Goal: Information Seeking & Learning: Learn about a topic

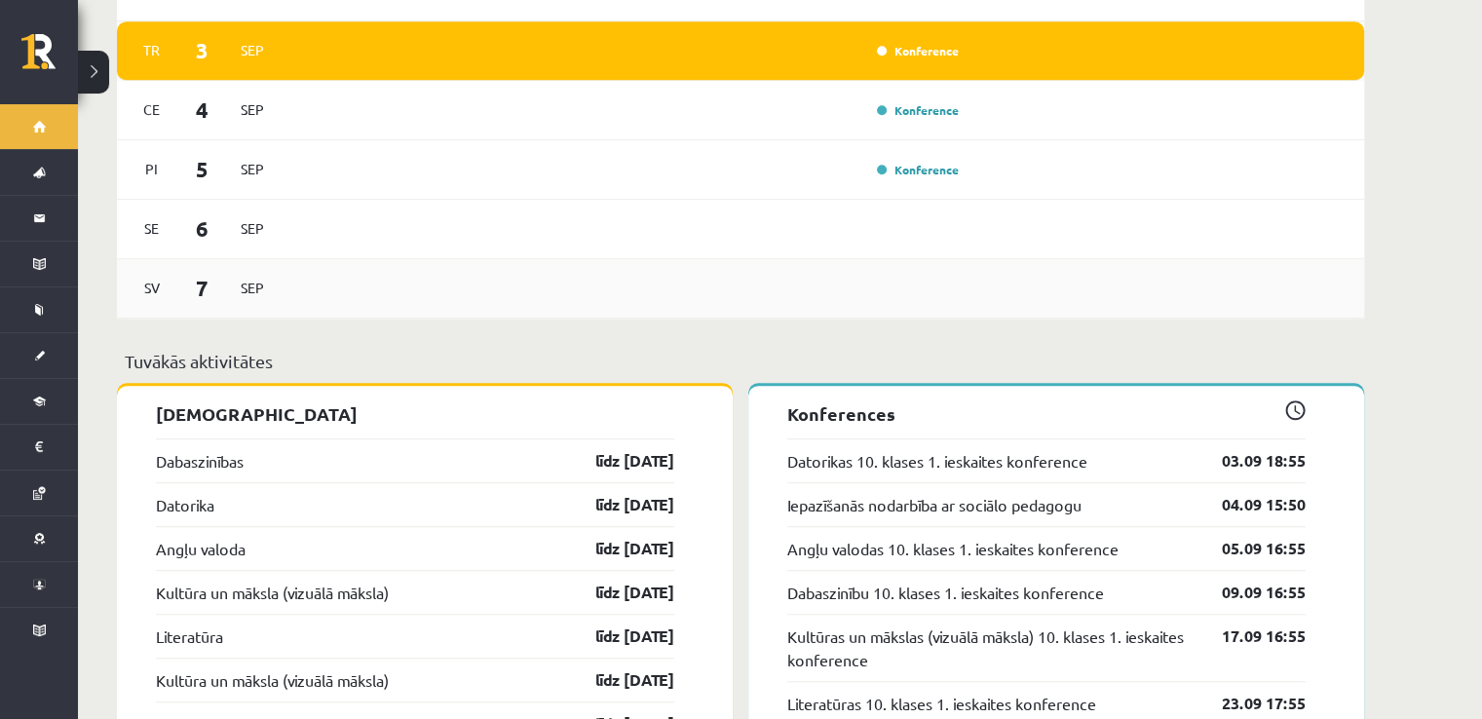
scroll to position [1494, 0]
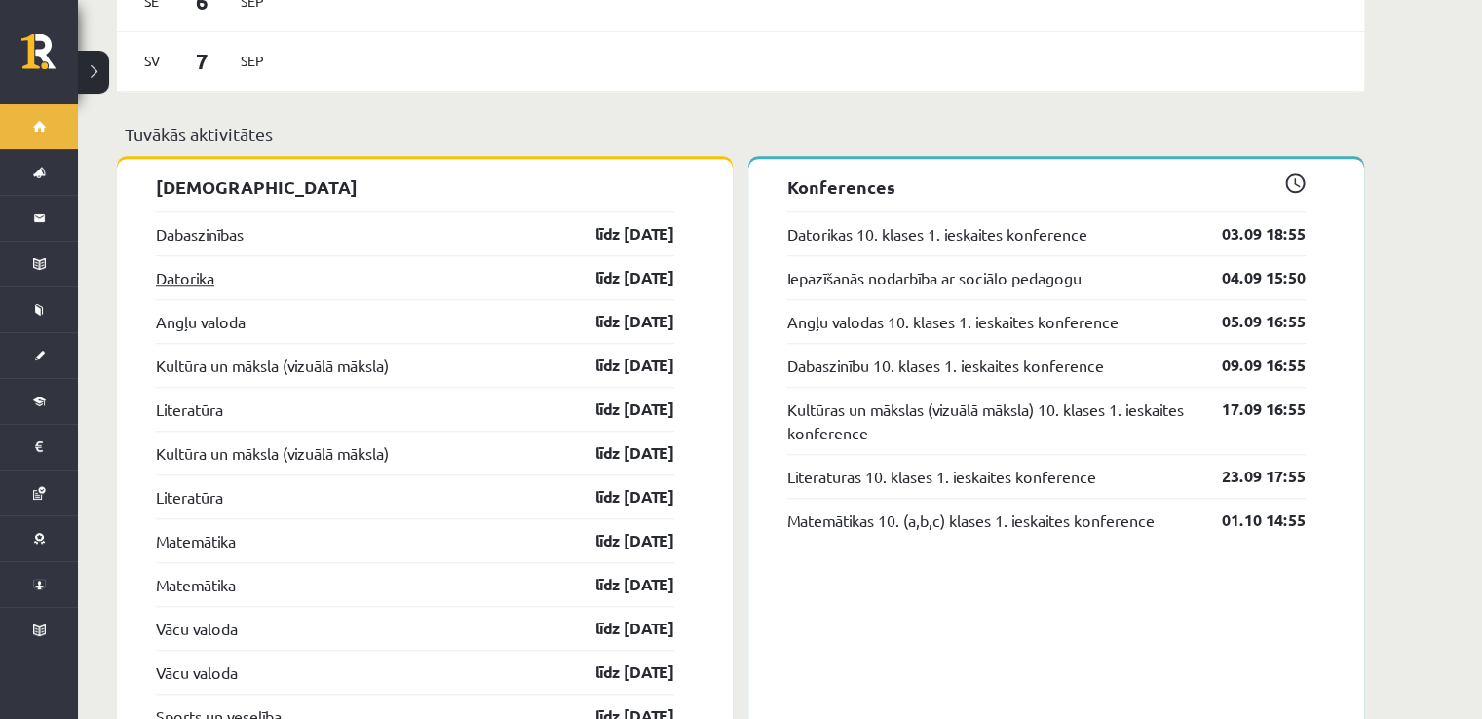
click at [203, 266] on link "Datorika" at bounding box center [185, 277] width 58 height 23
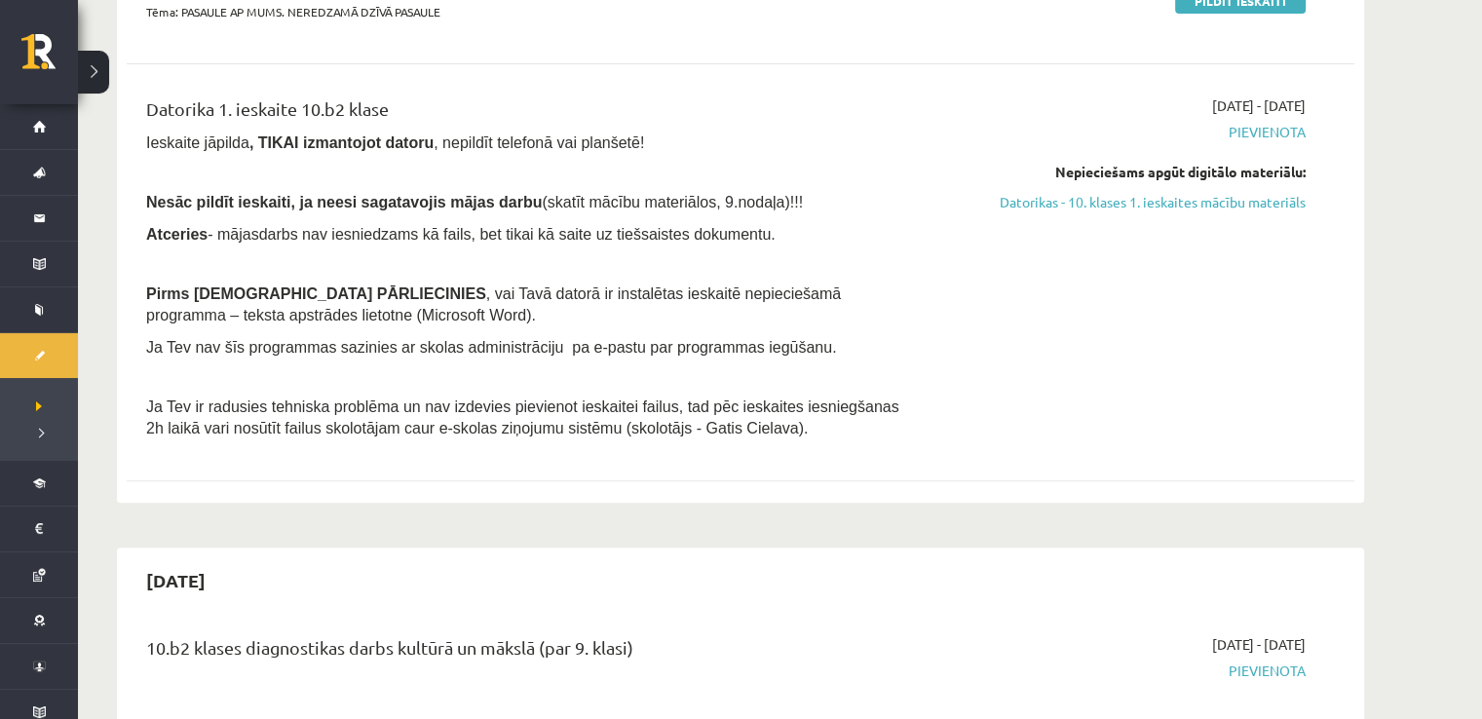
scroll to position [454, 0]
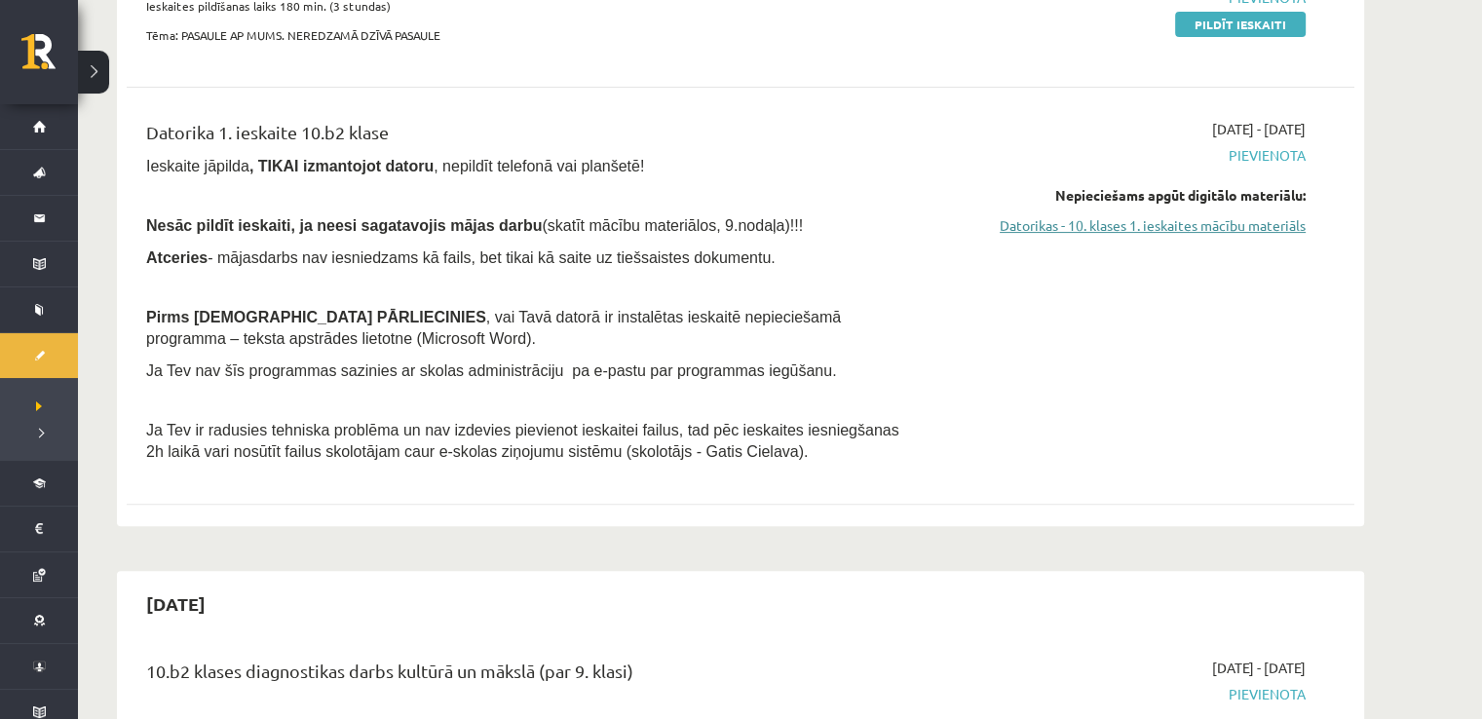
click at [1063, 229] on link "Datorikas - 10. klases 1. ieskaites mācību materiāls" at bounding box center [1121, 225] width 367 height 20
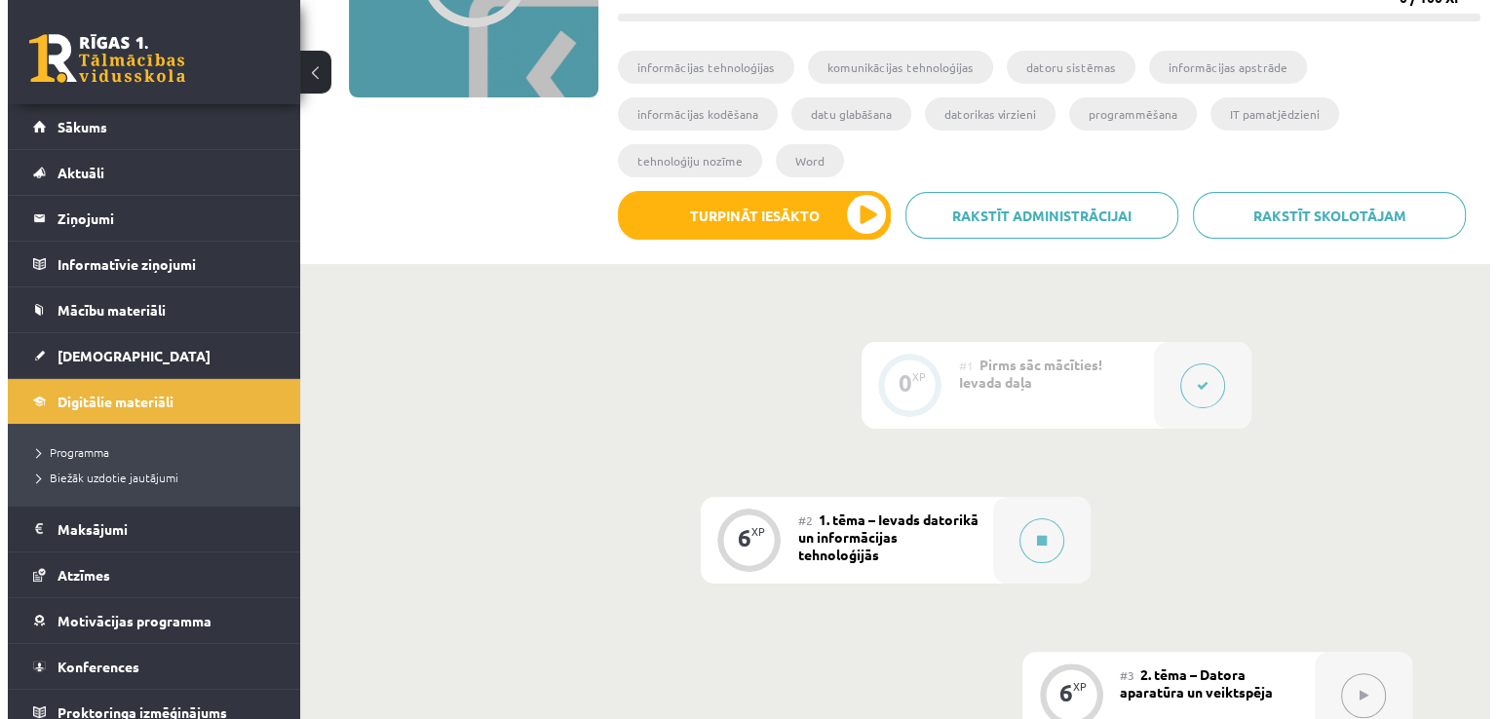
scroll to position [324, 0]
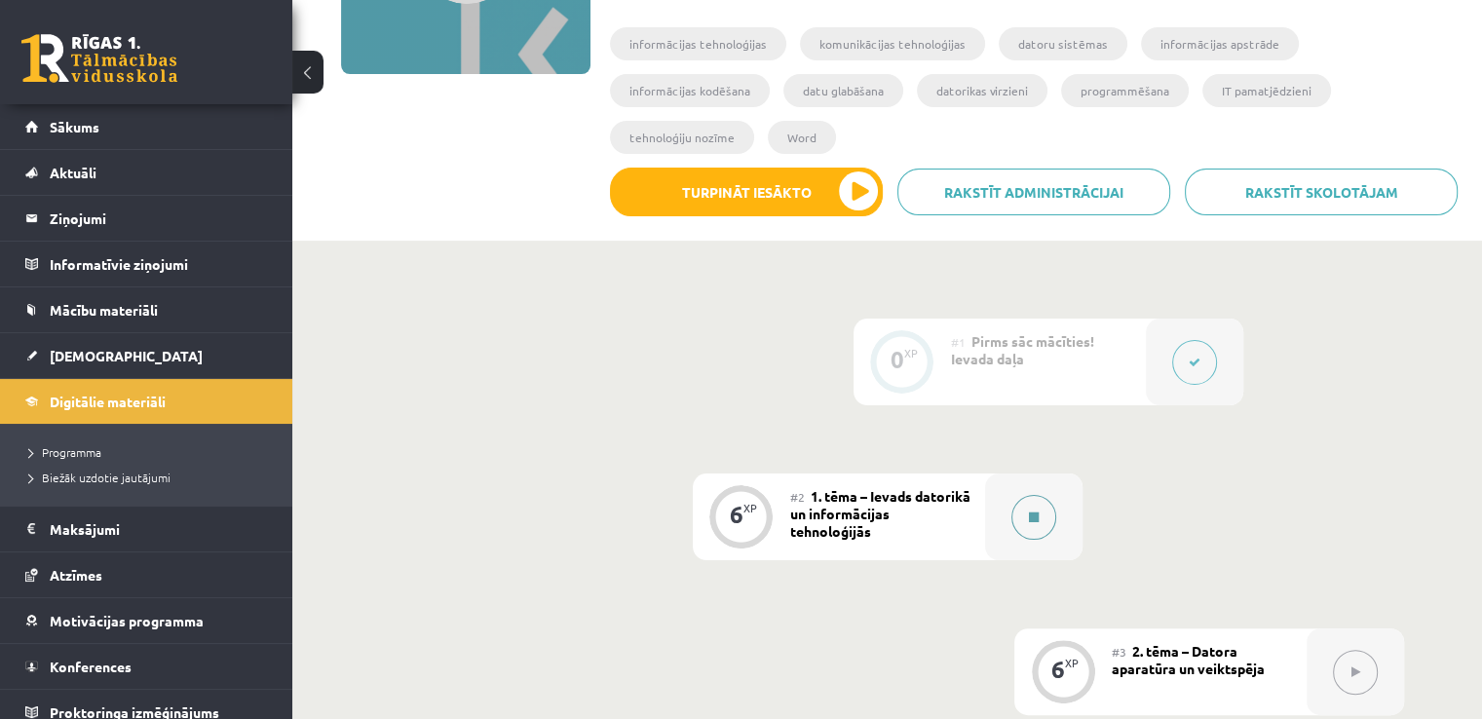
click at [1035, 495] on button at bounding box center [1033, 517] width 45 height 45
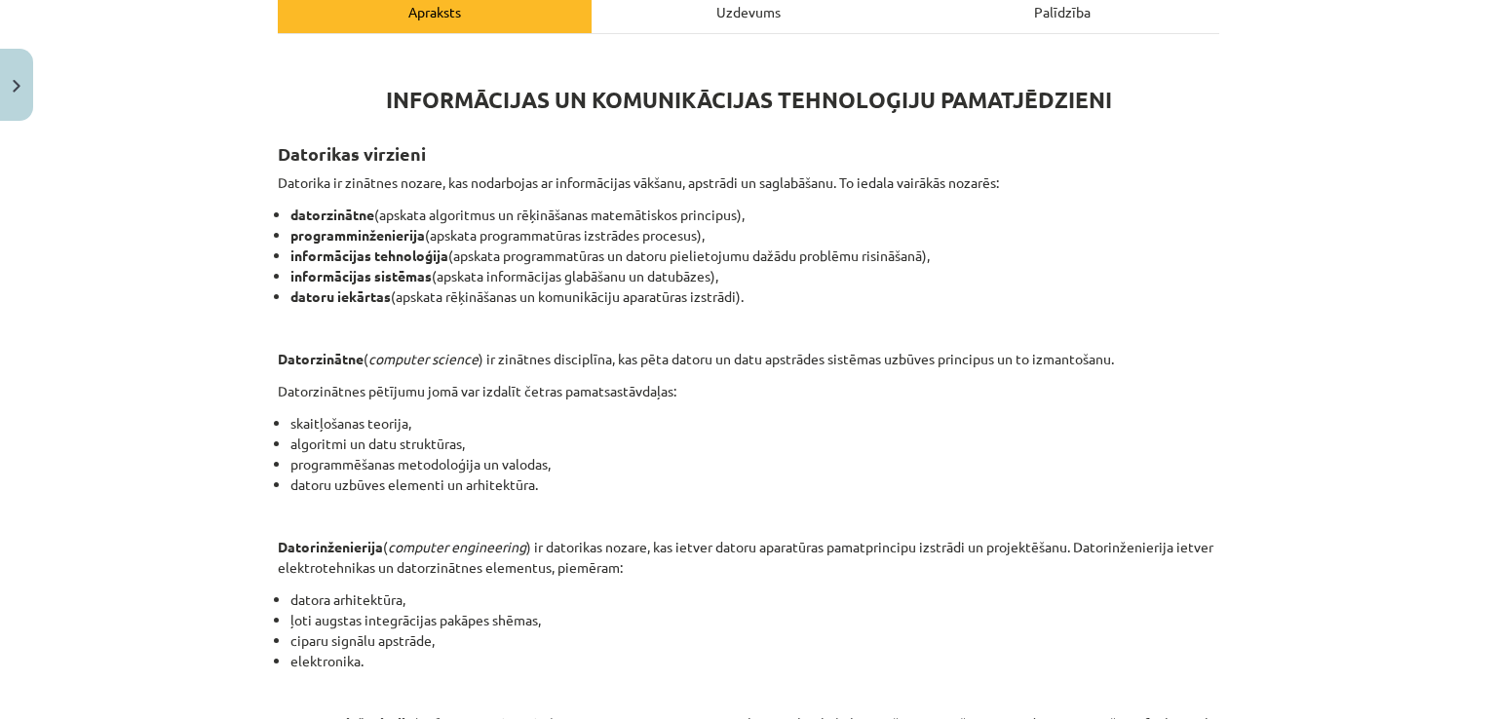
scroll to position [232, 0]
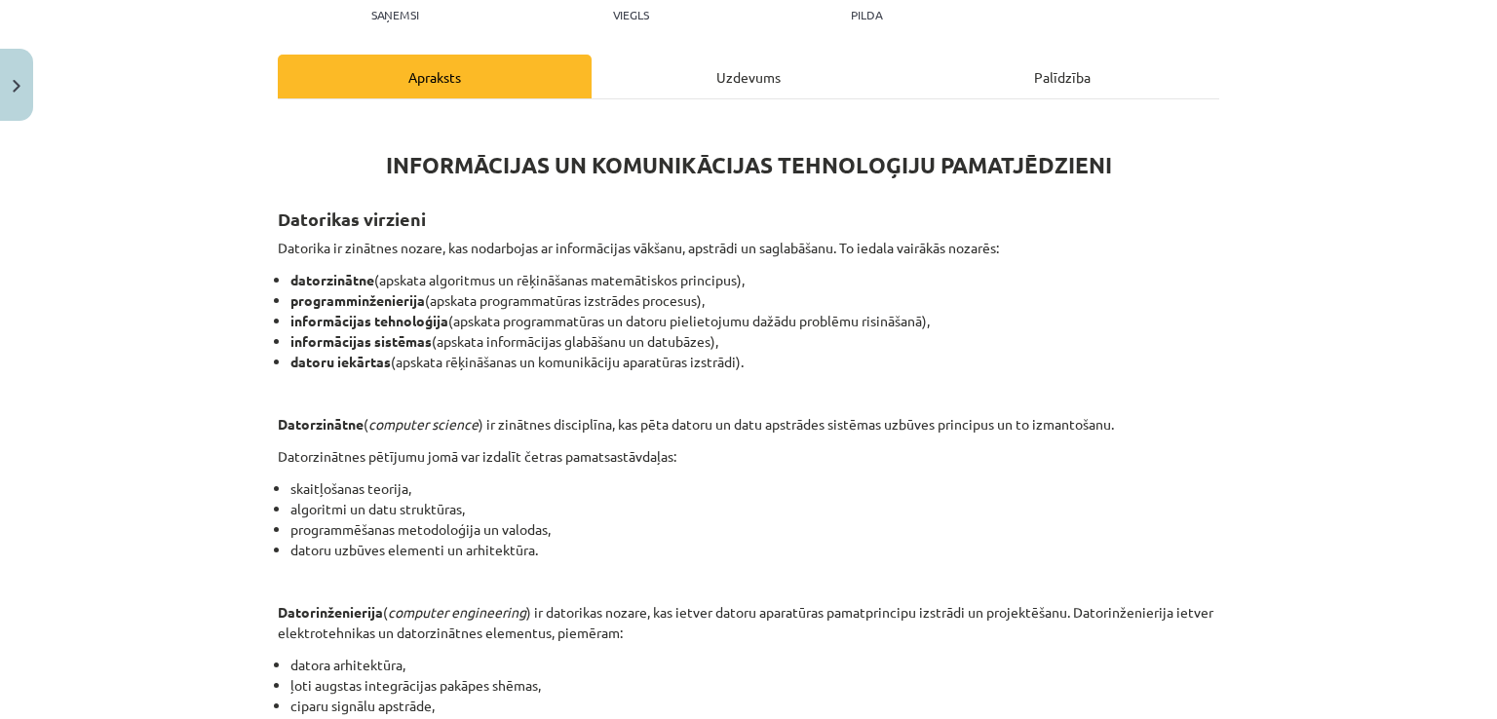
click at [726, 44] on div "6 XP Saņemsi Viegls 1545 pilda Apraksts Uzdevums Palīdzība INFORMĀCIJAS UN KOMU…" at bounding box center [748, 643] width 965 height 1490
click at [718, 86] on div "Uzdevums" at bounding box center [748, 77] width 314 height 44
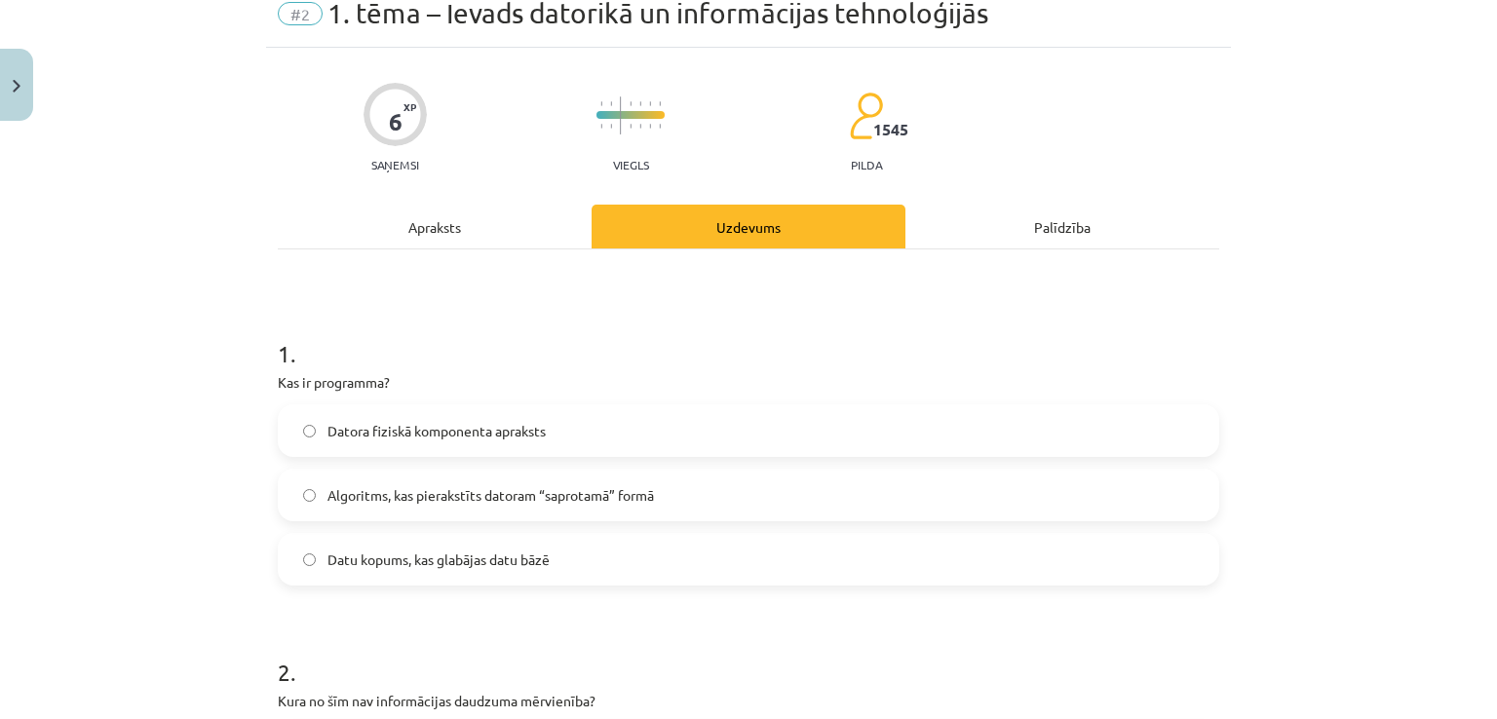
scroll to position [113, 0]
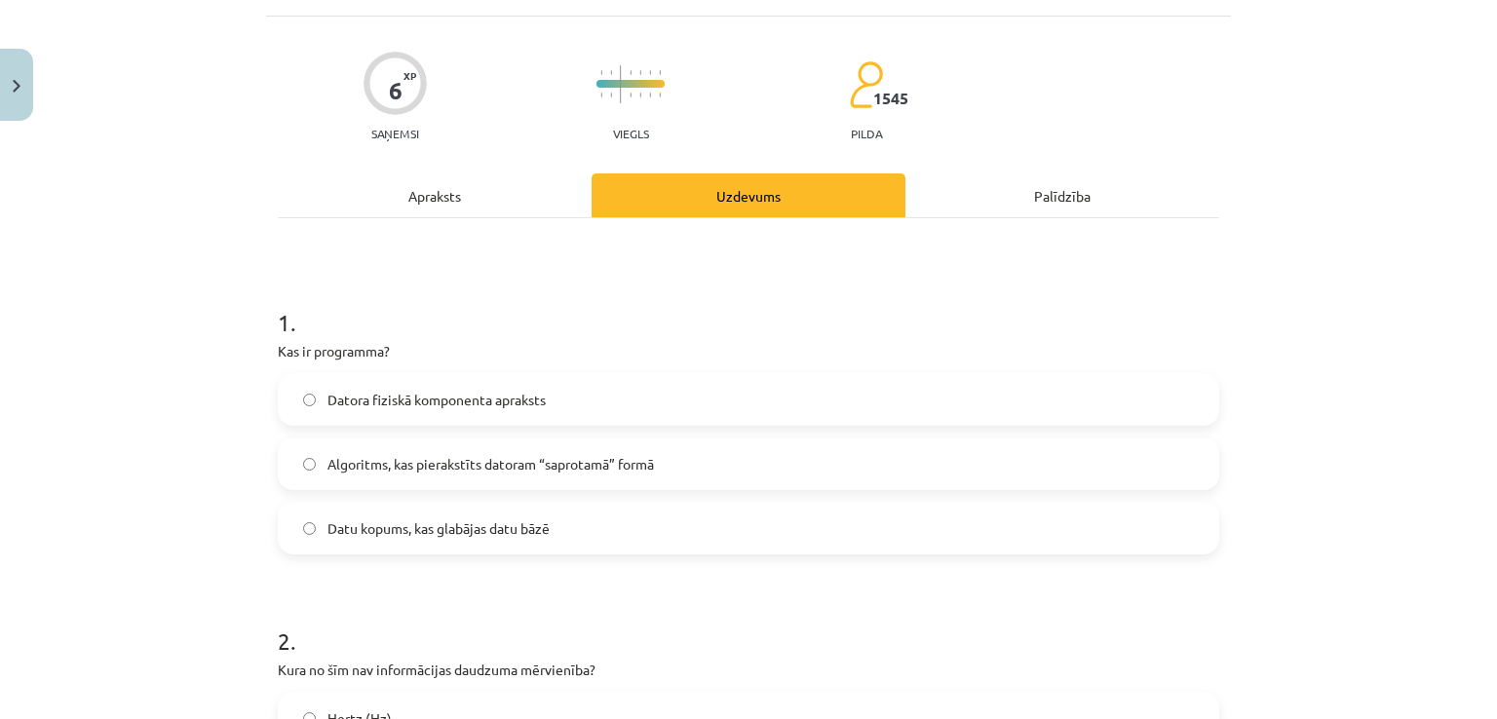
click at [400, 469] on span "Algoritms, kas pierakstīts datoram “saprotamā” formā" at bounding box center [490, 464] width 326 height 20
click at [484, 210] on div "Apraksts" at bounding box center [435, 195] width 314 height 44
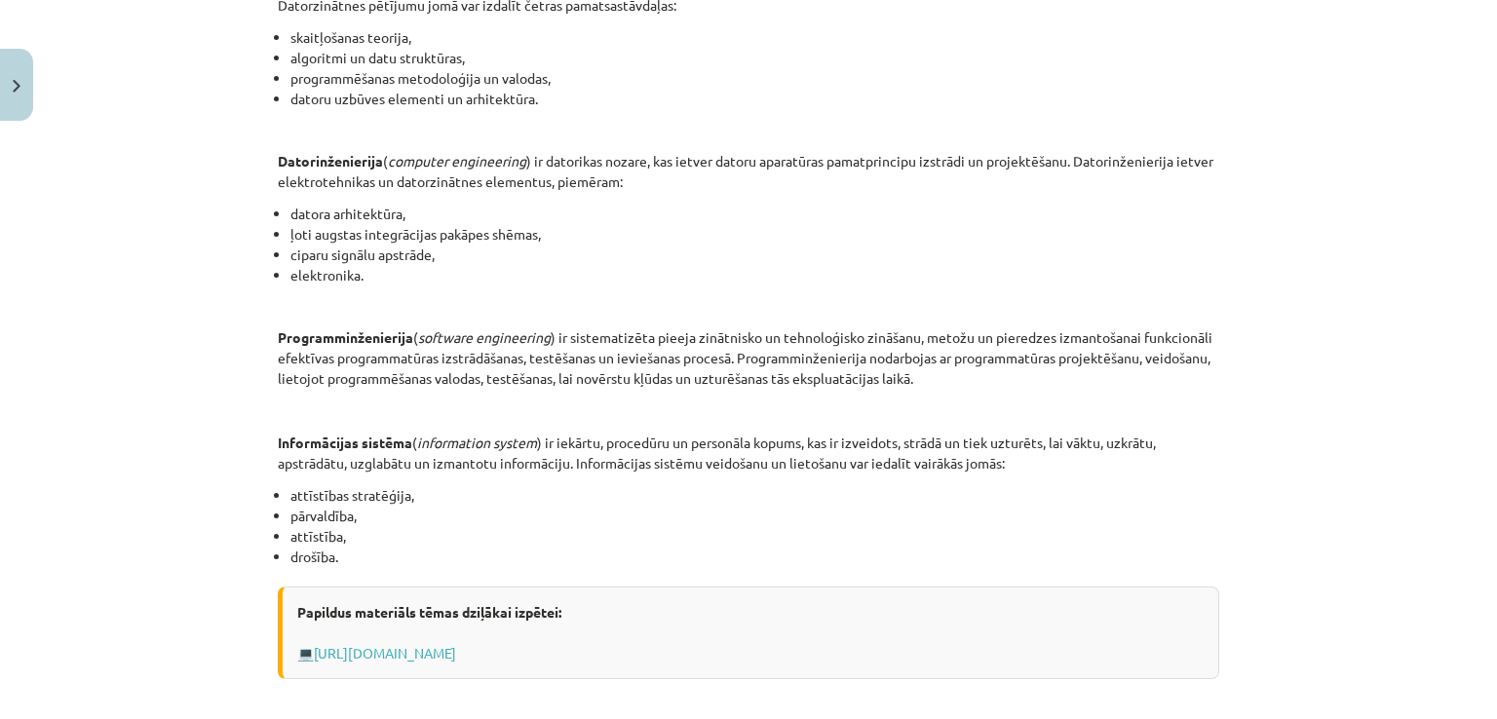
scroll to position [698, 0]
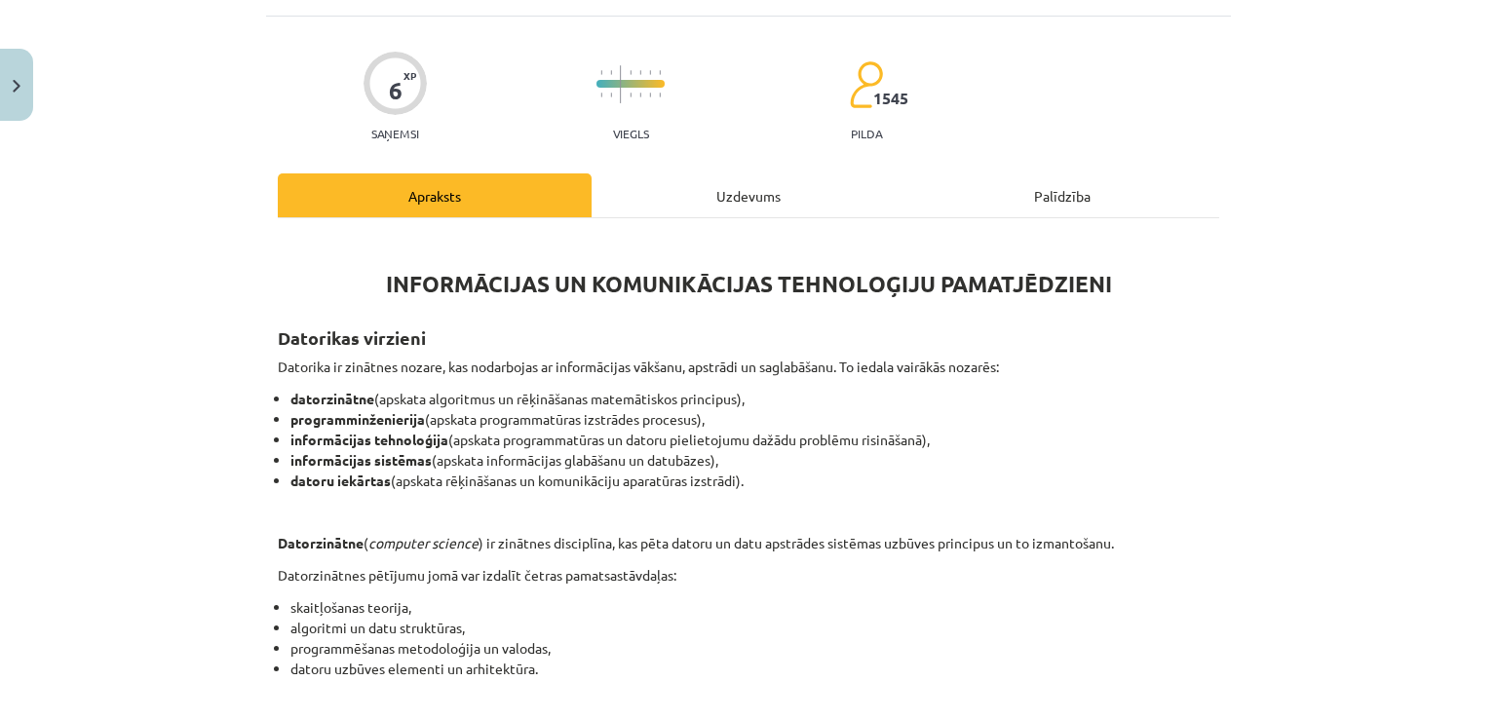
click at [612, 177] on div "Uzdevums" at bounding box center [748, 195] width 314 height 44
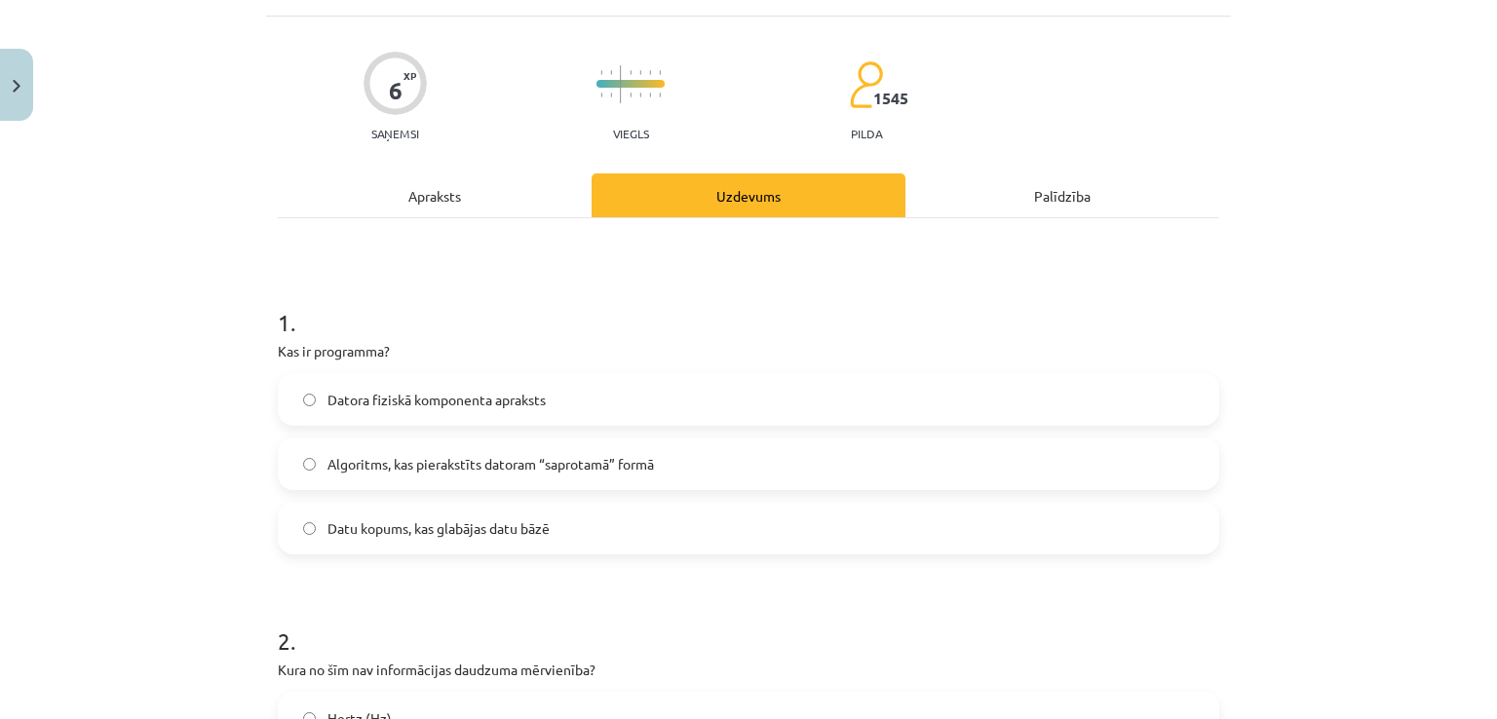
scroll to position [49, 0]
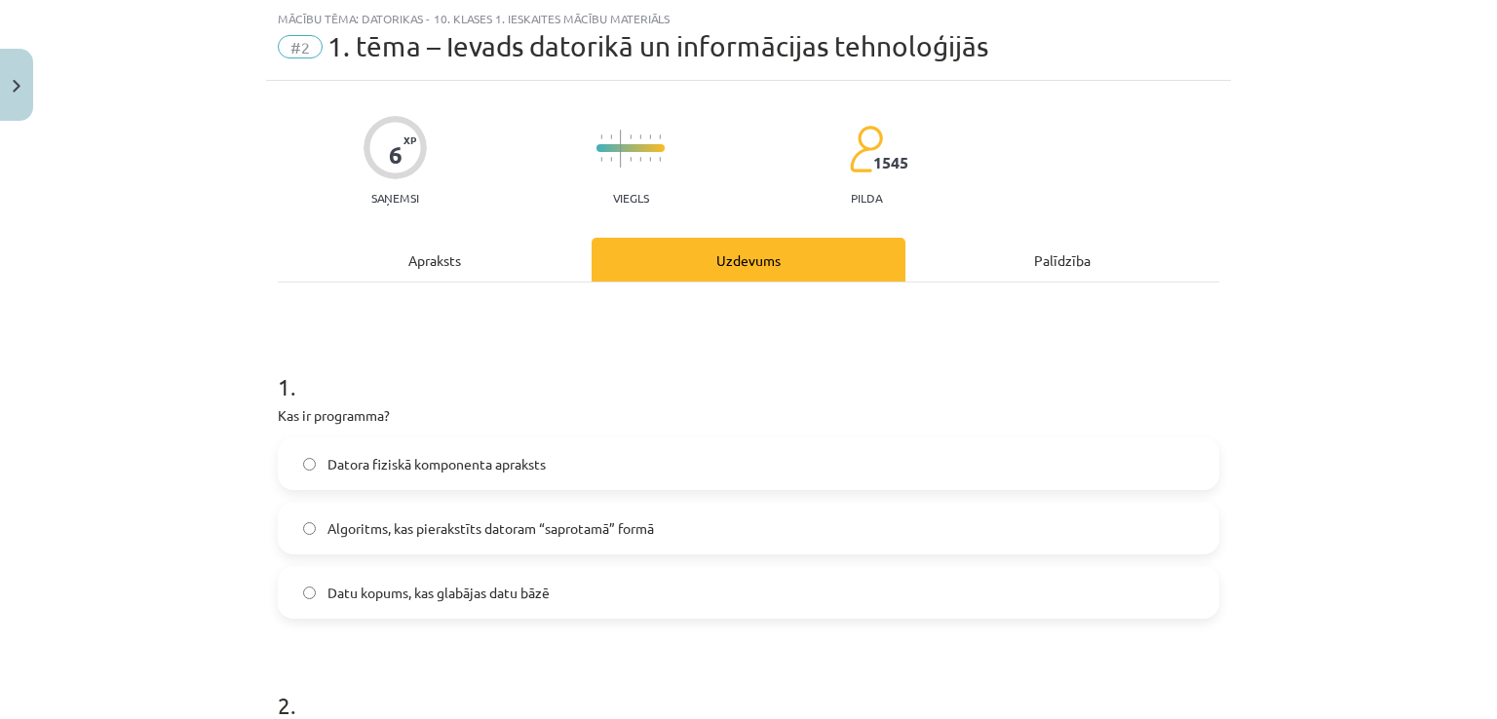
click at [627, 191] on p "Viegls" at bounding box center [631, 198] width 36 height 14
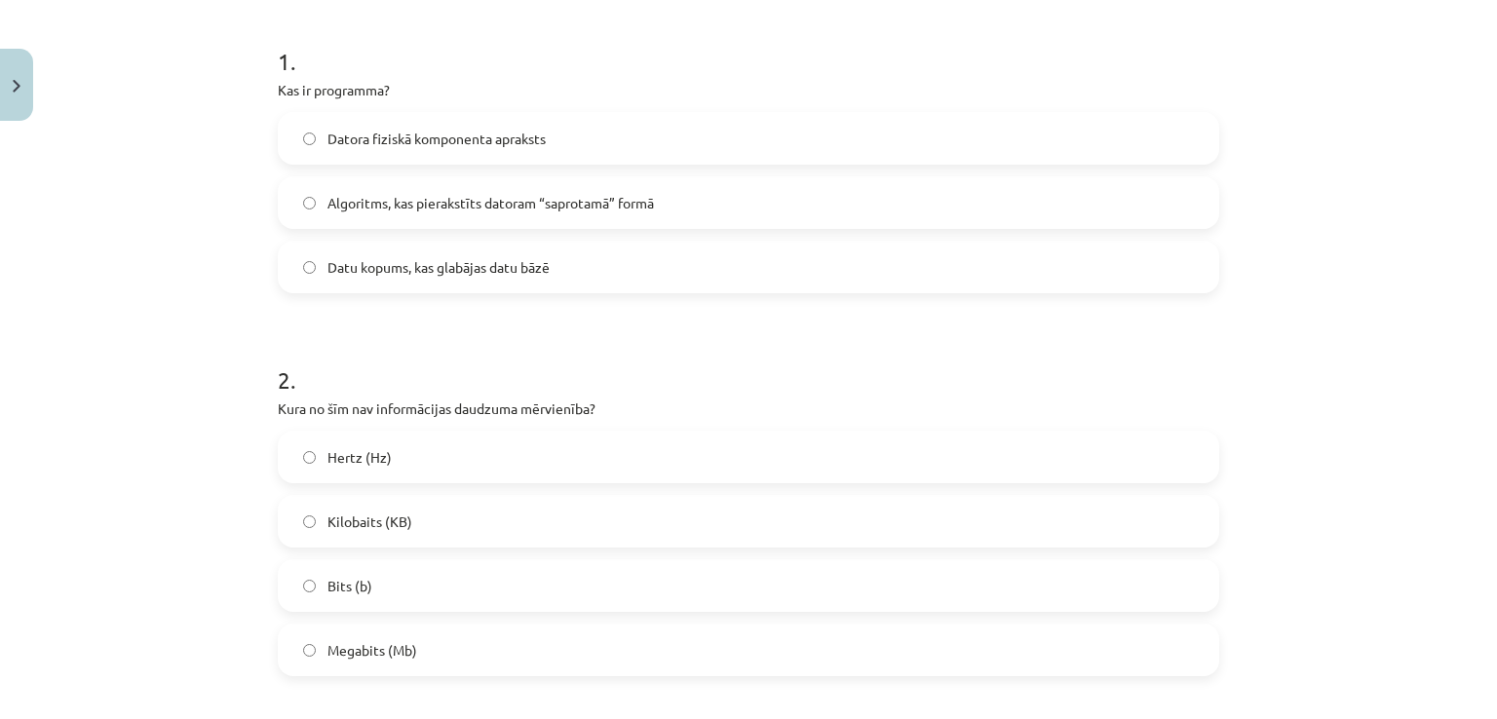
scroll to position [438, 0]
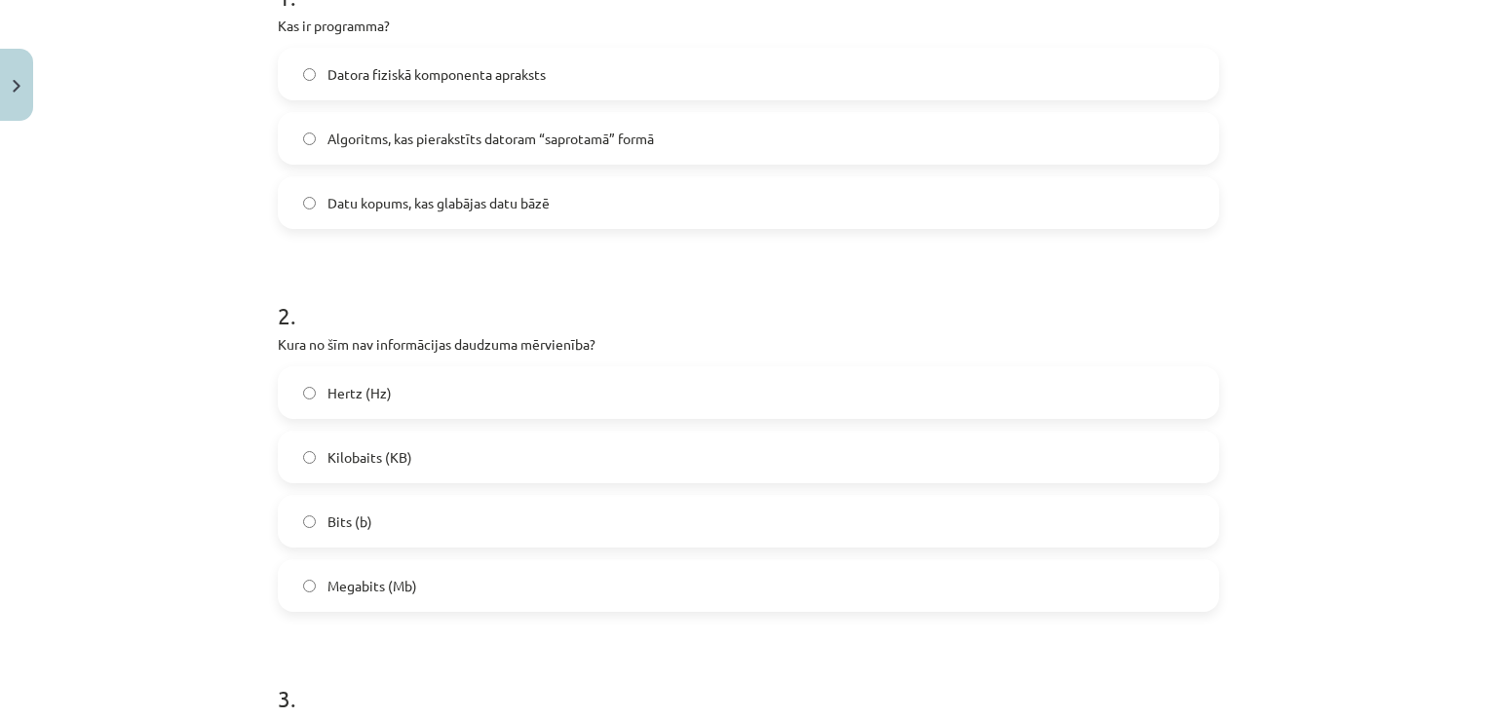
click at [481, 389] on label "Hertz (Hz)" at bounding box center [748, 392] width 937 height 49
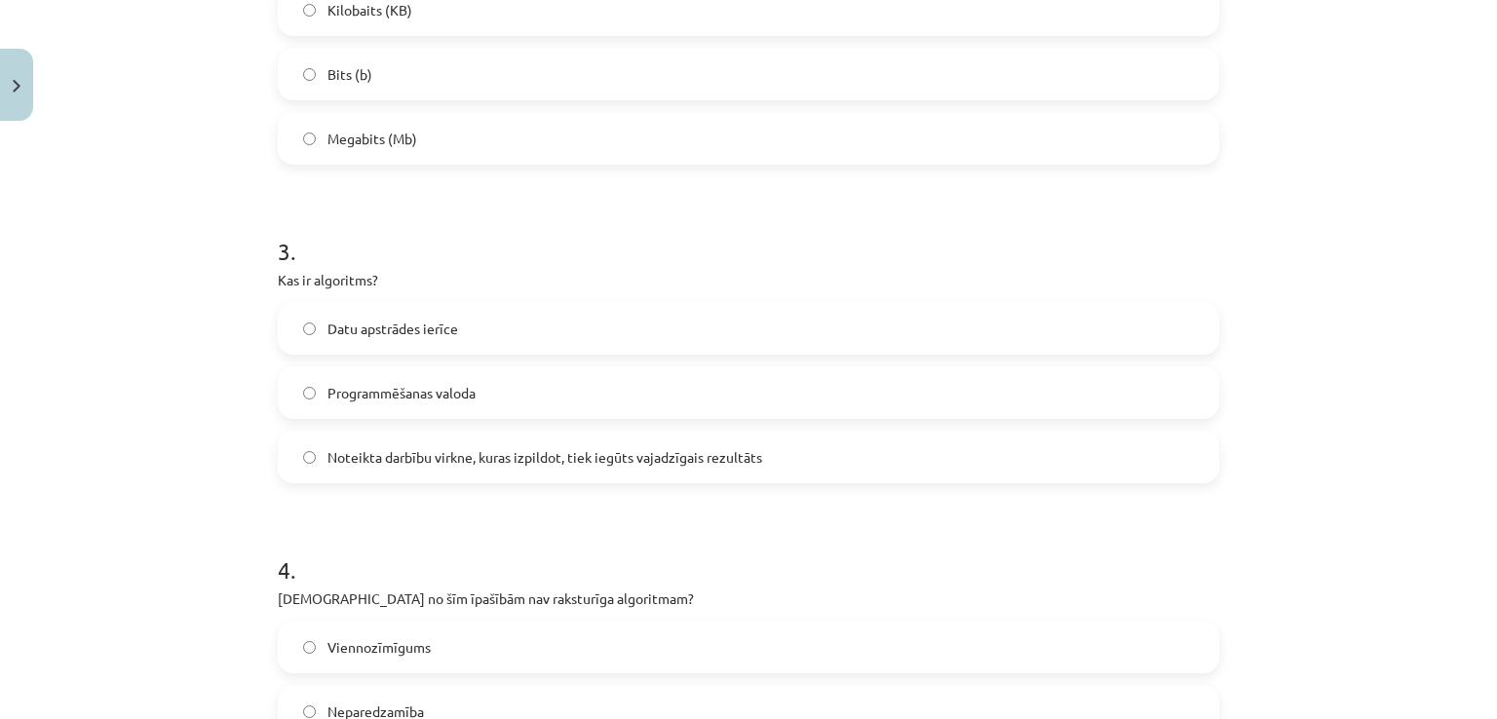
scroll to position [892, 0]
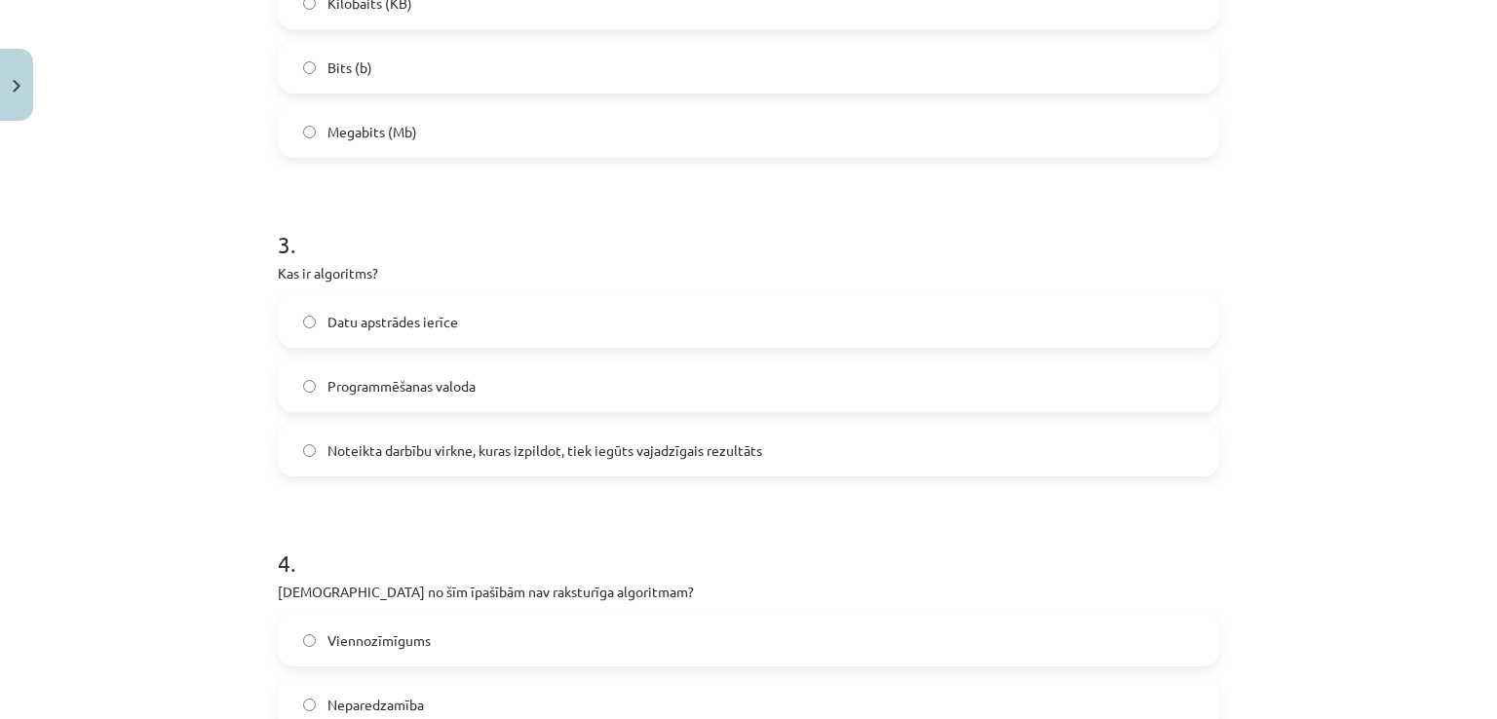
click at [579, 469] on label "Noteikta darbību virkne, kuras izpildot, tiek iegūts vajadzīgais rezultāts" at bounding box center [748, 450] width 937 height 49
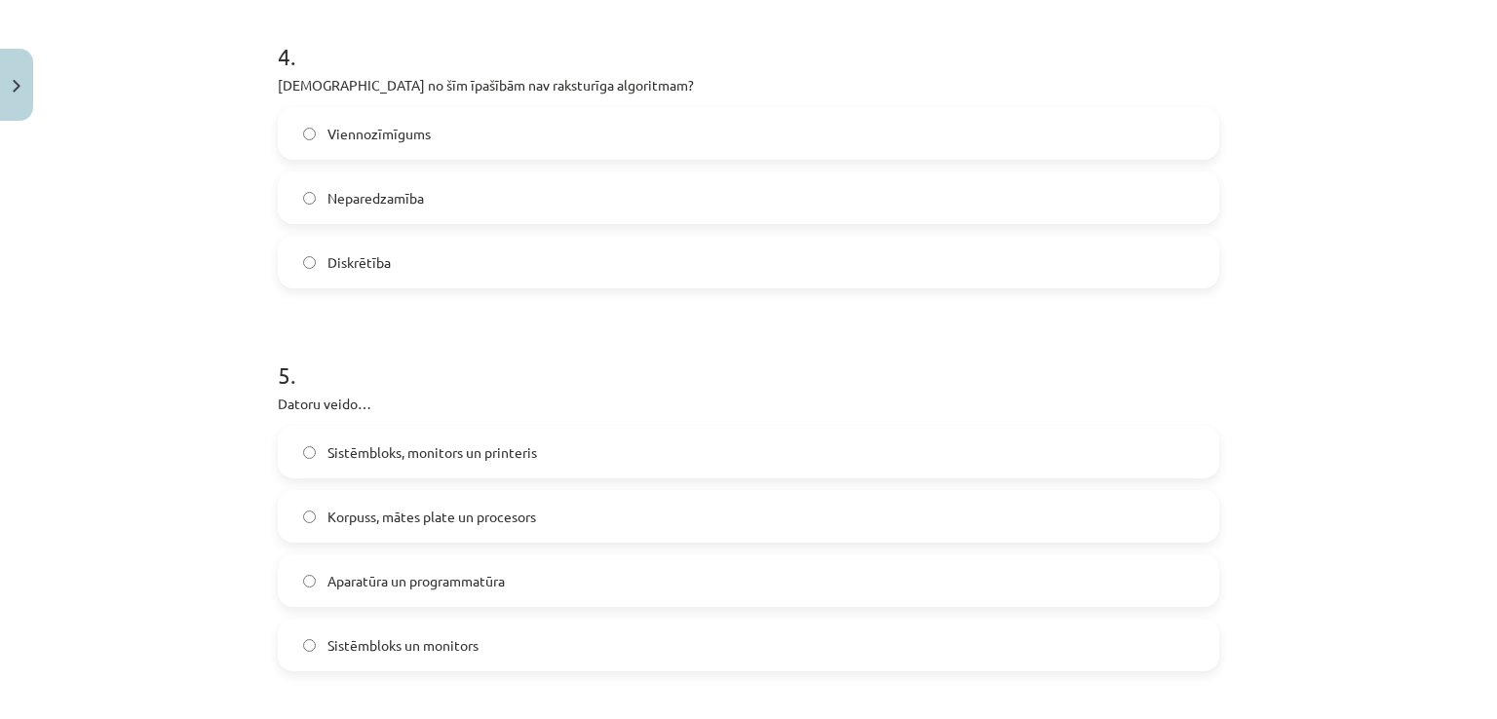
scroll to position [1413, 0]
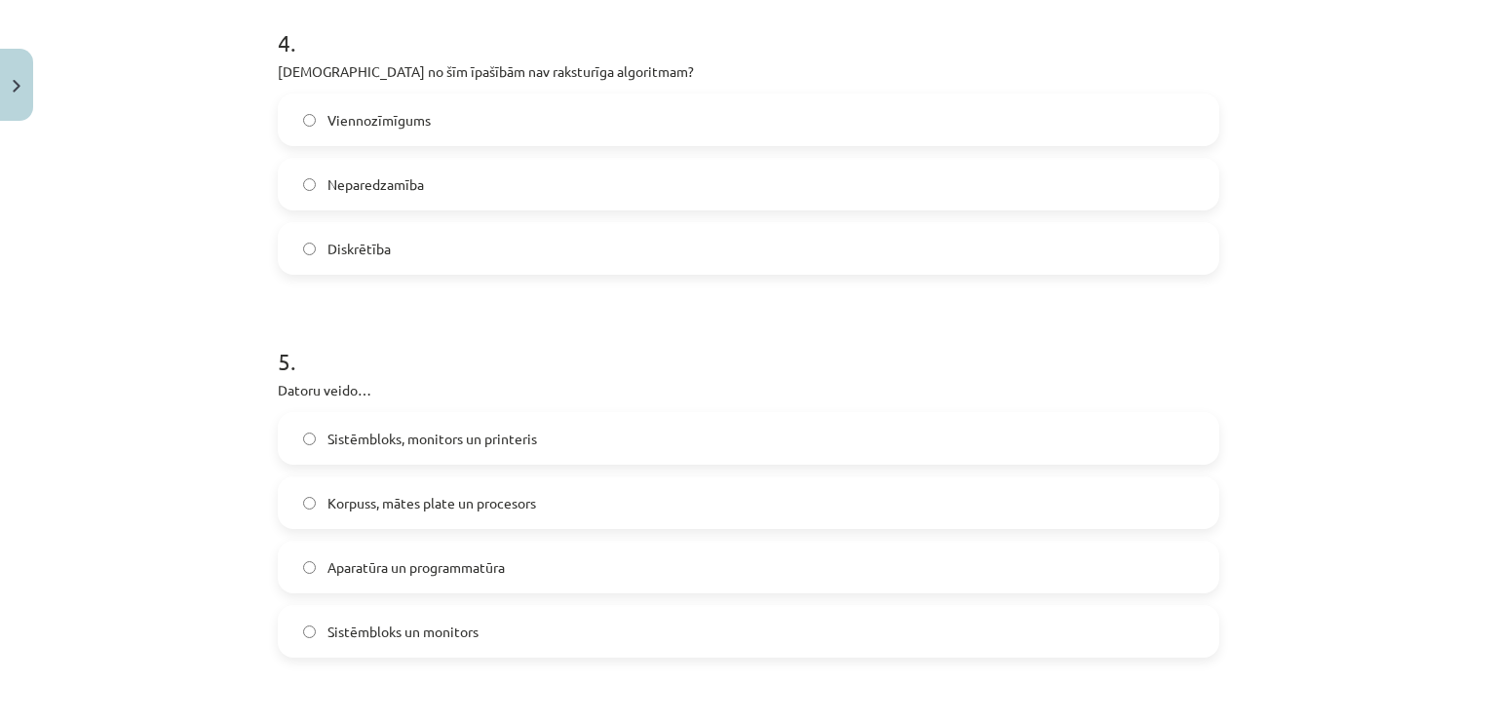
click at [570, 500] on label "Korpuss, mātes plate un procesors" at bounding box center [748, 502] width 937 height 49
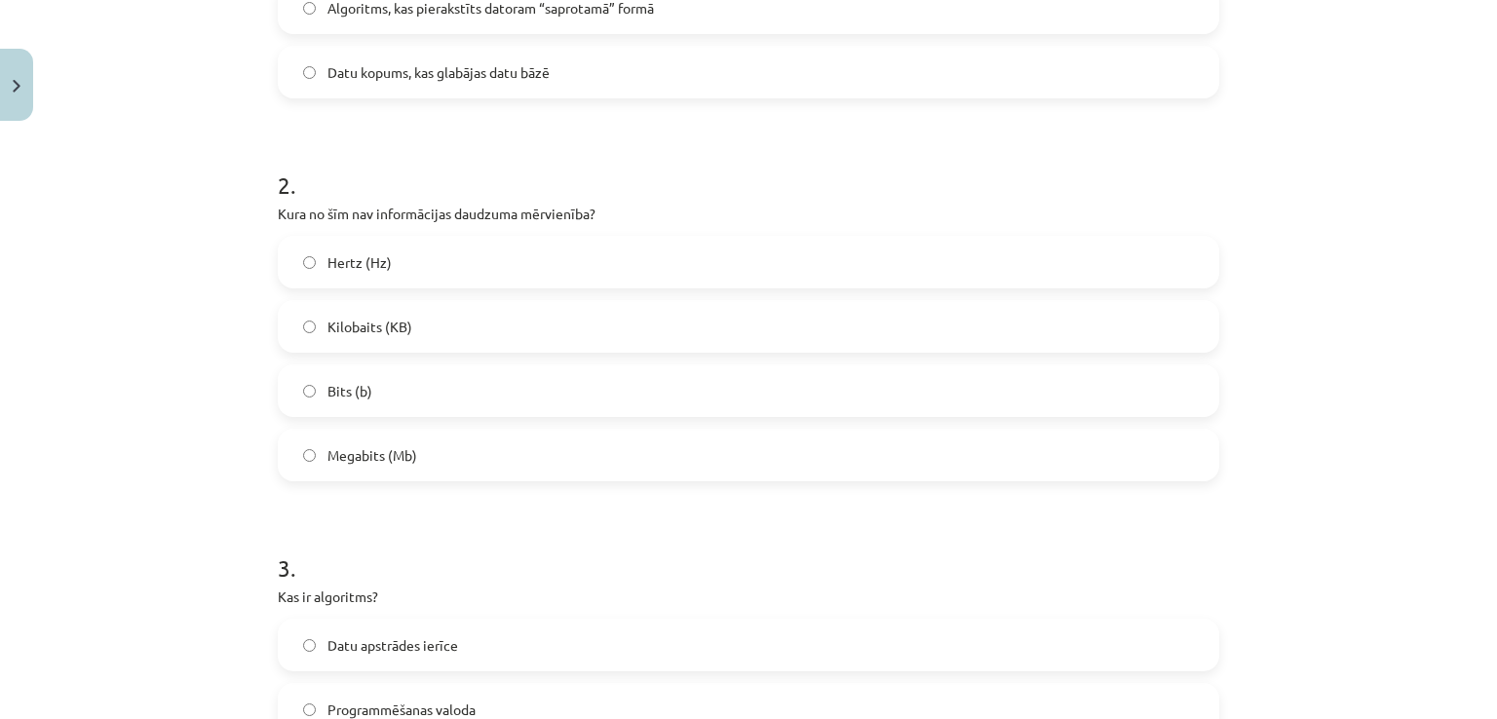
scroll to position [244, 0]
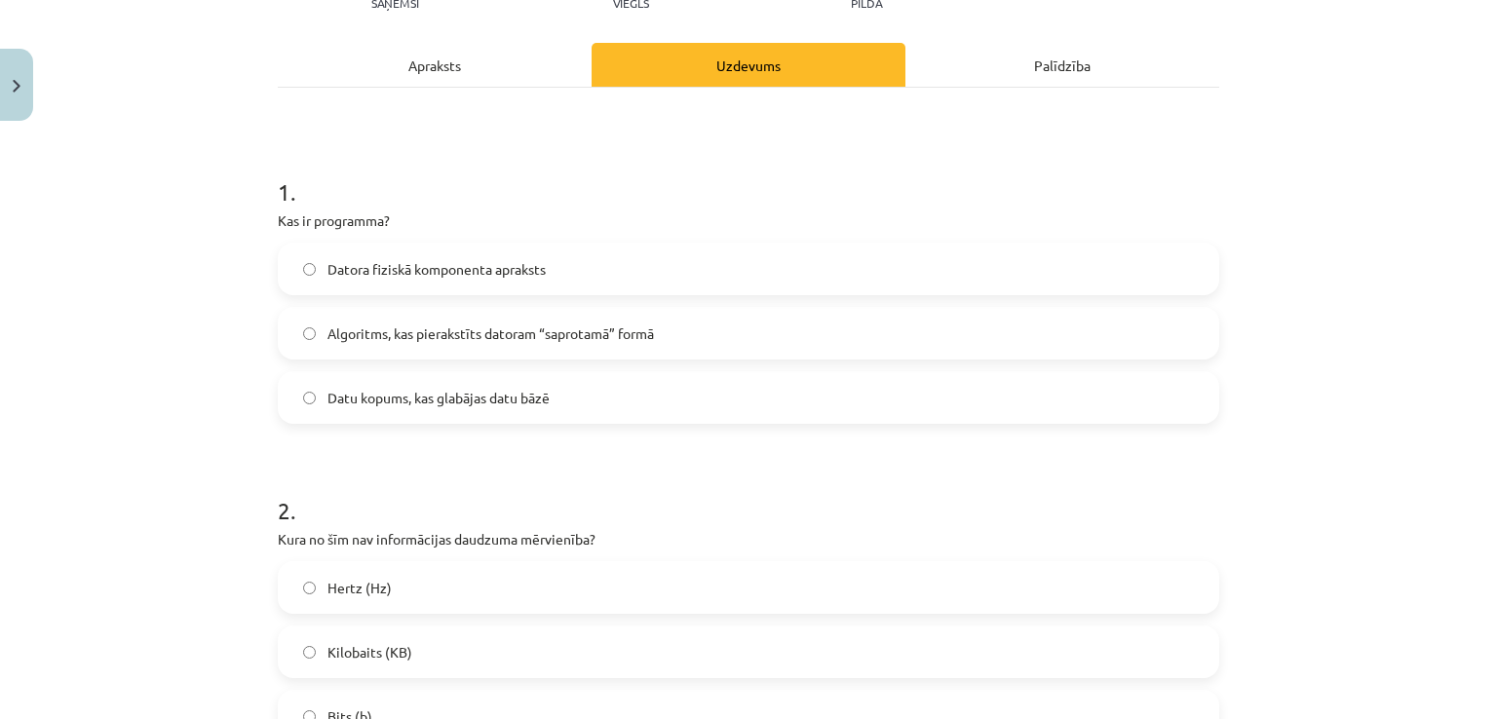
click at [525, 71] on div "Apraksts" at bounding box center [435, 65] width 314 height 44
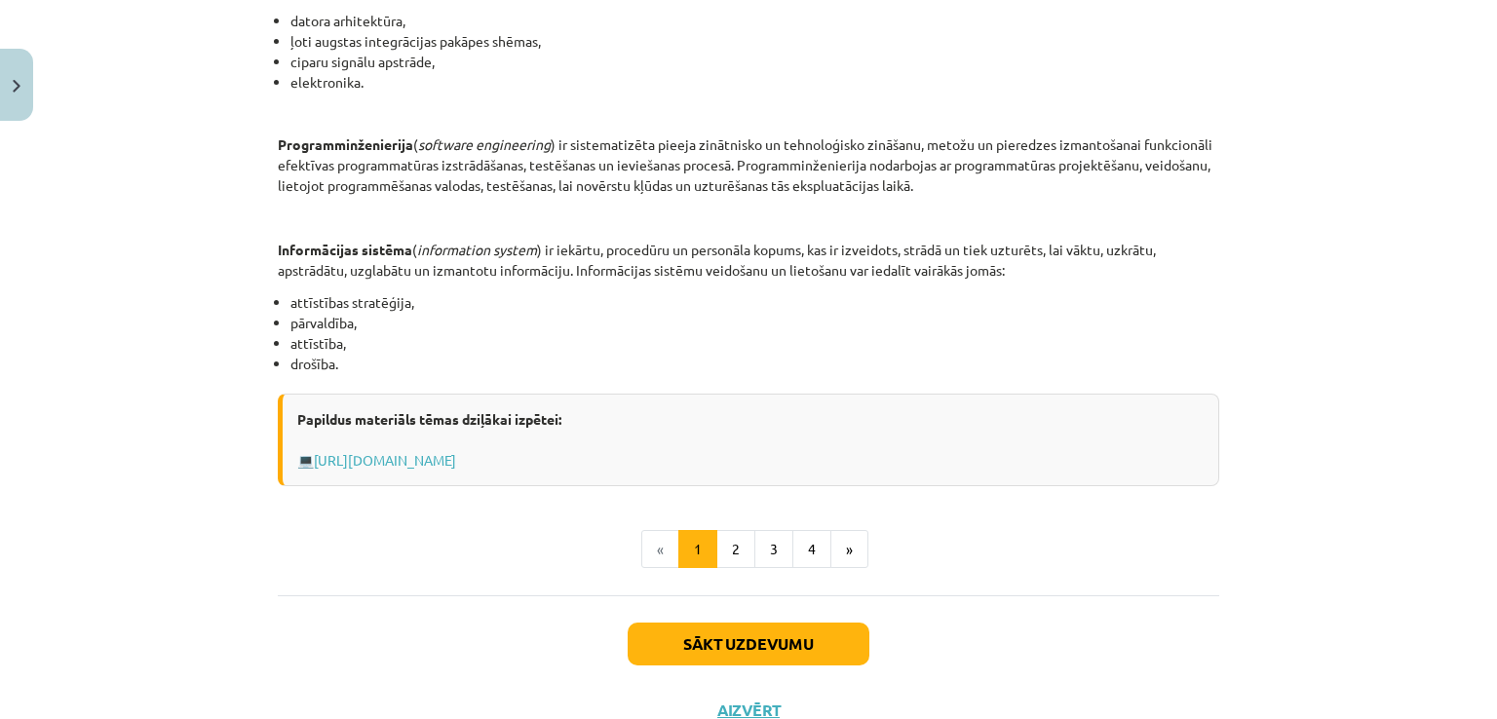
scroll to position [892, 0]
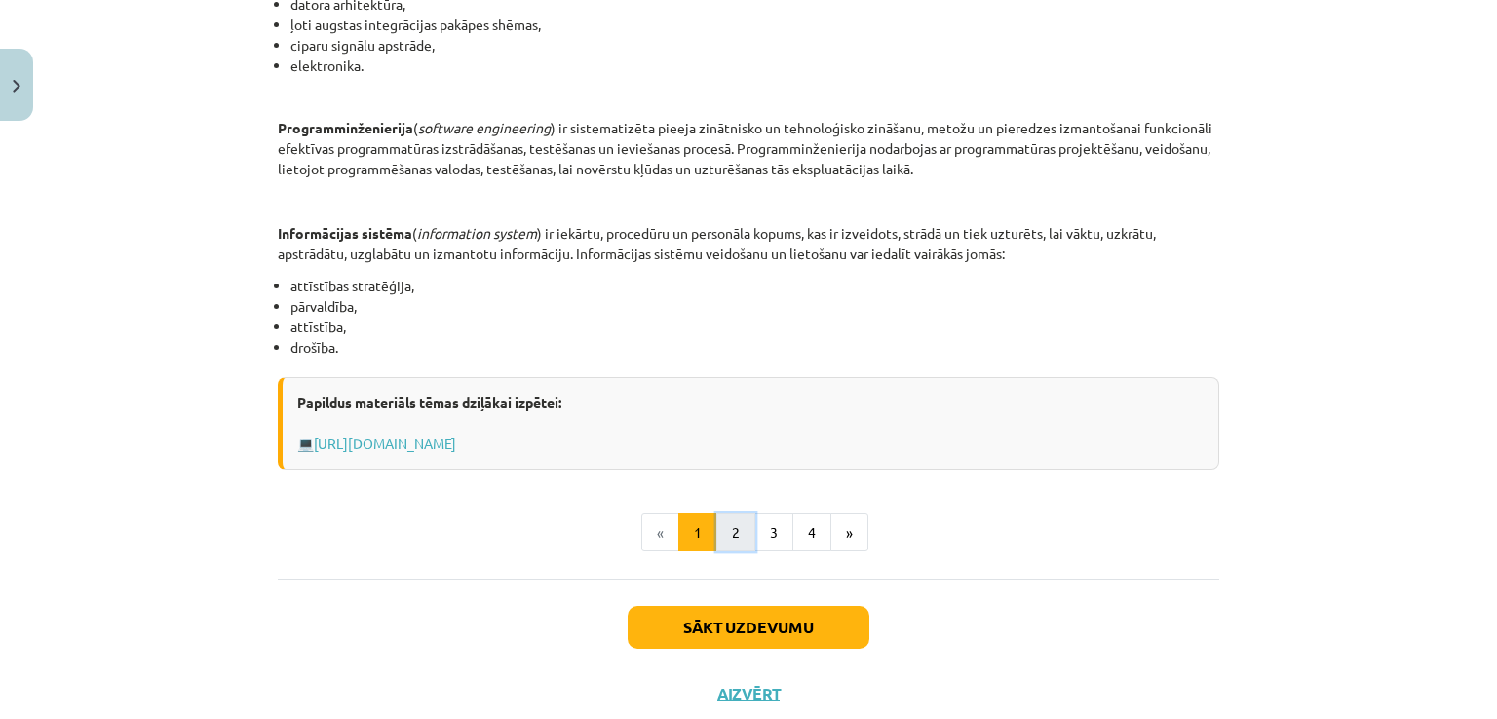
click at [716, 520] on button "2" at bounding box center [735, 532] width 39 height 39
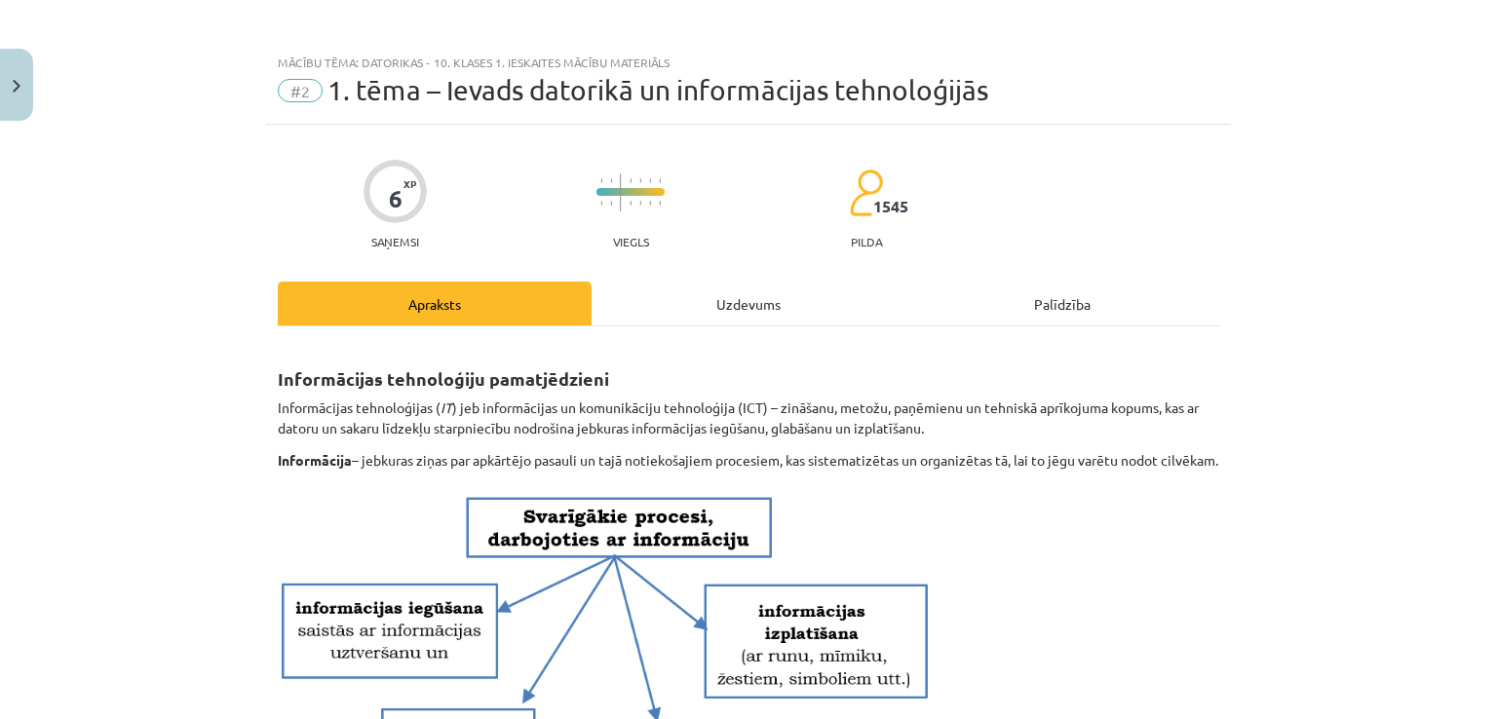
scroll to position [0, 0]
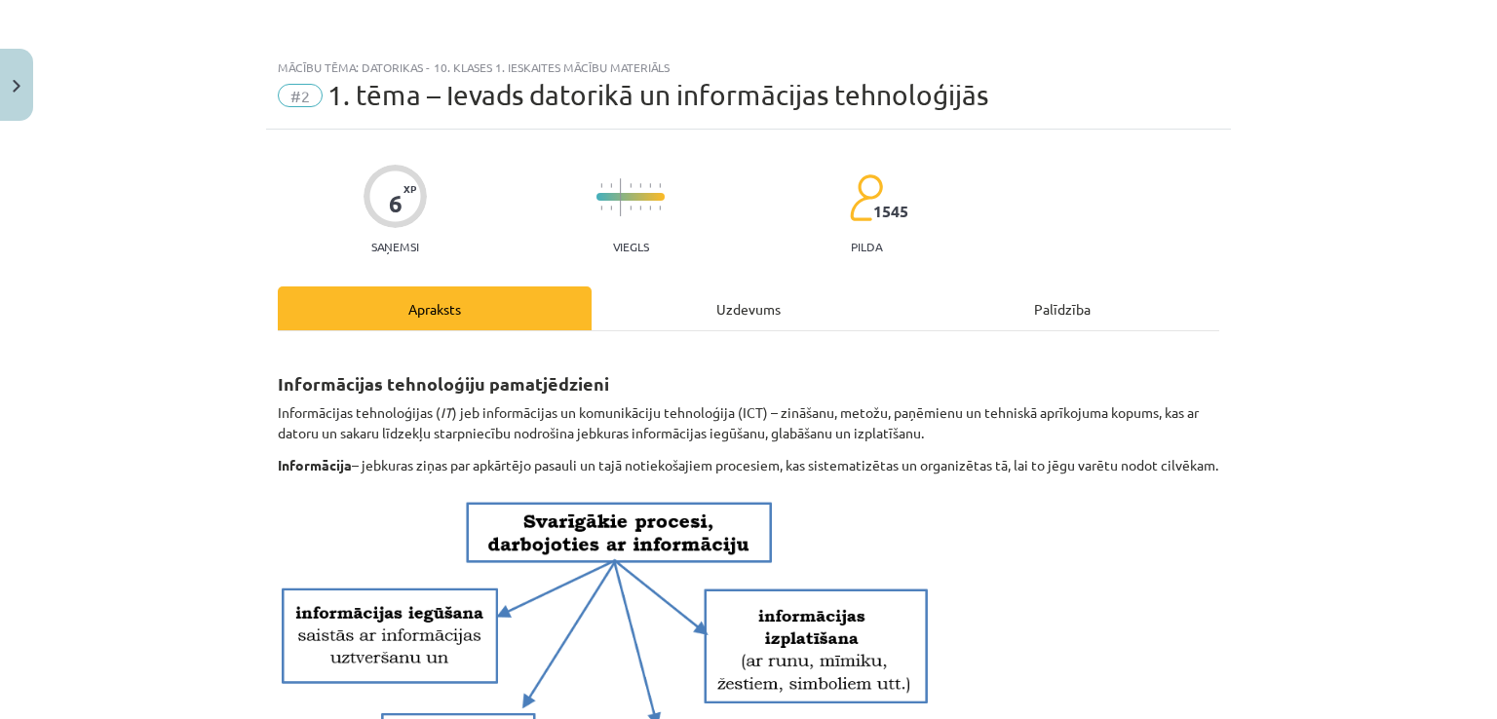
click at [698, 328] on div "Uzdevums" at bounding box center [748, 308] width 314 height 44
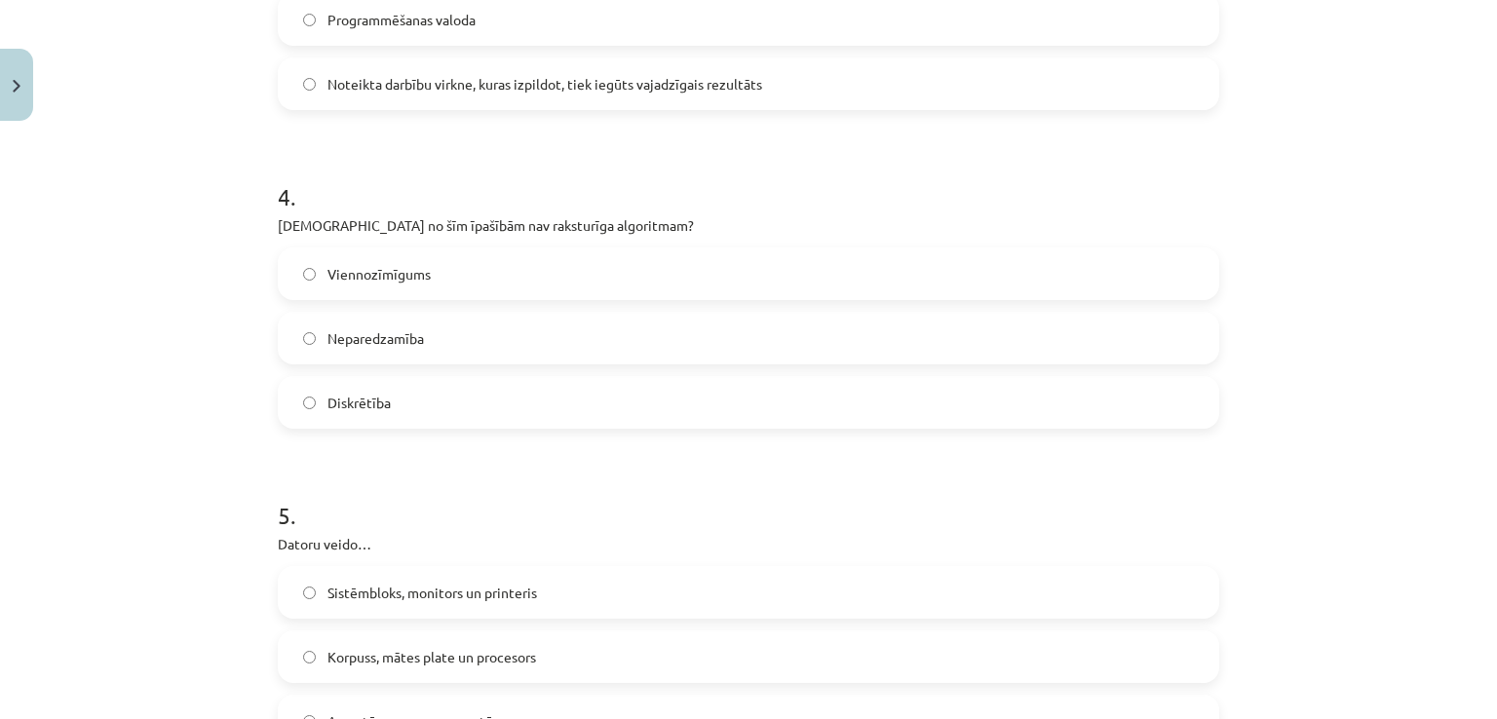
scroll to position [1477, 0]
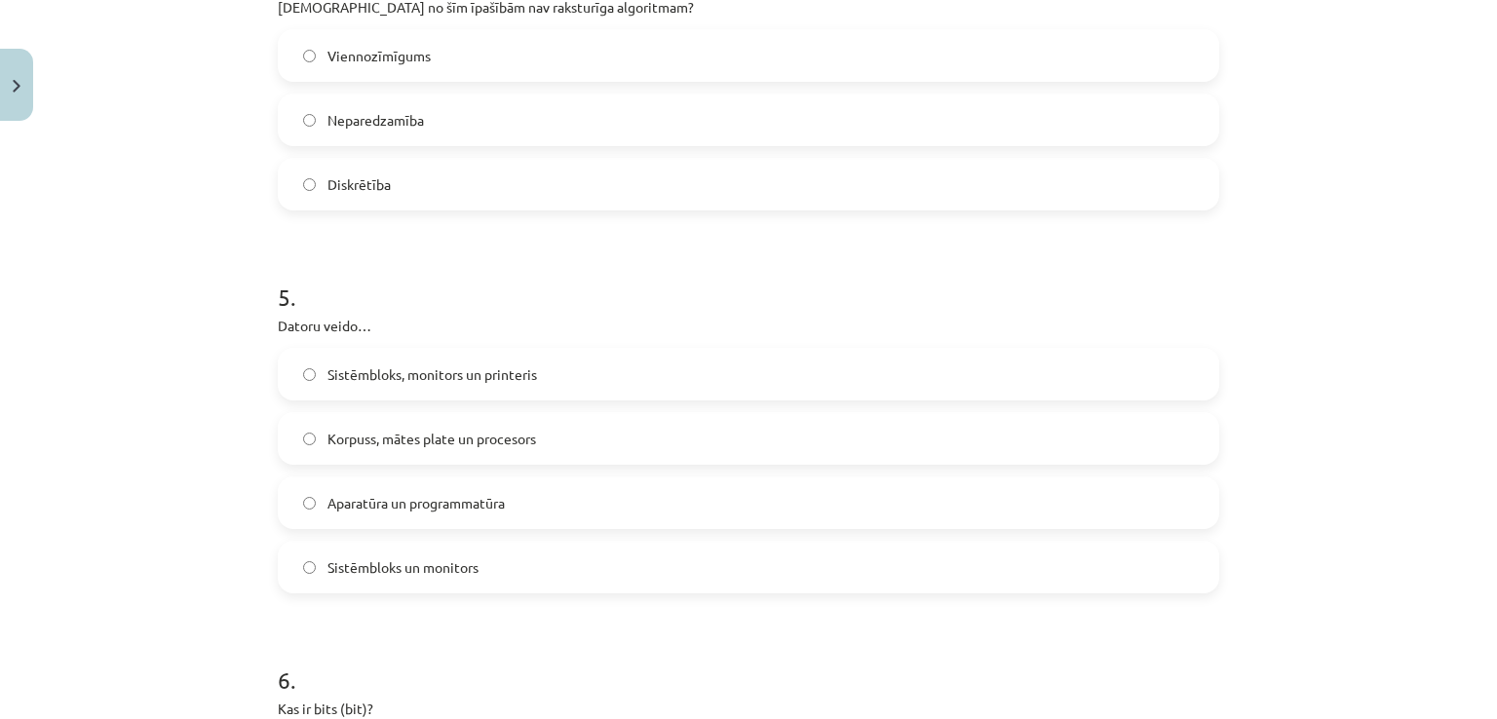
click at [444, 513] on label "Aparatūra un programmatūra" at bounding box center [748, 502] width 937 height 49
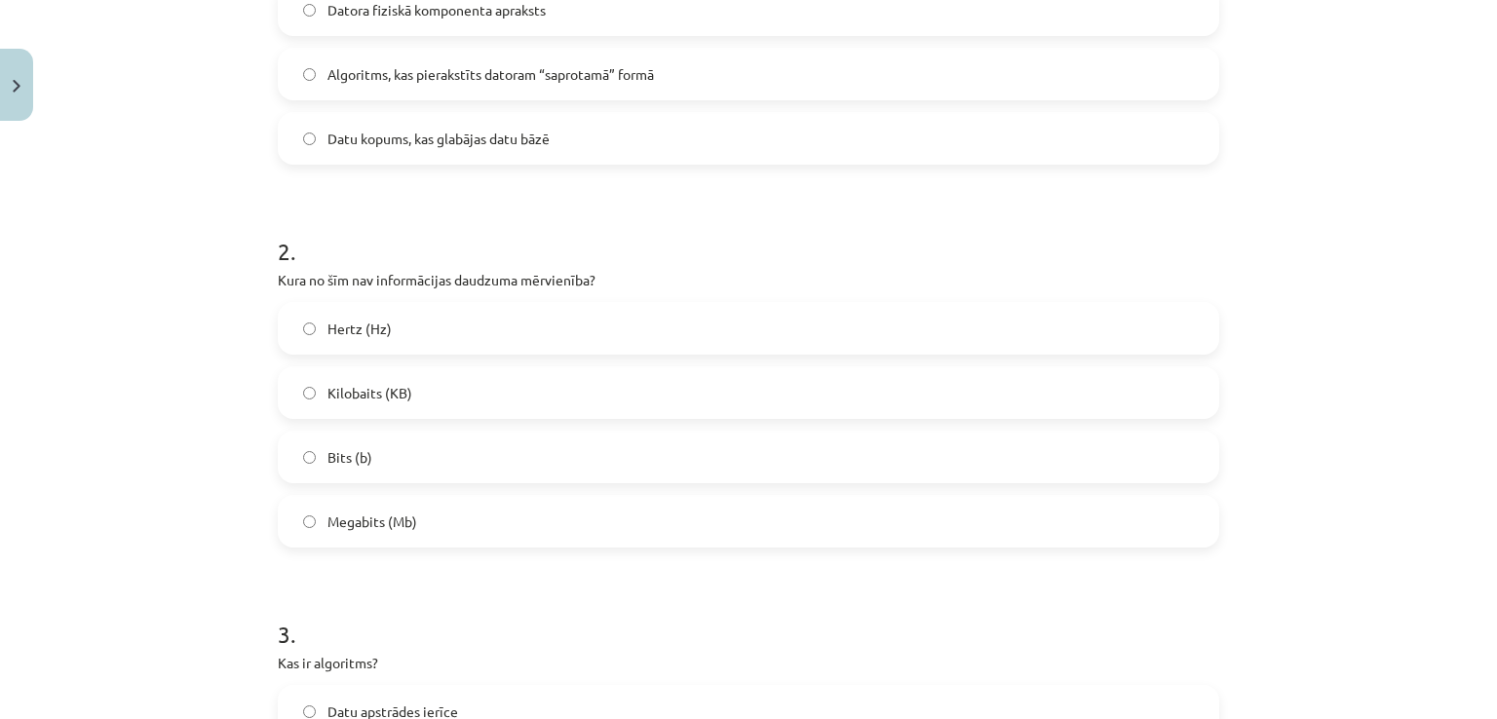
scroll to position [179, 0]
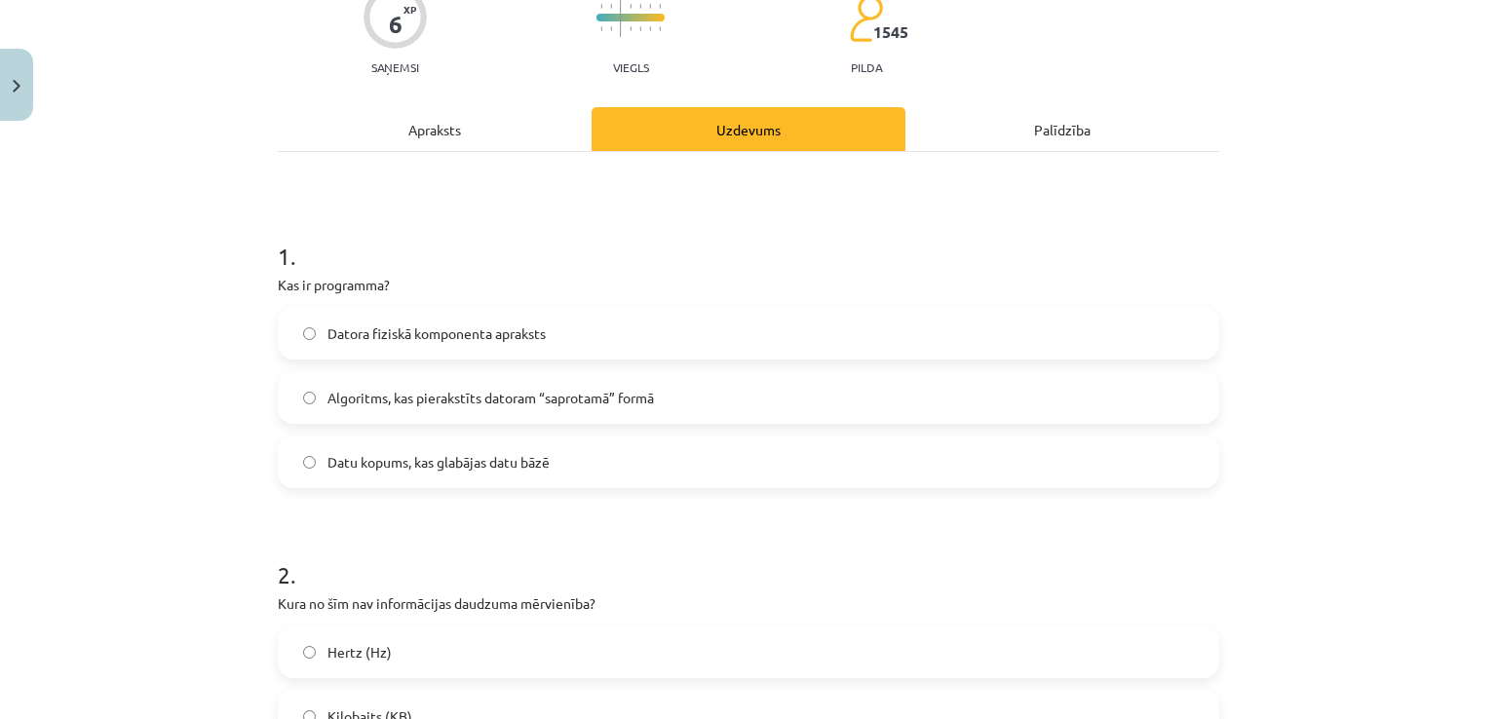
click at [464, 145] on div "Apraksts" at bounding box center [435, 129] width 314 height 44
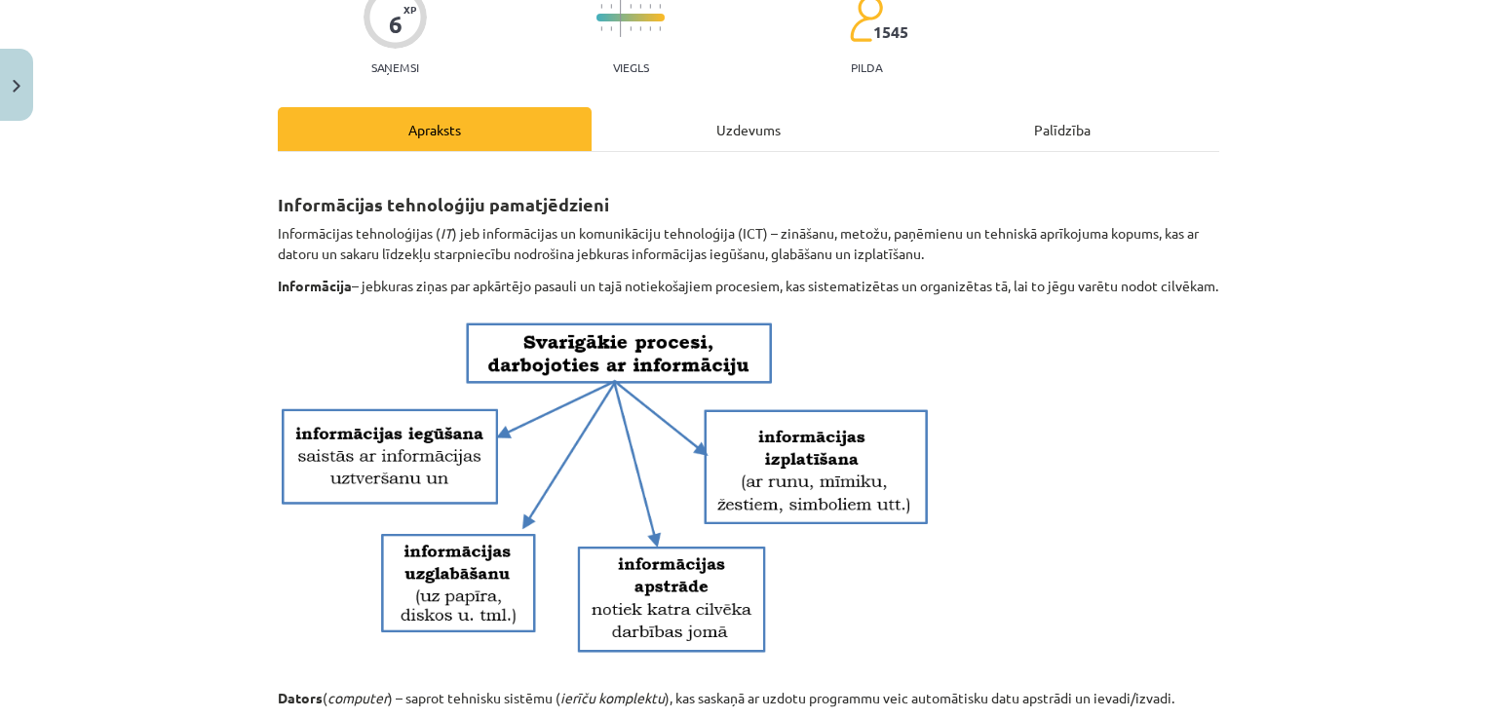
scroll to position [49, 0]
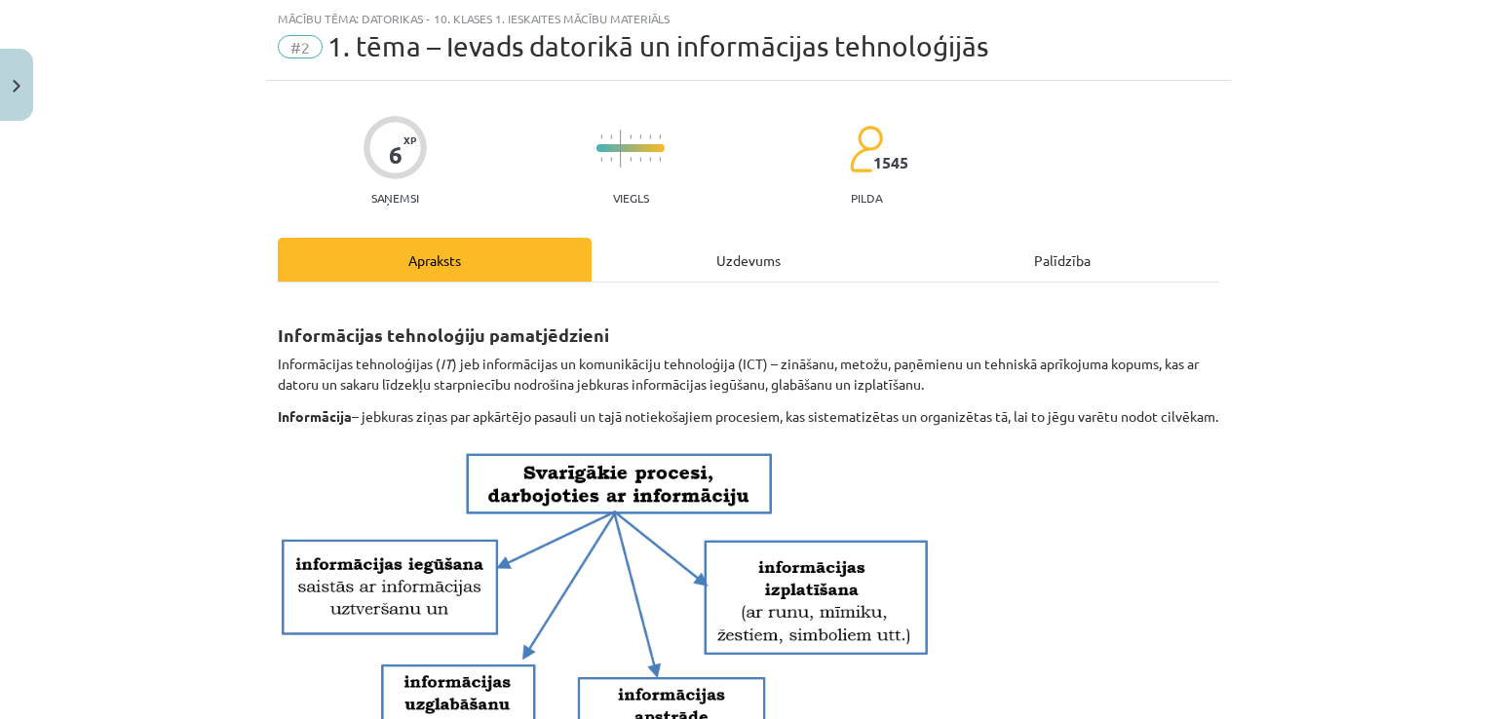
click at [703, 274] on div "Uzdevums" at bounding box center [748, 260] width 314 height 44
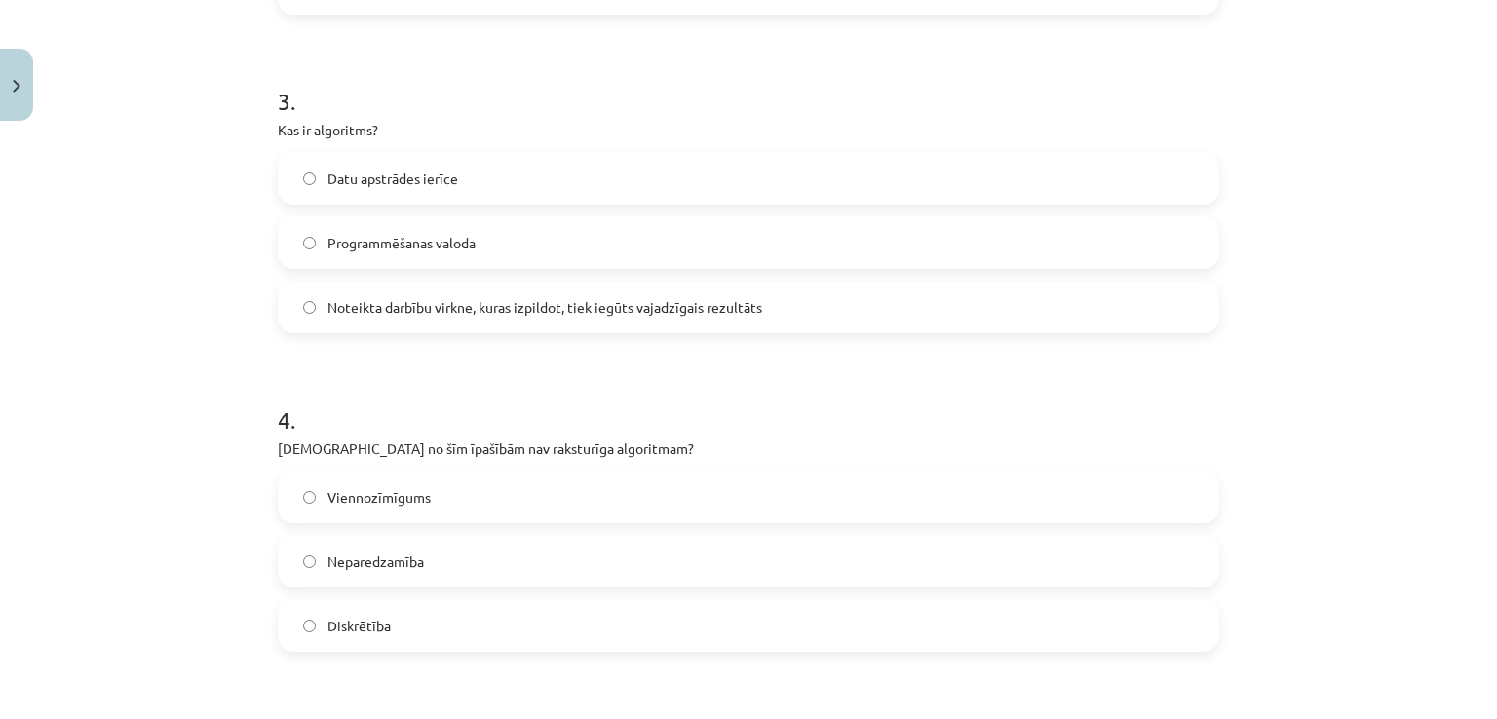
scroll to position [1154, 0]
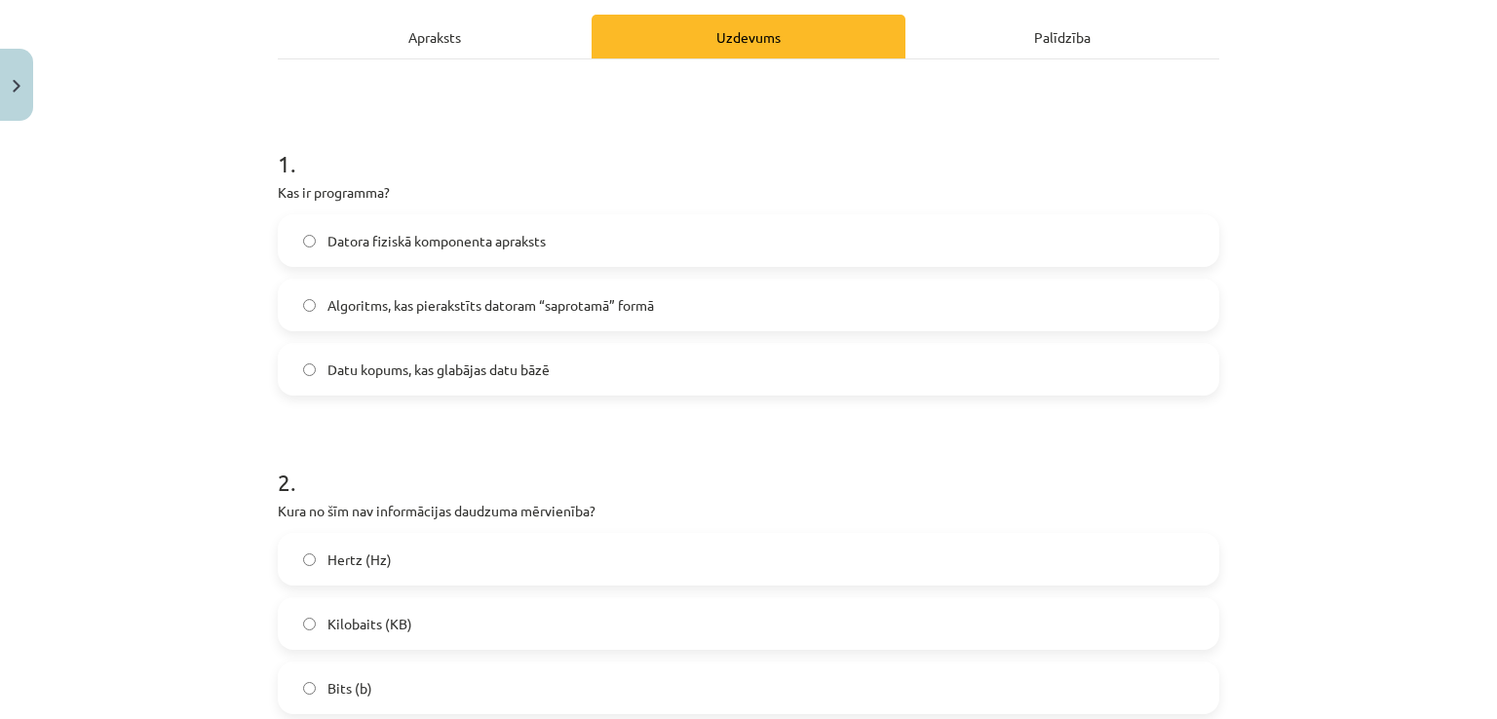
click at [533, 51] on div "Apraksts" at bounding box center [435, 37] width 314 height 44
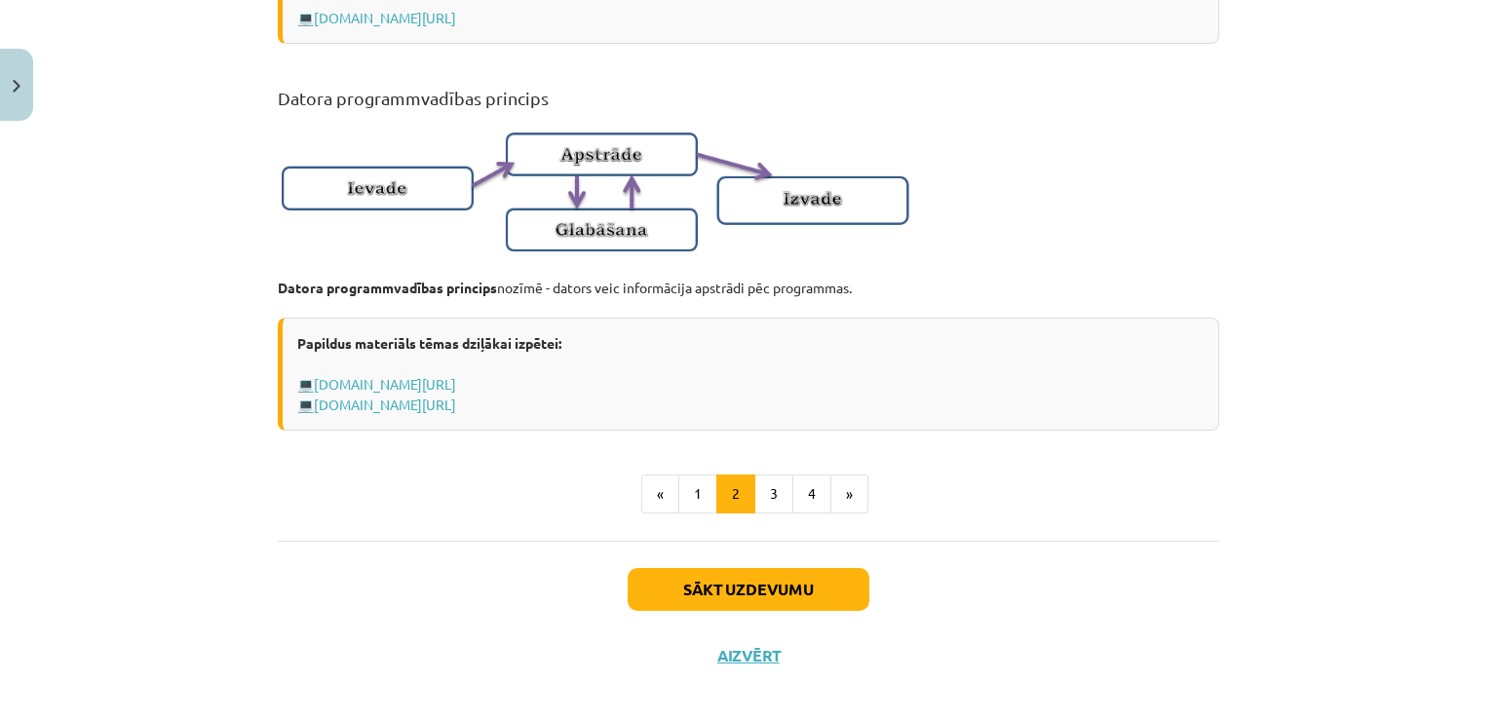
scroll to position [1293, 0]
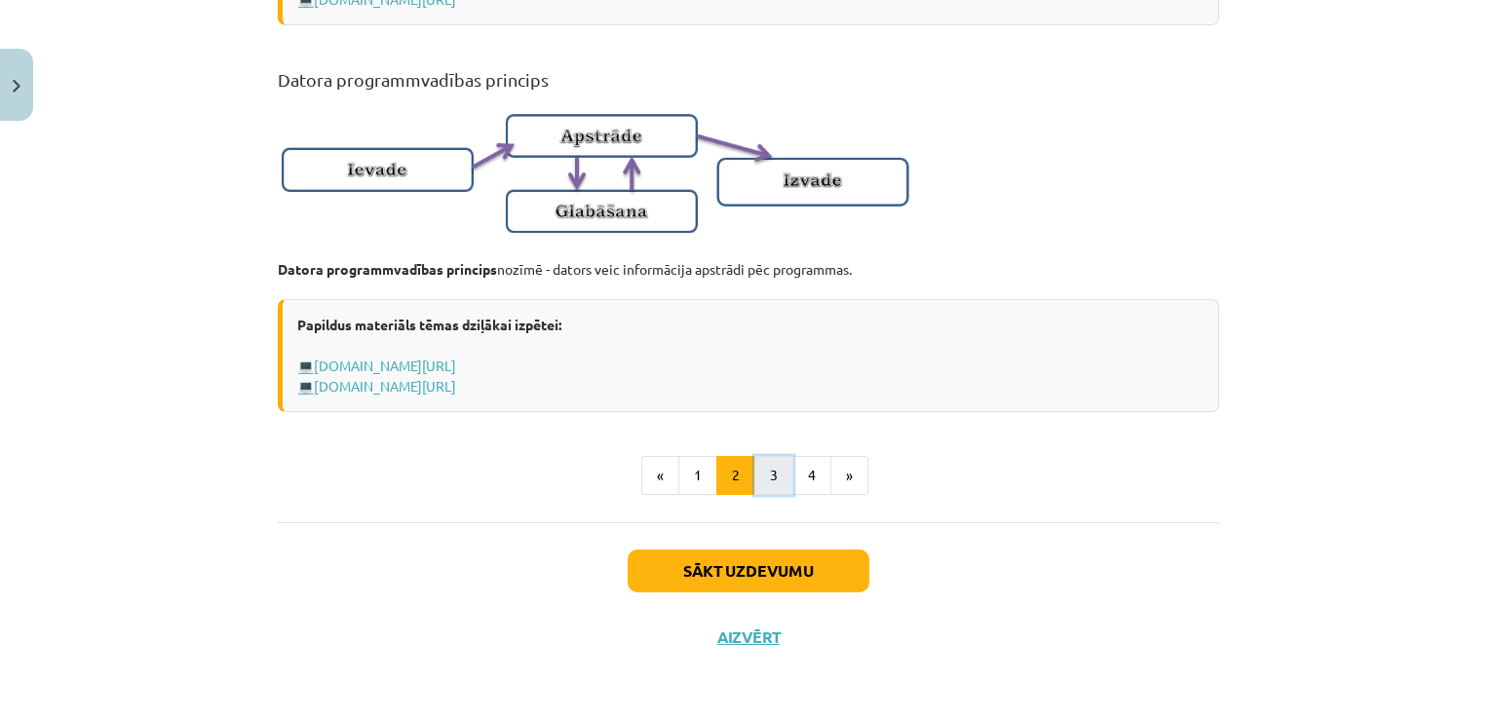
click at [782, 470] on button "3" at bounding box center [773, 475] width 39 height 39
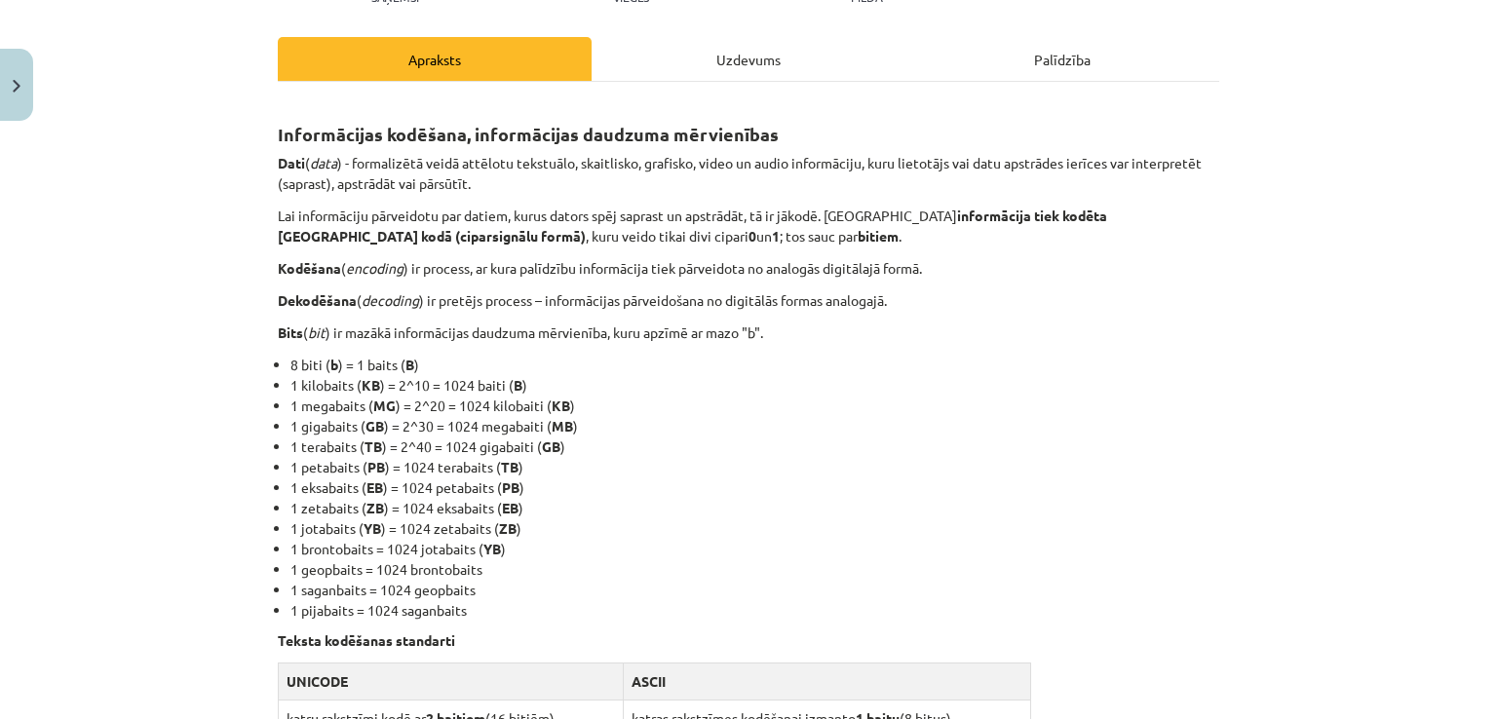
scroll to position [218, 0]
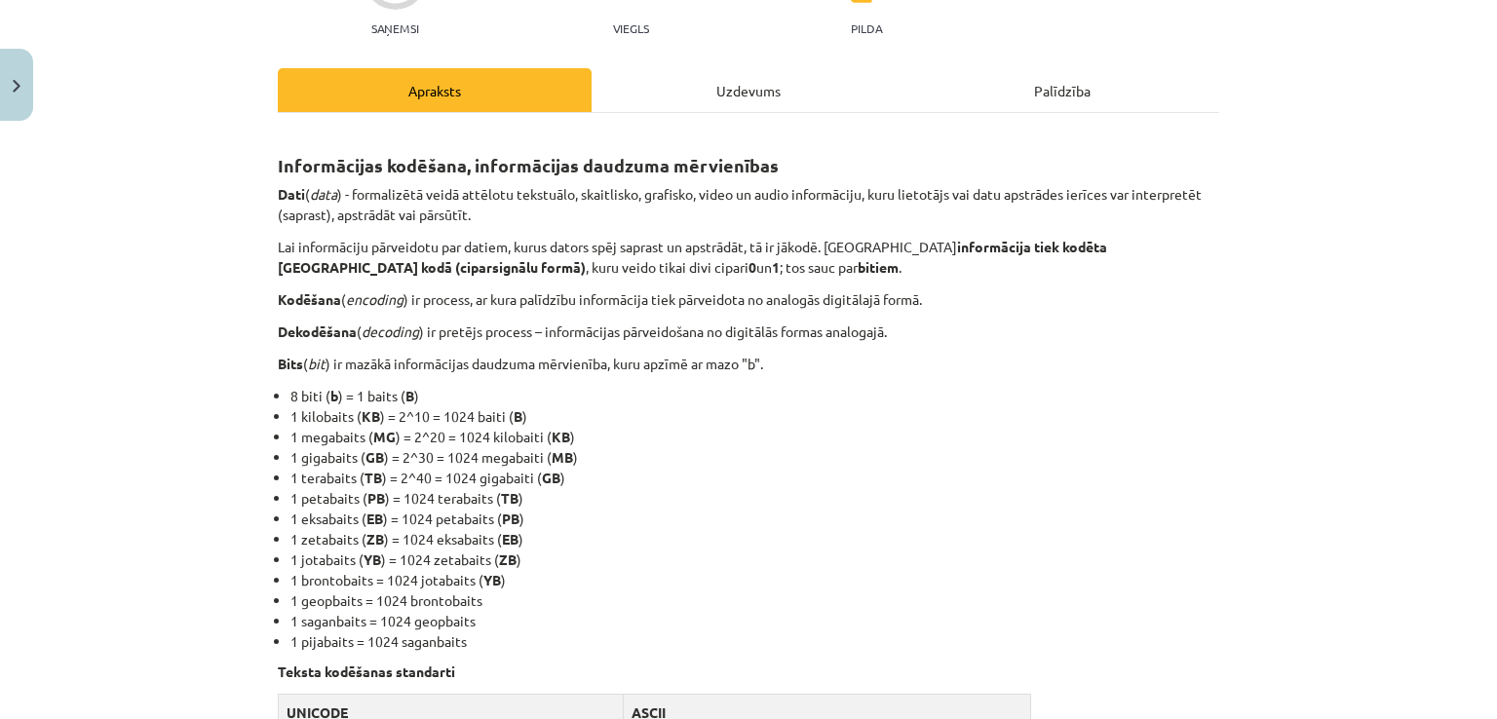
click at [643, 91] on div "Uzdevums" at bounding box center [748, 90] width 314 height 44
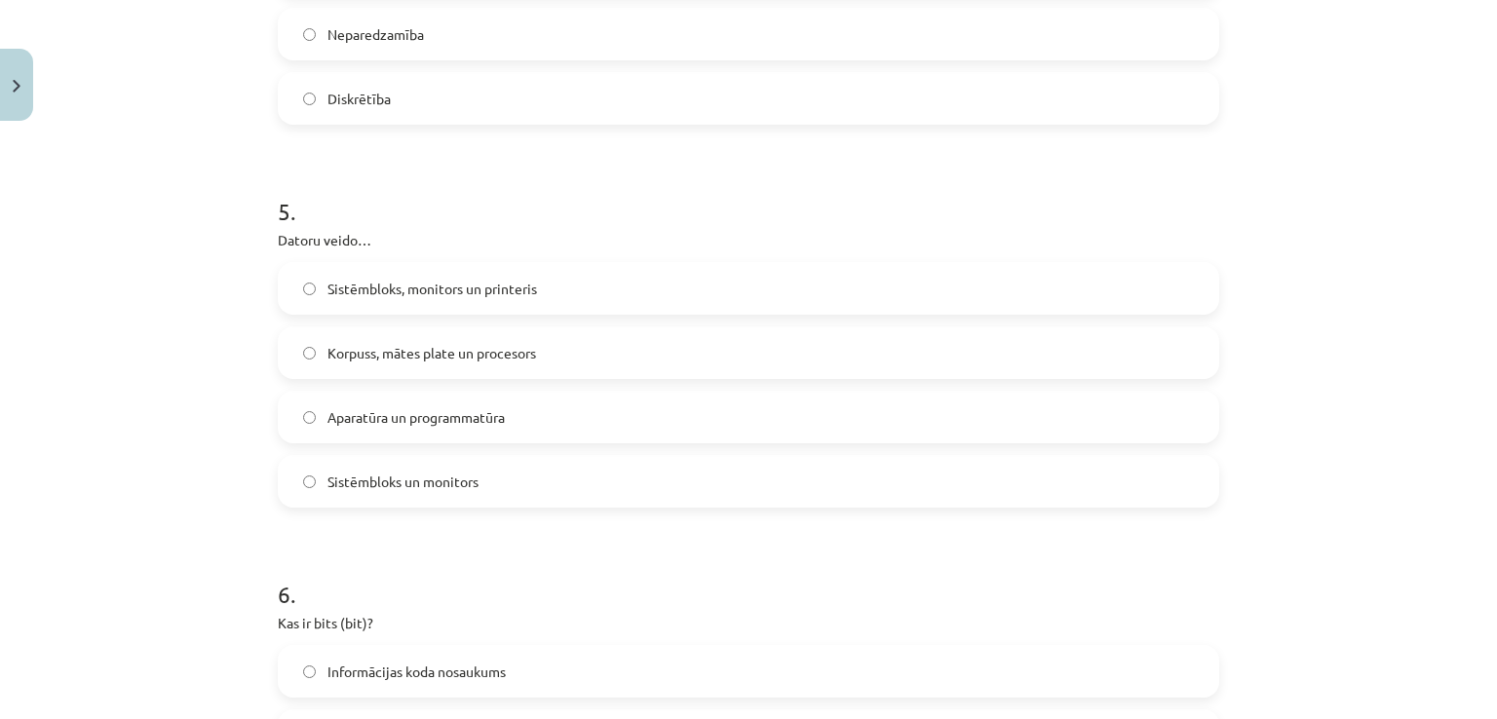
scroll to position [1802, 0]
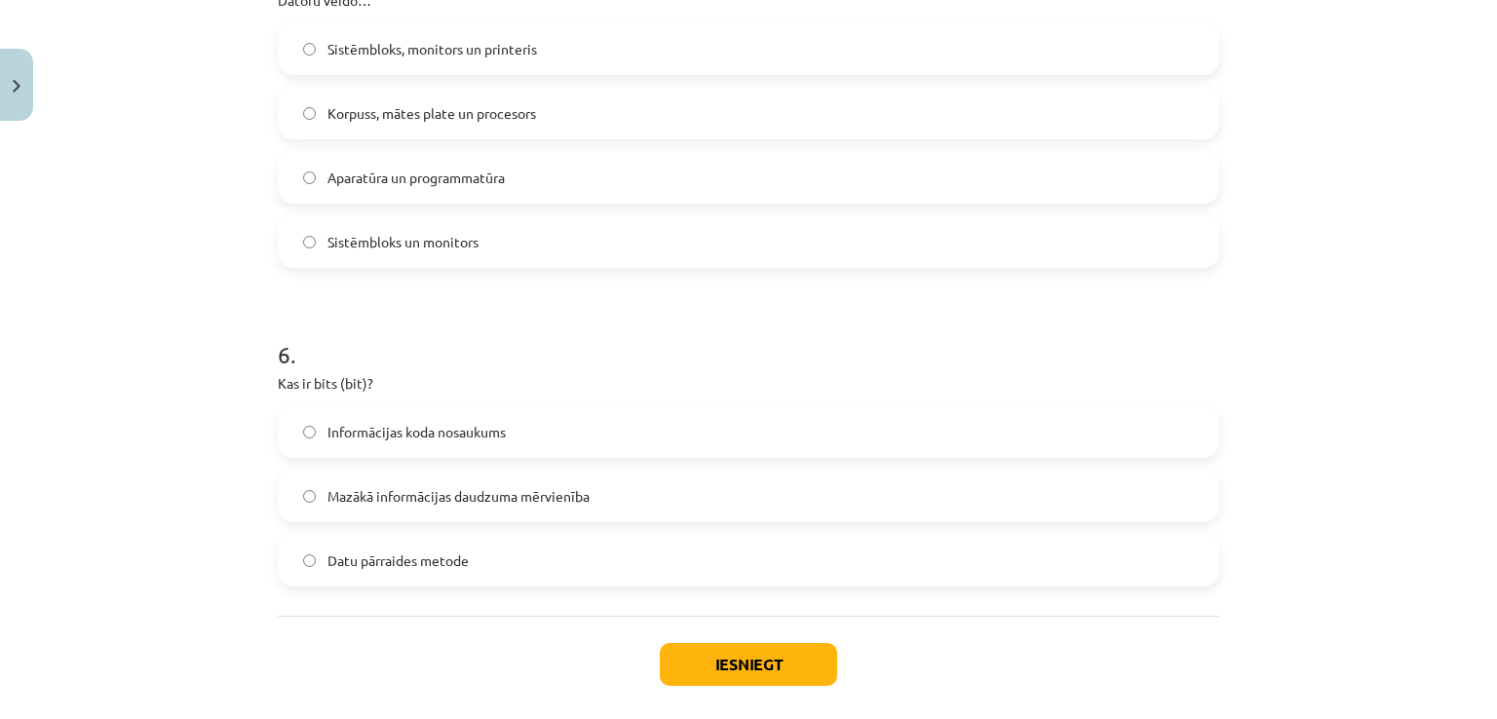
click at [514, 434] on label "Informācijas koda nosaukums" at bounding box center [748, 431] width 937 height 49
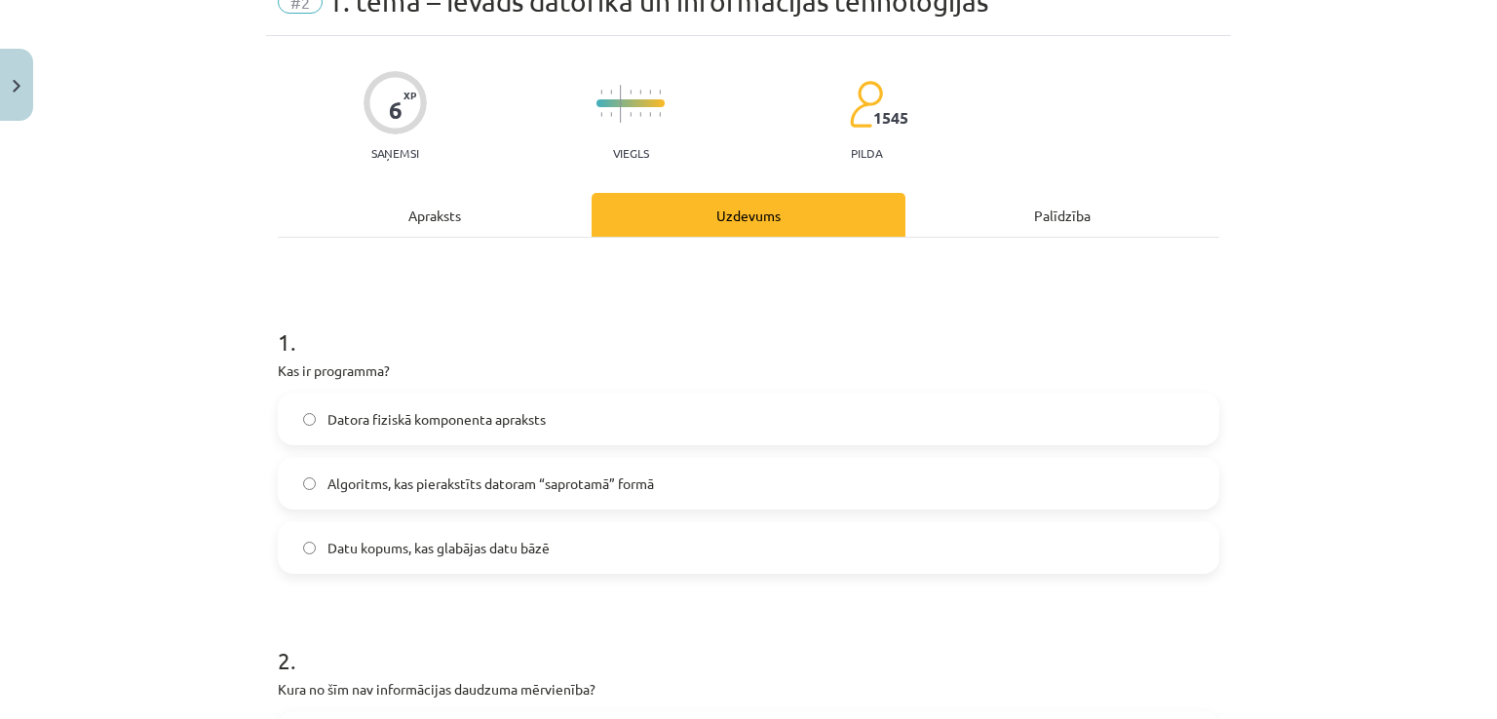
scroll to position [0, 0]
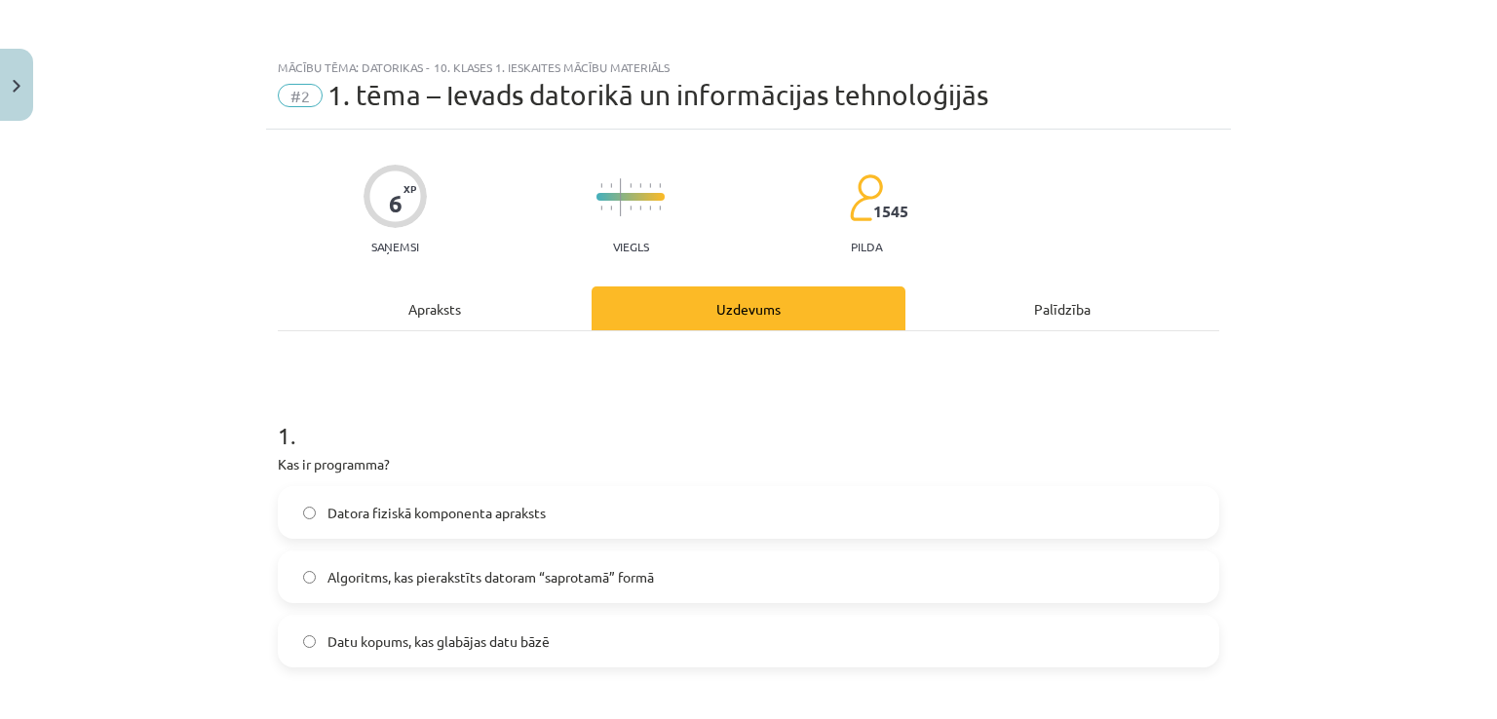
click at [454, 324] on div "Apraksts" at bounding box center [435, 308] width 314 height 44
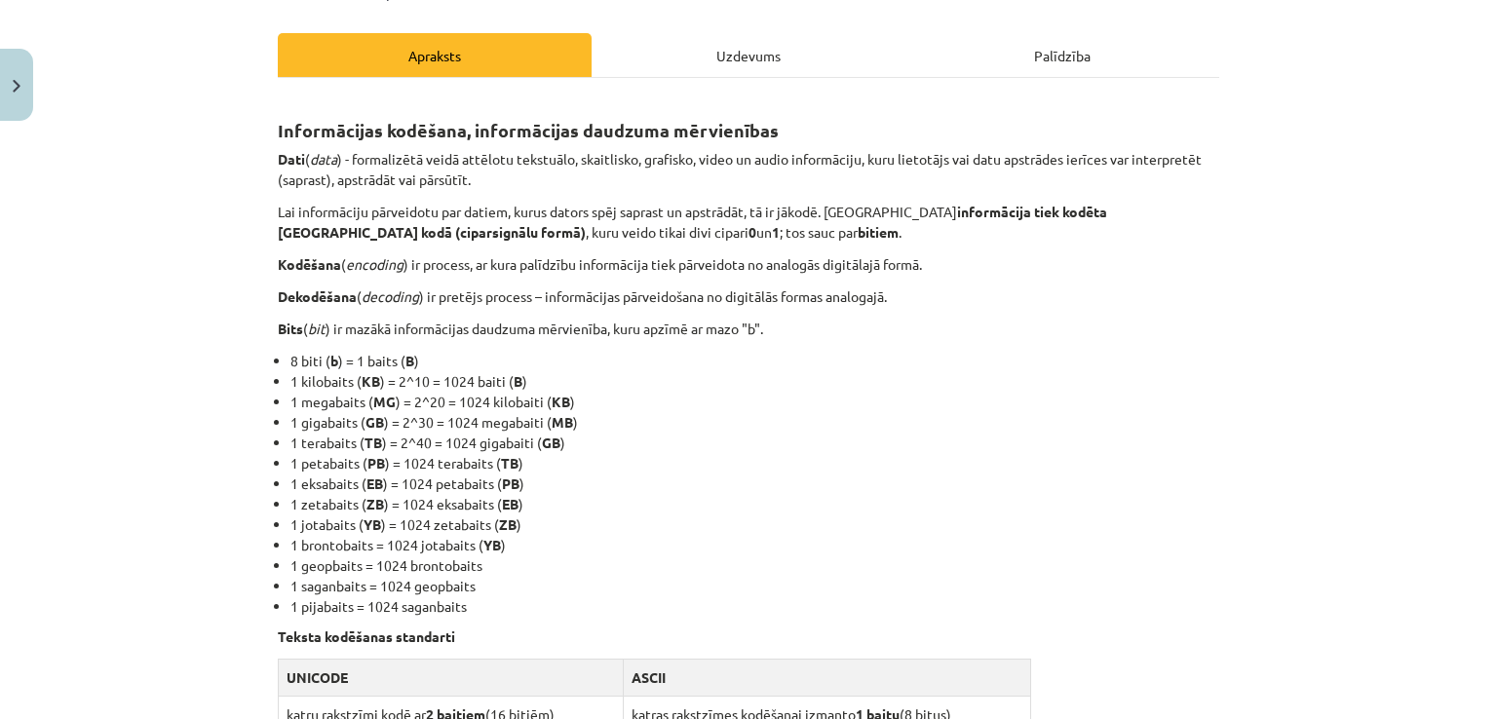
scroll to position [244, 0]
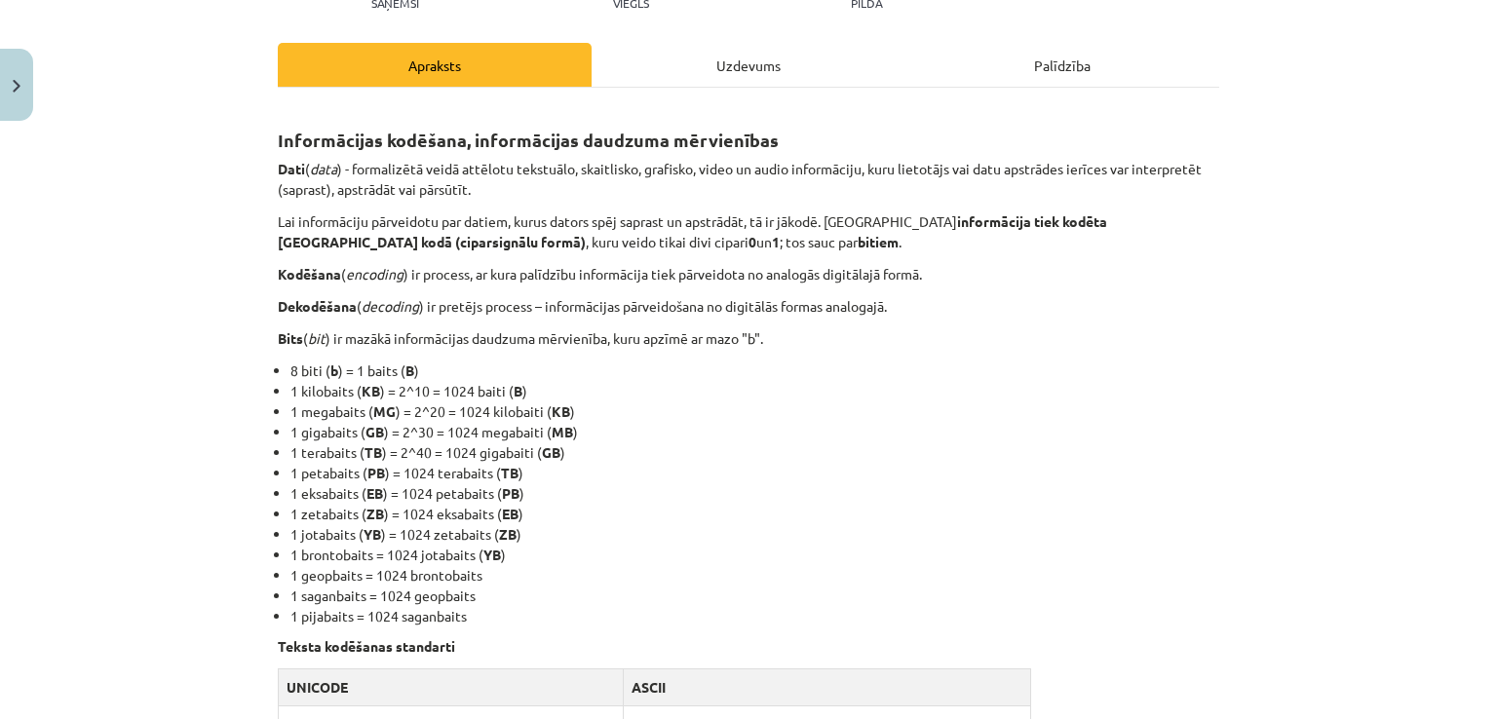
click at [701, 55] on div "Uzdevums" at bounding box center [748, 65] width 314 height 44
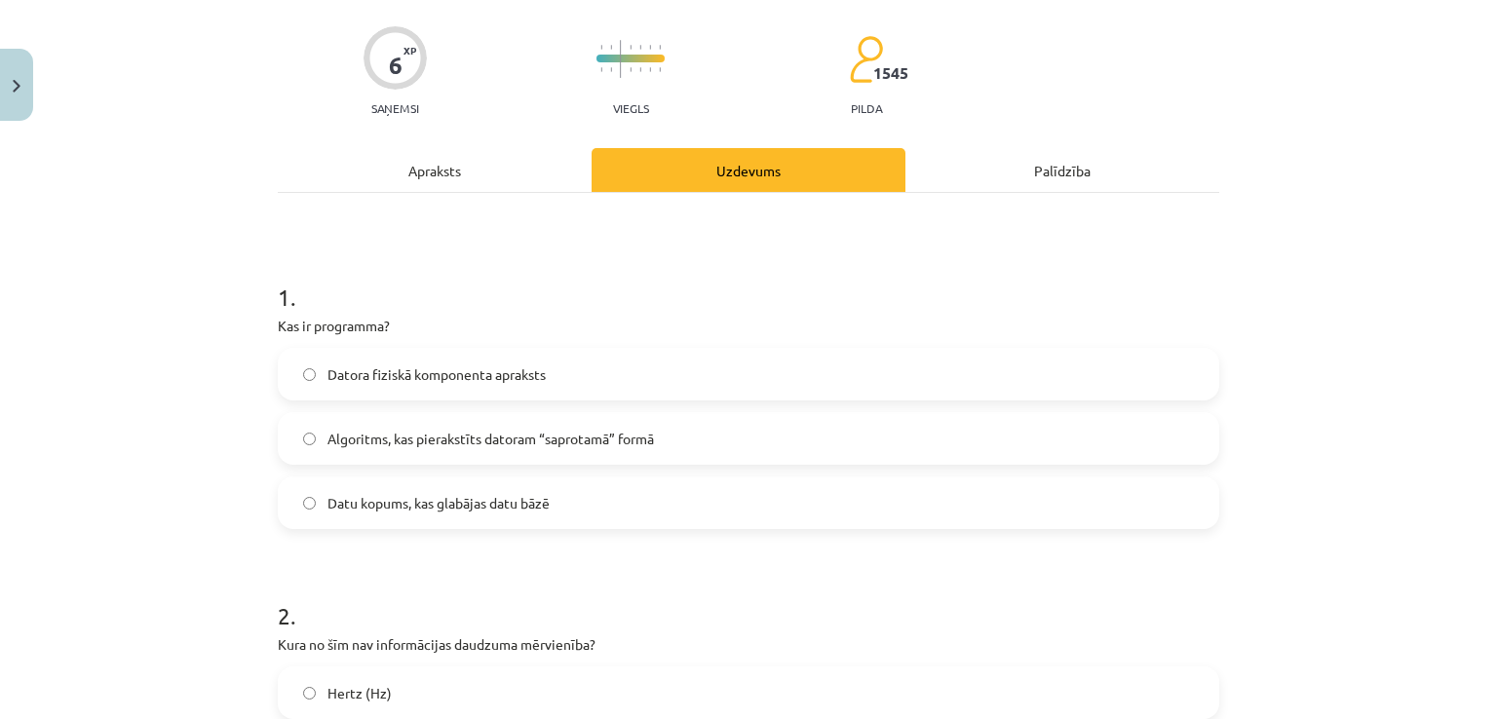
scroll to position [77, 0]
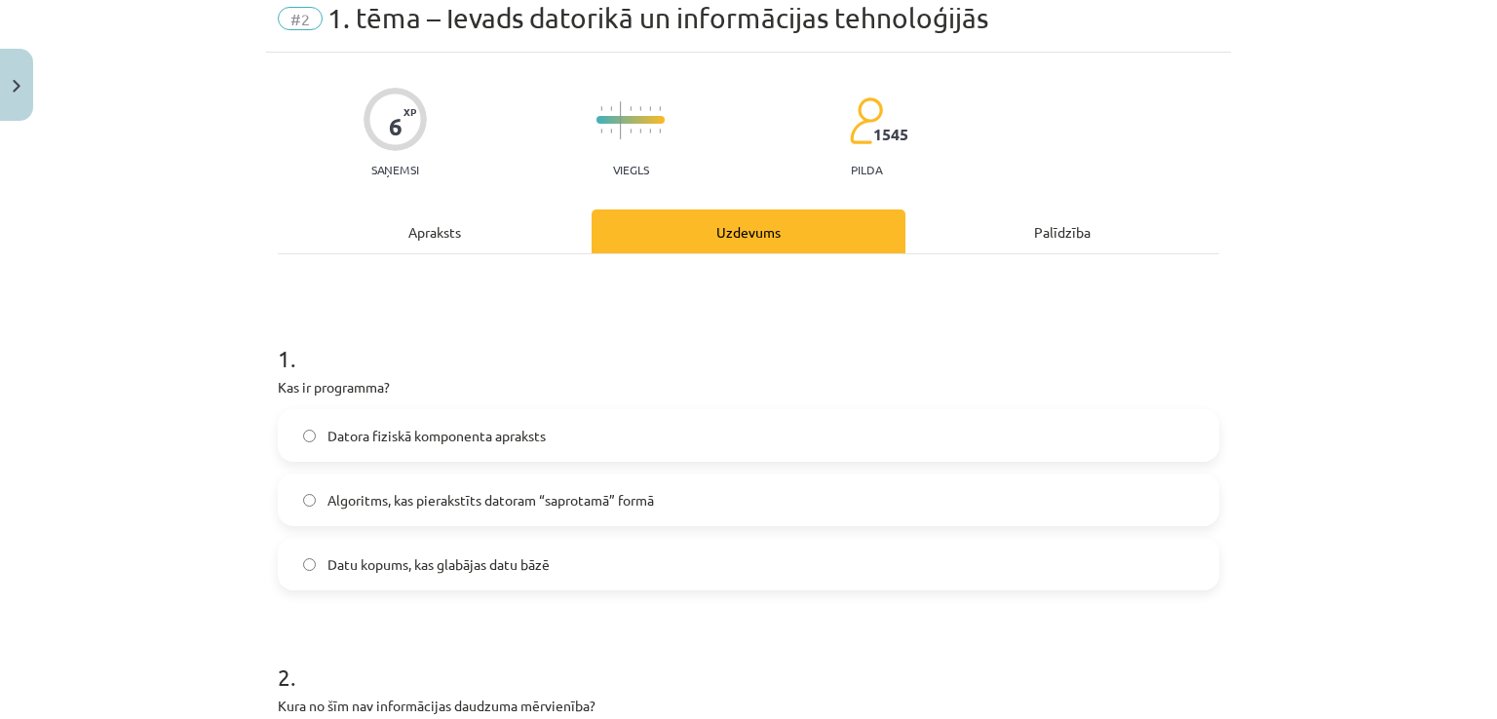
click at [474, 224] on div "Apraksts" at bounding box center [435, 231] width 314 height 44
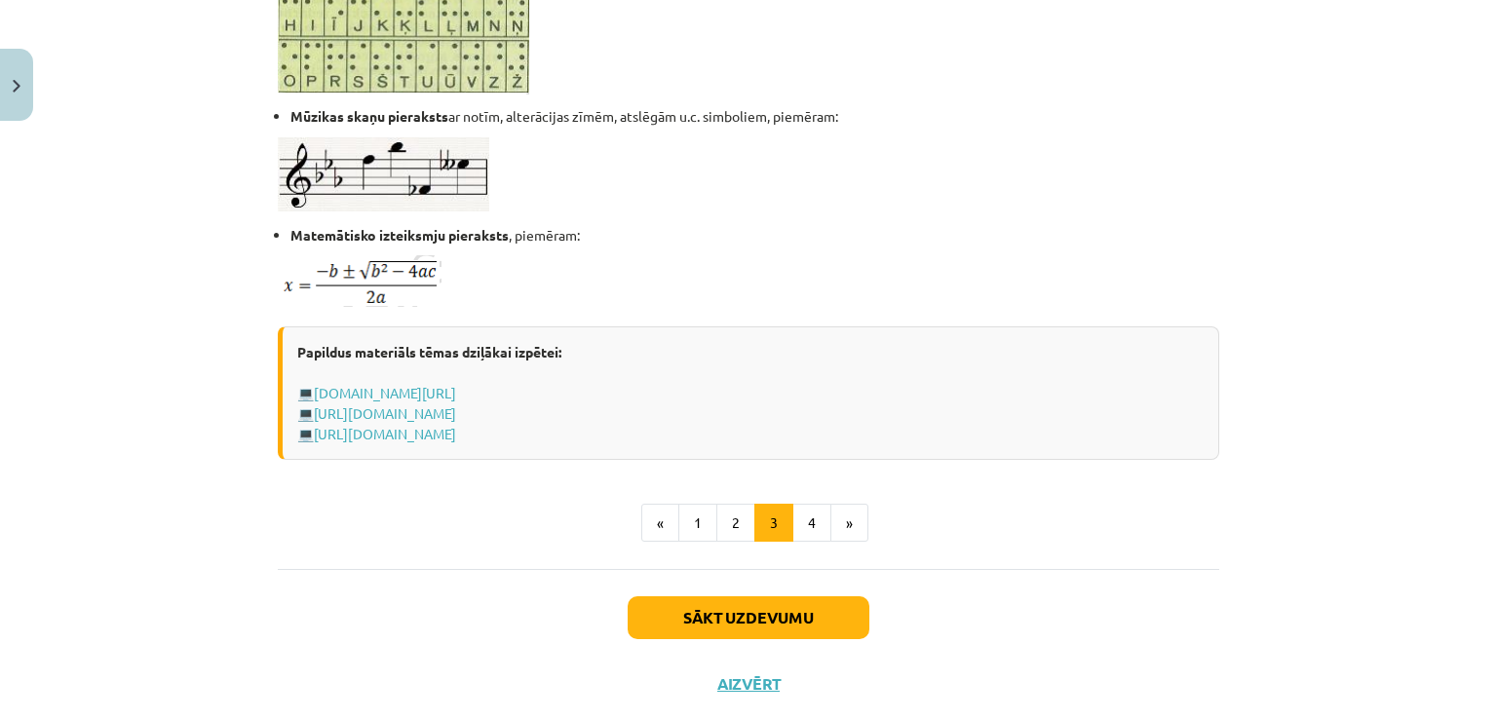
scroll to position [1218, 0]
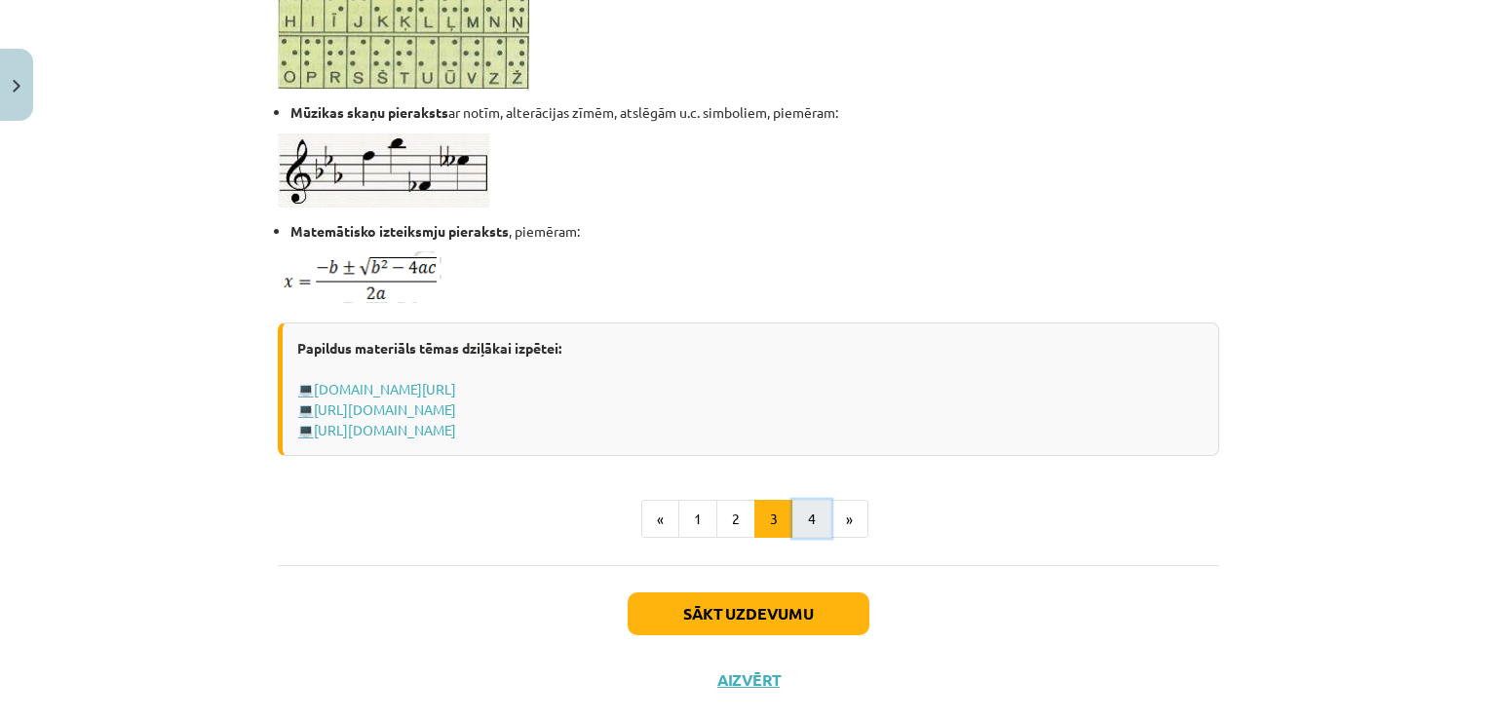
click at [795, 509] on button "4" at bounding box center [811, 519] width 39 height 39
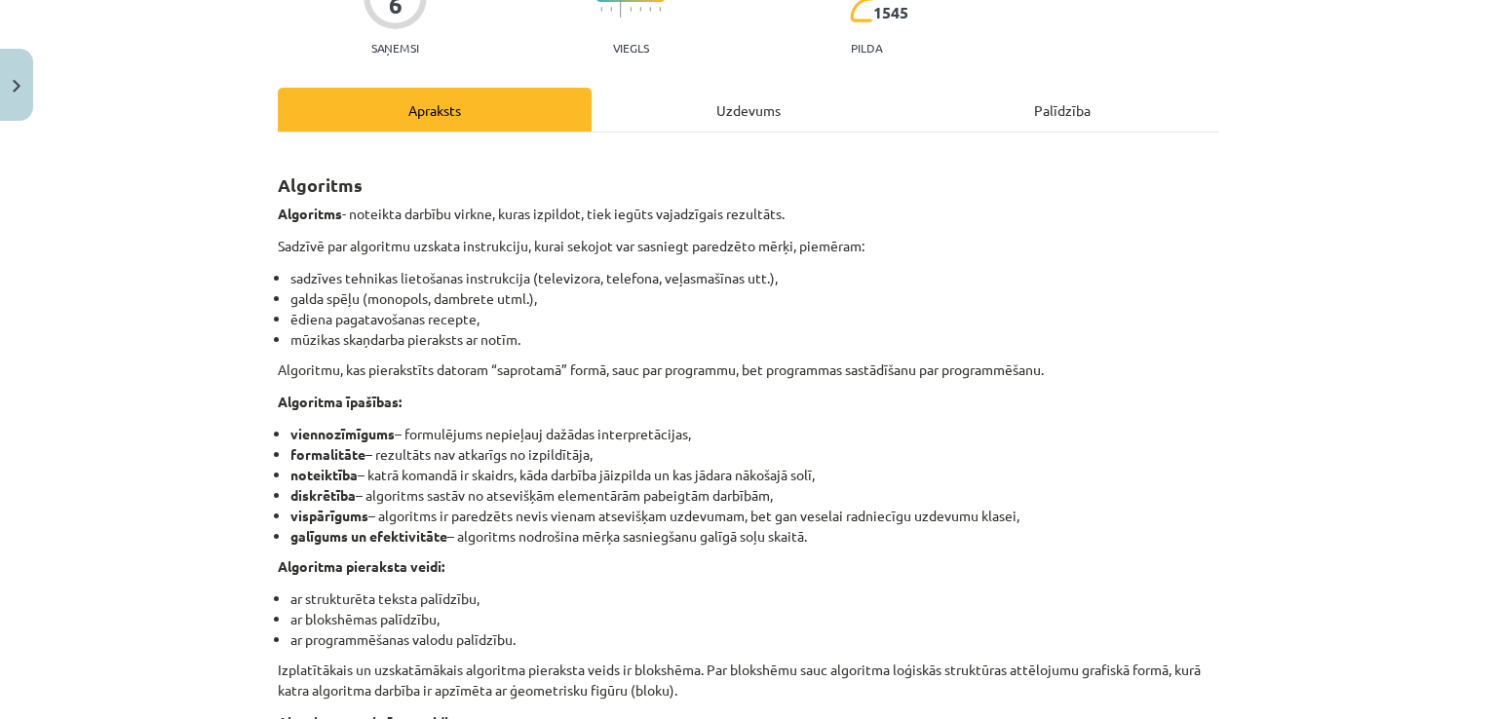
scroll to position [153, 0]
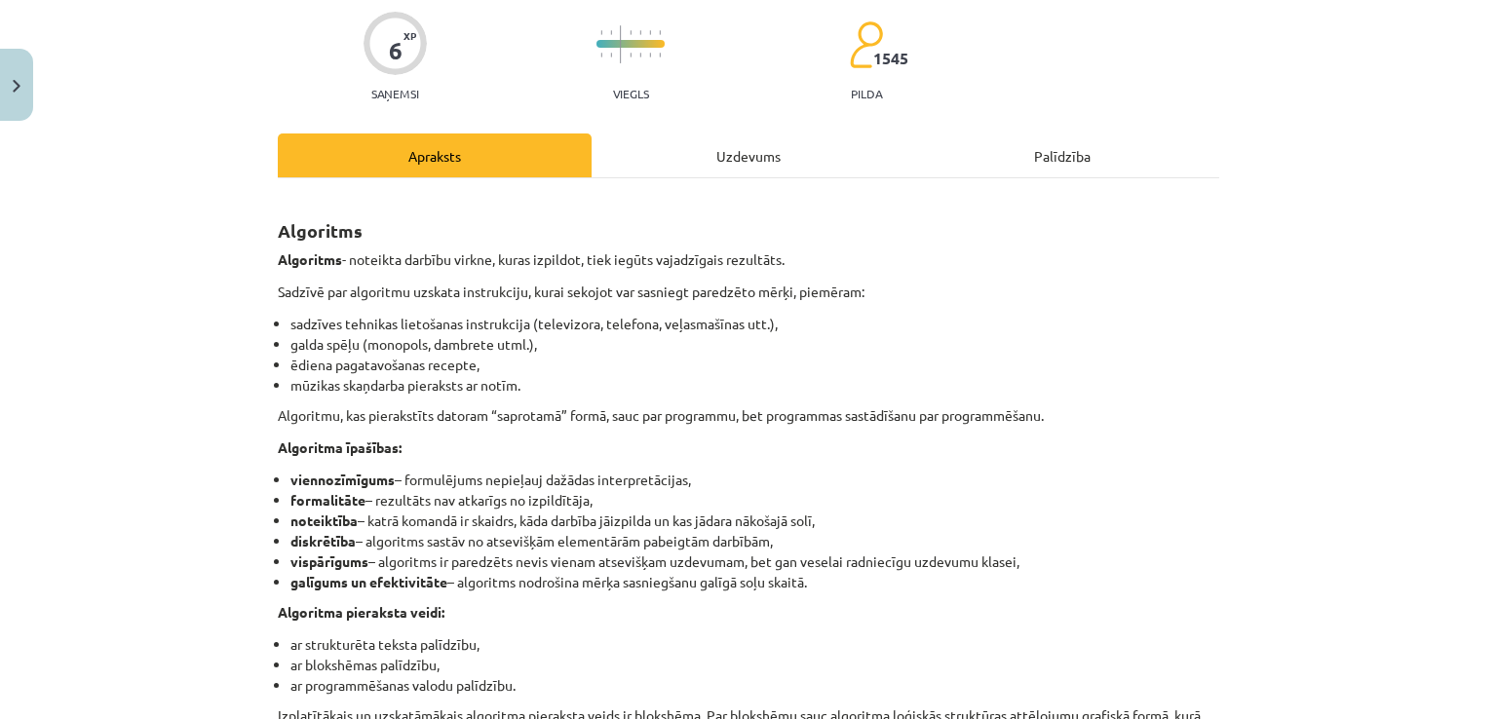
click at [725, 161] on div "Uzdevums" at bounding box center [748, 155] width 314 height 44
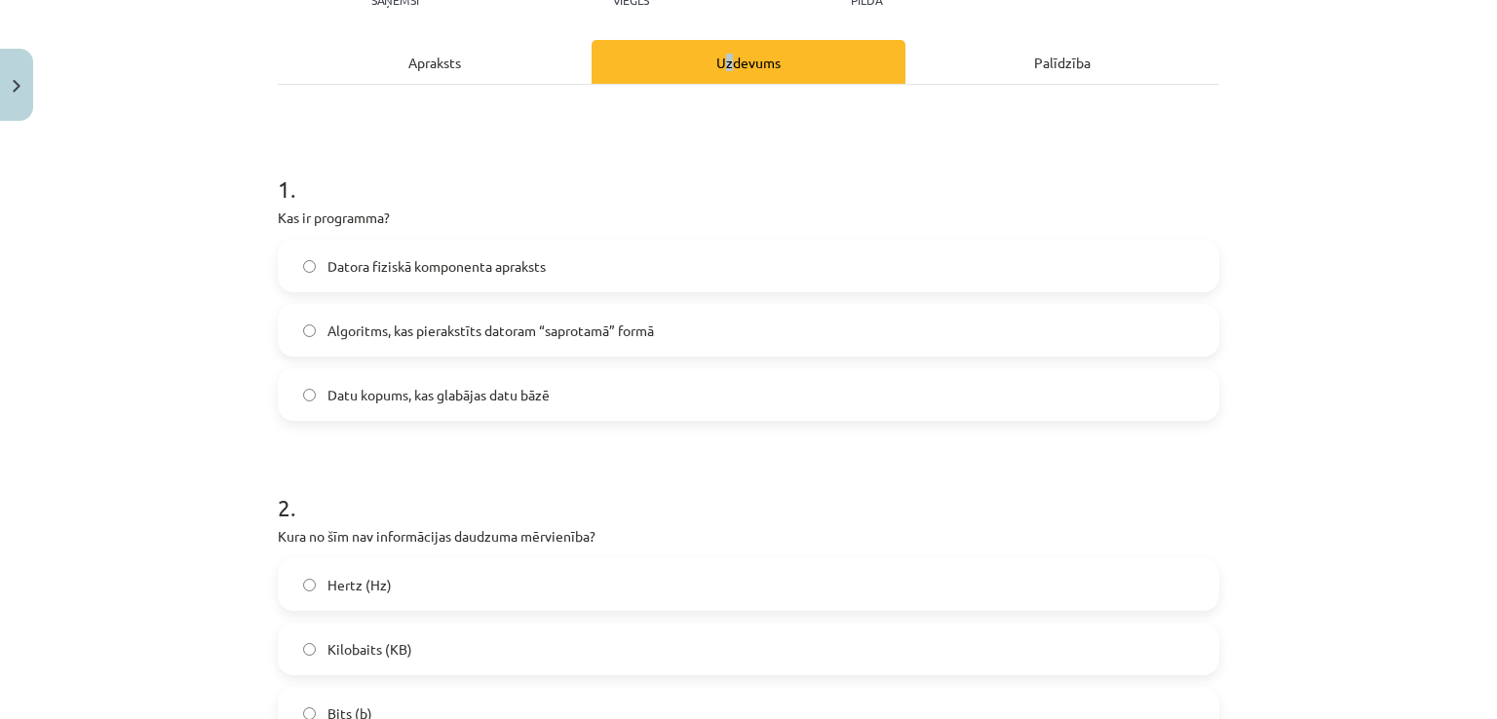
scroll to position [49, 0]
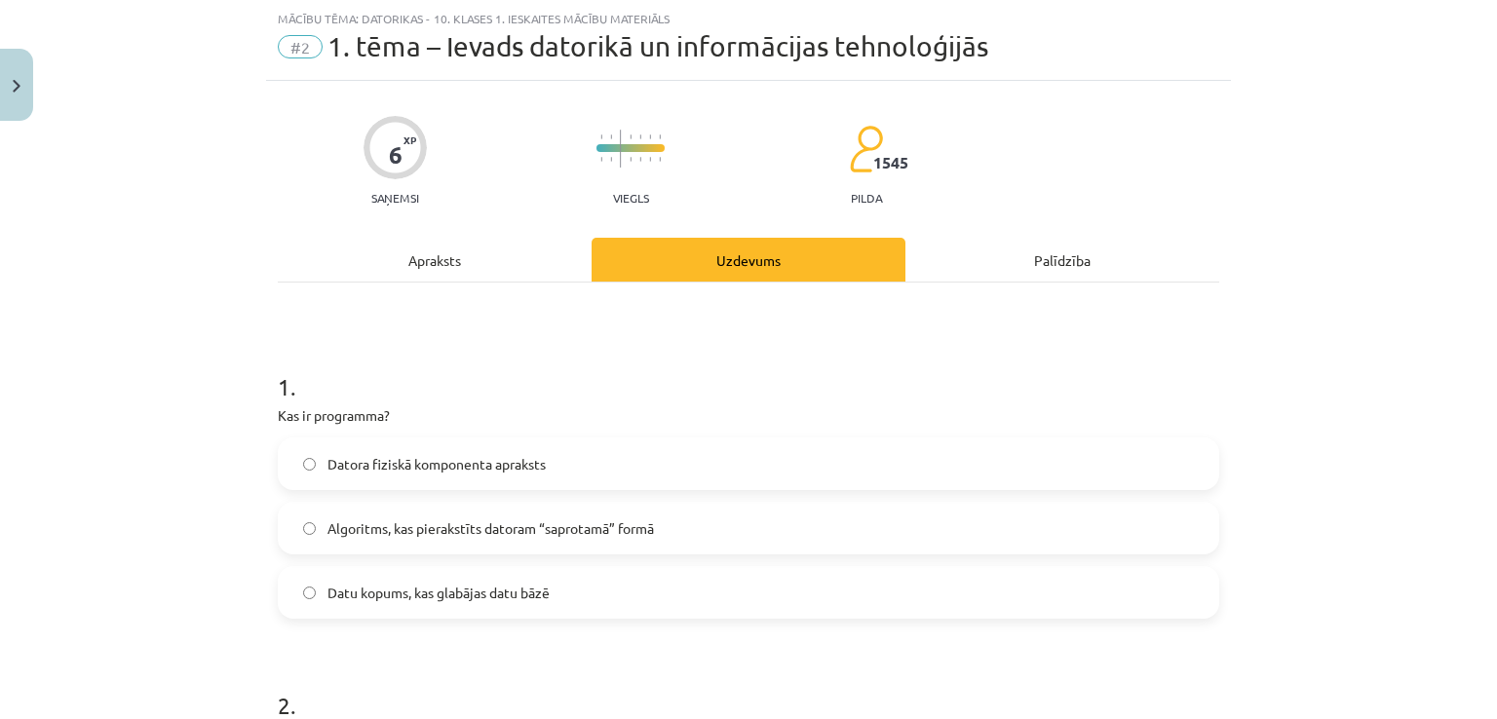
click at [450, 254] on div "Apraksts" at bounding box center [435, 260] width 314 height 44
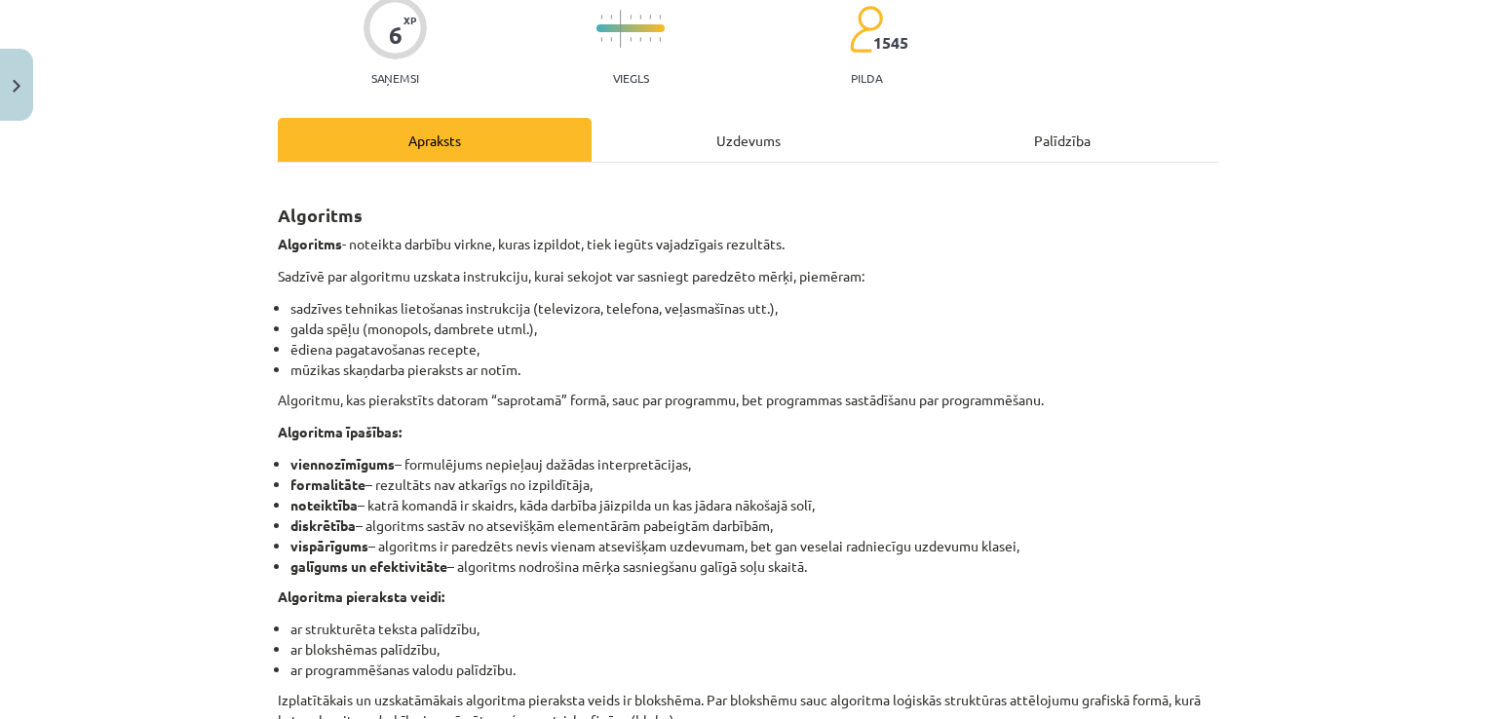
scroll to position [179, 0]
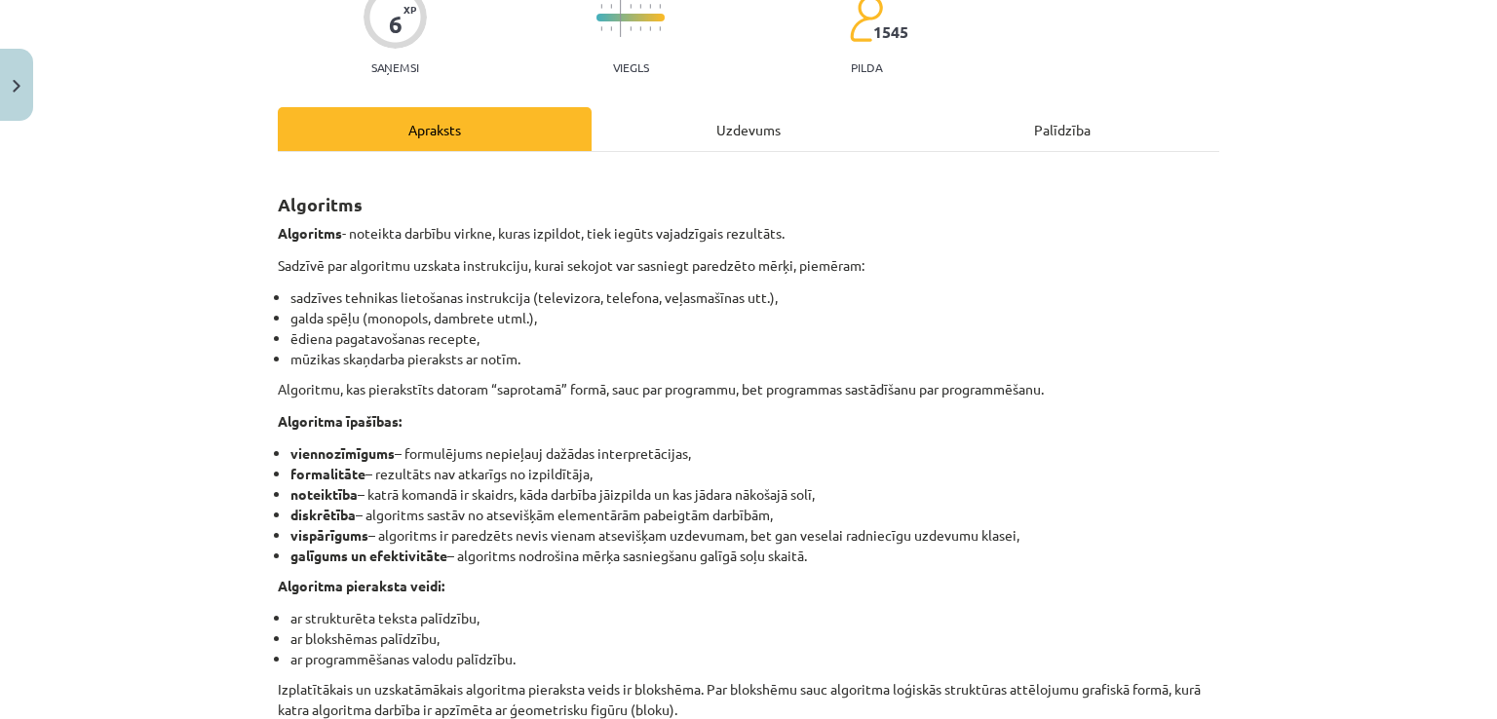
click at [693, 118] on div "Uzdevums" at bounding box center [748, 129] width 314 height 44
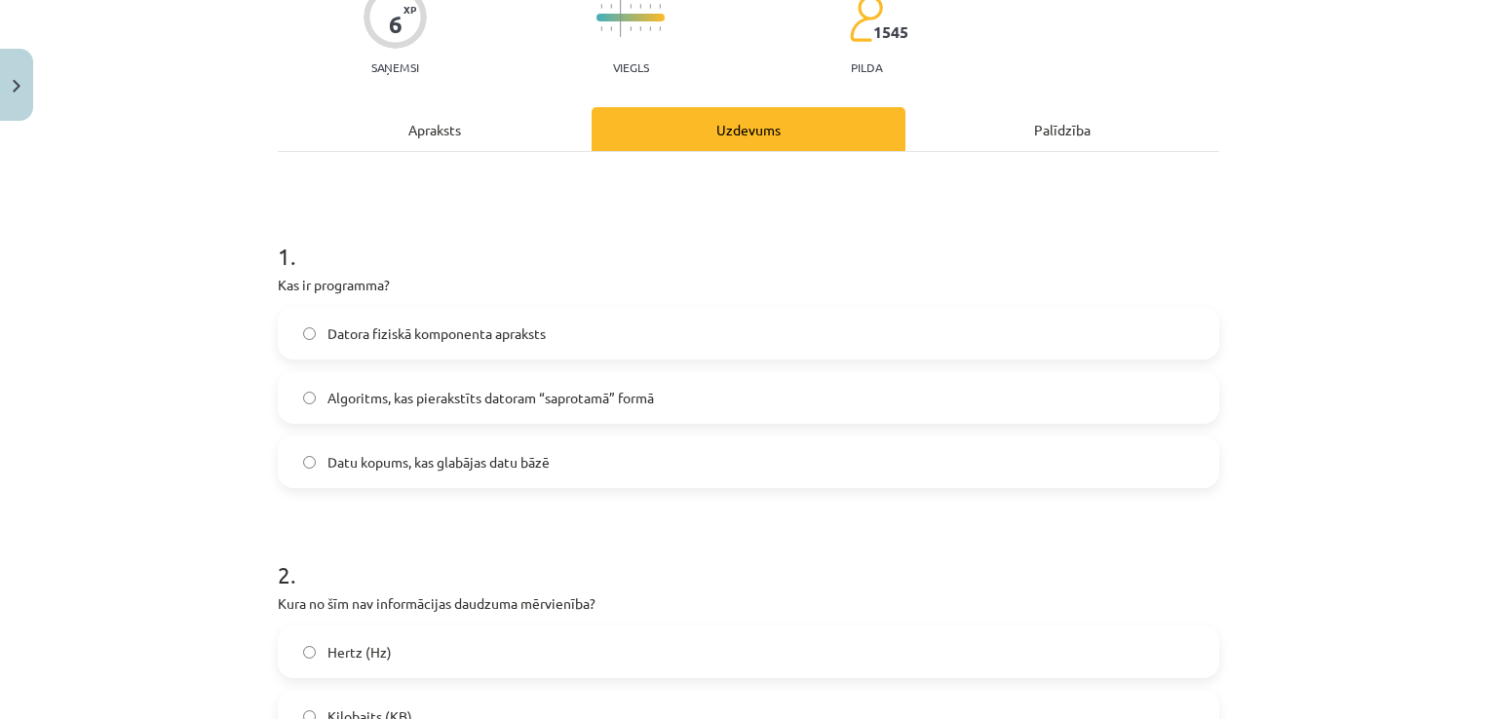
click at [553, 133] on div "Apraksts" at bounding box center [435, 129] width 314 height 44
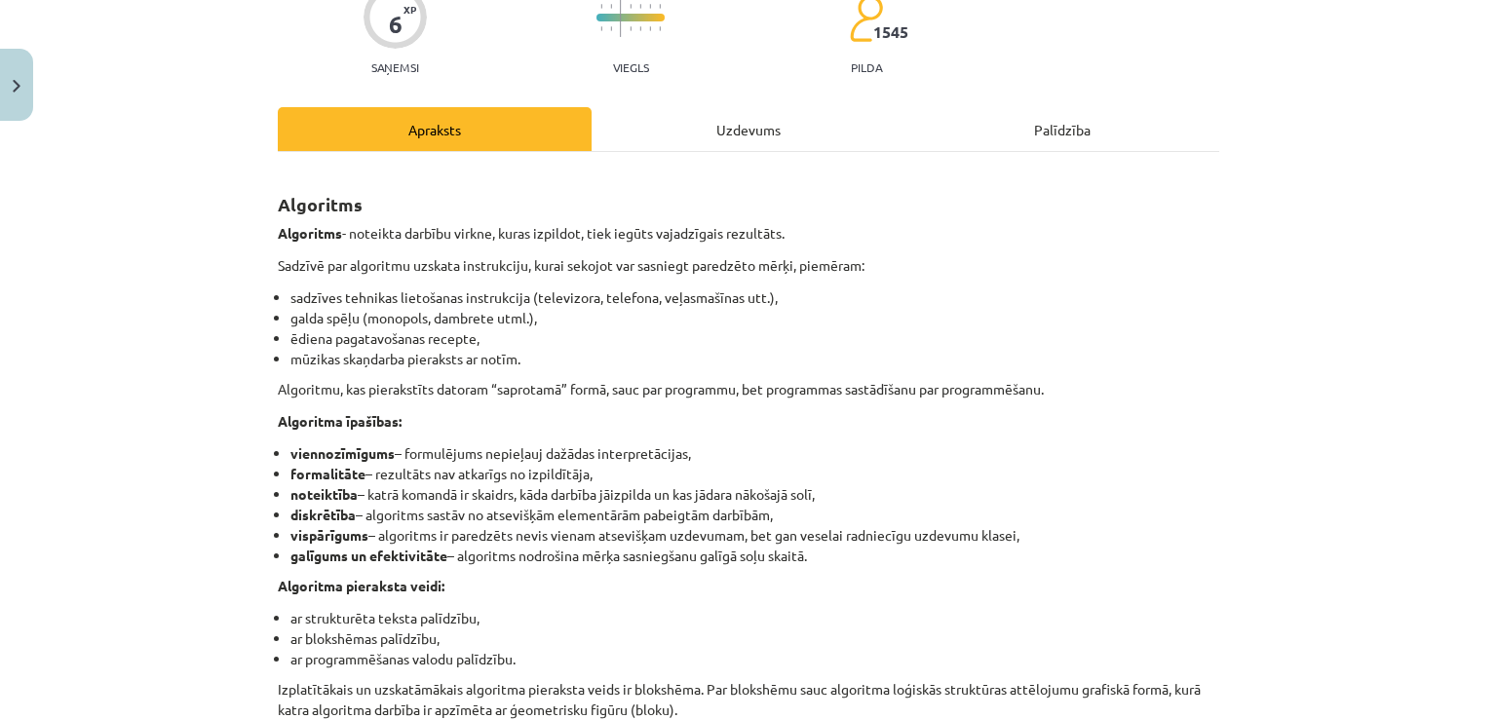
click at [736, 133] on div "Uzdevums" at bounding box center [748, 129] width 314 height 44
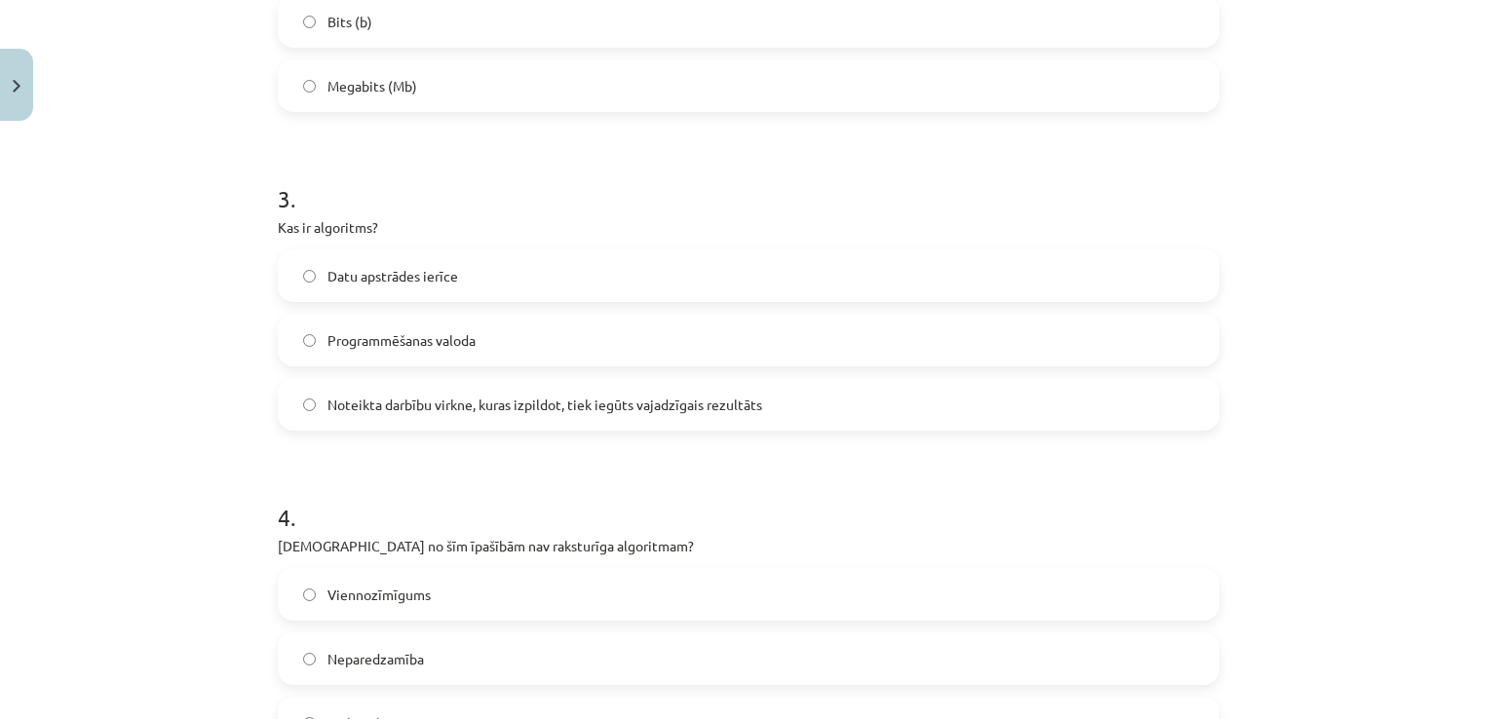
scroll to position [1023, 0]
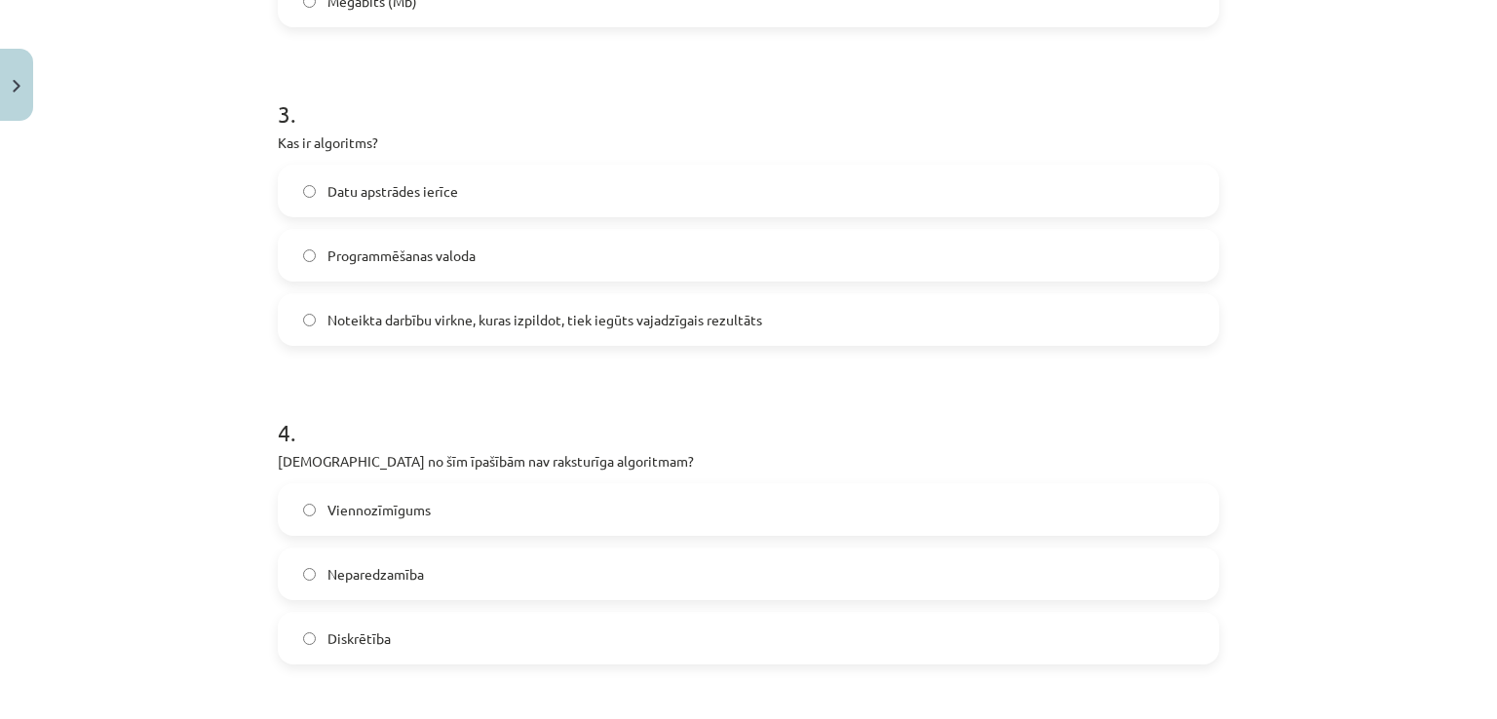
click at [409, 574] on span "Neparedzamība" at bounding box center [375, 574] width 96 height 20
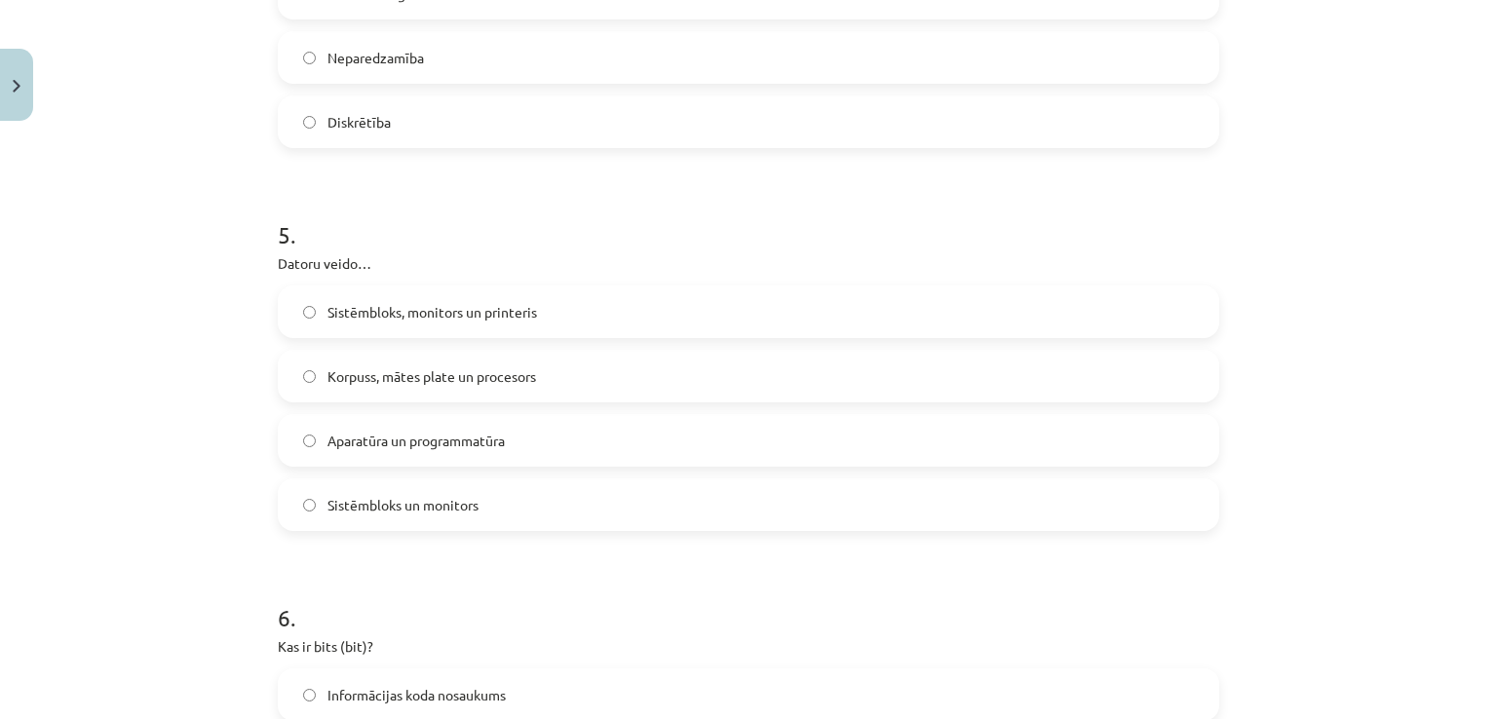
scroll to position [1867, 0]
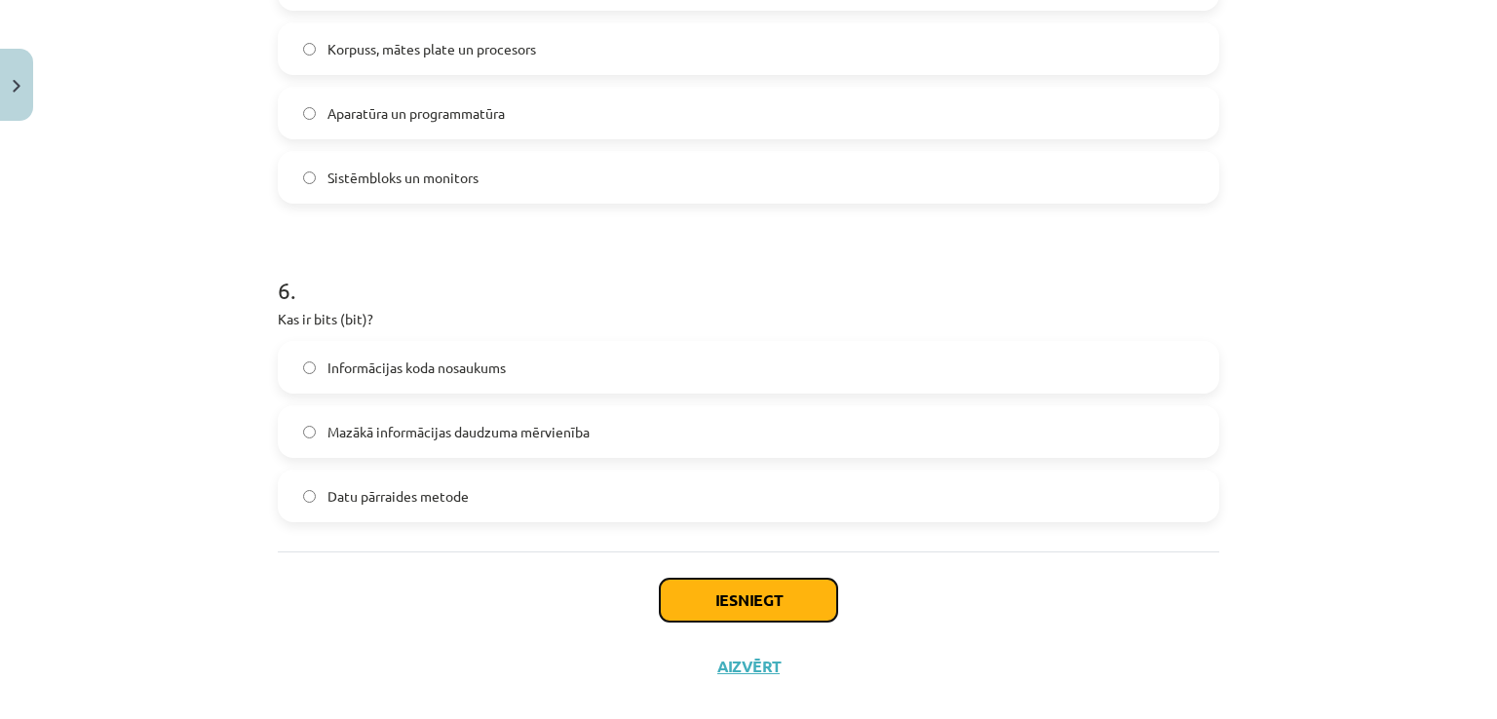
click at [740, 594] on button "Iesniegt" at bounding box center [748, 600] width 177 height 43
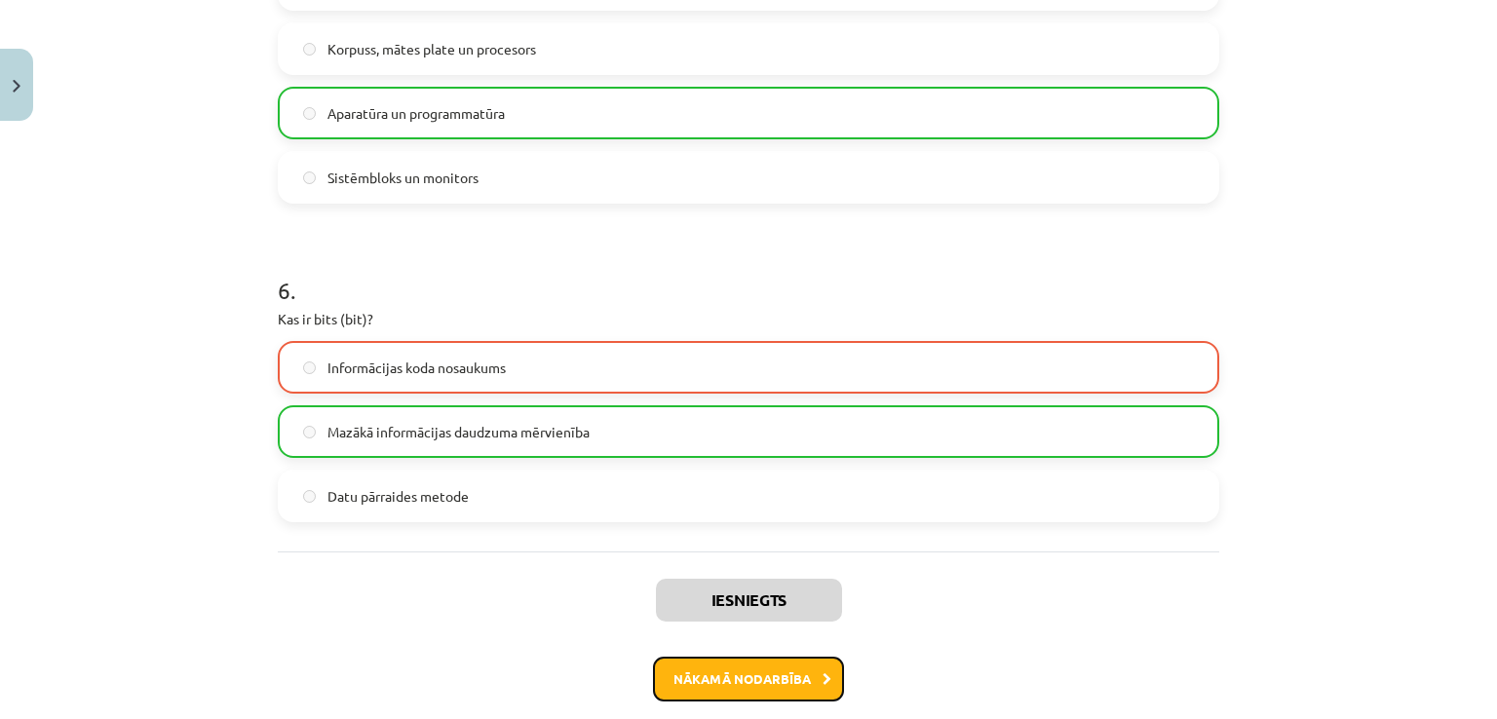
click at [700, 676] on button "Nākamā nodarbība" at bounding box center [748, 679] width 191 height 45
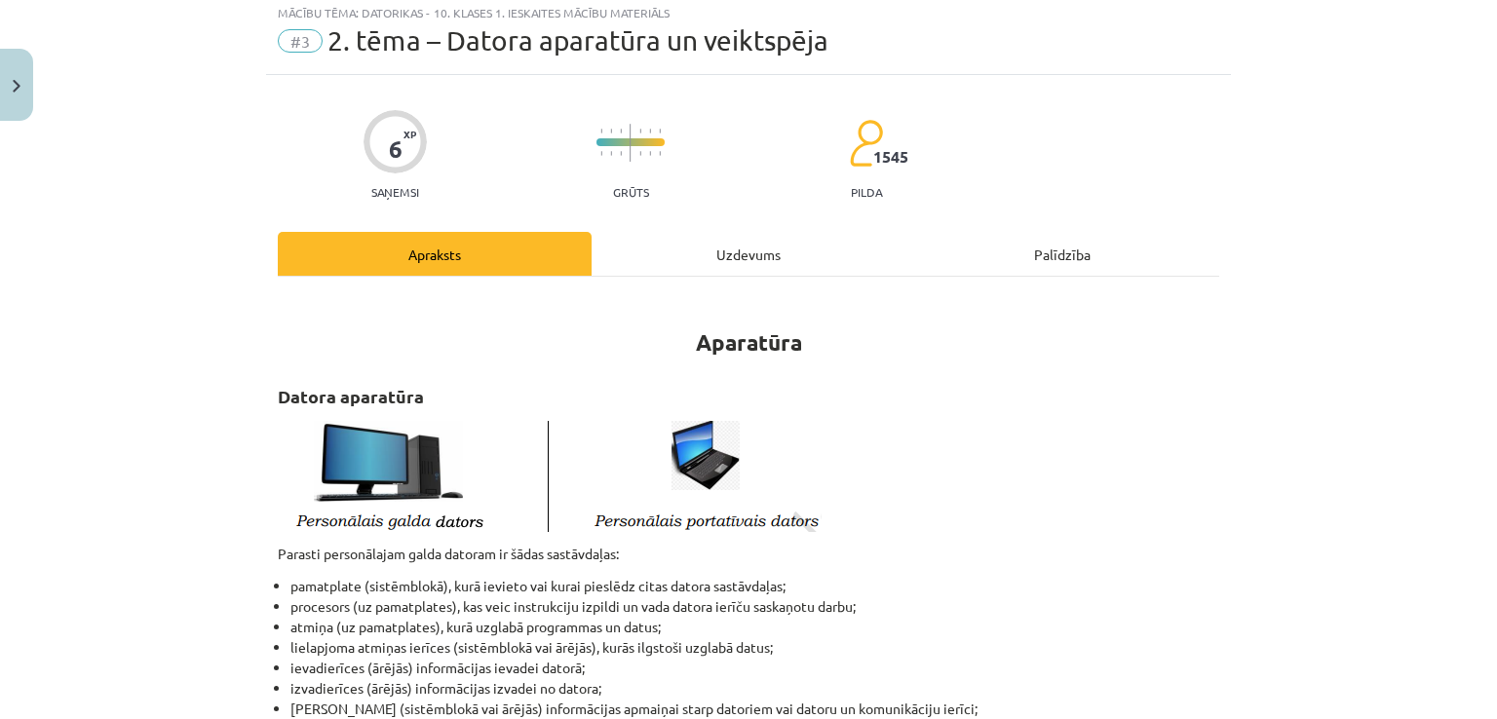
scroll to position [49, 0]
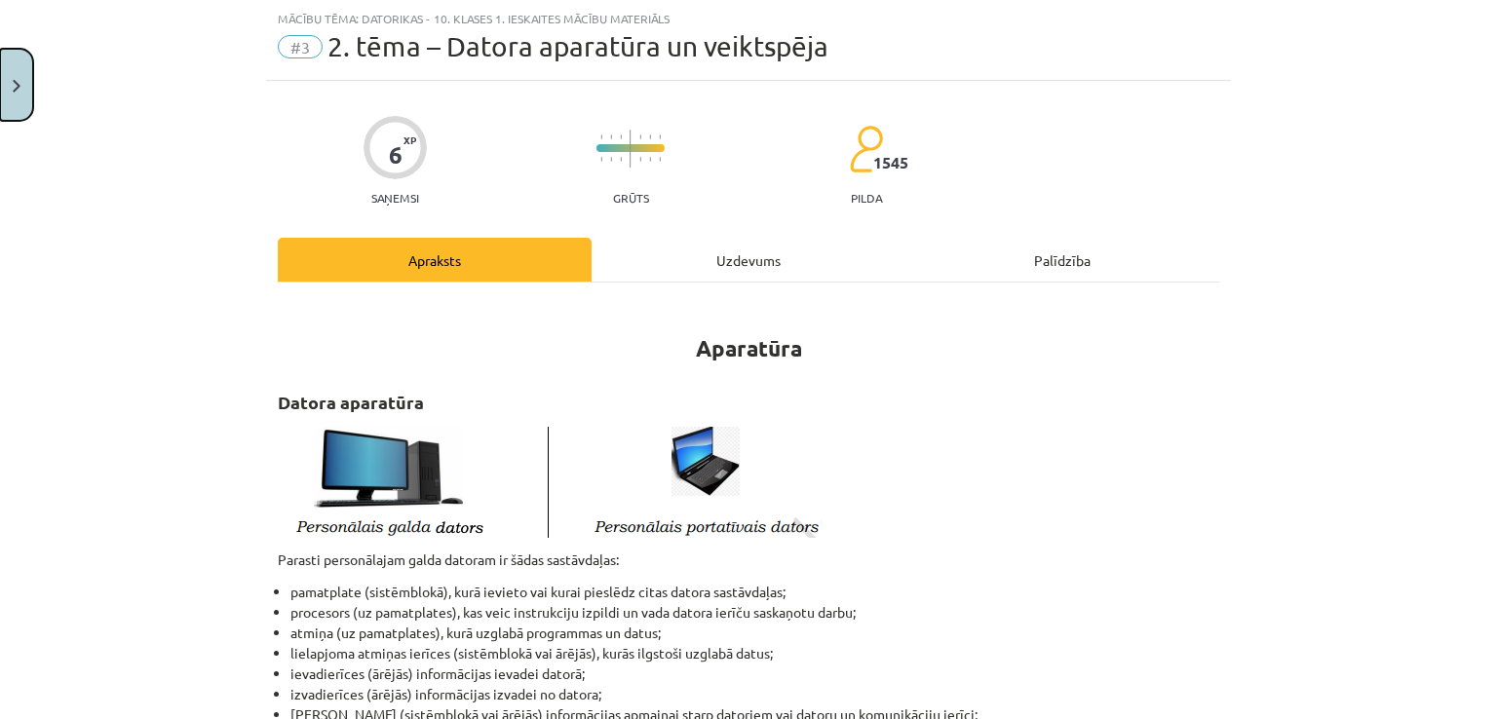
click at [2, 71] on button "Close" at bounding box center [16, 85] width 33 height 72
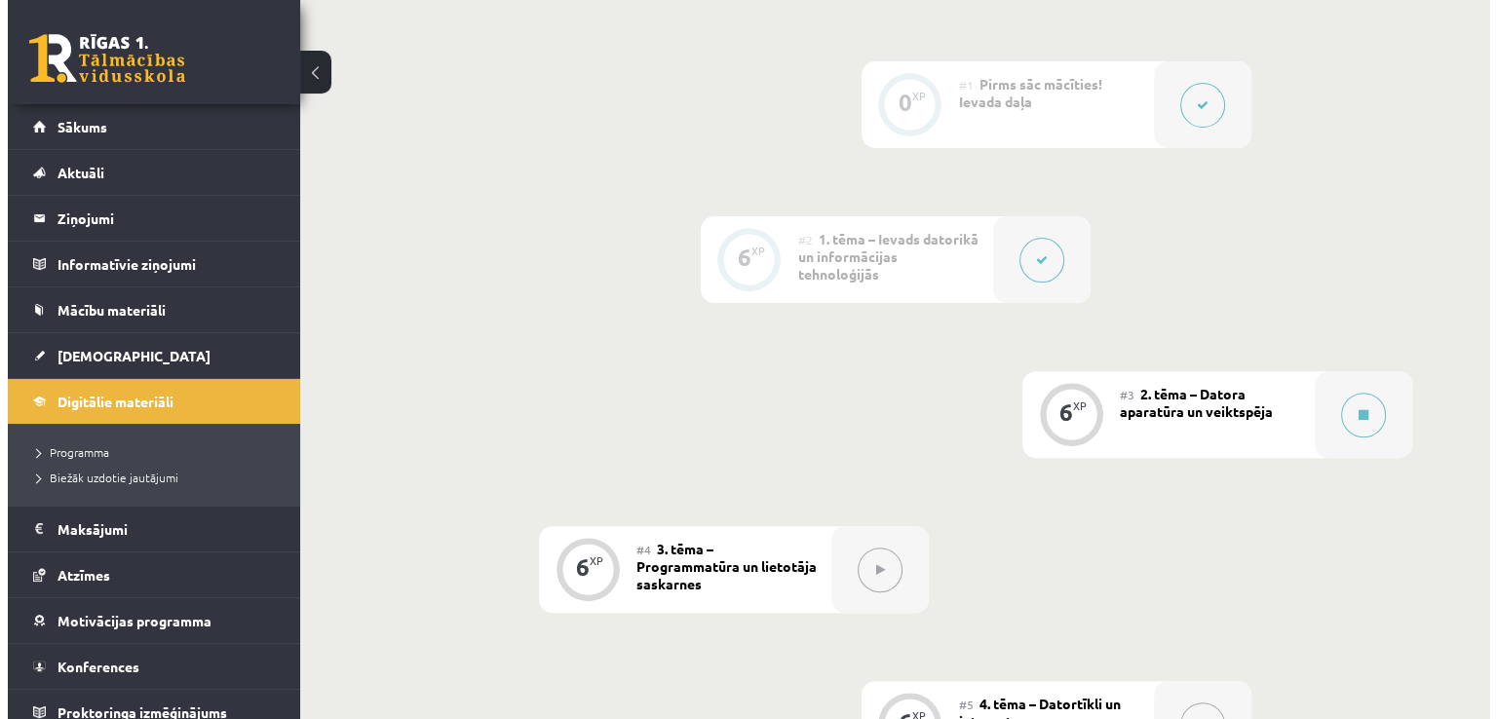
scroll to position [390, 0]
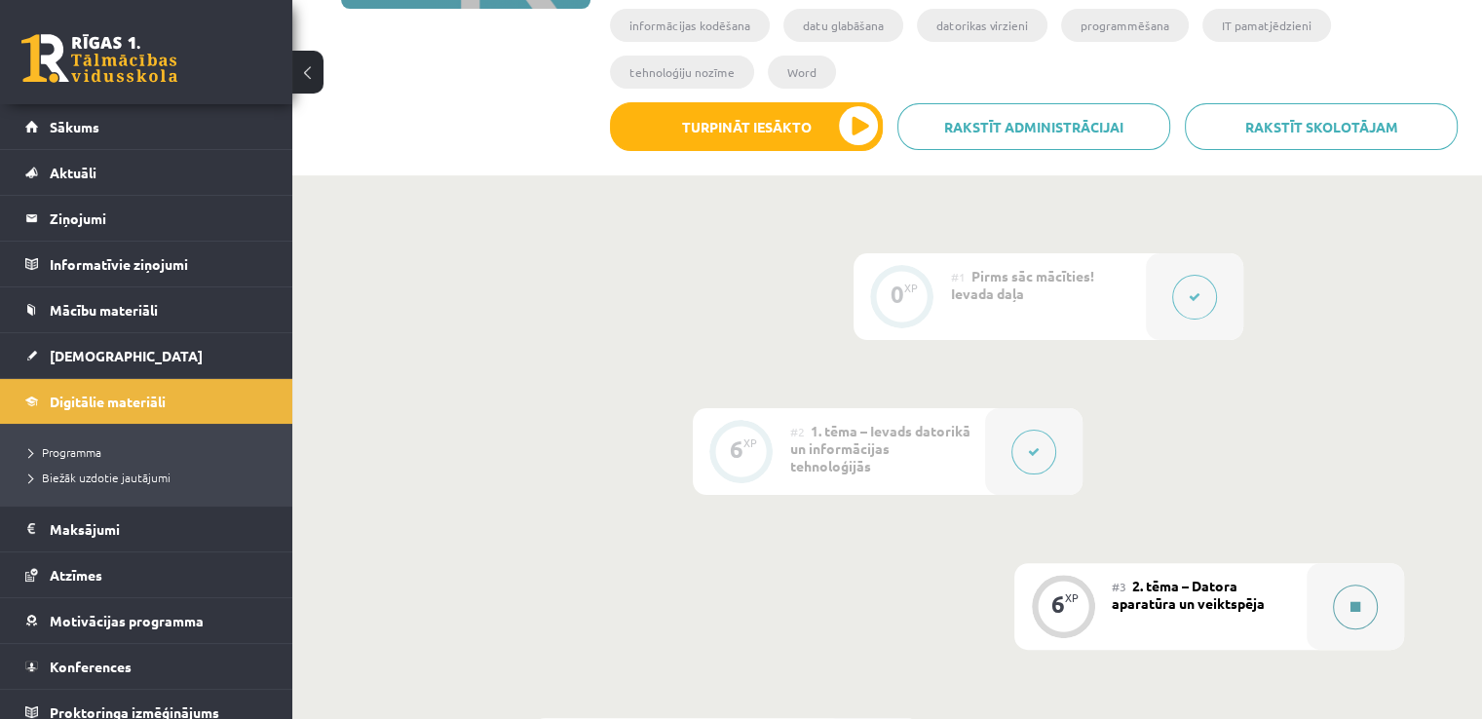
click at [1346, 585] on button at bounding box center [1355, 607] width 45 height 45
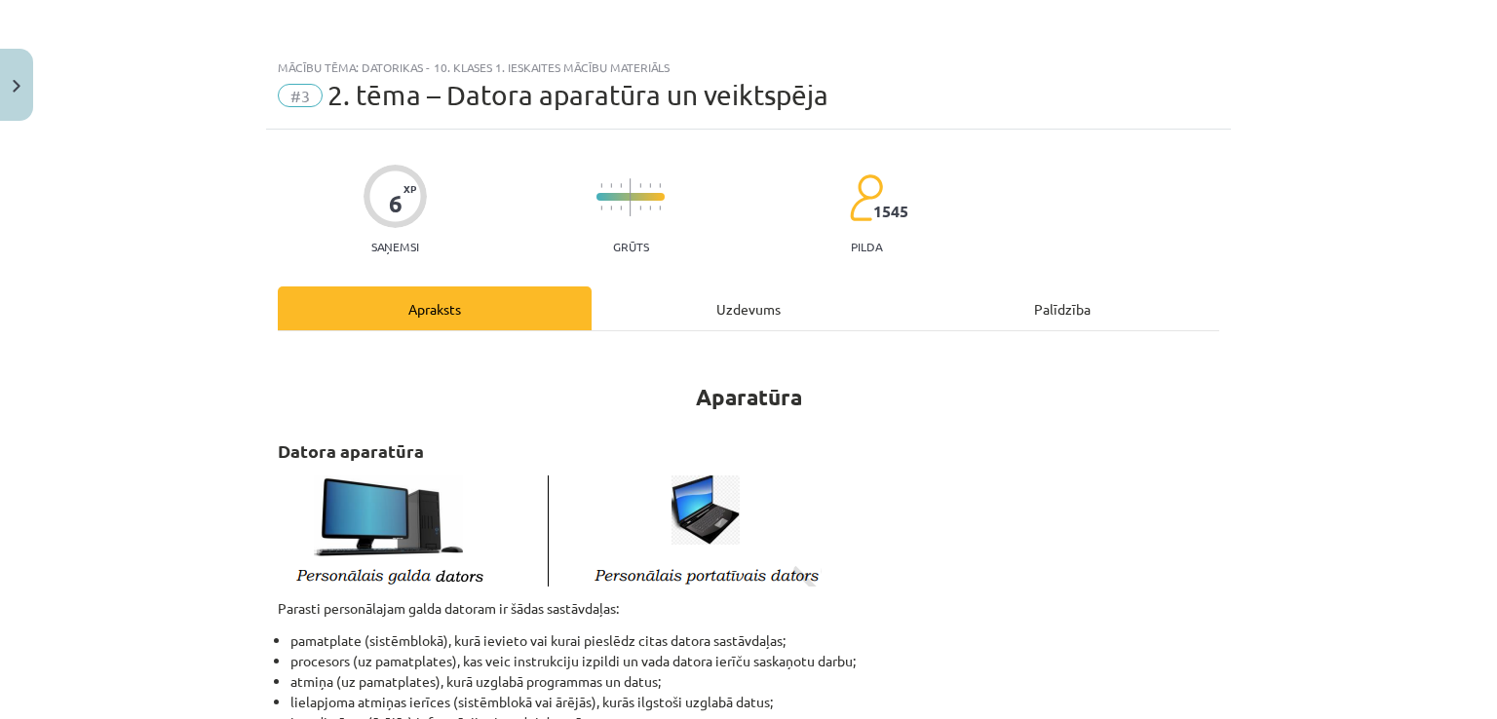
click at [659, 312] on div "Uzdevums" at bounding box center [748, 308] width 314 height 44
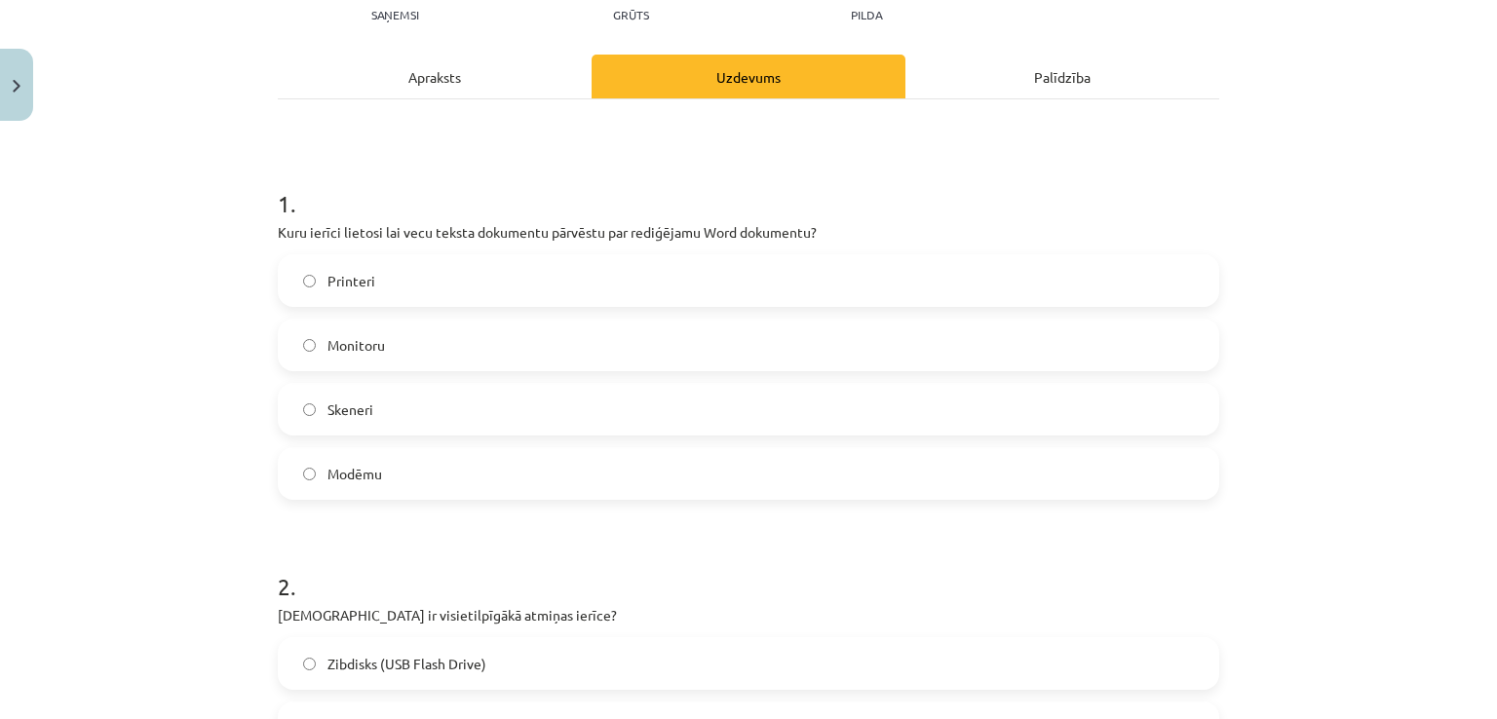
scroll to position [244, 0]
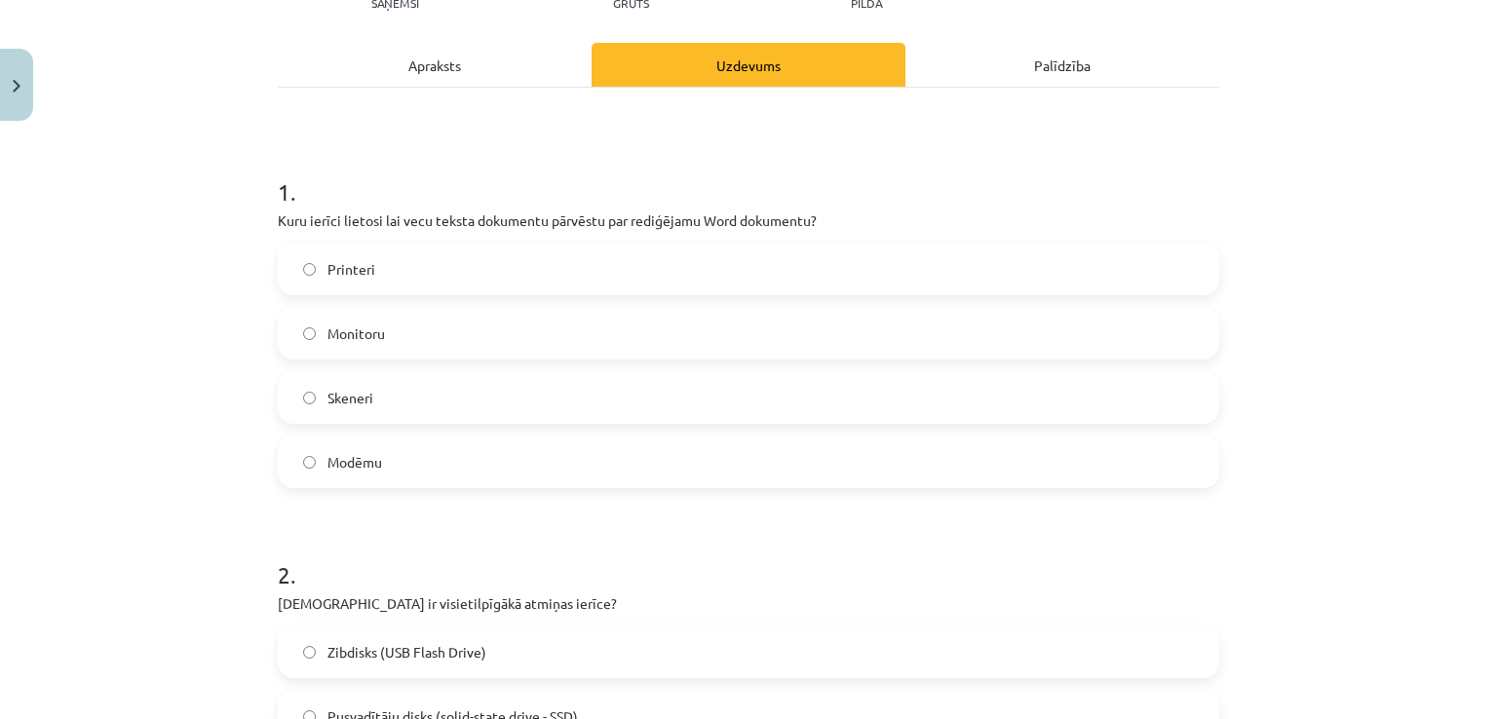
click at [543, 75] on div "Apraksts" at bounding box center [435, 65] width 314 height 44
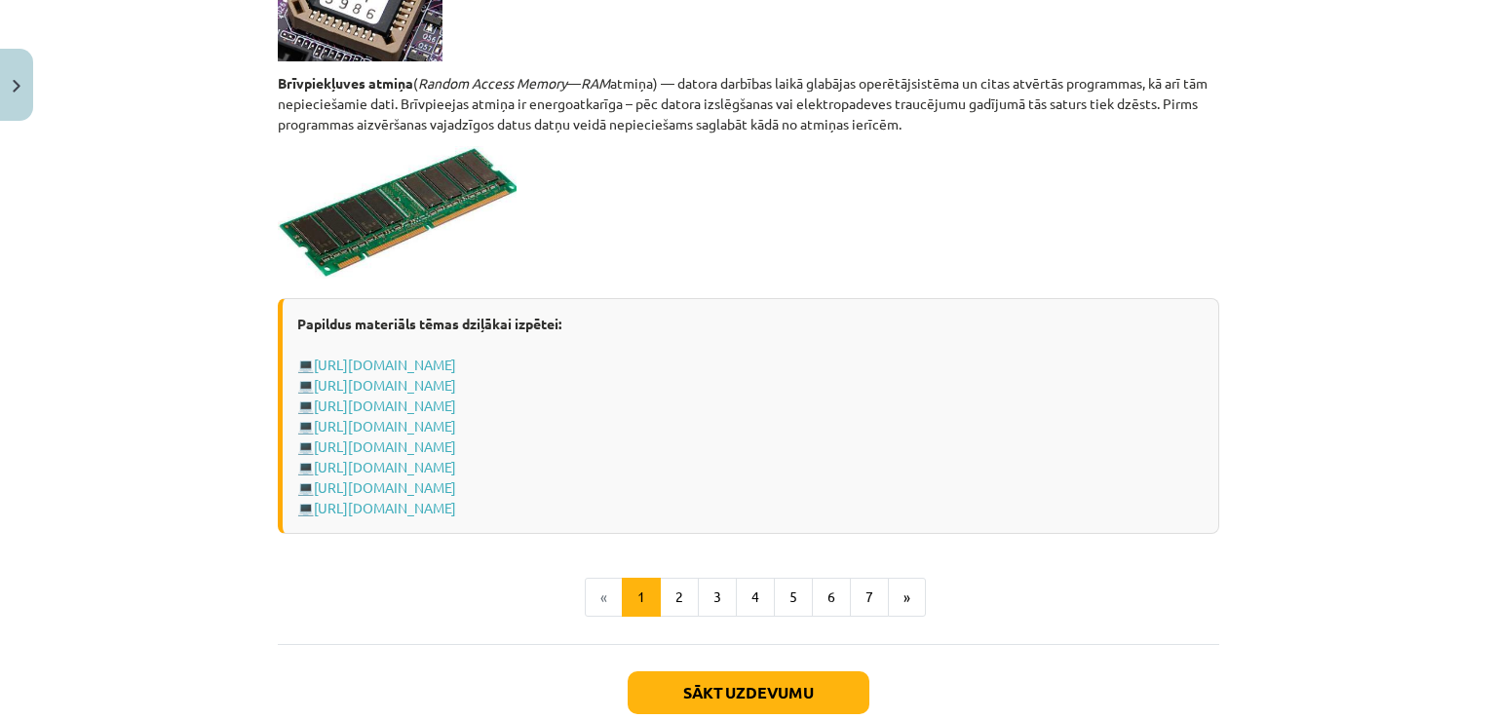
scroll to position [3453, 0]
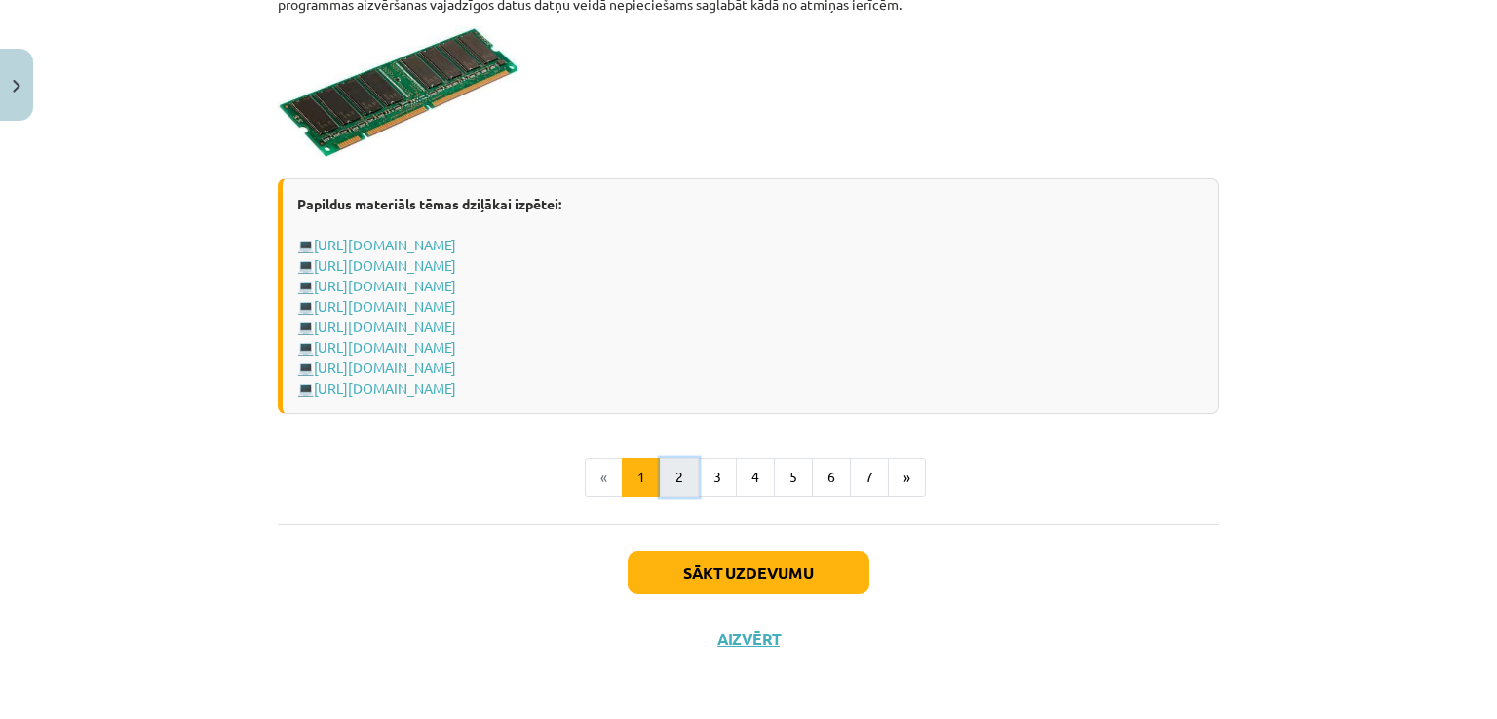
click at [681, 478] on button "2" at bounding box center [679, 477] width 39 height 39
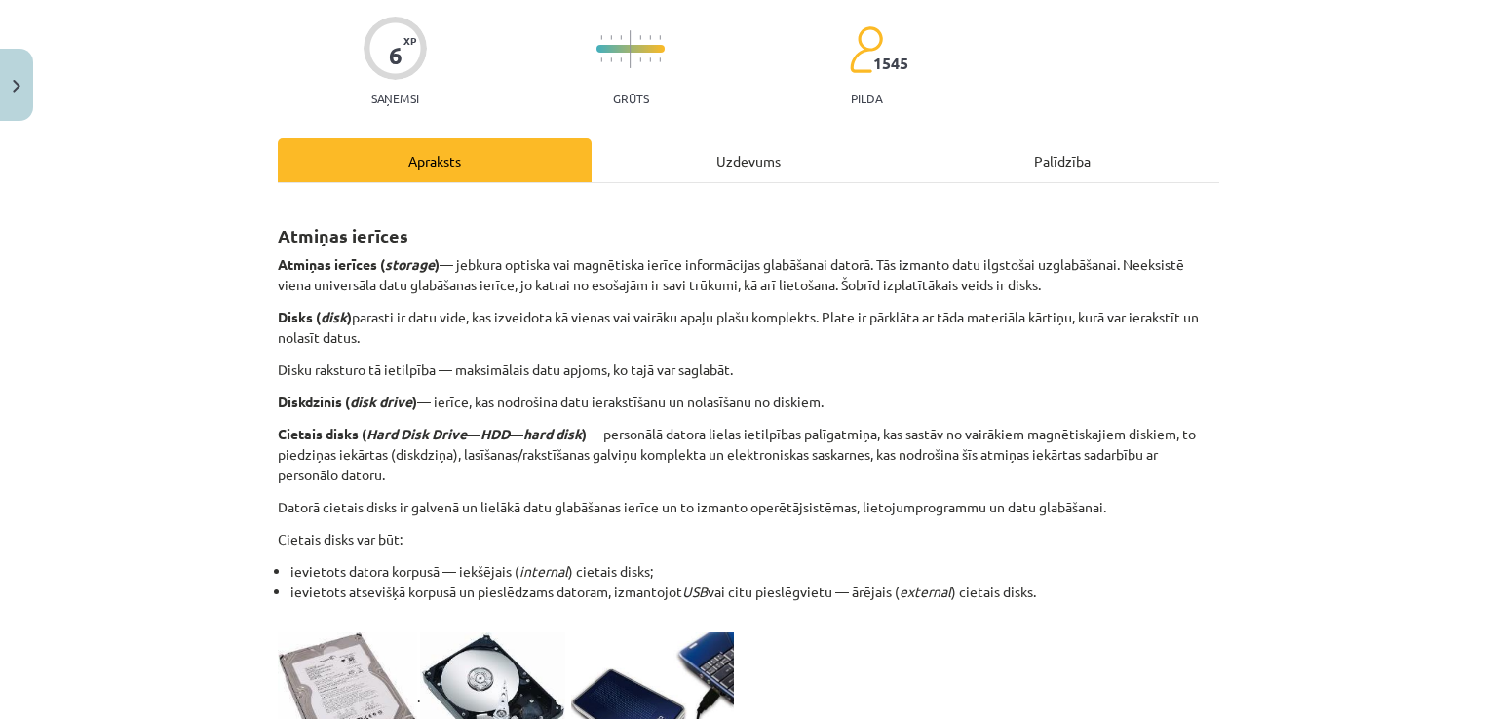
scroll to position [0, 0]
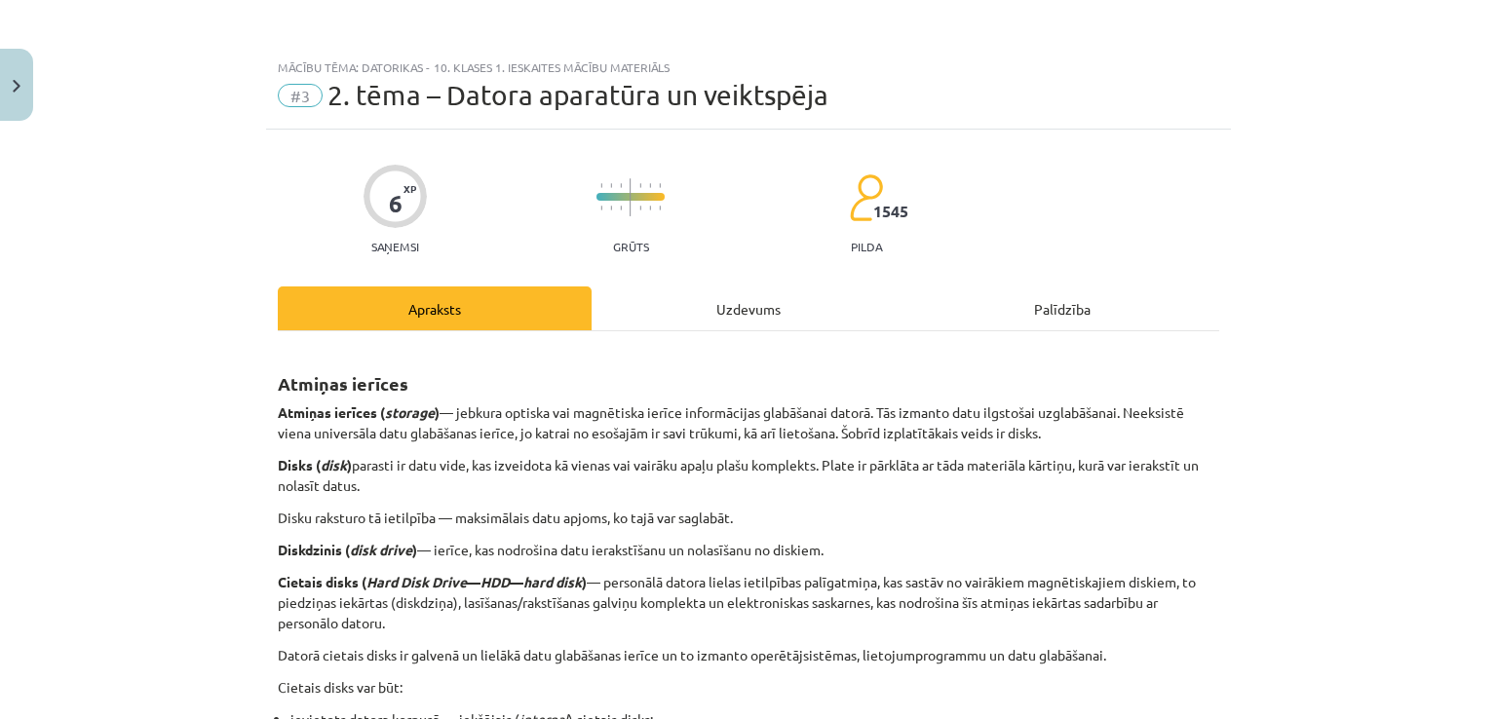
click at [776, 290] on div "Uzdevums" at bounding box center [748, 308] width 314 height 44
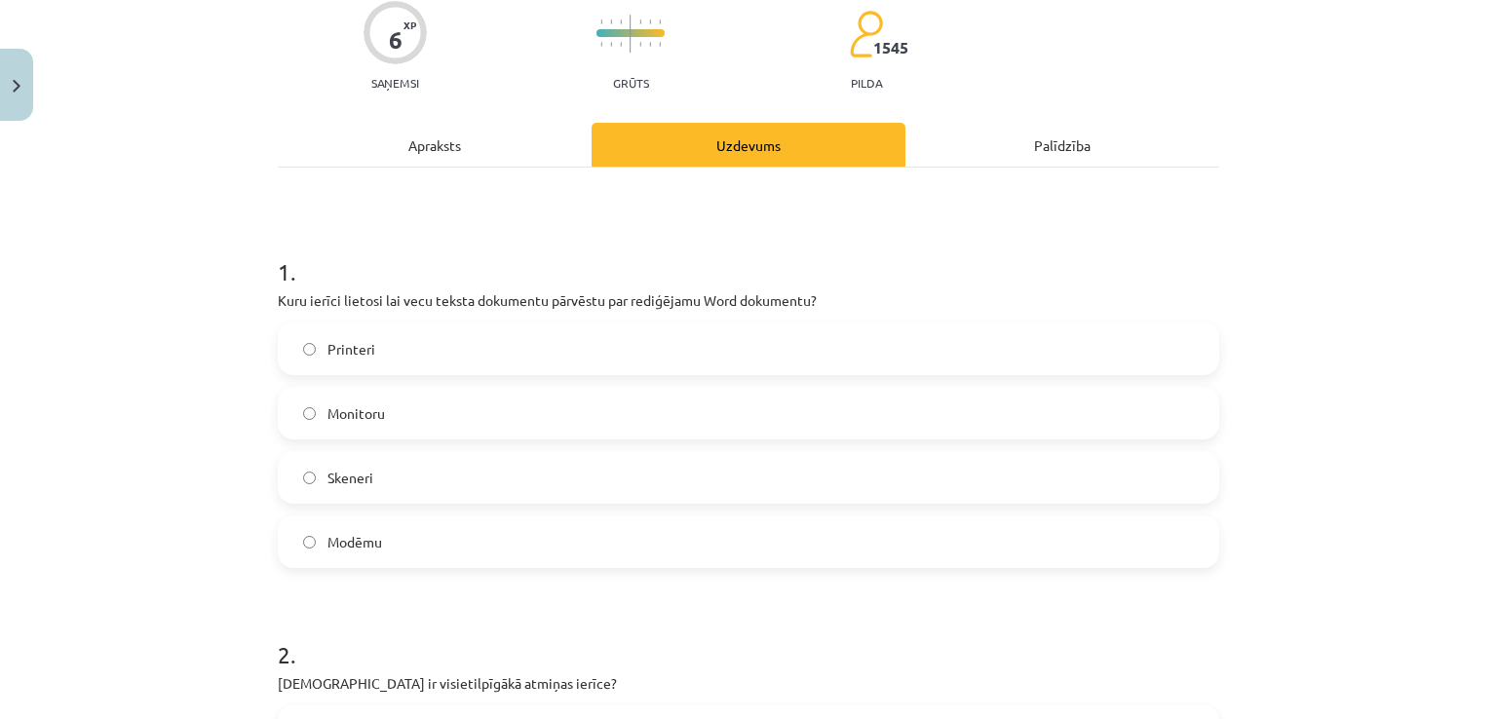
scroll to position [308, 0]
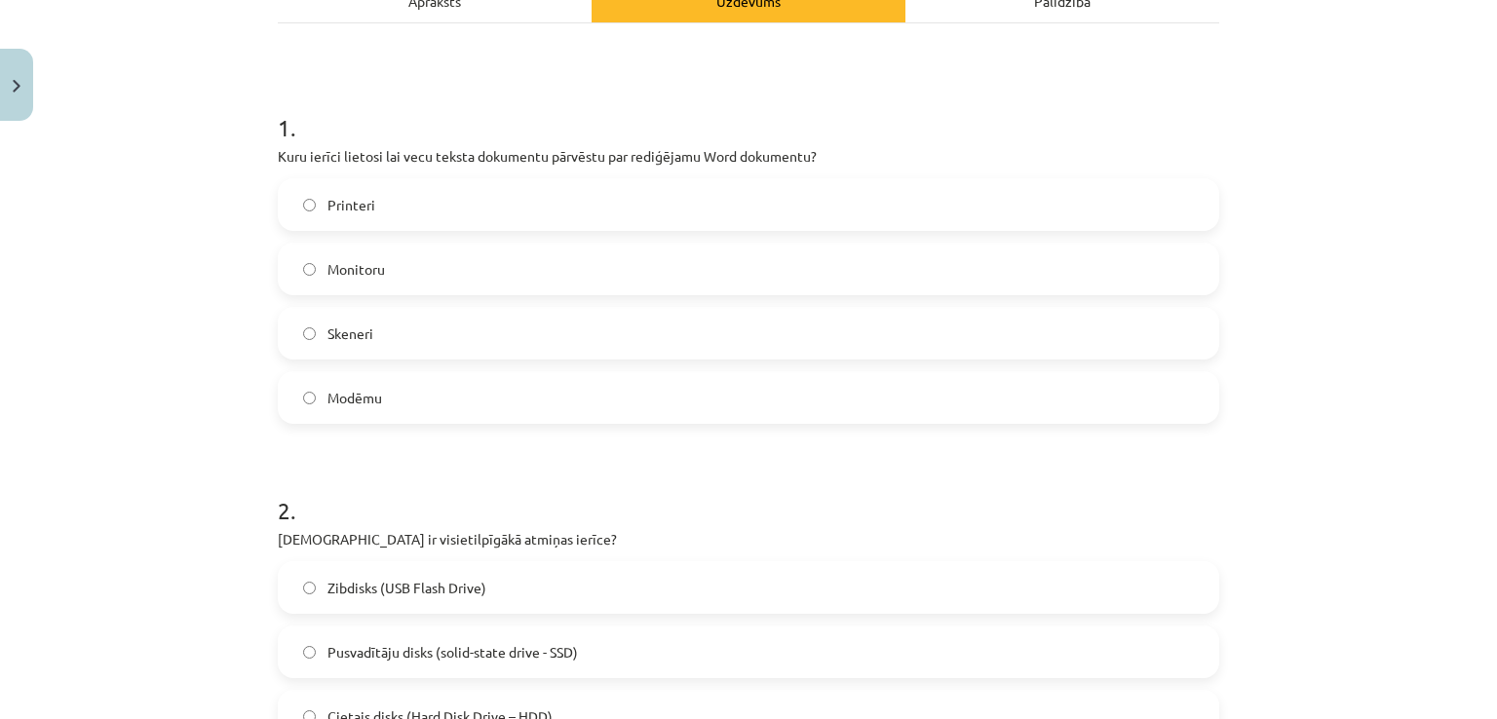
click at [619, 325] on label "Skeneri" at bounding box center [748, 333] width 937 height 49
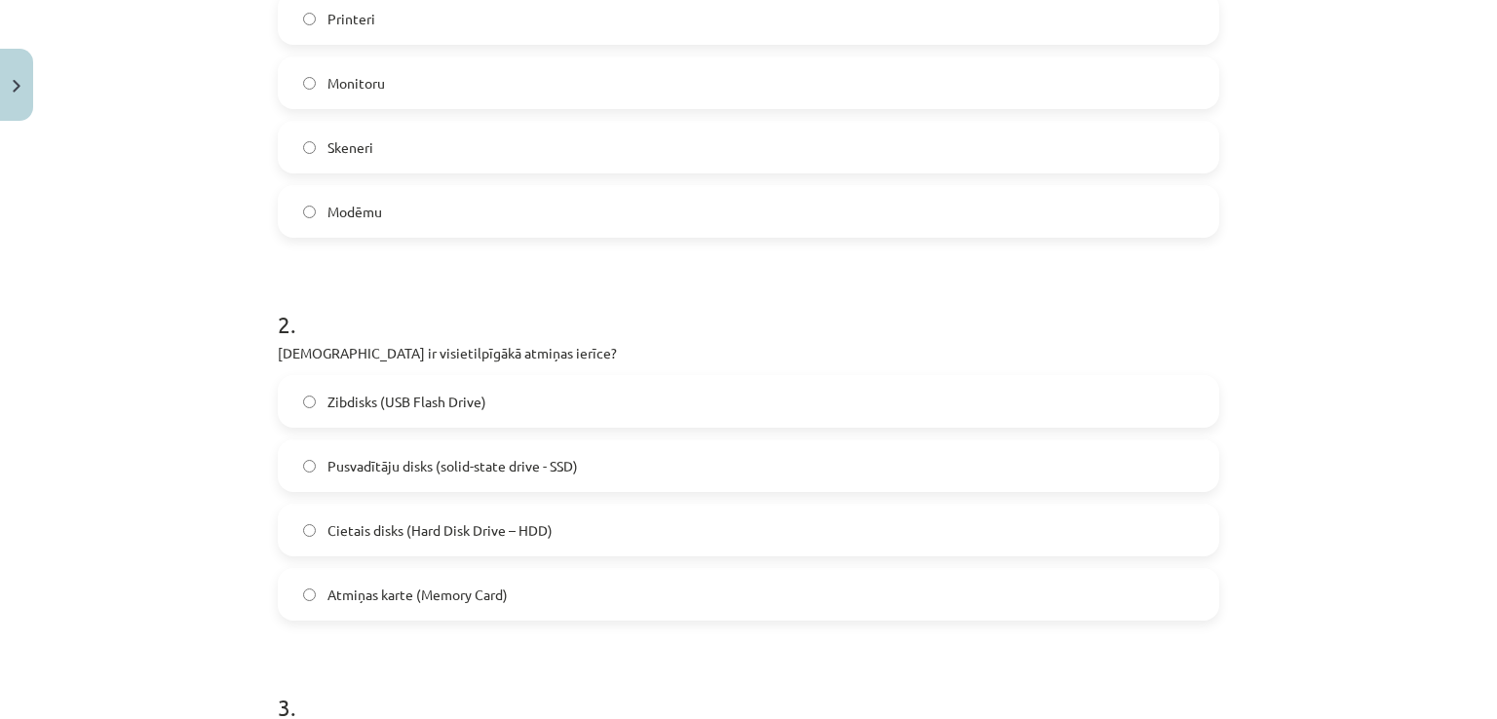
scroll to position [503, 0]
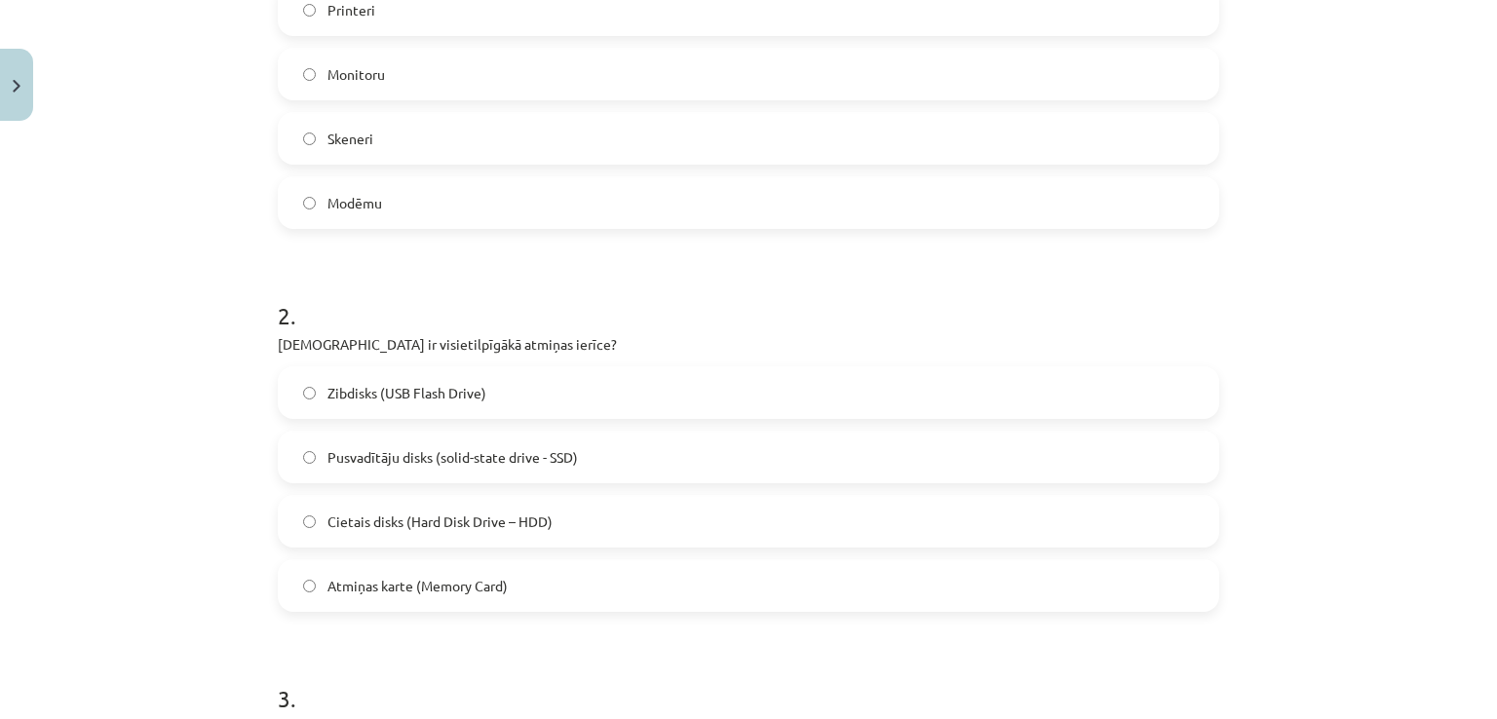
click at [526, 530] on span "Cietais disks (Hard Disk Drive – HDD)" at bounding box center [439, 522] width 225 height 20
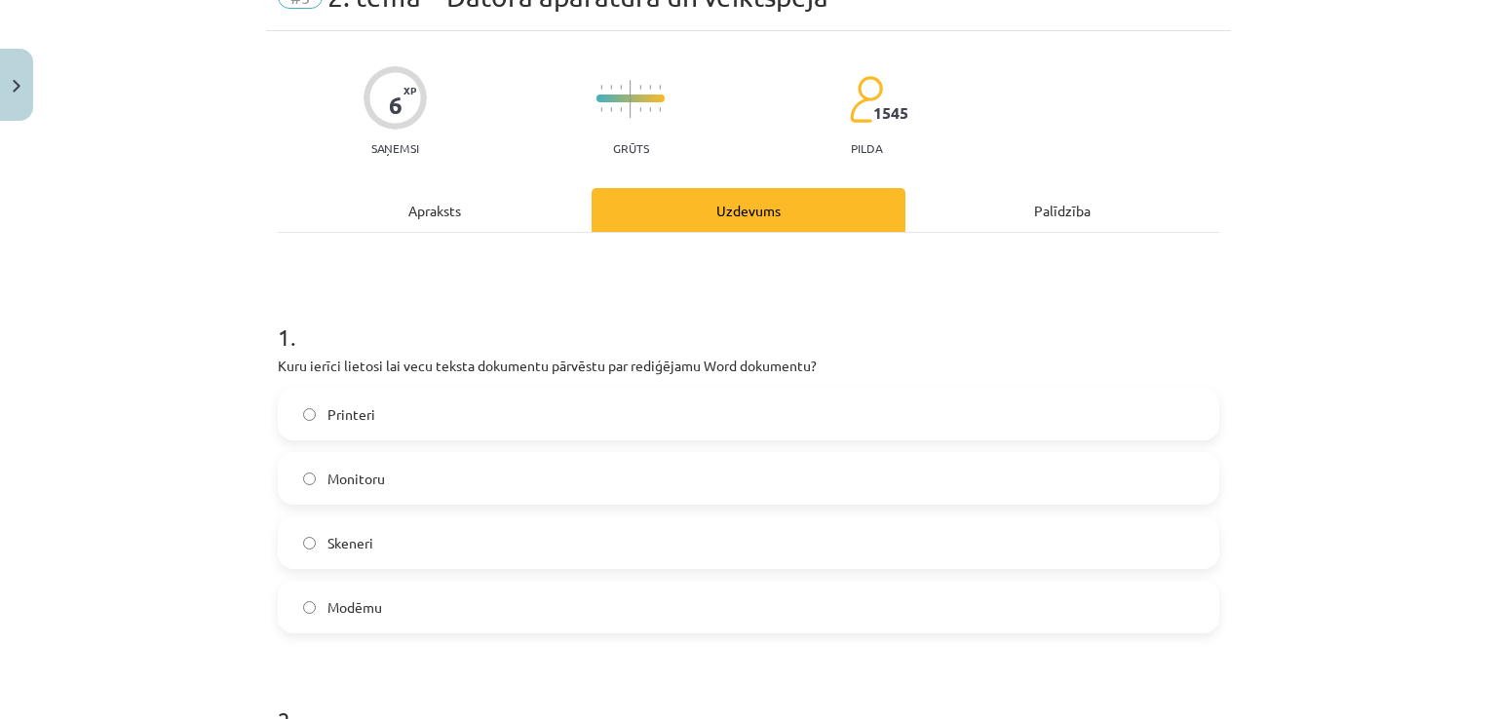
scroll to position [0, 0]
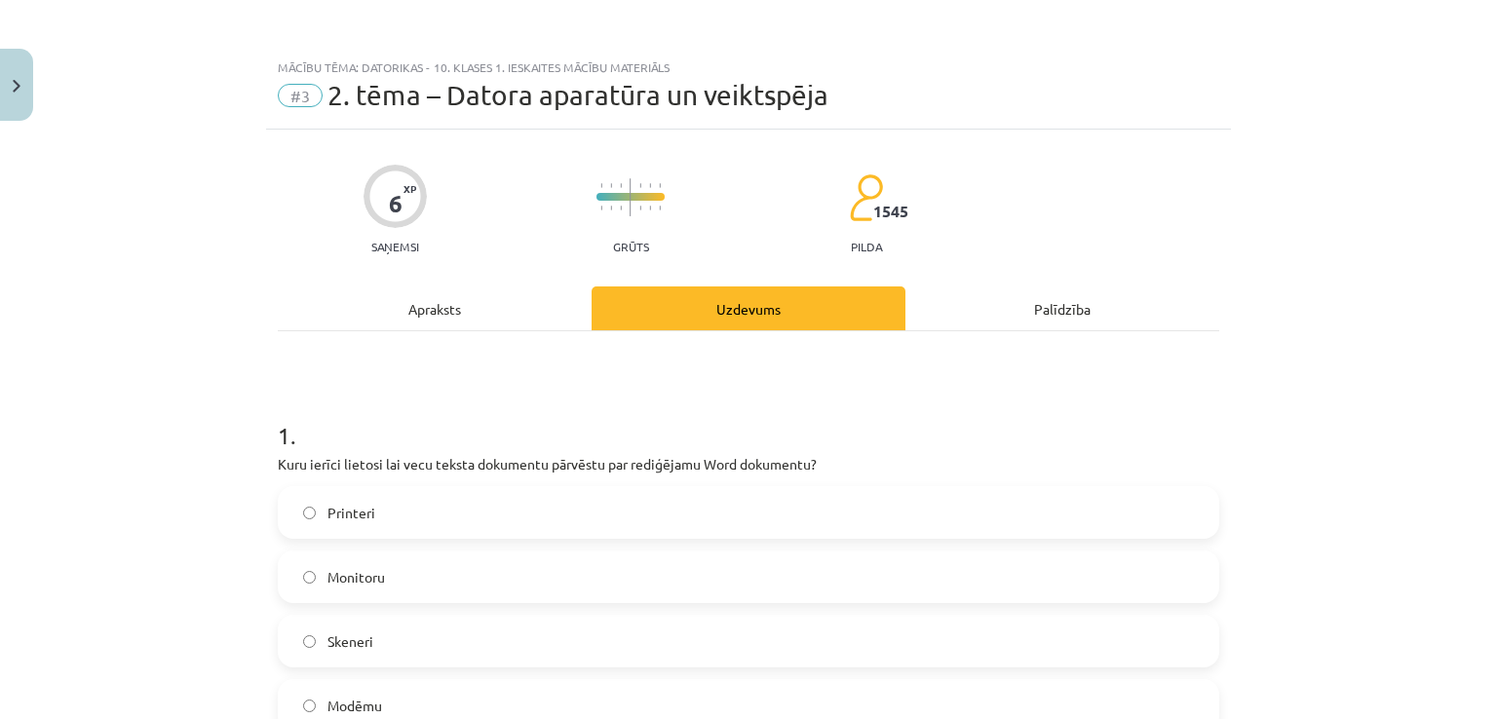
click at [392, 299] on div "Apraksts" at bounding box center [435, 308] width 314 height 44
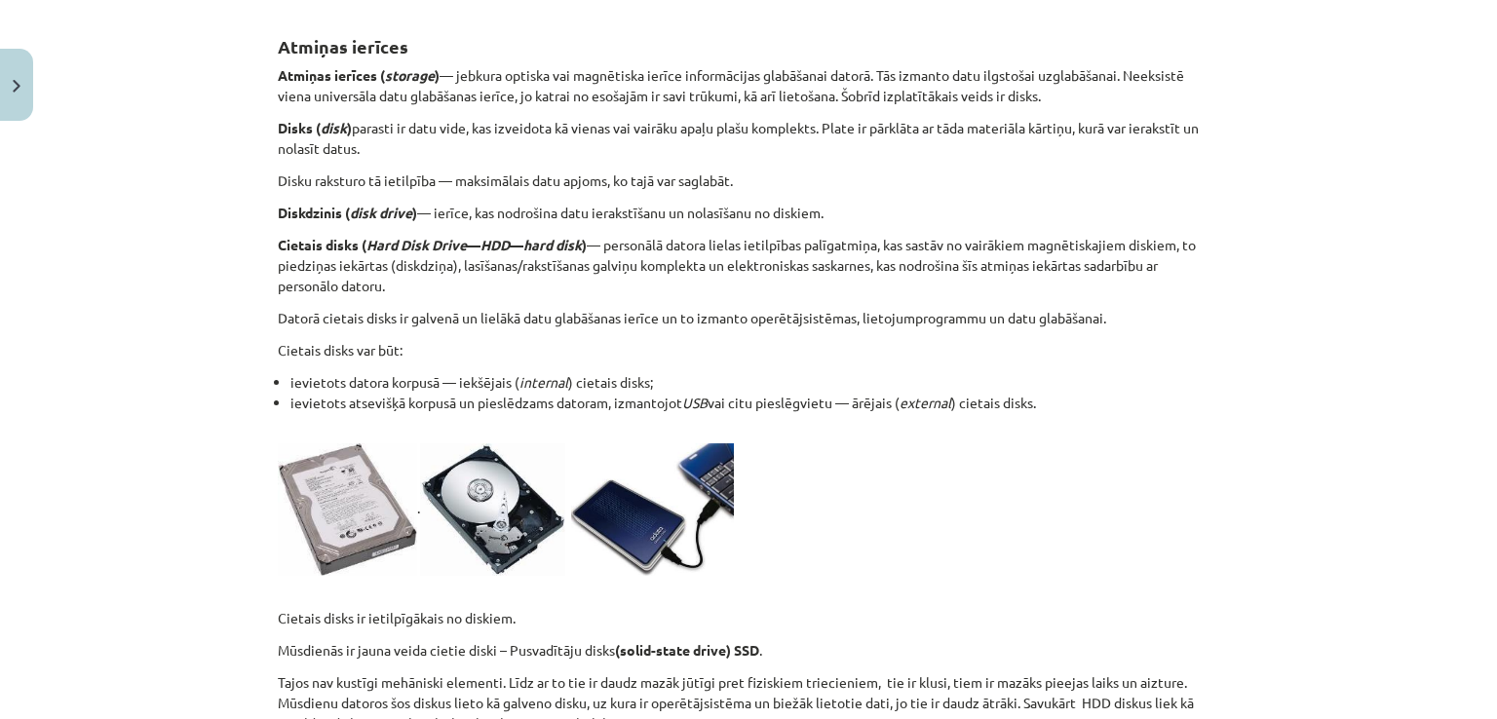
scroll to position [308, 0]
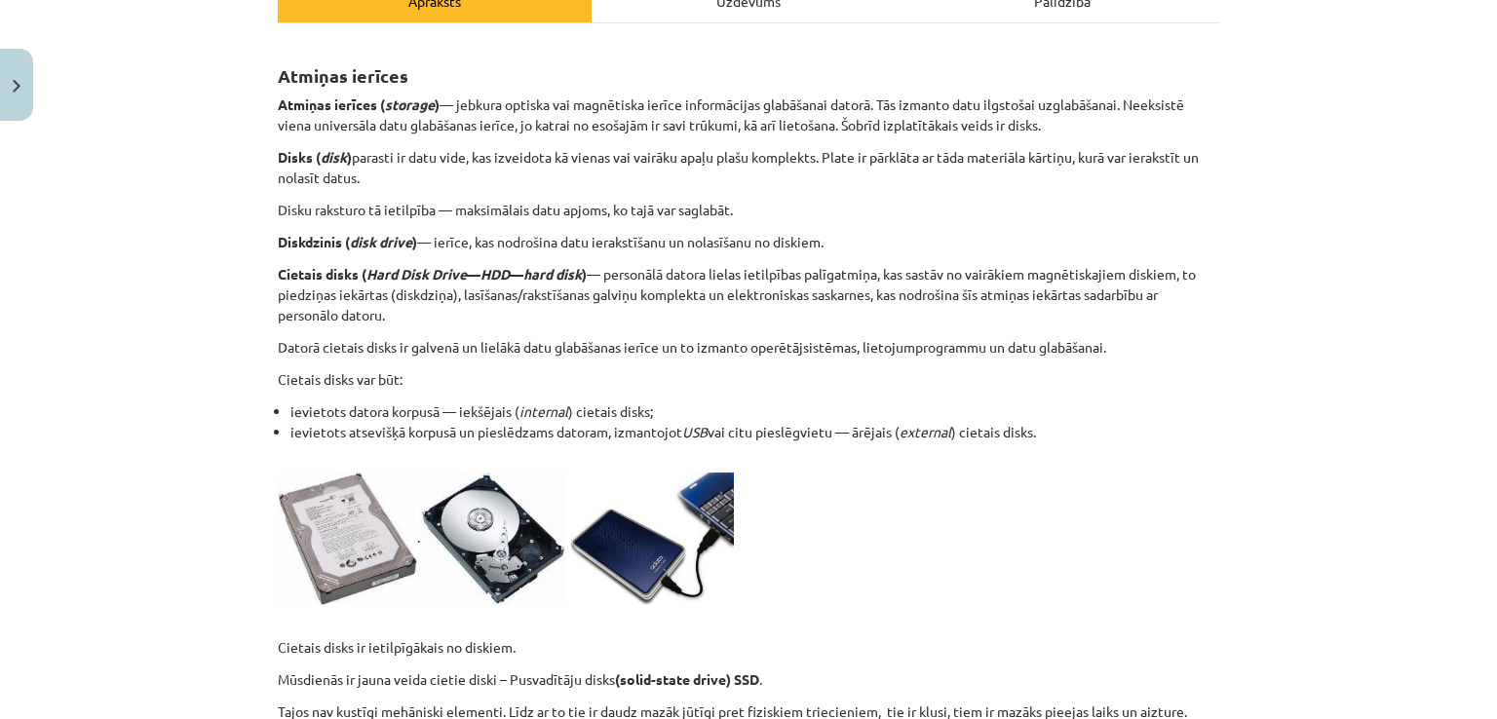
click at [693, 10] on div "Uzdevums" at bounding box center [748, 1] width 314 height 44
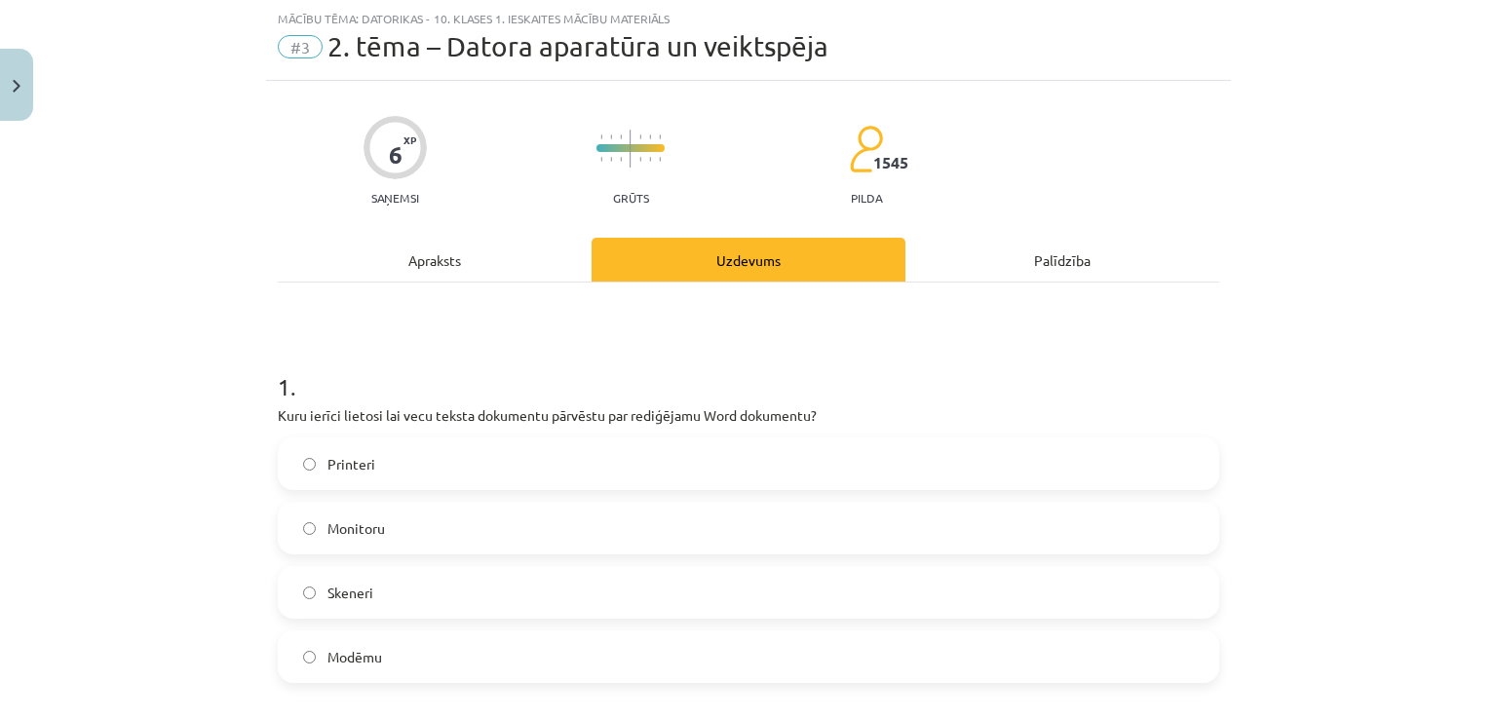
scroll to position [503, 0]
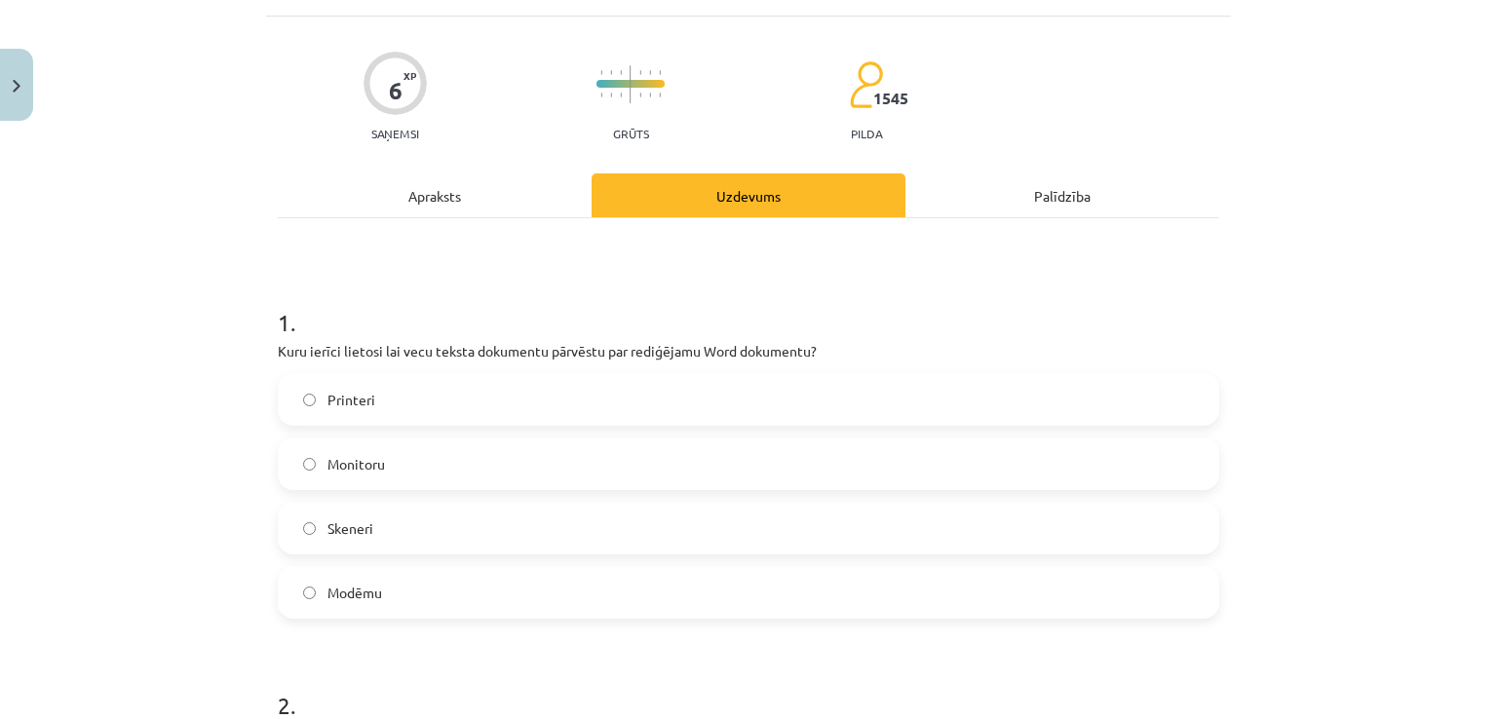
click at [449, 206] on div "Apraksts" at bounding box center [435, 195] width 314 height 44
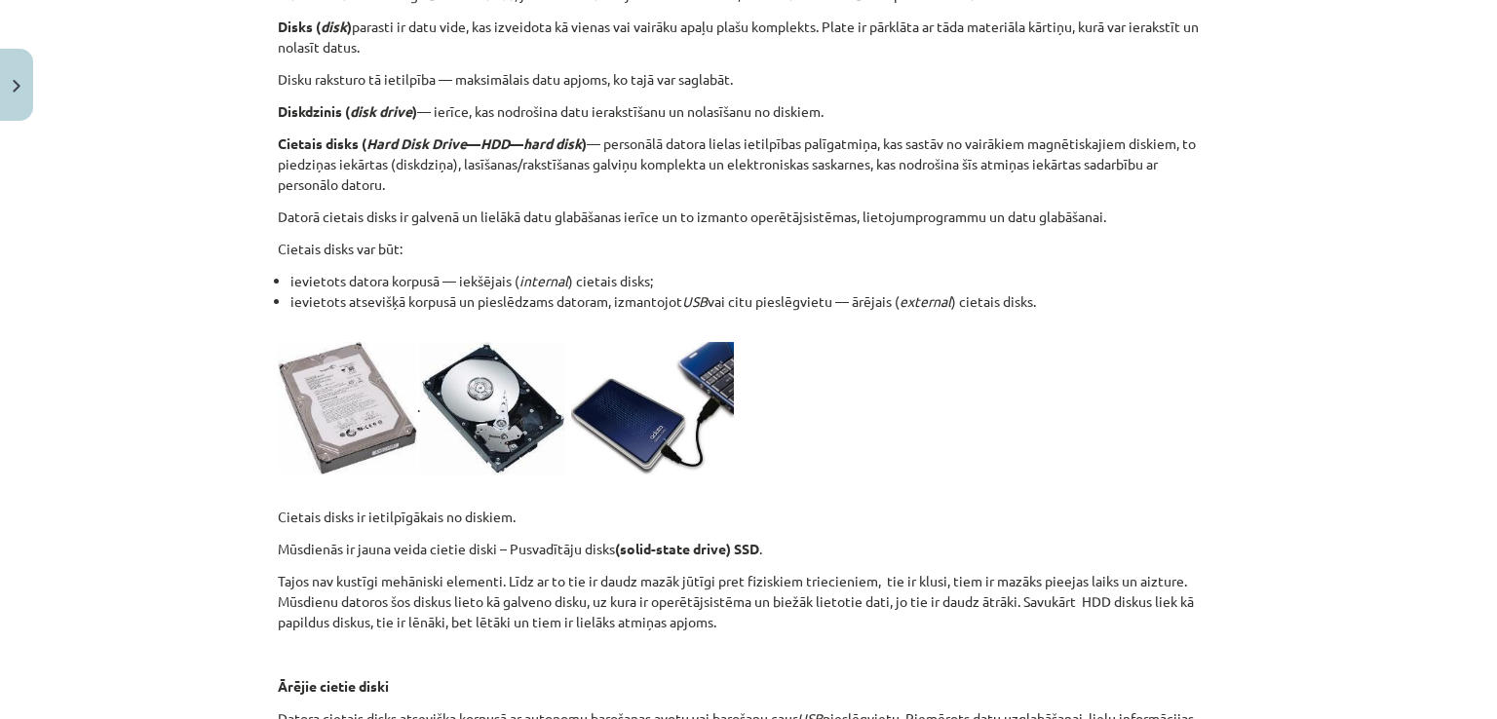
scroll to position [49, 0]
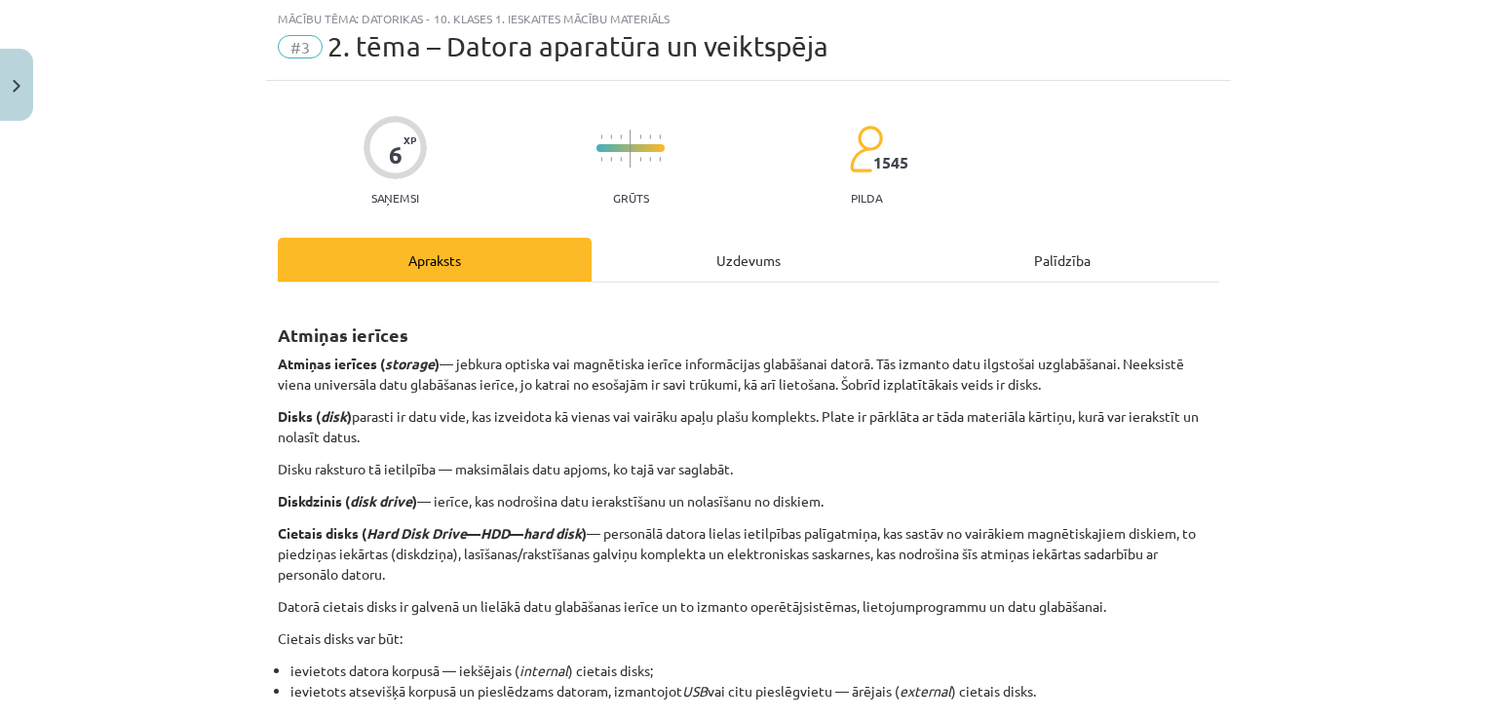
click at [698, 257] on div "Uzdevums" at bounding box center [748, 260] width 314 height 44
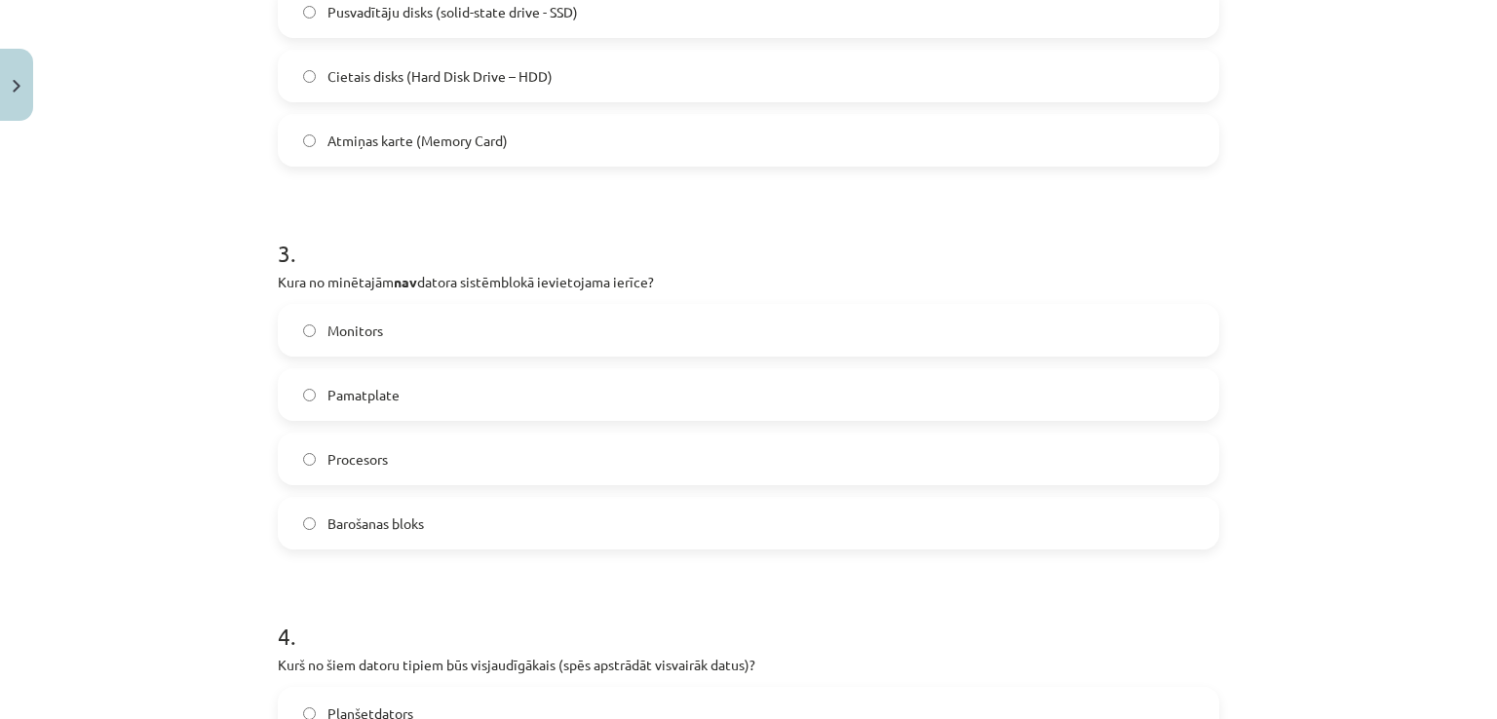
scroll to position [959, 0]
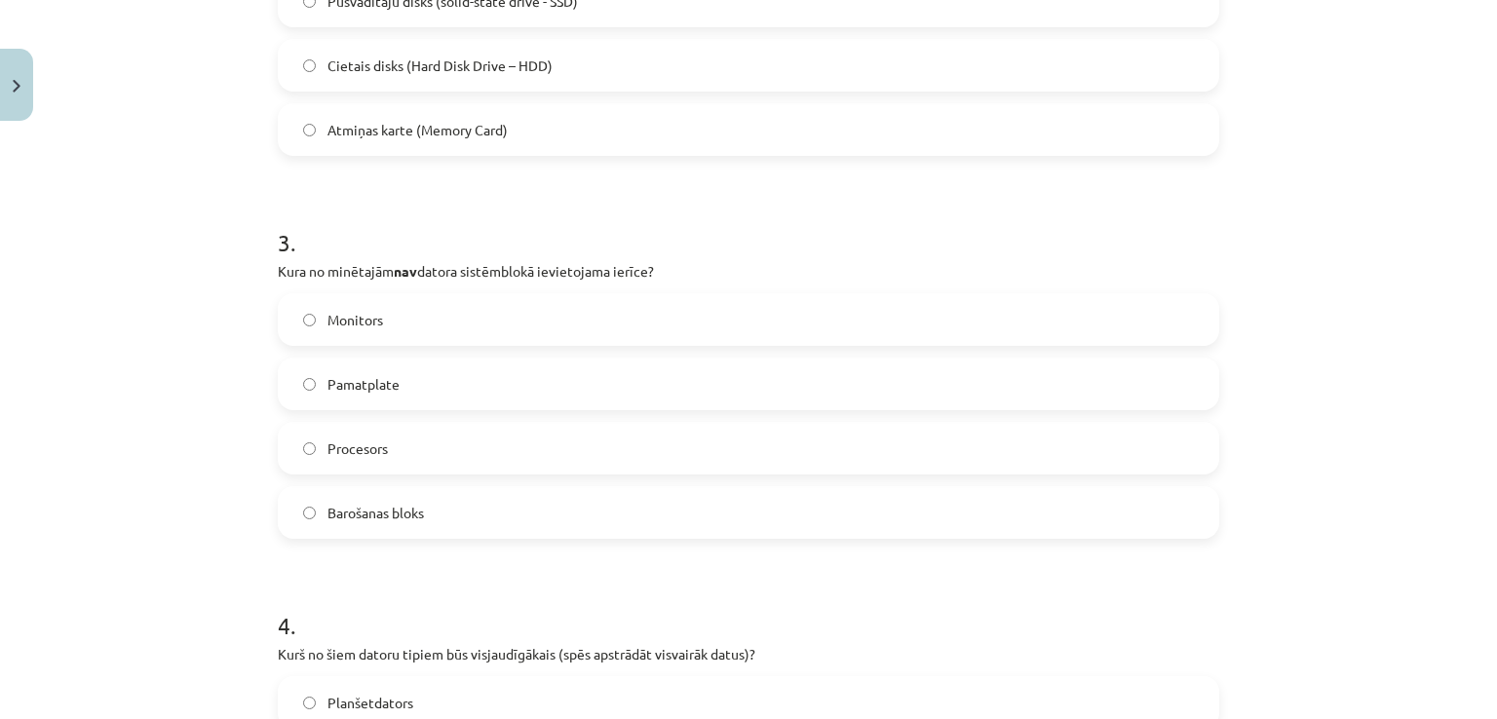
click at [478, 316] on label "Monitors" at bounding box center [748, 319] width 937 height 49
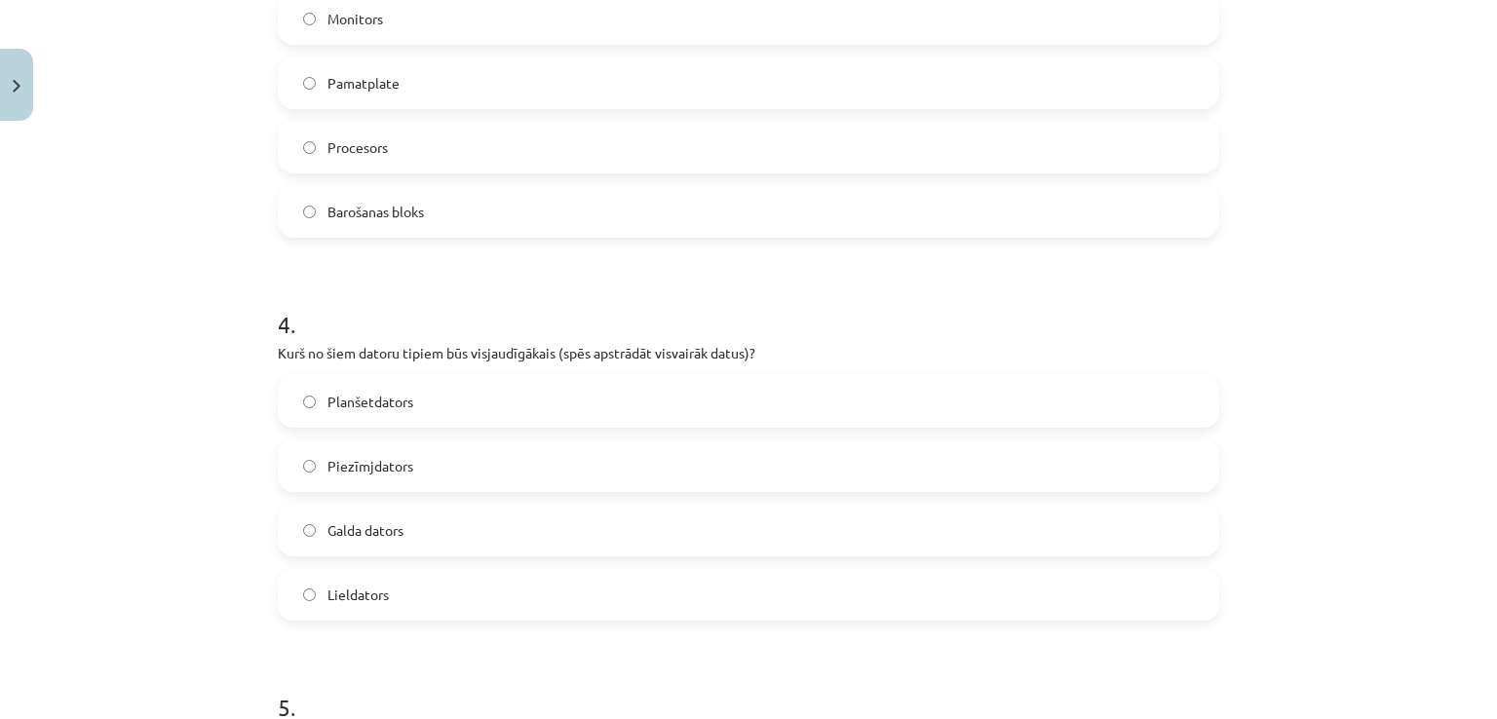
scroll to position [1282, 0]
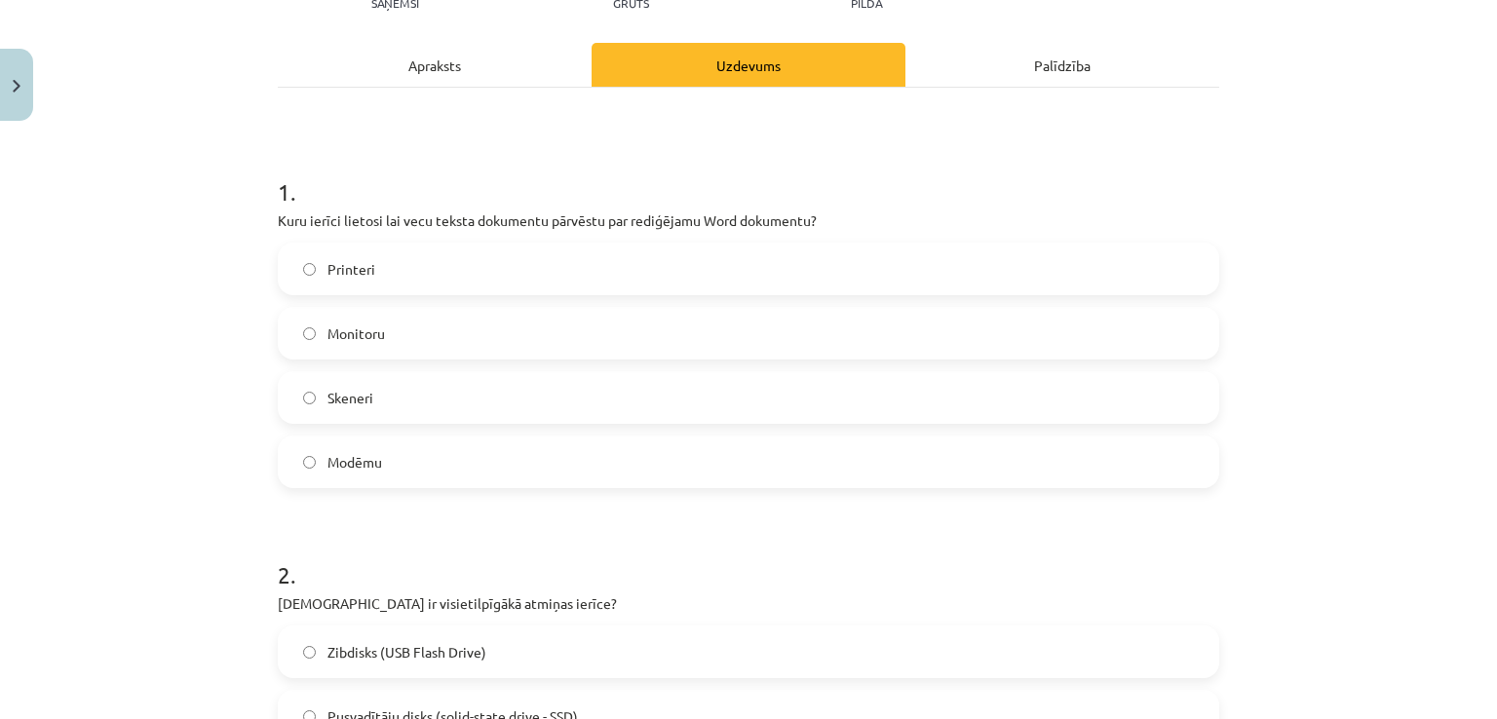
click at [456, 65] on div "Apraksts" at bounding box center [435, 65] width 314 height 44
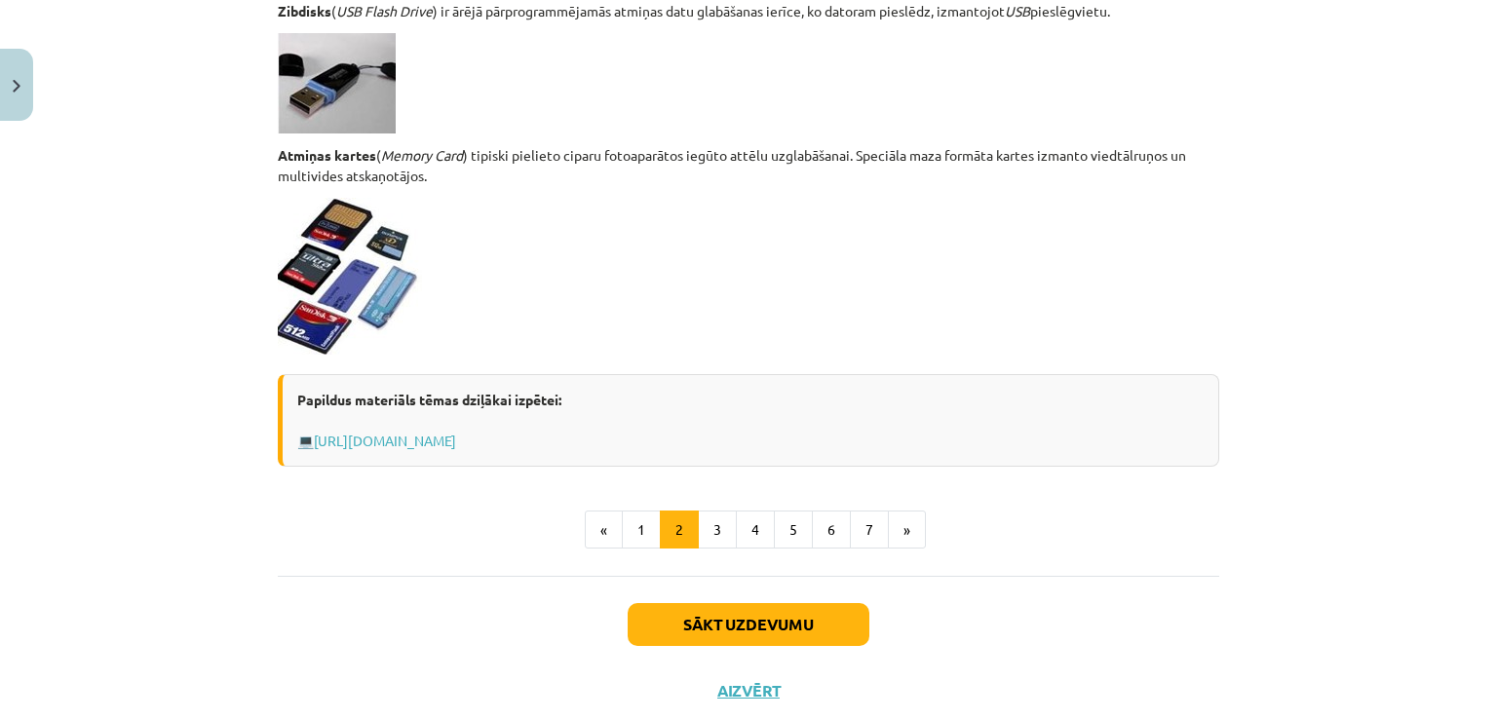
scroll to position [1672, 0]
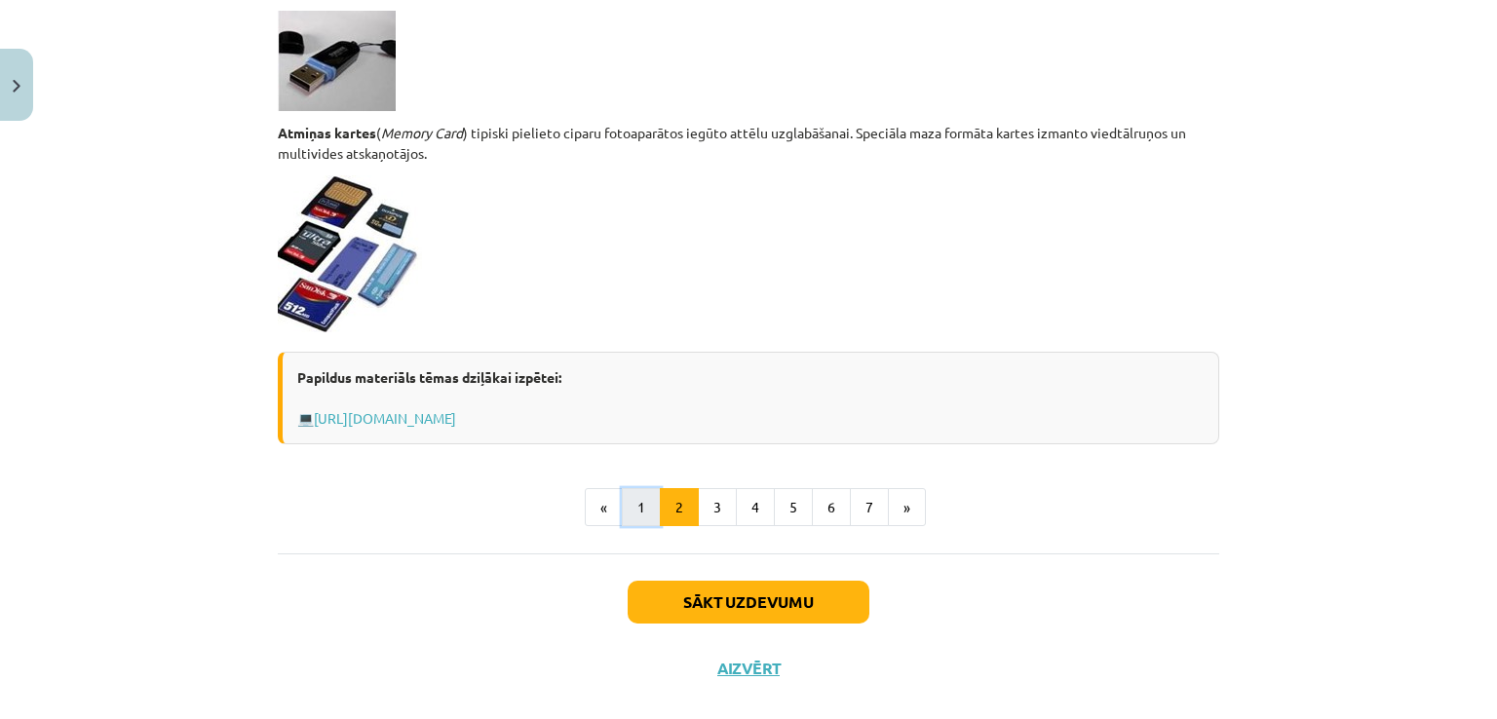
click at [647, 510] on button "1" at bounding box center [641, 507] width 39 height 39
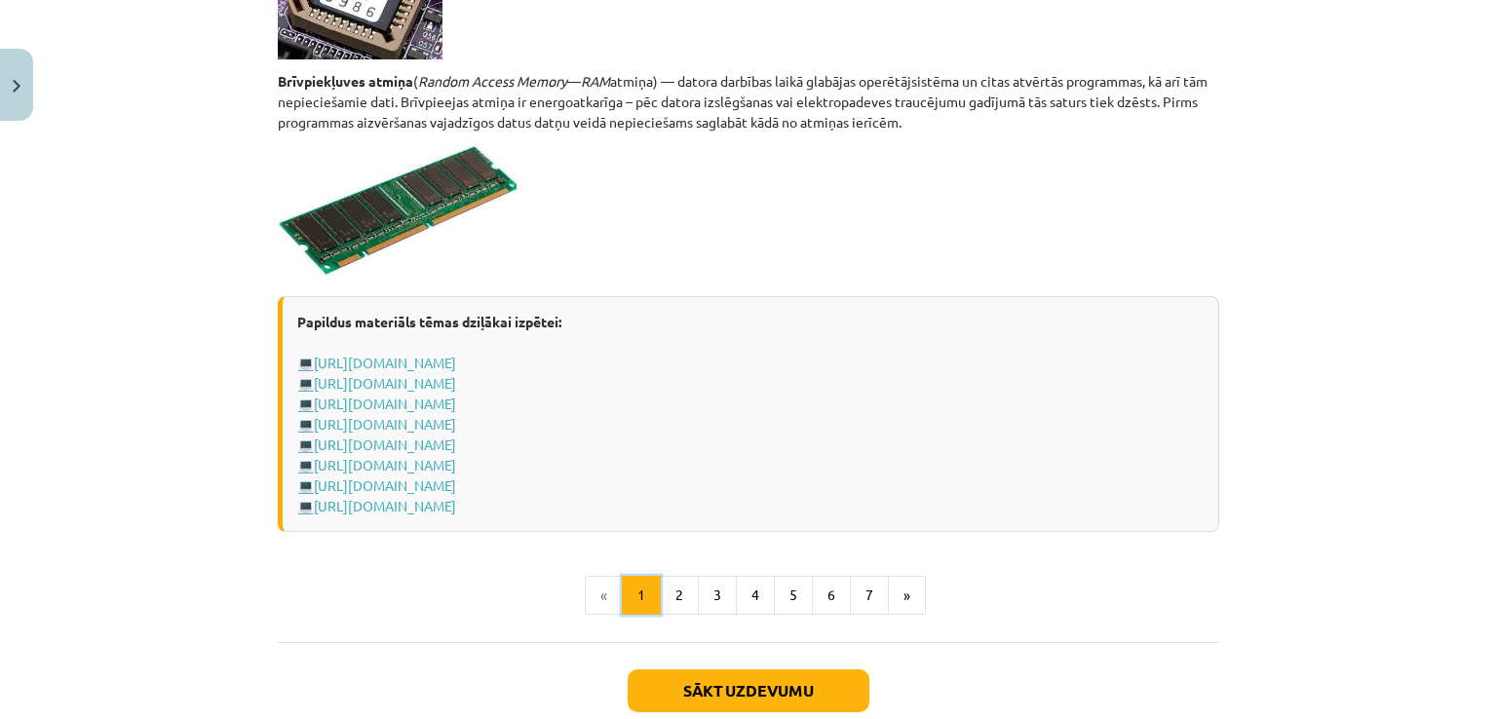
scroll to position [3336, 0]
click at [707, 590] on button "3" at bounding box center [717, 594] width 39 height 39
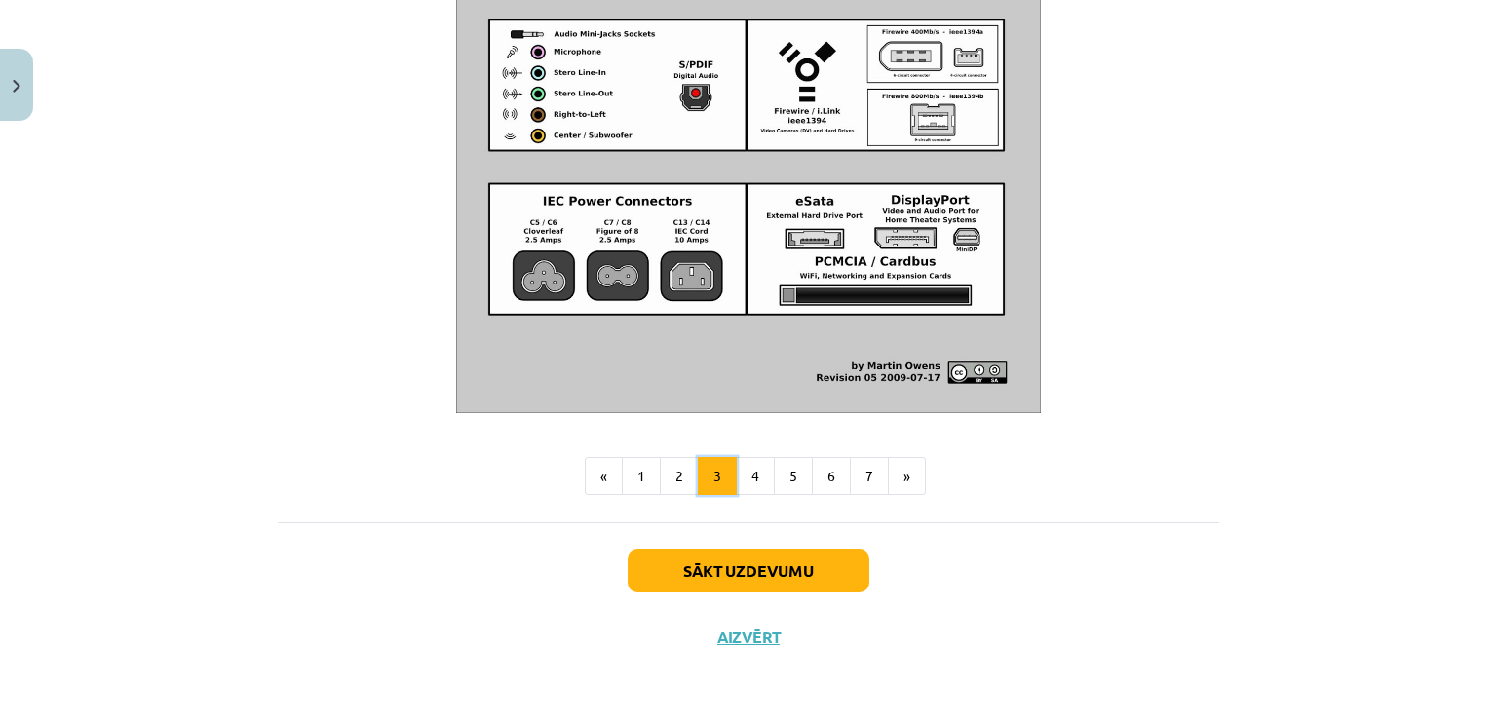
scroll to position [2278, 0]
click at [742, 484] on button "4" at bounding box center [755, 476] width 39 height 39
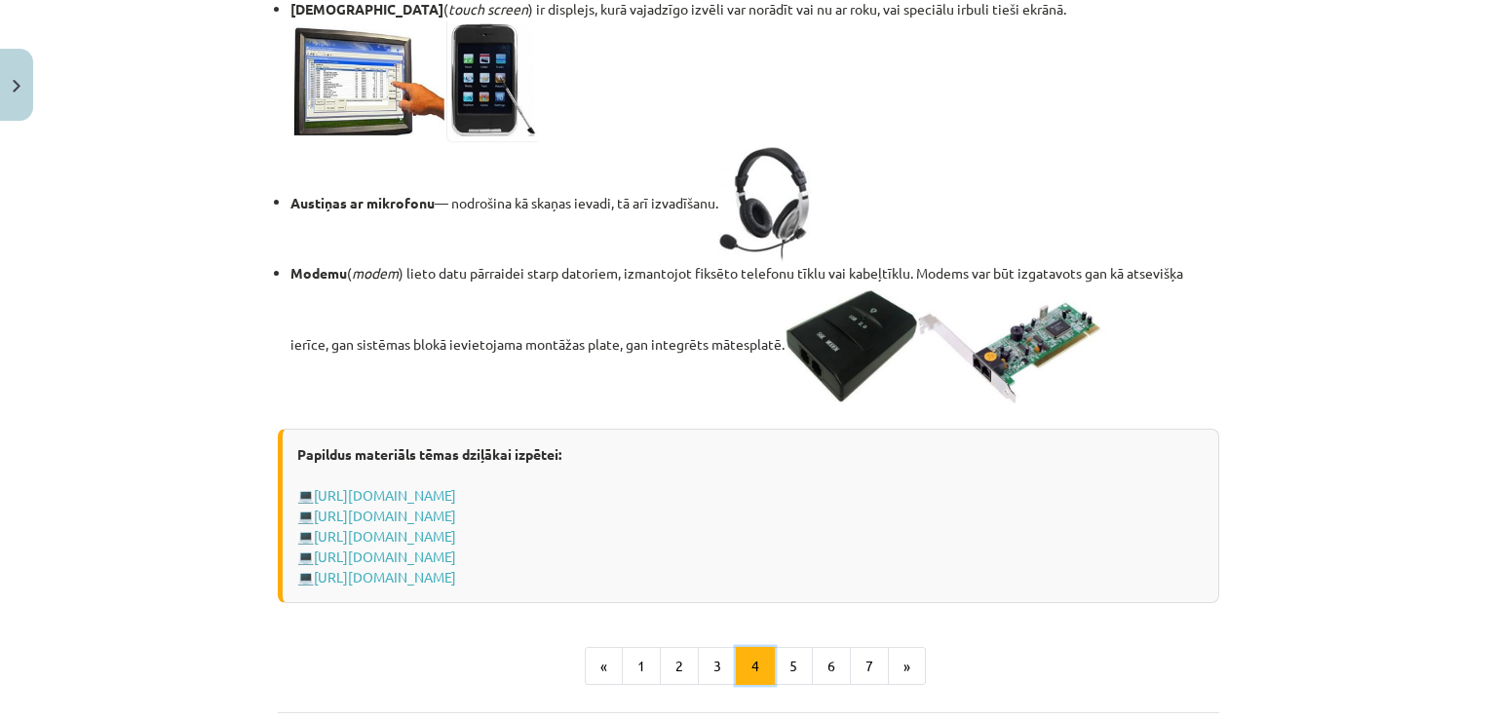
scroll to position [3346, 0]
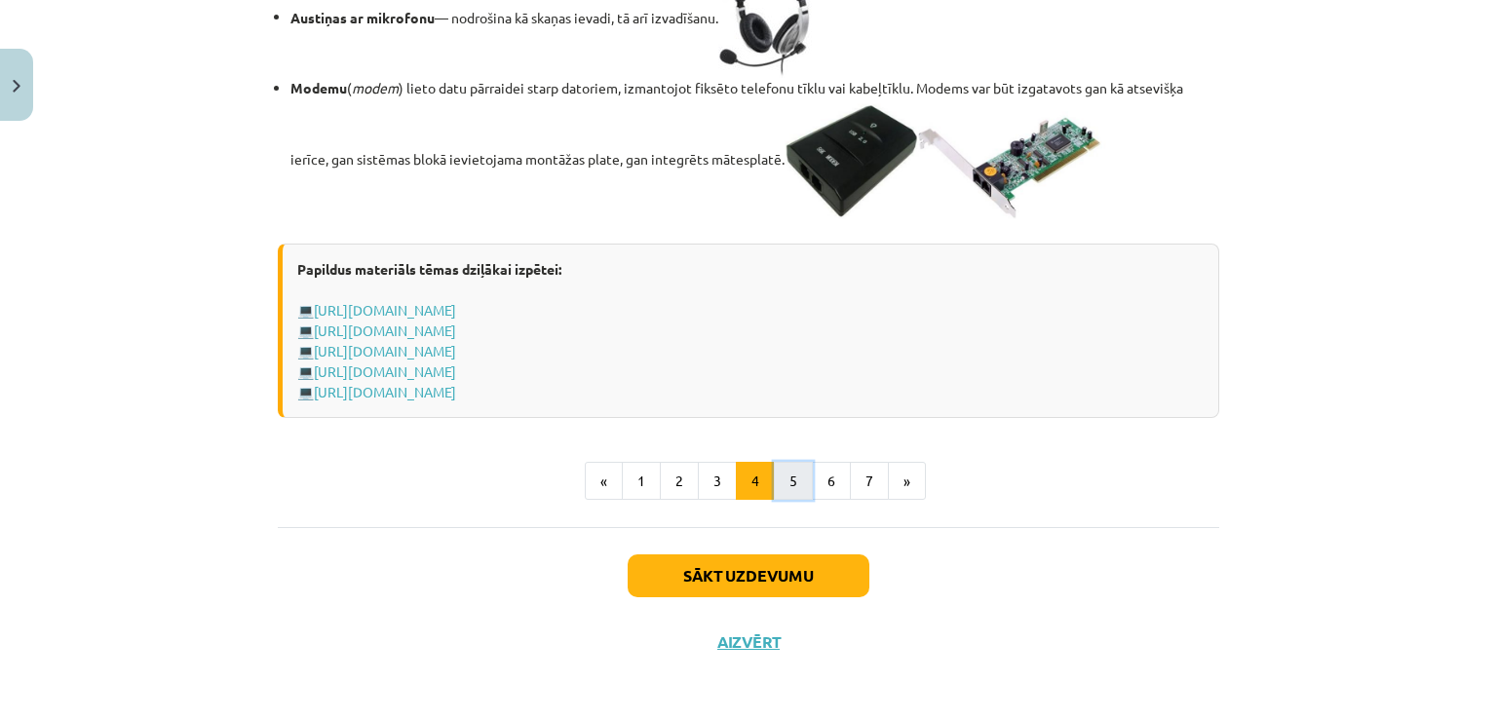
click at [800, 501] on button "5" at bounding box center [793, 481] width 39 height 39
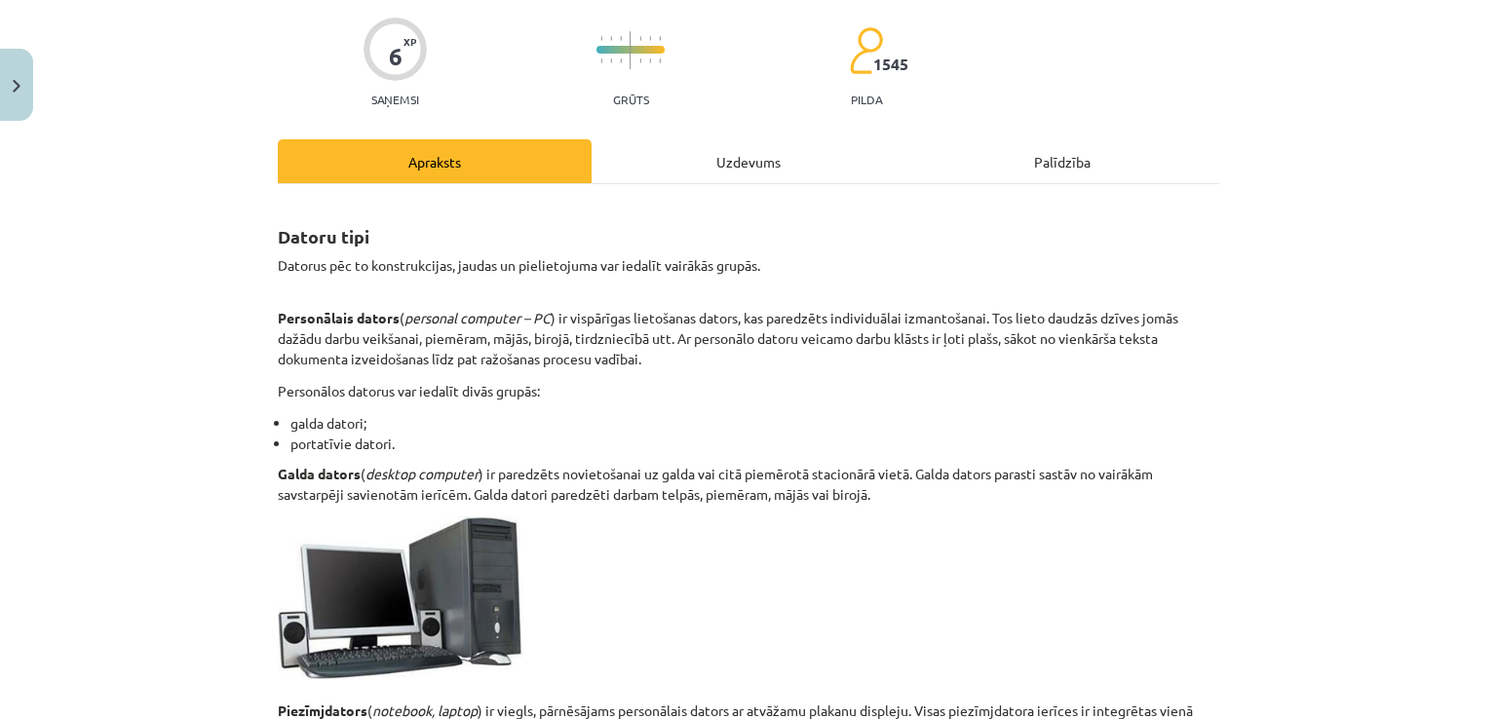
scroll to position [0, 0]
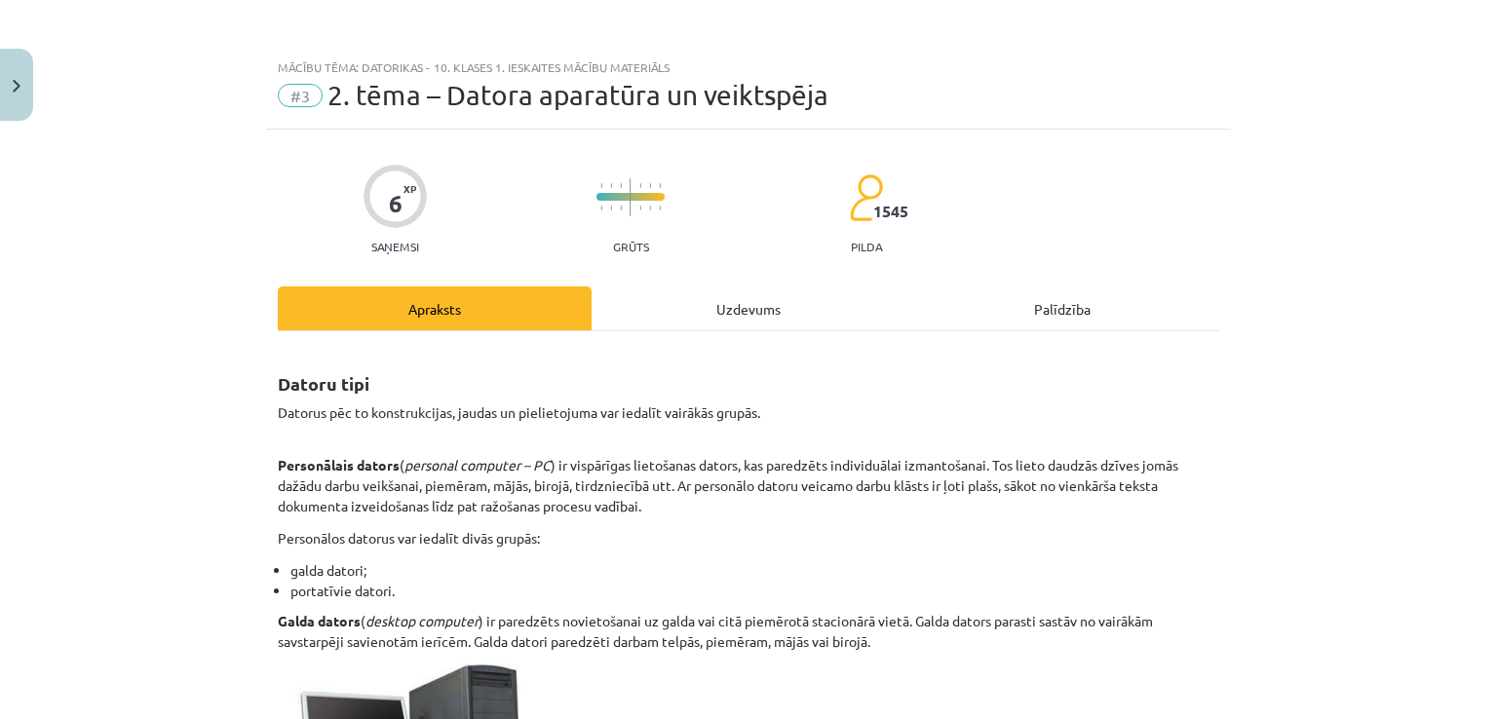
click at [748, 308] on div "Uzdevums" at bounding box center [748, 308] width 314 height 44
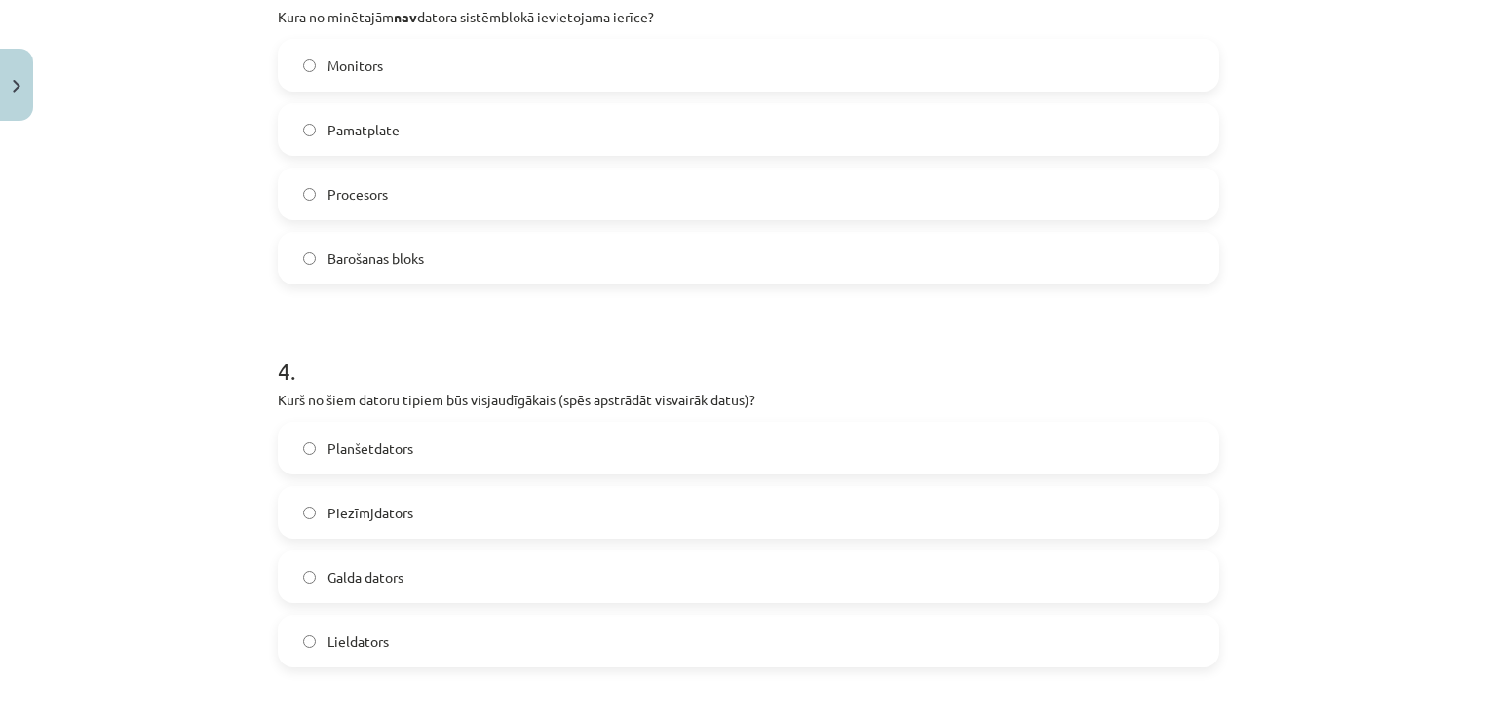
scroll to position [1218, 0]
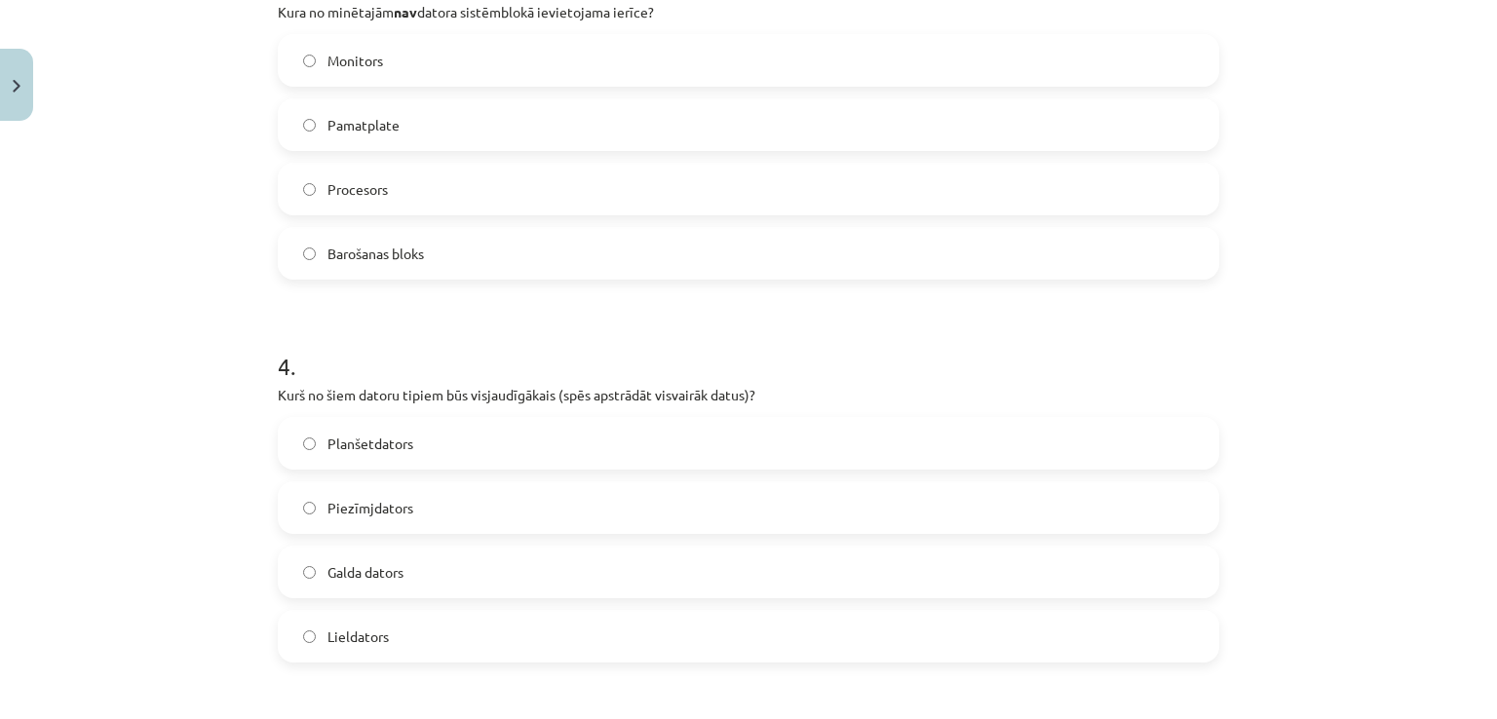
click at [410, 631] on label "Lieldators" at bounding box center [748, 636] width 937 height 49
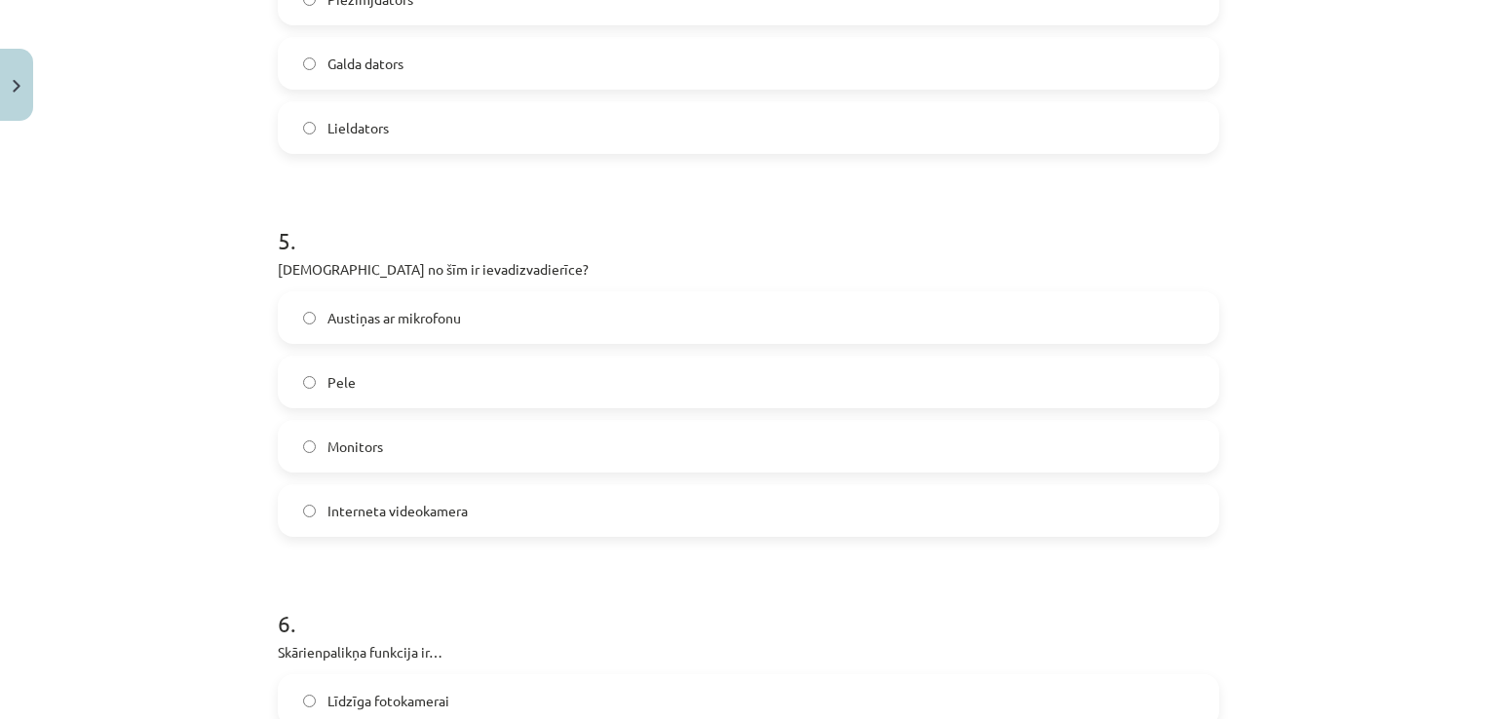
scroll to position [1738, 0]
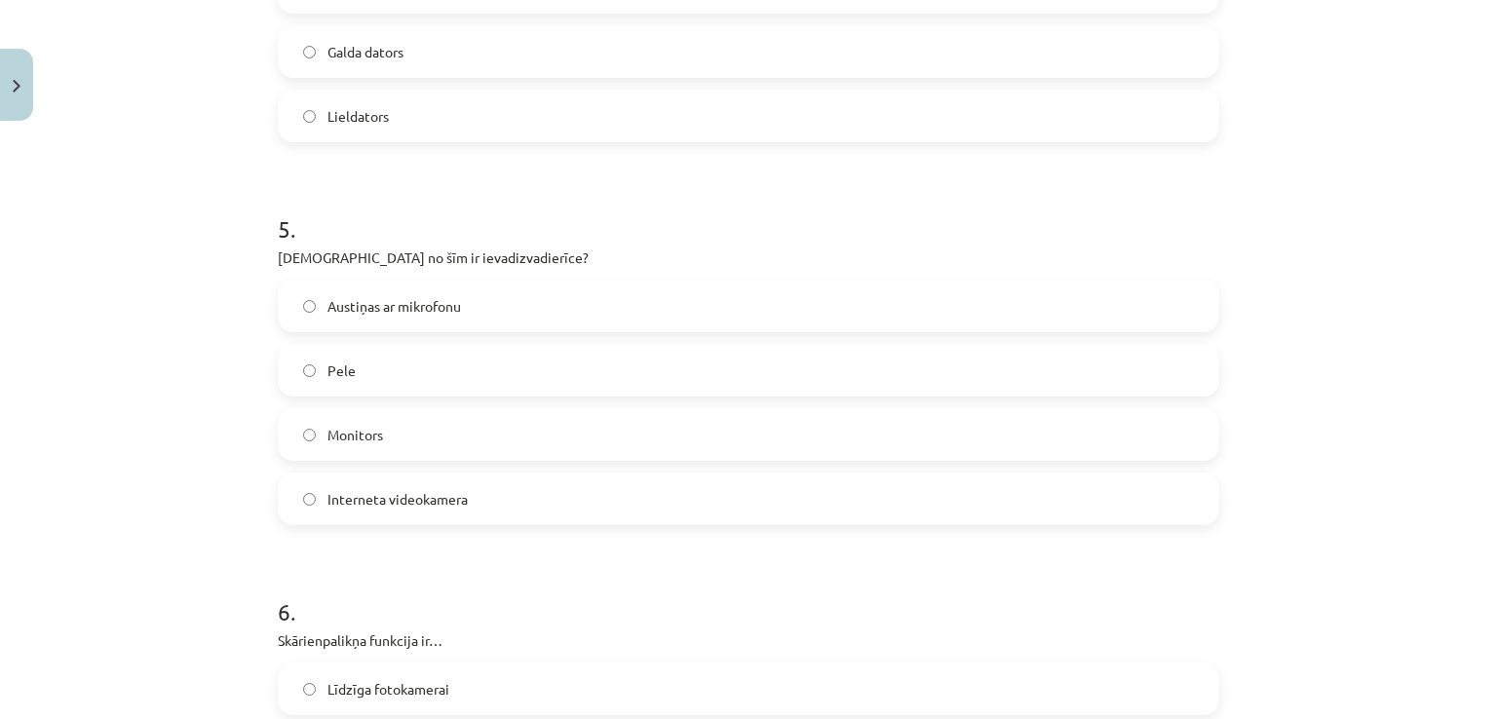
click at [518, 315] on label "Austiņas ar mikrofonu" at bounding box center [748, 306] width 937 height 49
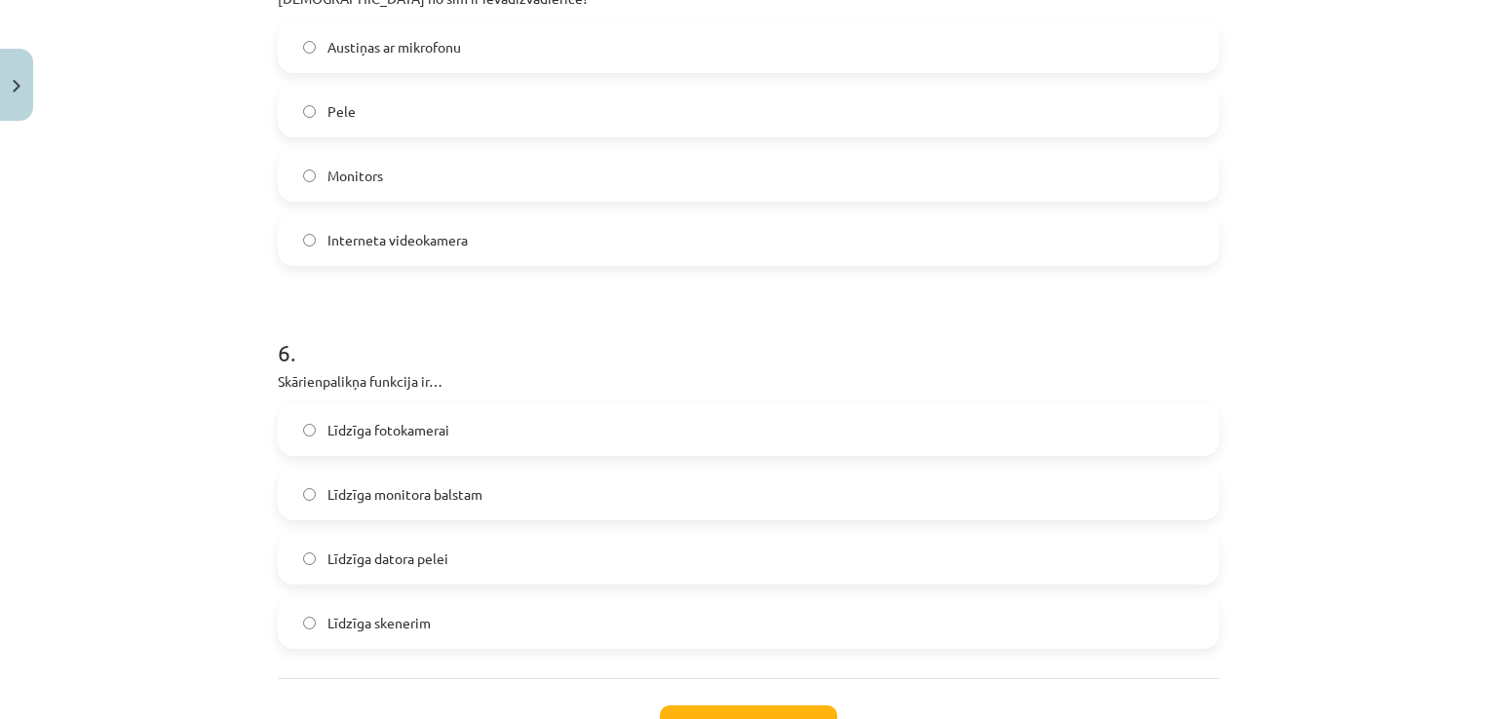
scroll to position [2062, 0]
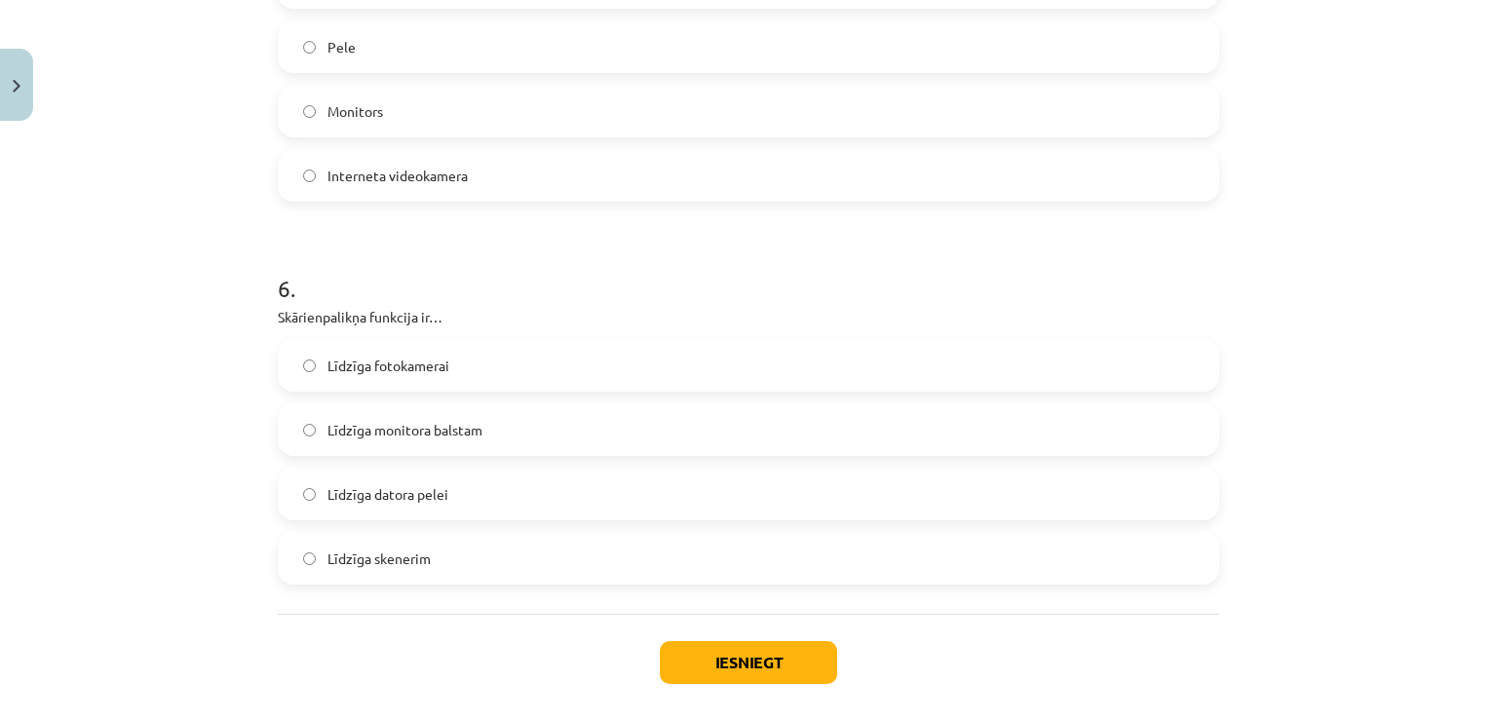
click at [431, 508] on label "Līdzīga datora pelei" at bounding box center [748, 494] width 937 height 49
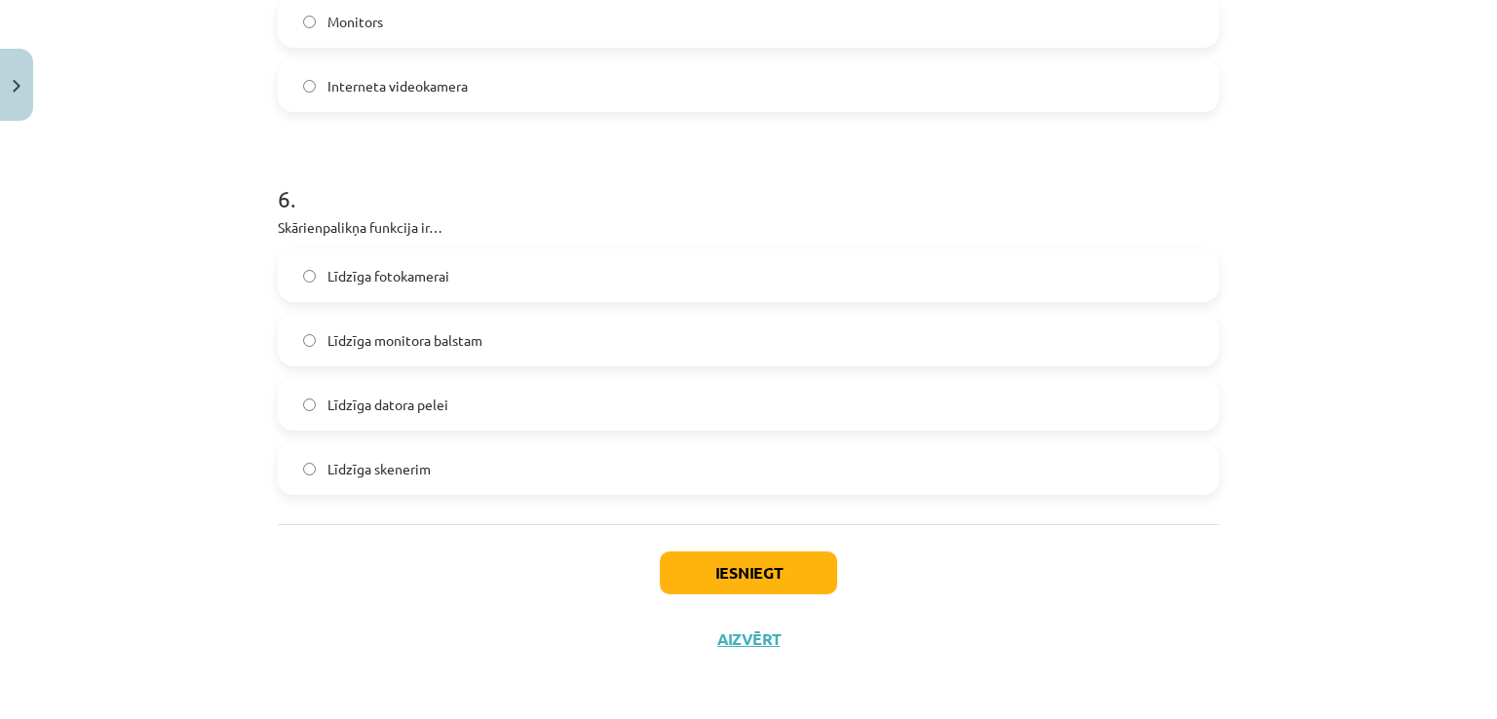
scroll to position [2152, 0]
click at [677, 575] on button "Iesniegt" at bounding box center [748, 571] width 177 height 43
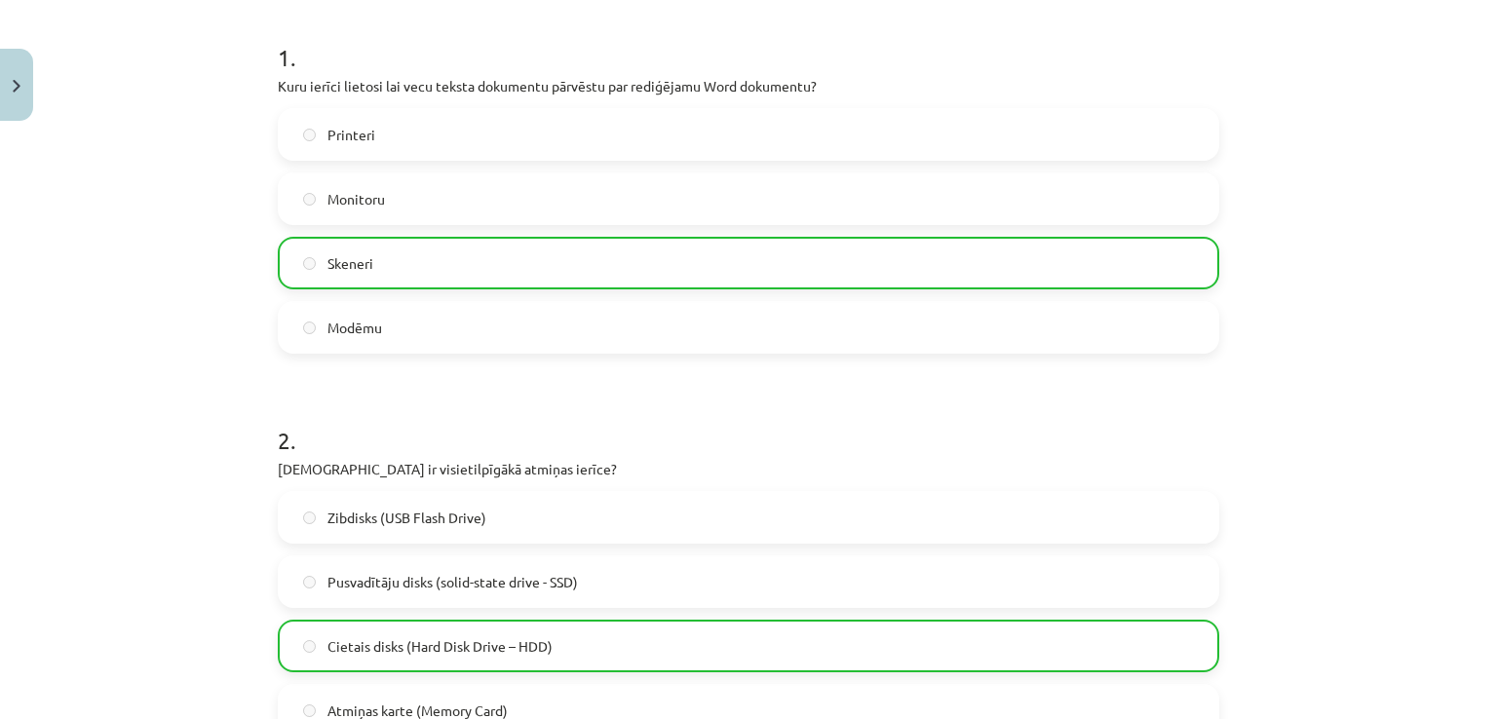
scroll to position [135, 0]
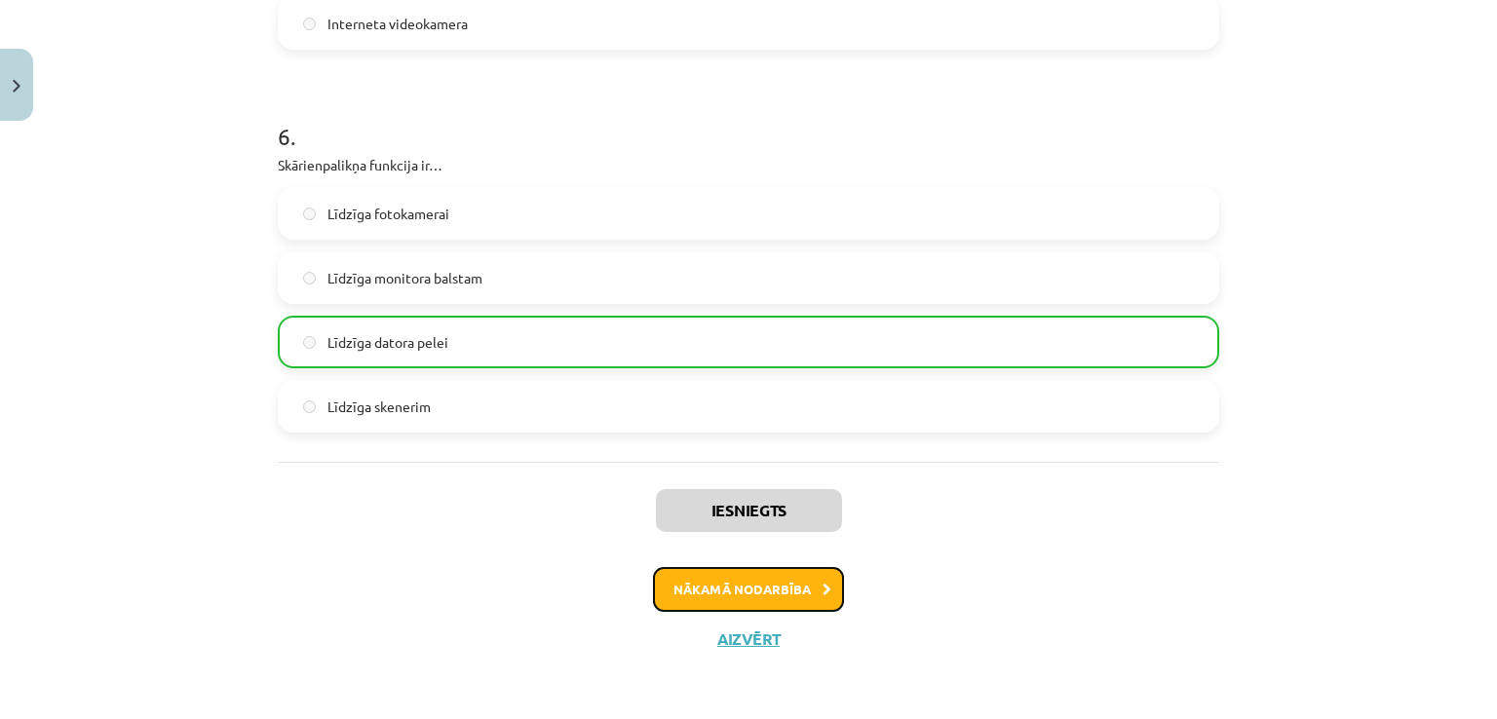
click at [736, 584] on button "Nākamā nodarbība" at bounding box center [748, 589] width 191 height 45
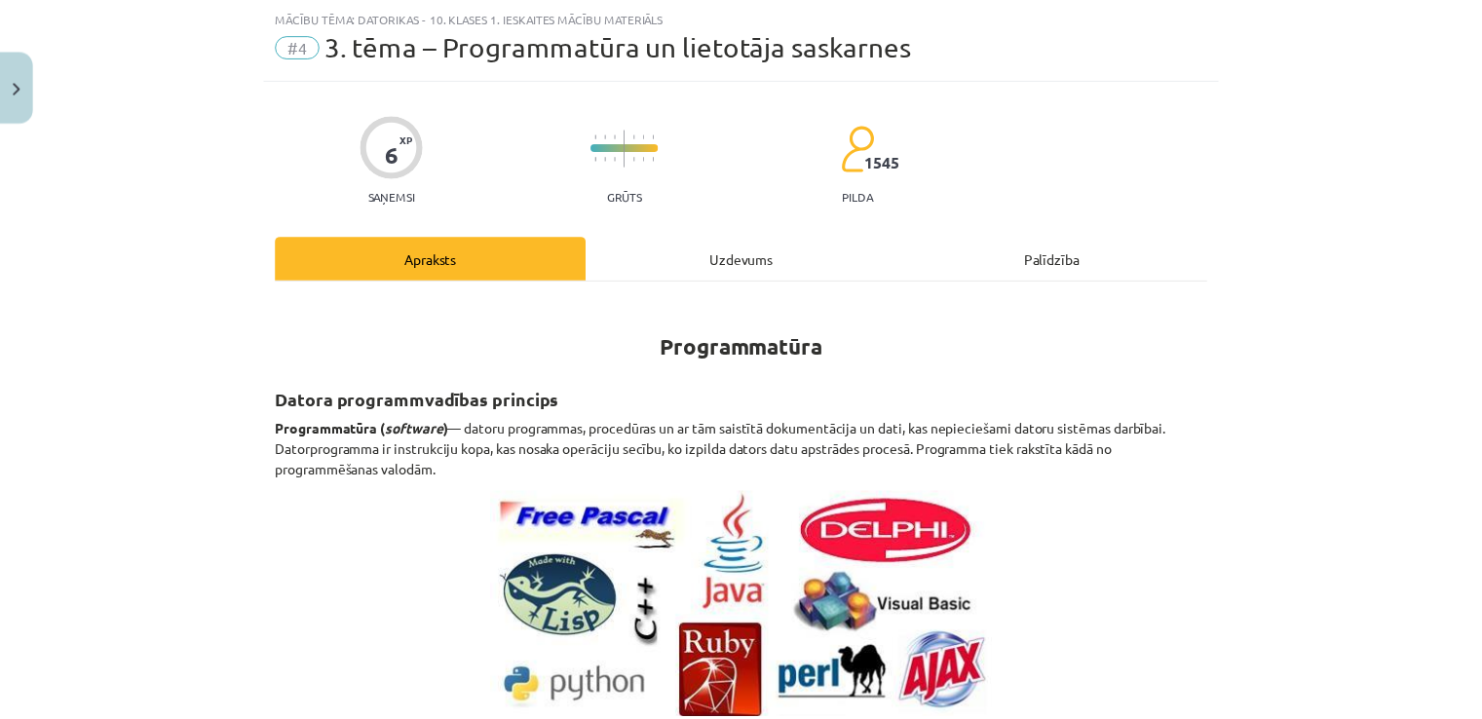
scroll to position [49, 0]
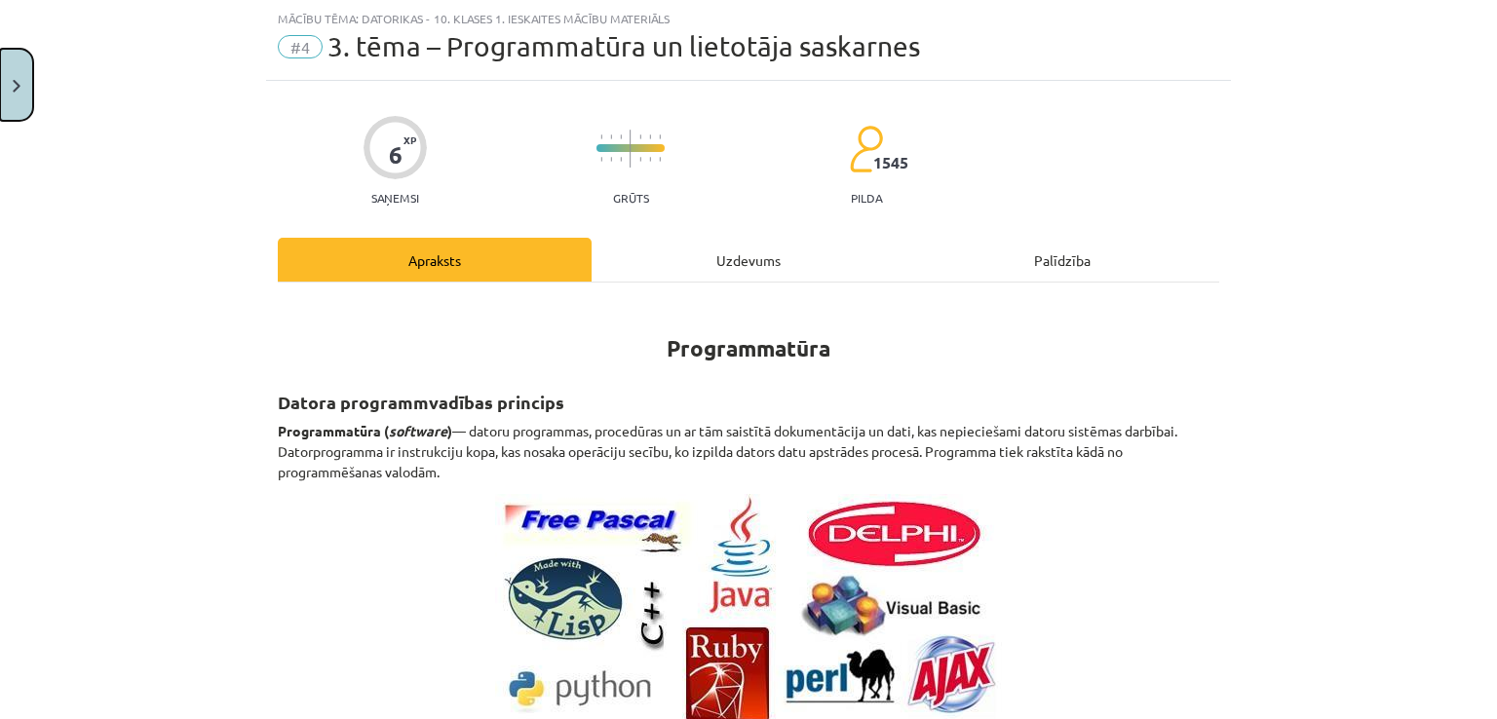
click at [21, 61] on button "Close" at bounding box center [16, 85] width 33 height 72
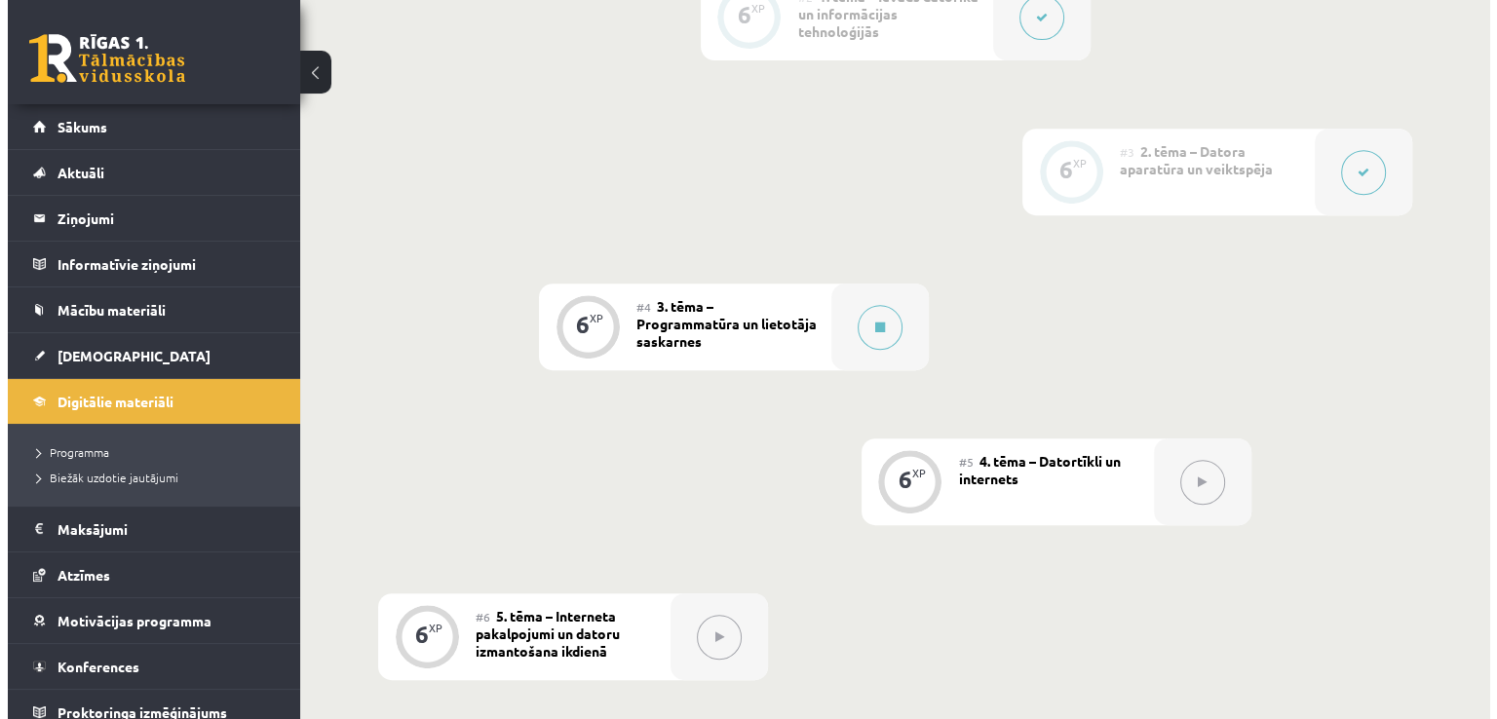
scroll to position [565, 0]
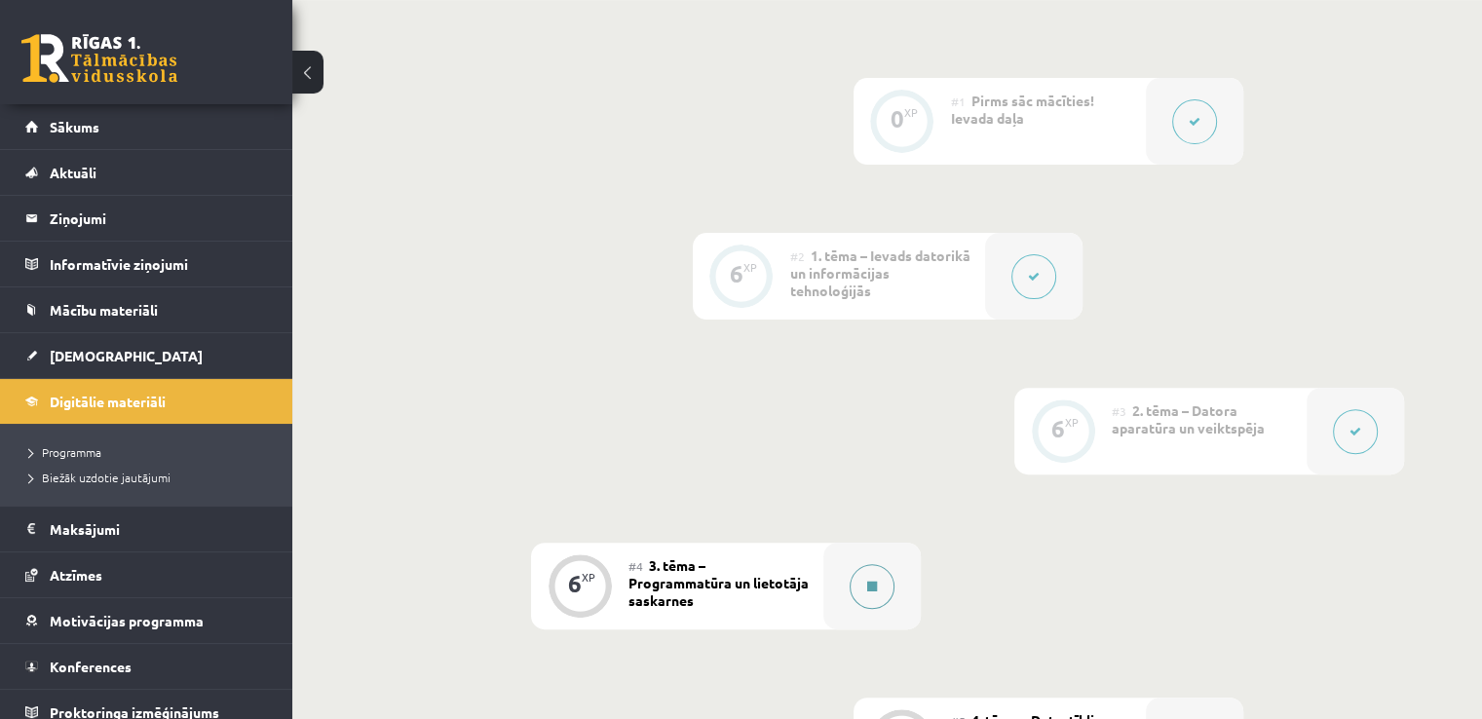
click at [886, 543] on div at bounding box center [871, 586] width 97 height 87
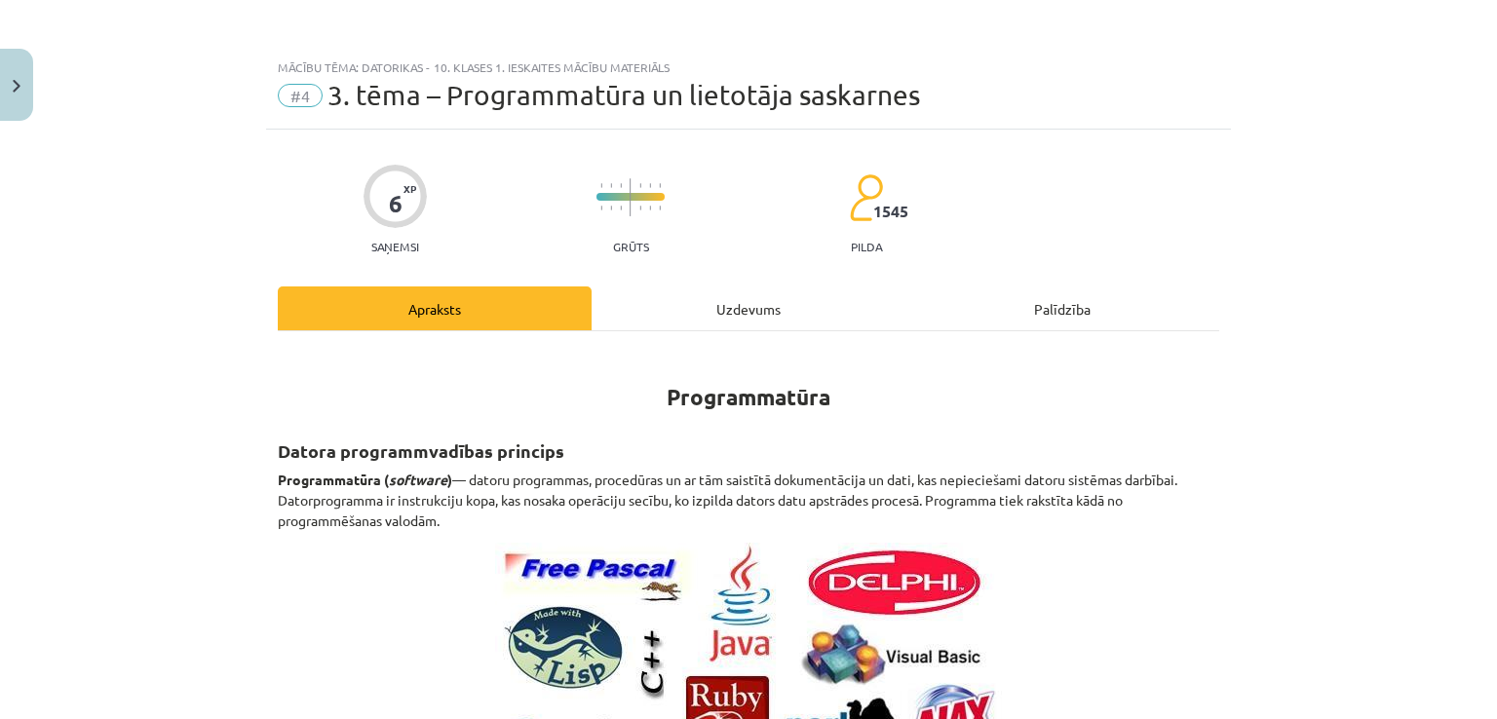
click at [804, 314] on div "Uzdevums" at bounding box center [748, 308] width 314 height 44
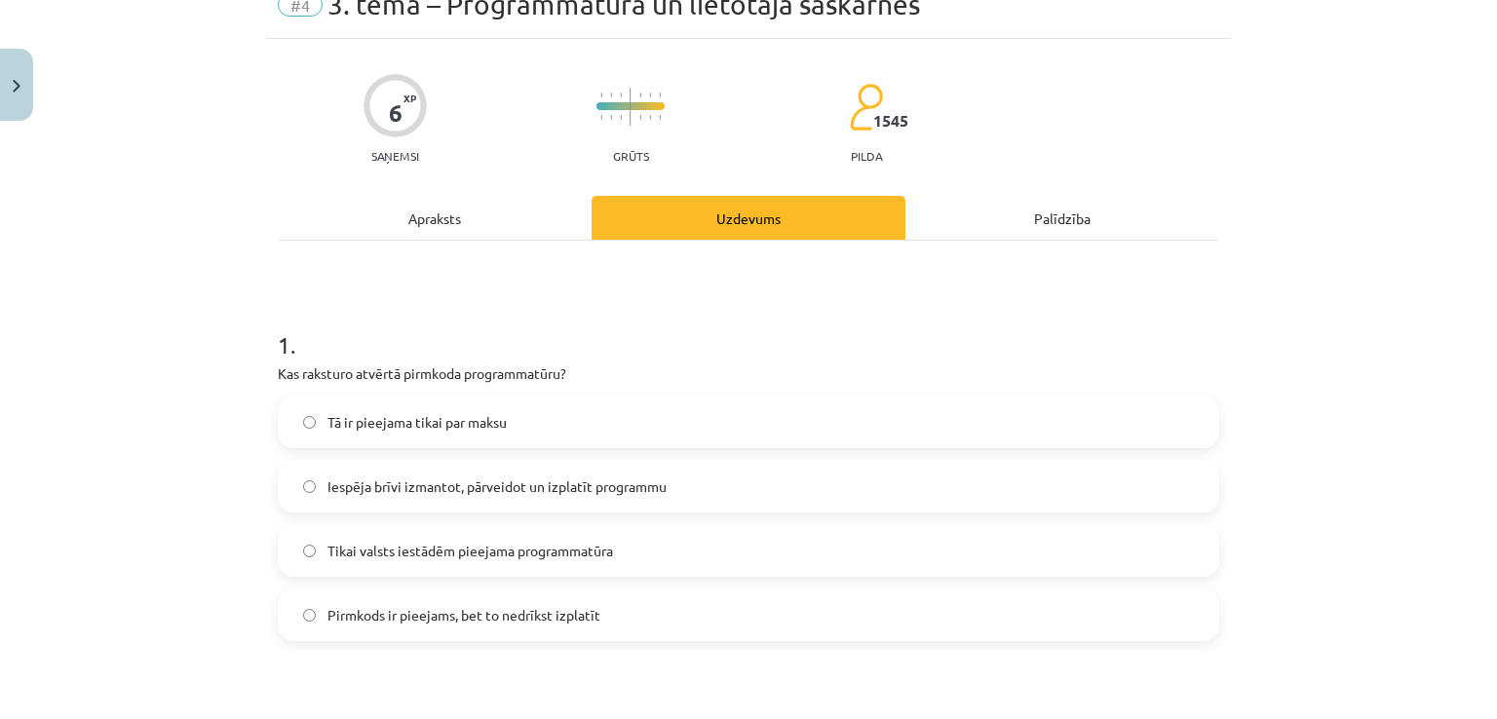
scroll to position [113, 0]
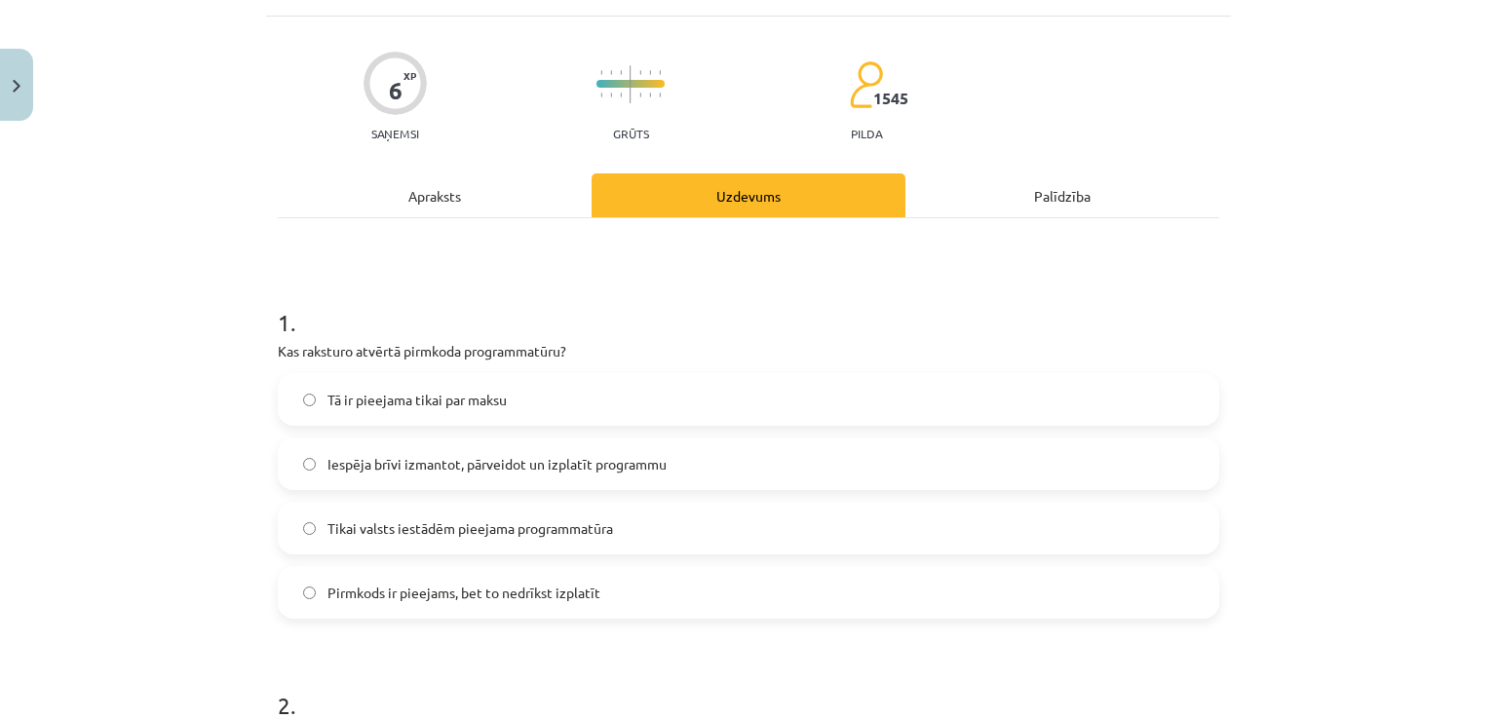
click at [517, 206] on div "Apraksts" at bounding box center [435, 195] width 314 height 44
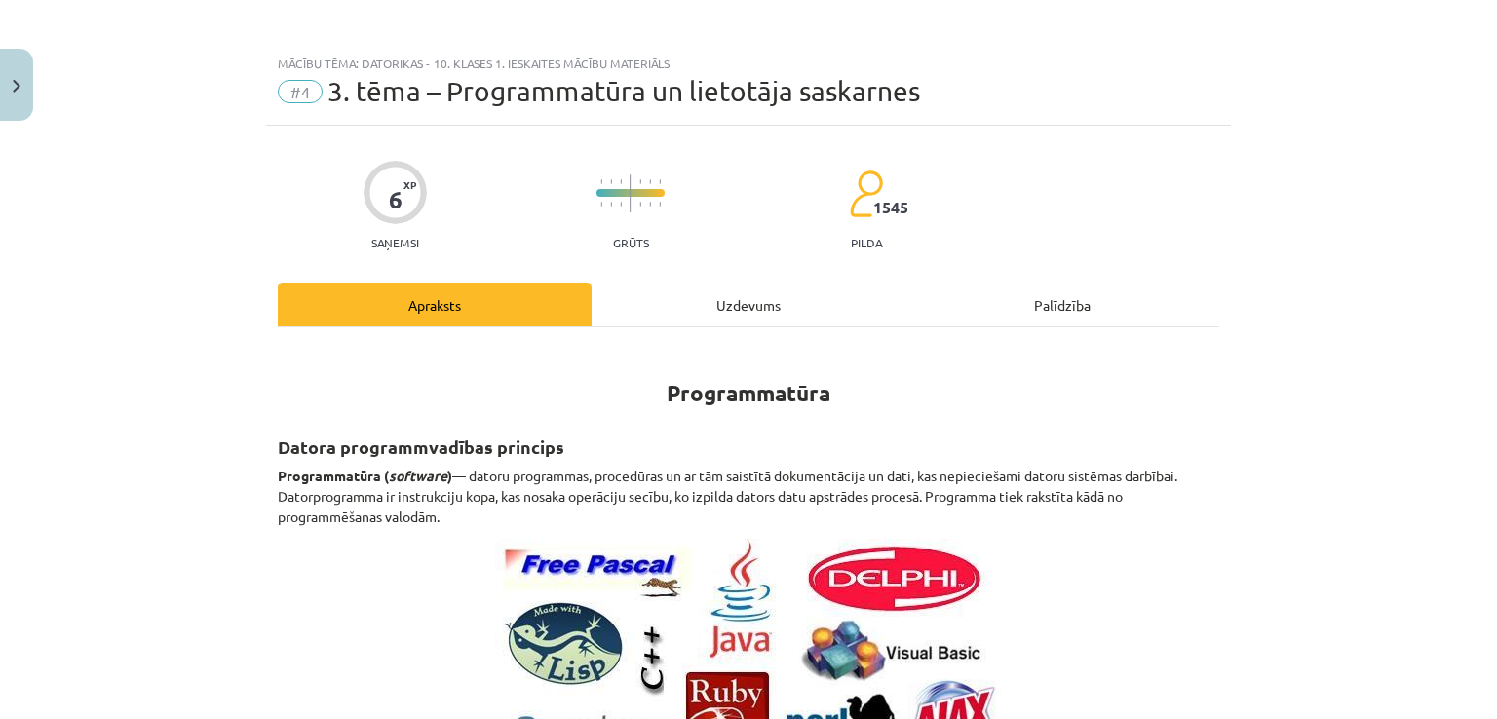
scroll to position [0, 0]
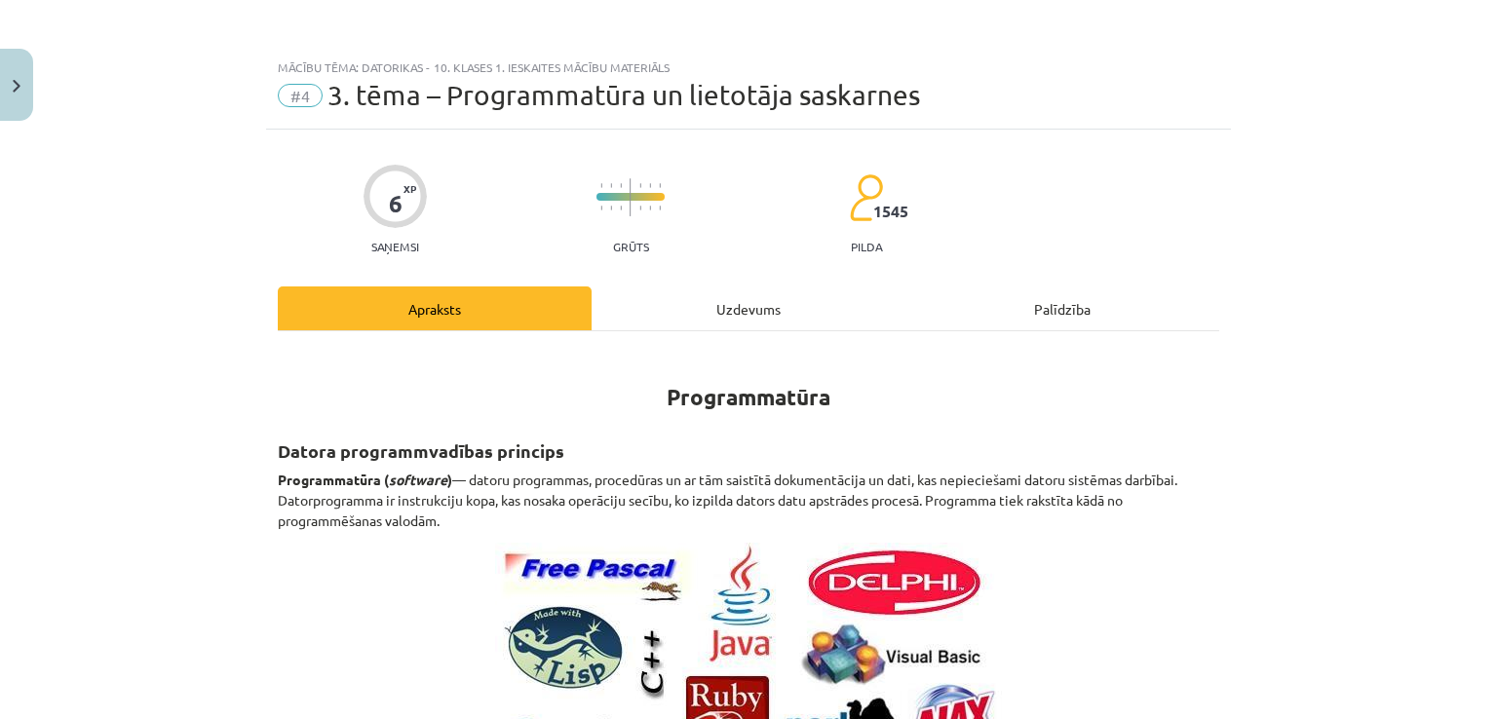
click at [690, 286] on div "Uzdevums" at bounding box center [748, 308] width 314 height 44
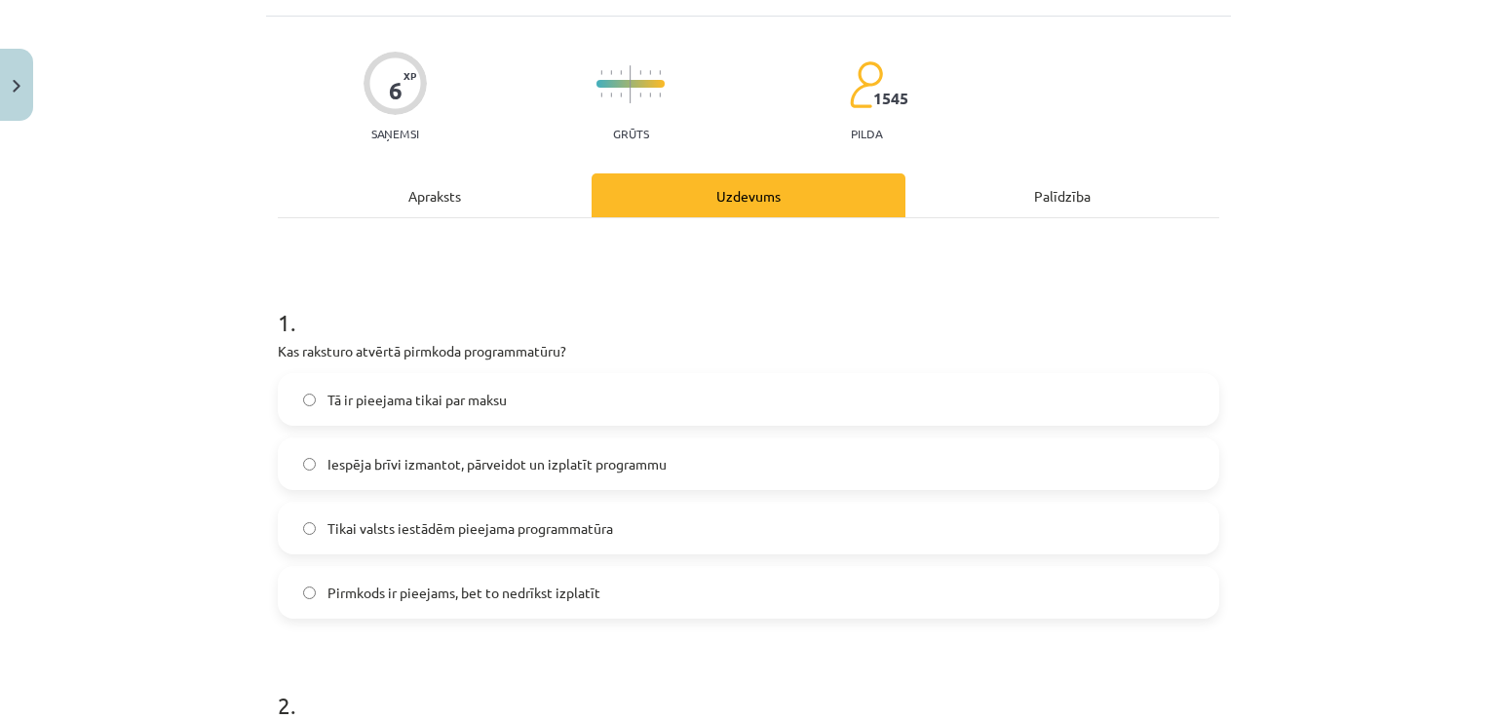
scroll to position [374, 0]
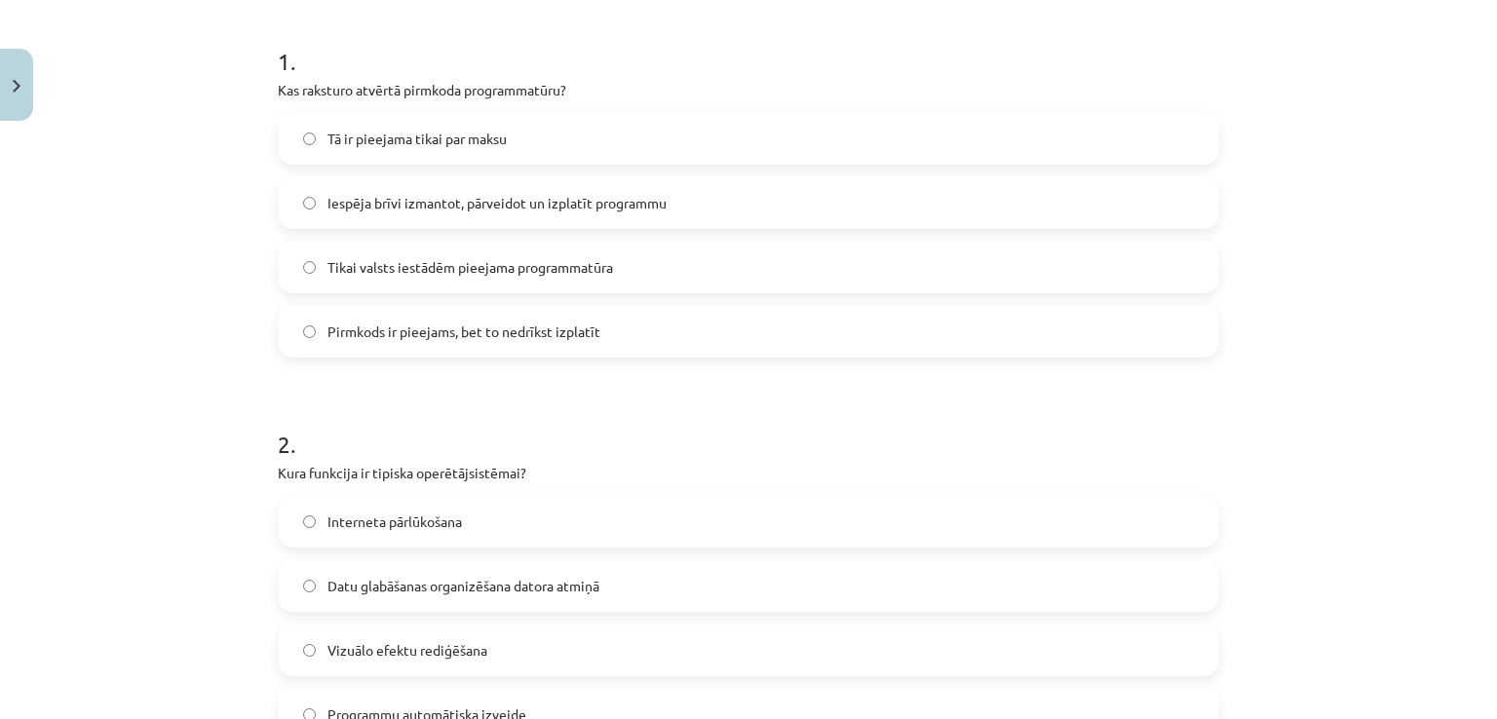
click at [585, 211] on span "Iespēja brīvi izmantot, pārveidot un izplatīt programmu" at bounding box center [496, 203] width 339 height 20
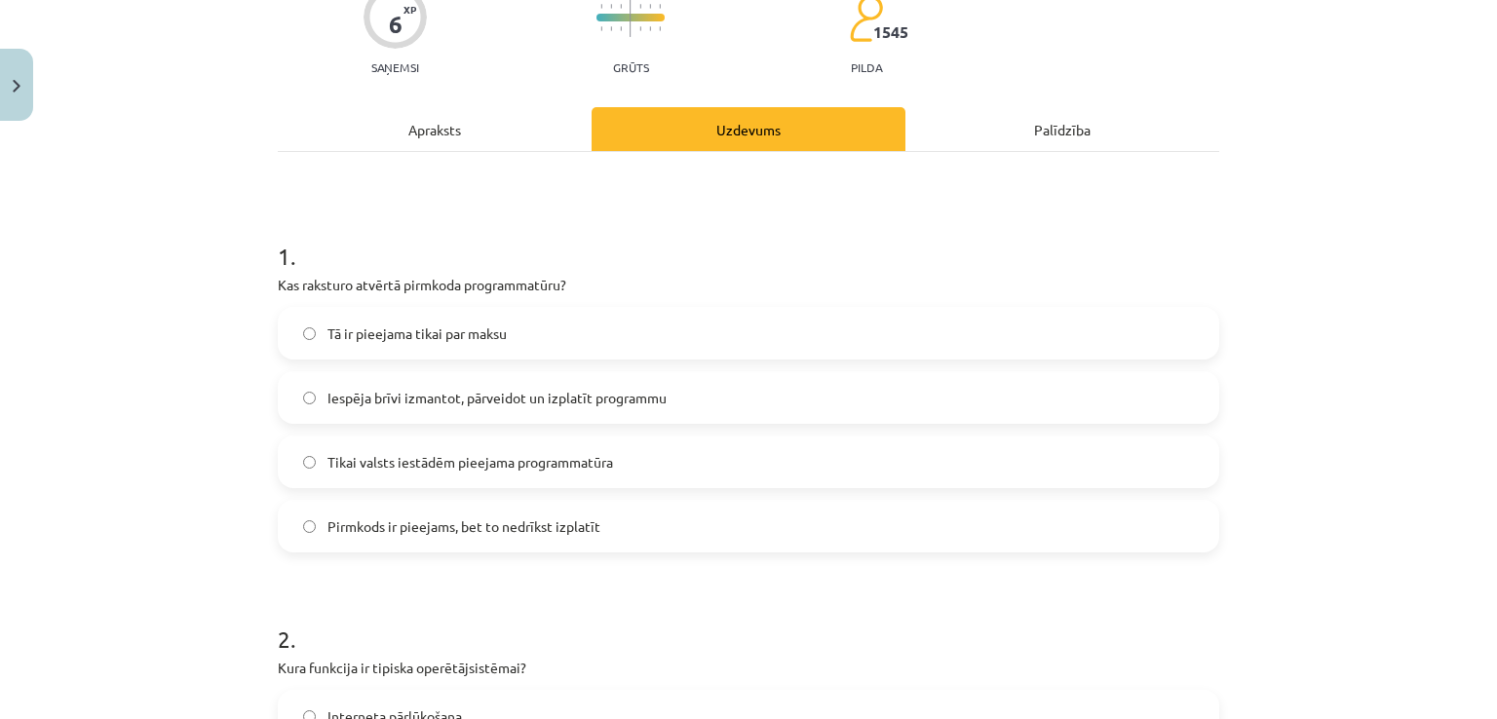
click at [482, 145] on div "Apraksts" at bounding box center [435, 129] width 314 height 44
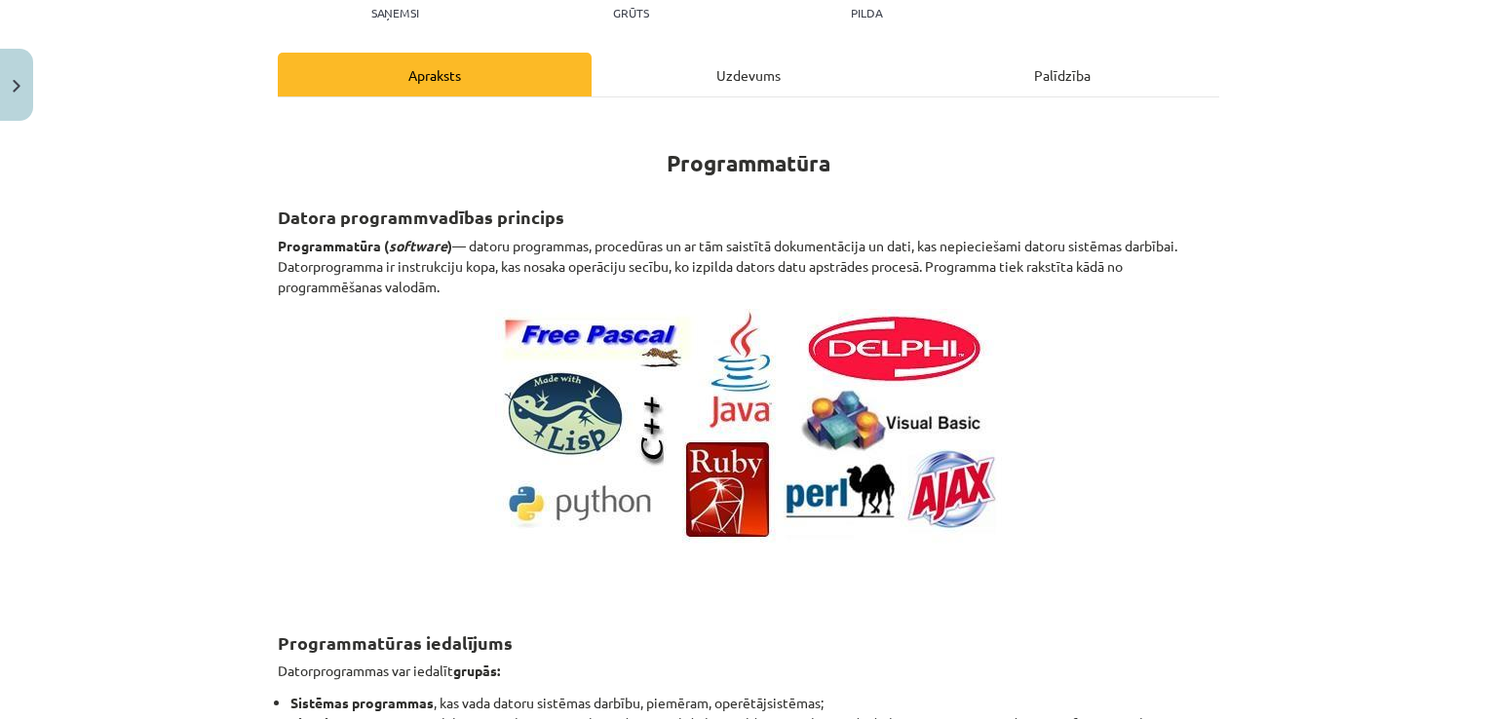
scroll to position [49, 0]
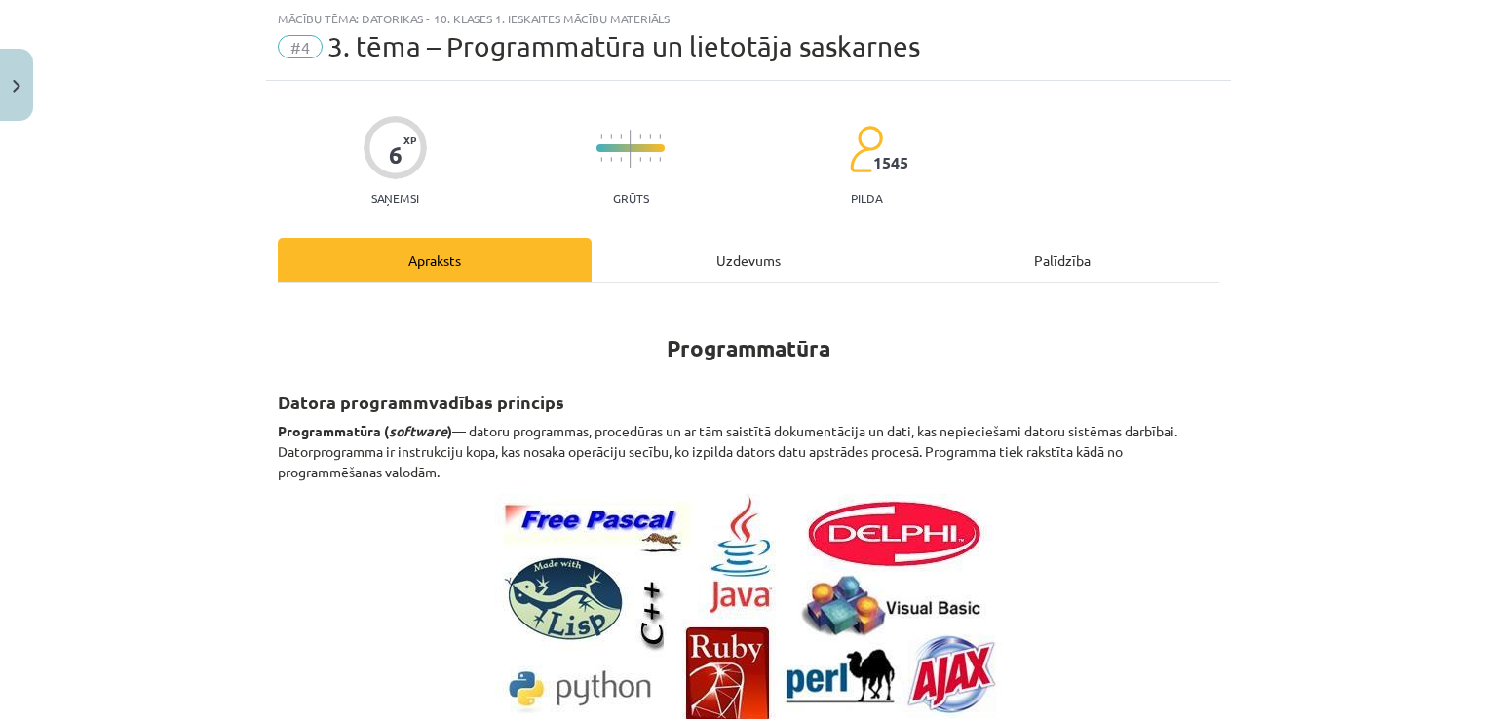
click at [678, 246] on div "Uzdevums" at bounding box center [748, 260] width 314 height 44
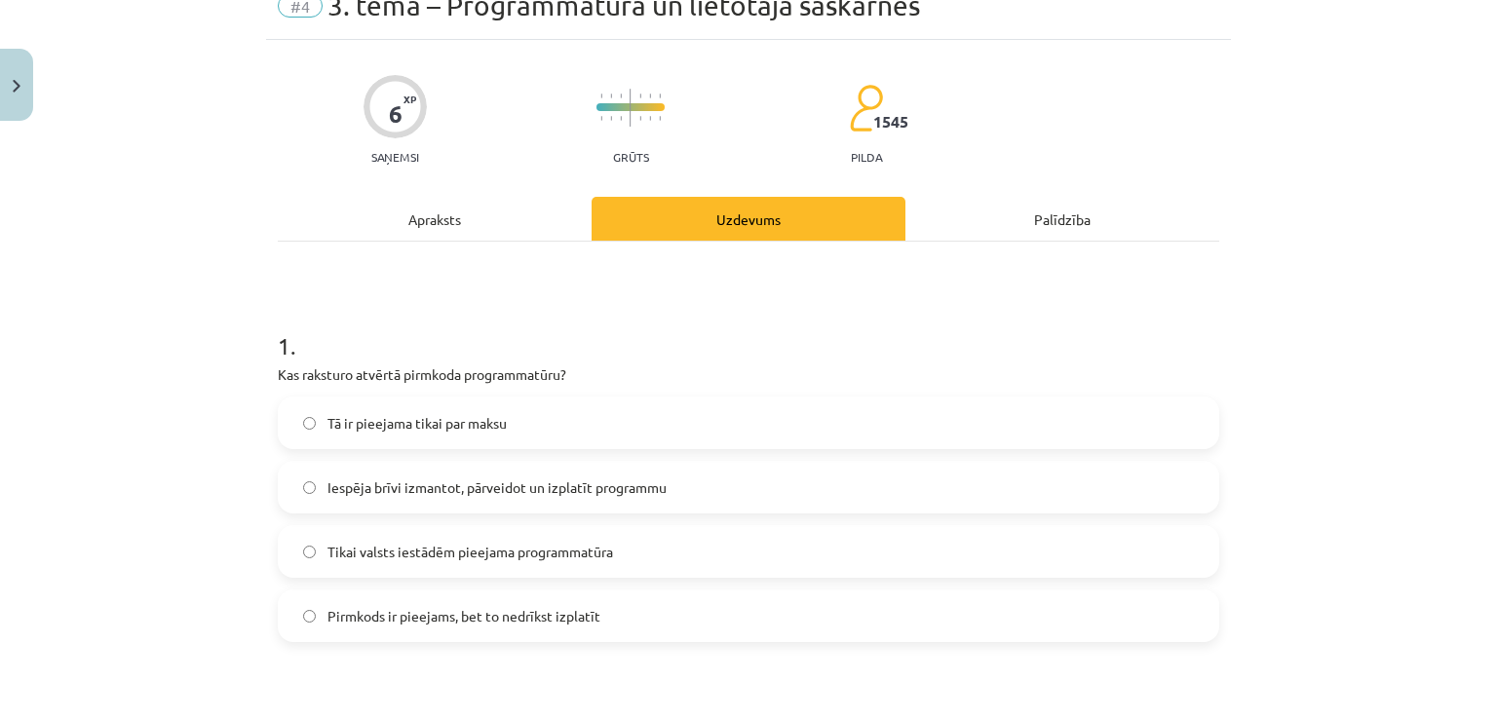
scroll to position [0, 0]
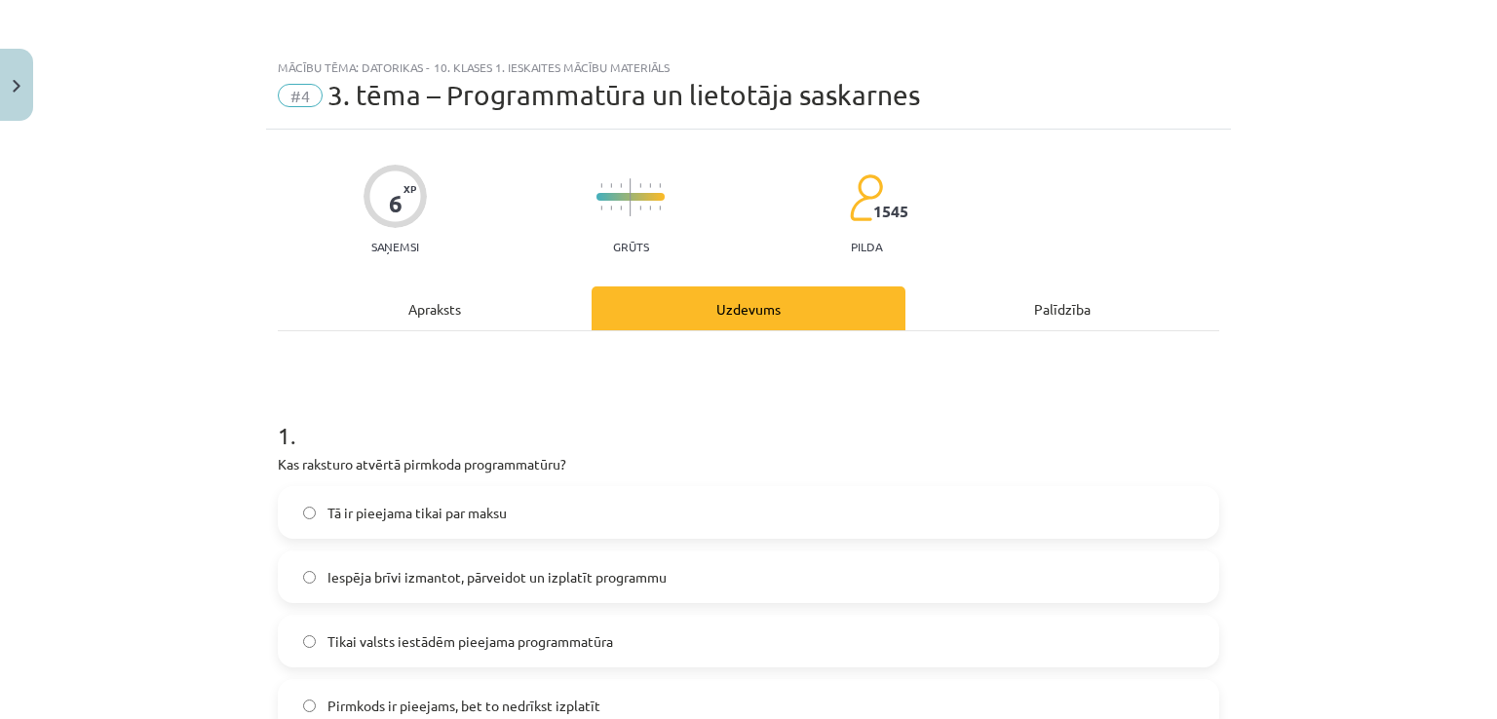
click at [373, 303] on div "Apraksts" at bounding box center [435, 308] width 314 height 44
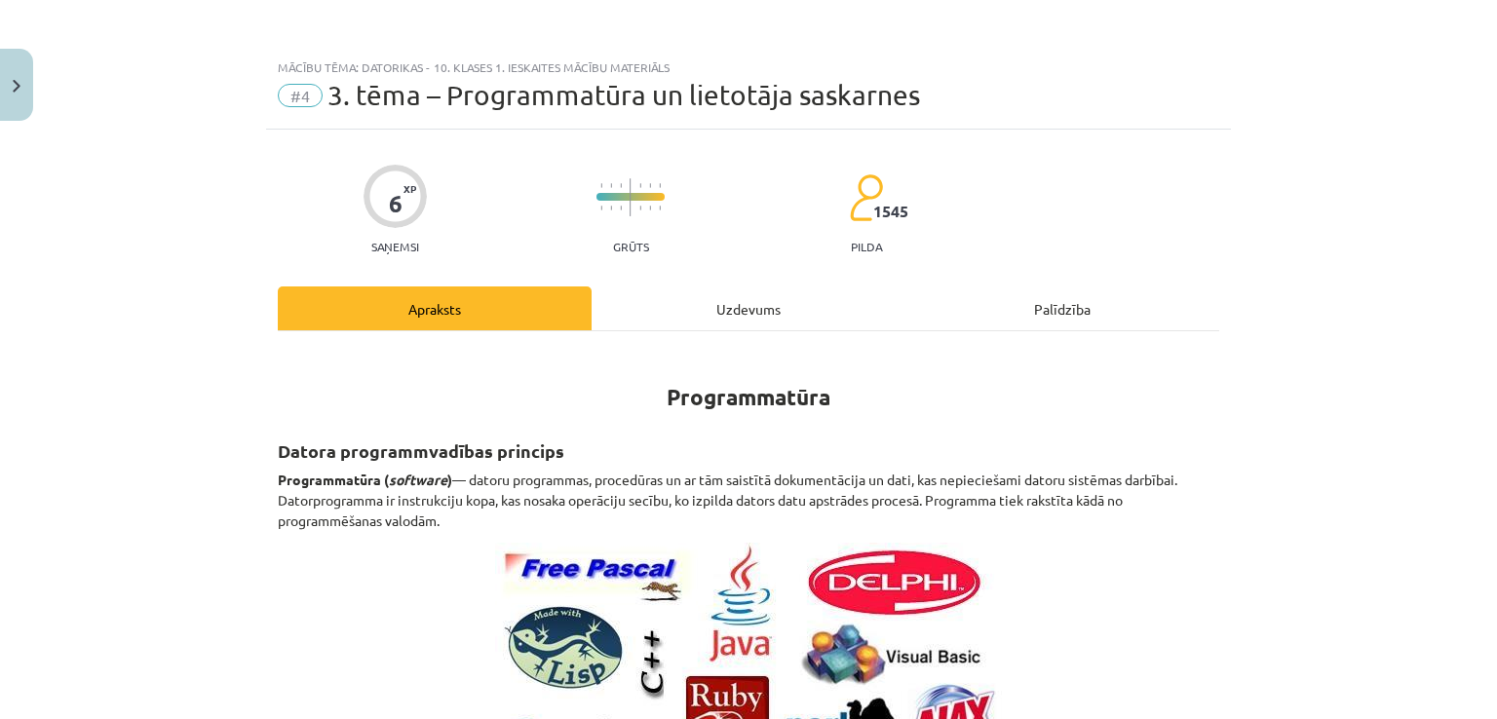
click at [606, 302] on div "Uzdevums" at bounding box center [748, 308] width 314 height 44
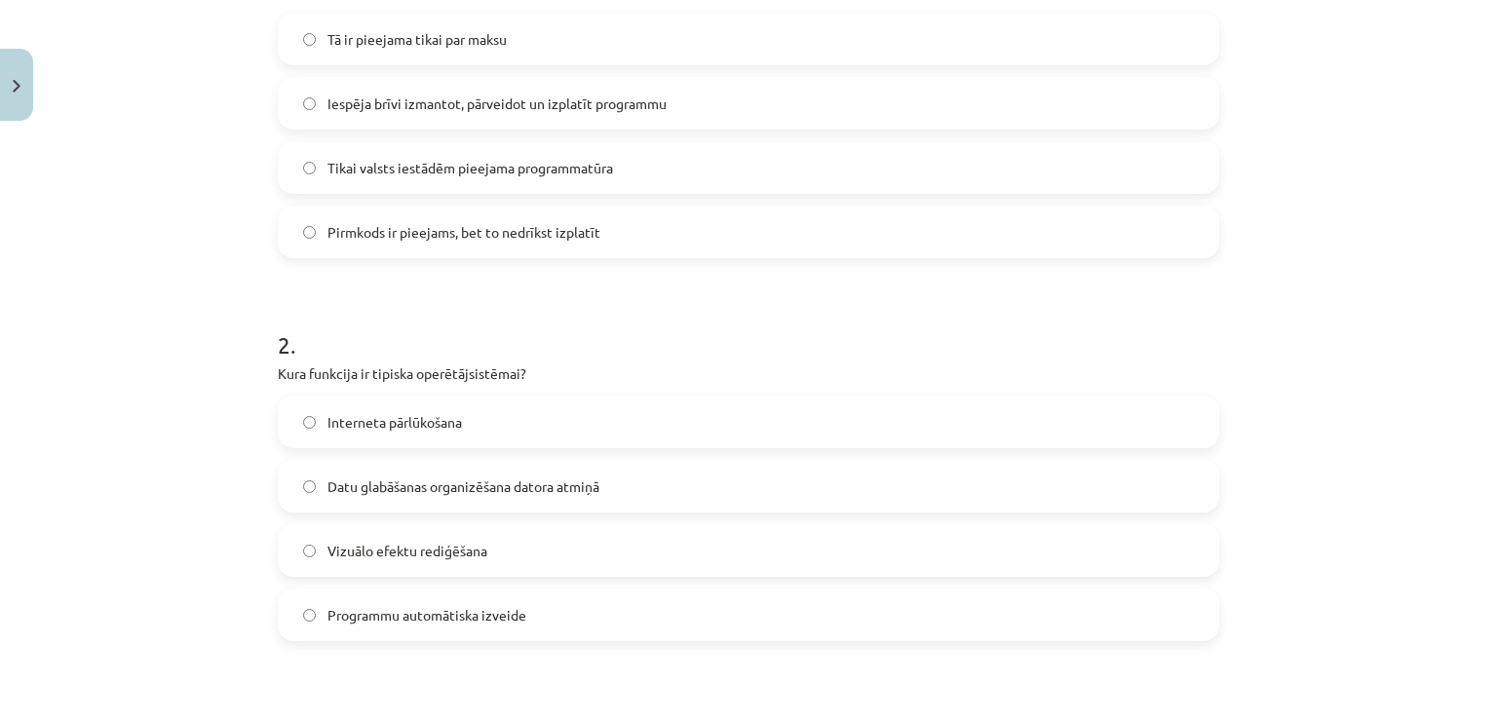
scroll to position [633, 0]
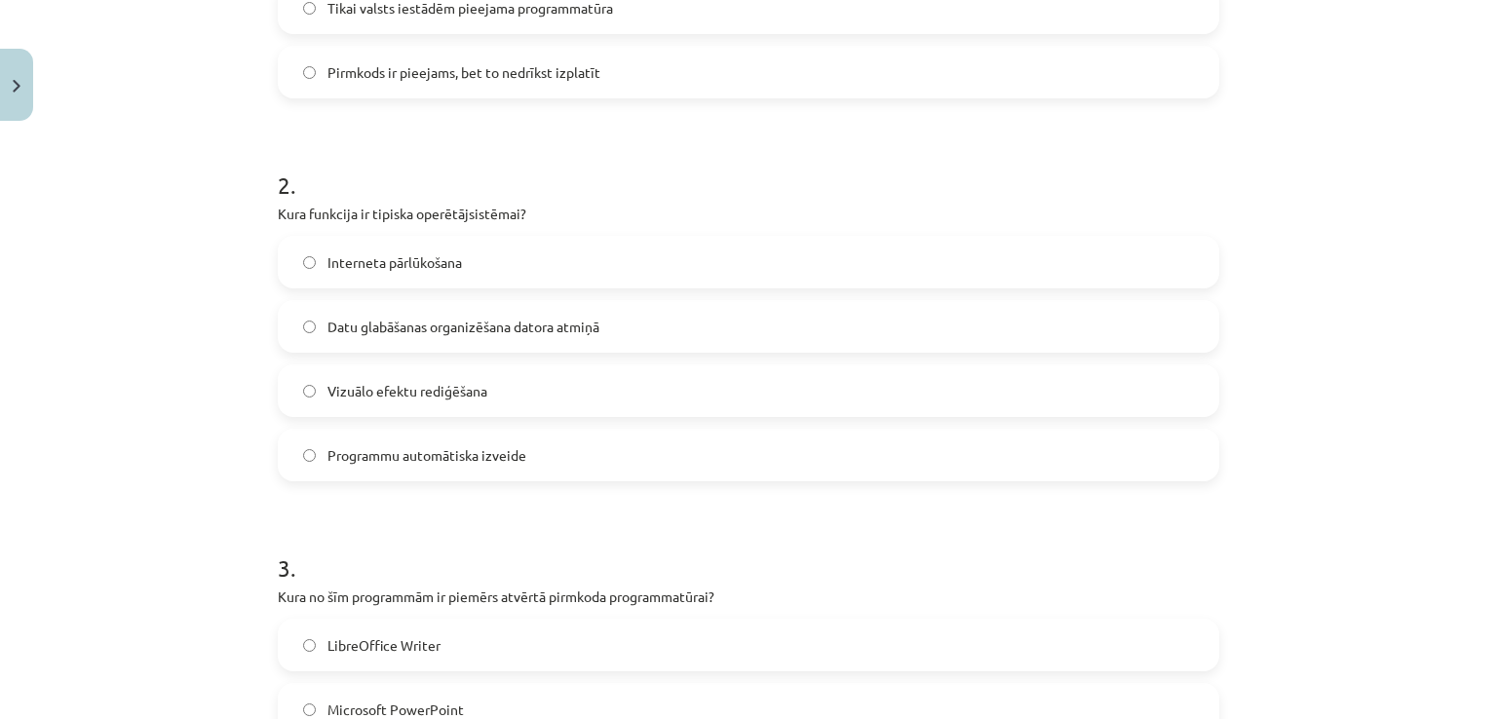
click at [512, 321] on span "Datu glabāšanas organizēšana datora atmiņā" at bounding box center [463, 327] width 272 height 20
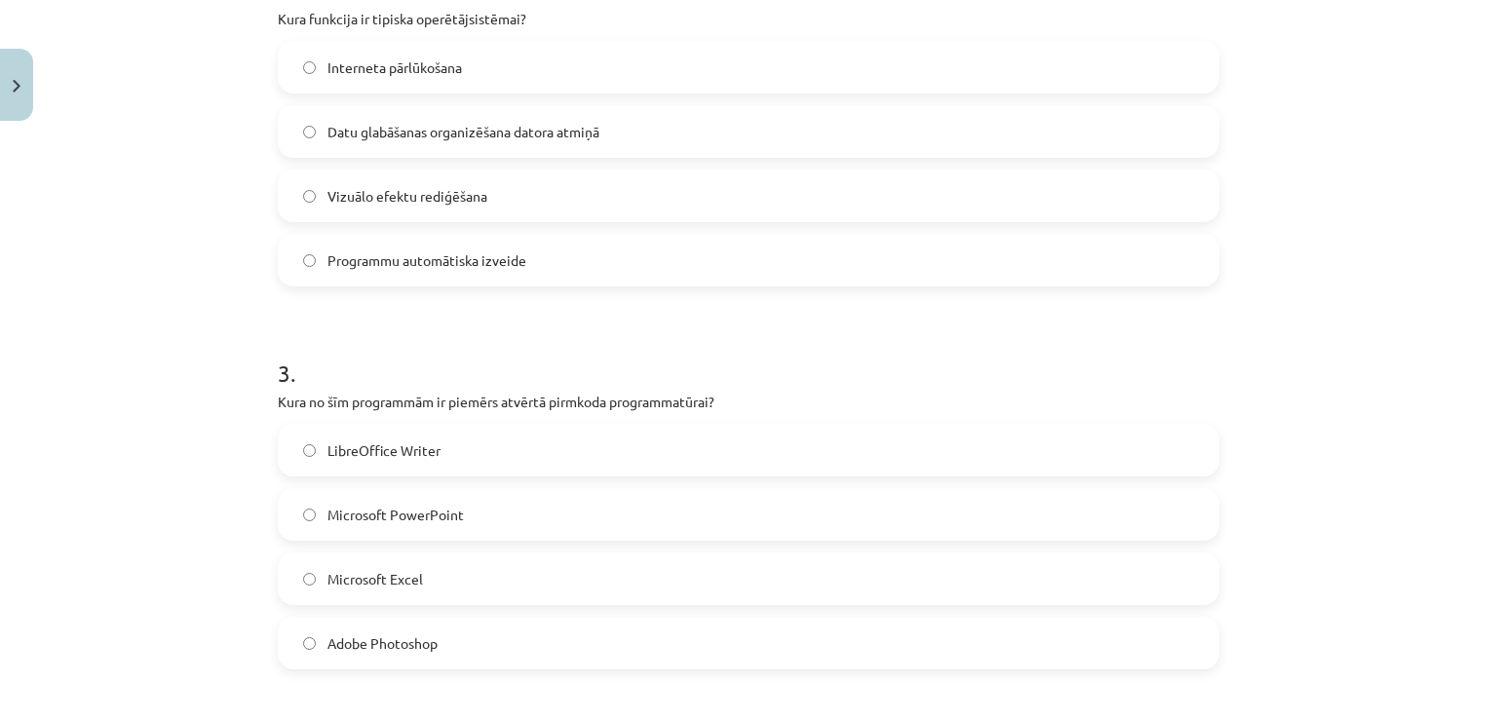
scroll to position [892, 0]
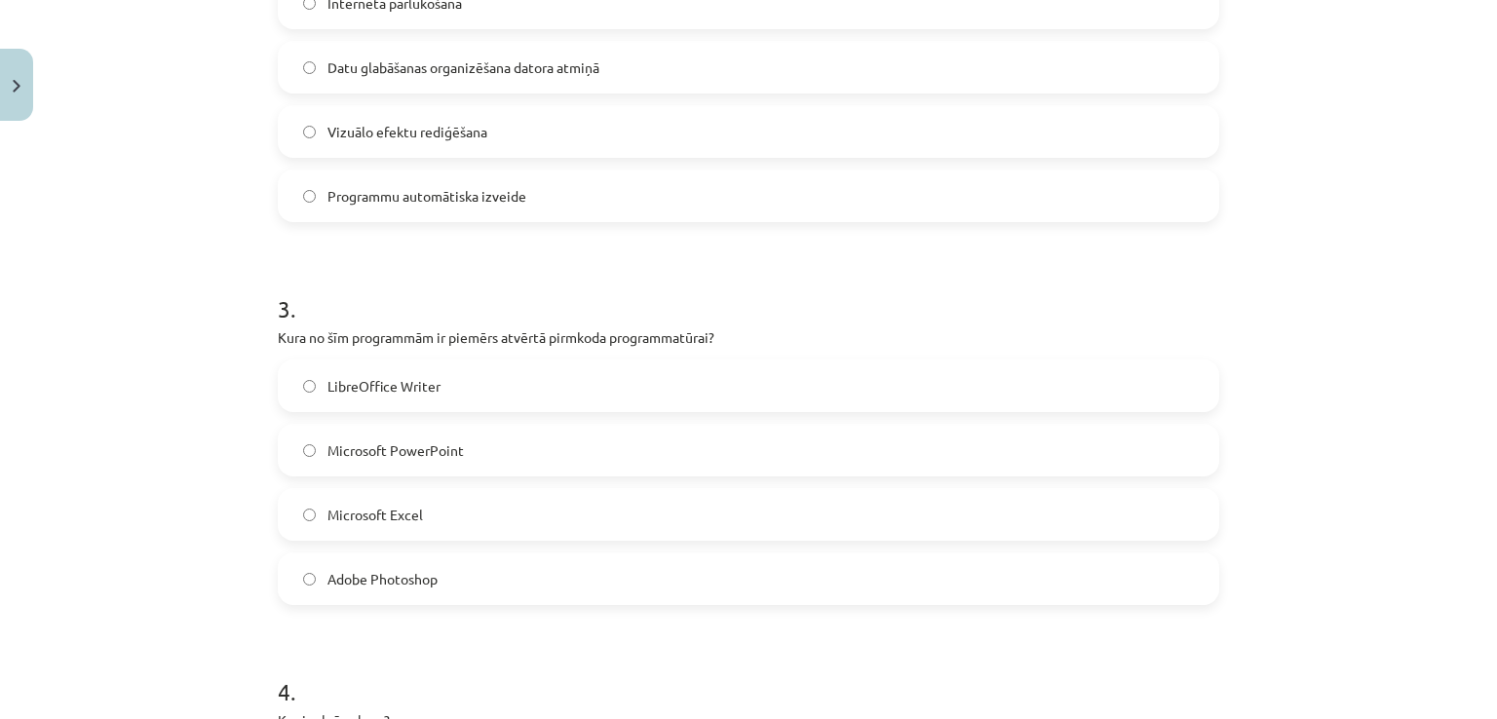
click at [472, 379] on label "LibreOffice Writer" at bounding box center [748, 385] width 937 height 49
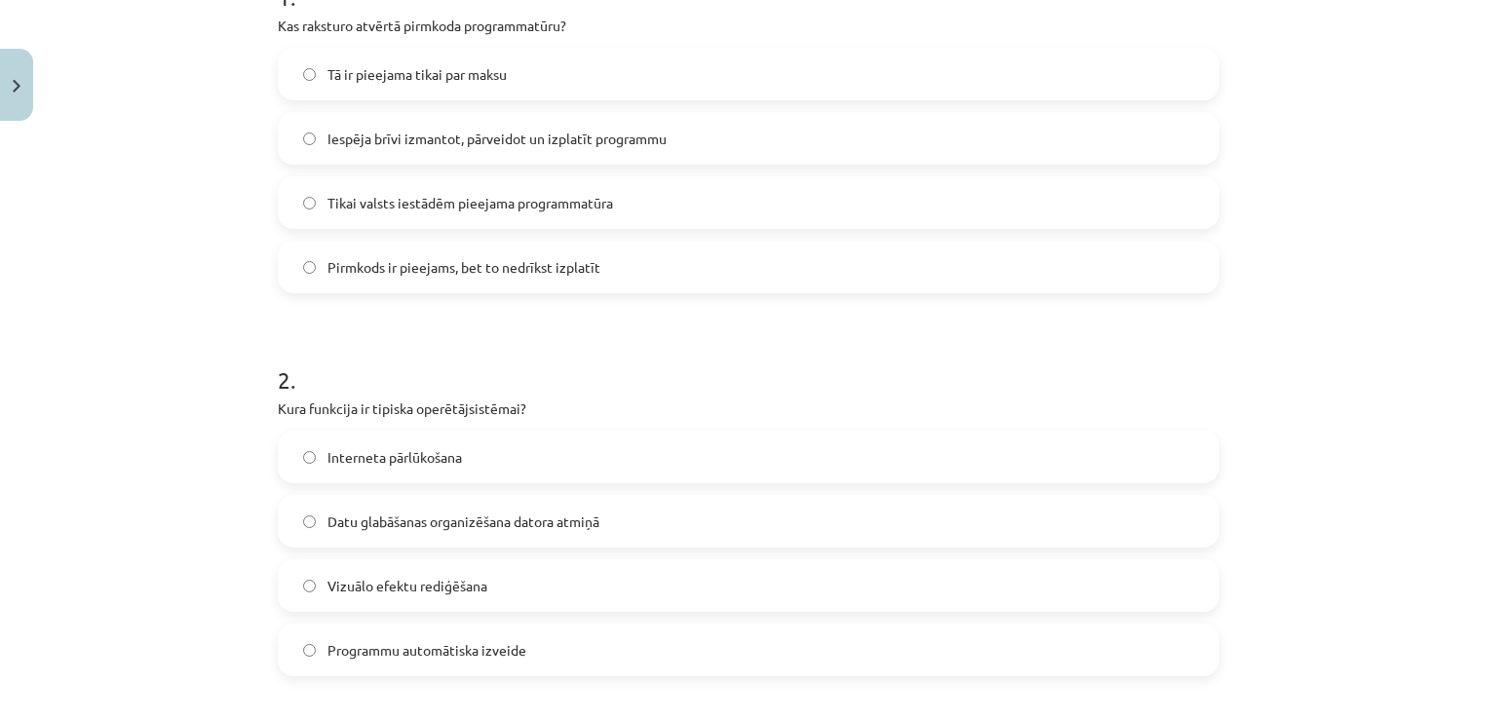
scroll to position [49, 0]
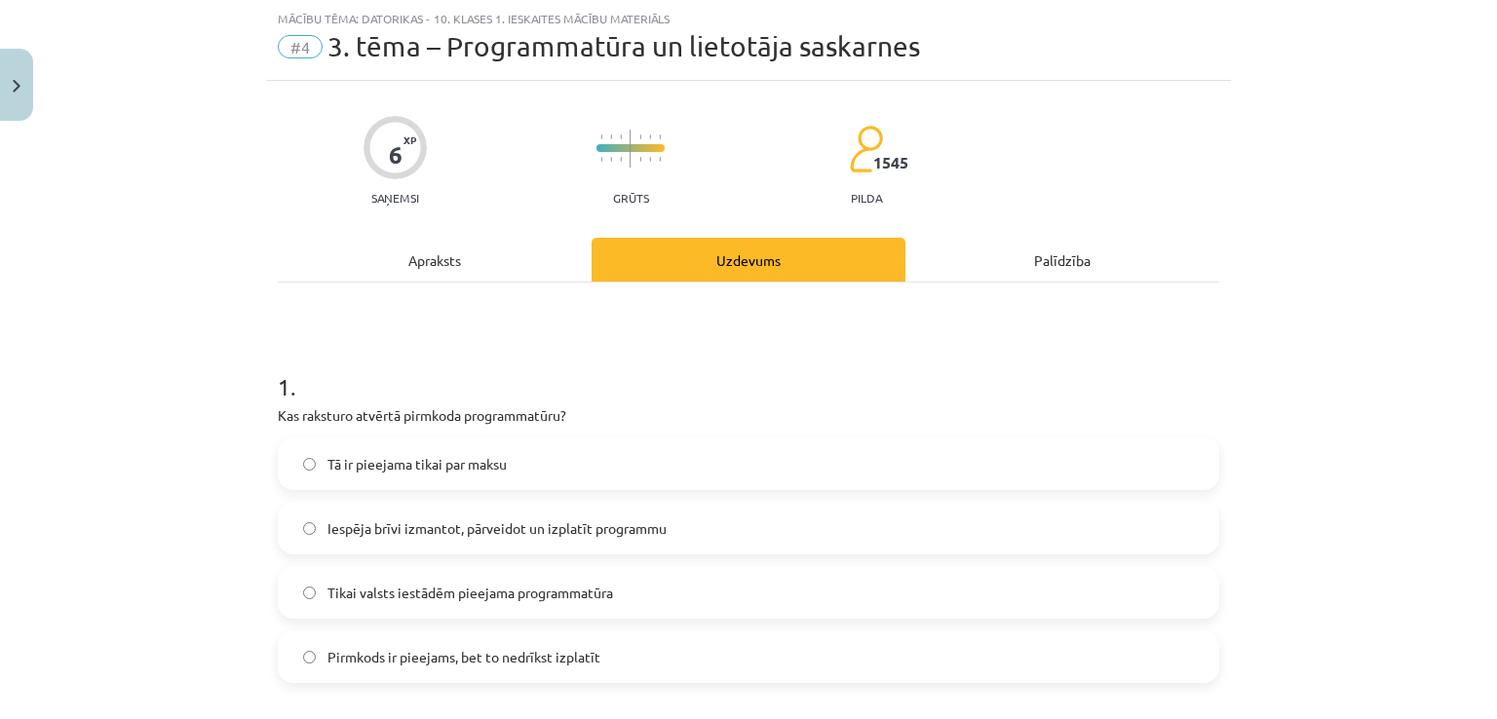
click at [413, 271] on div "Apraksts" at bounding box center [435, 260] width 314 height 44
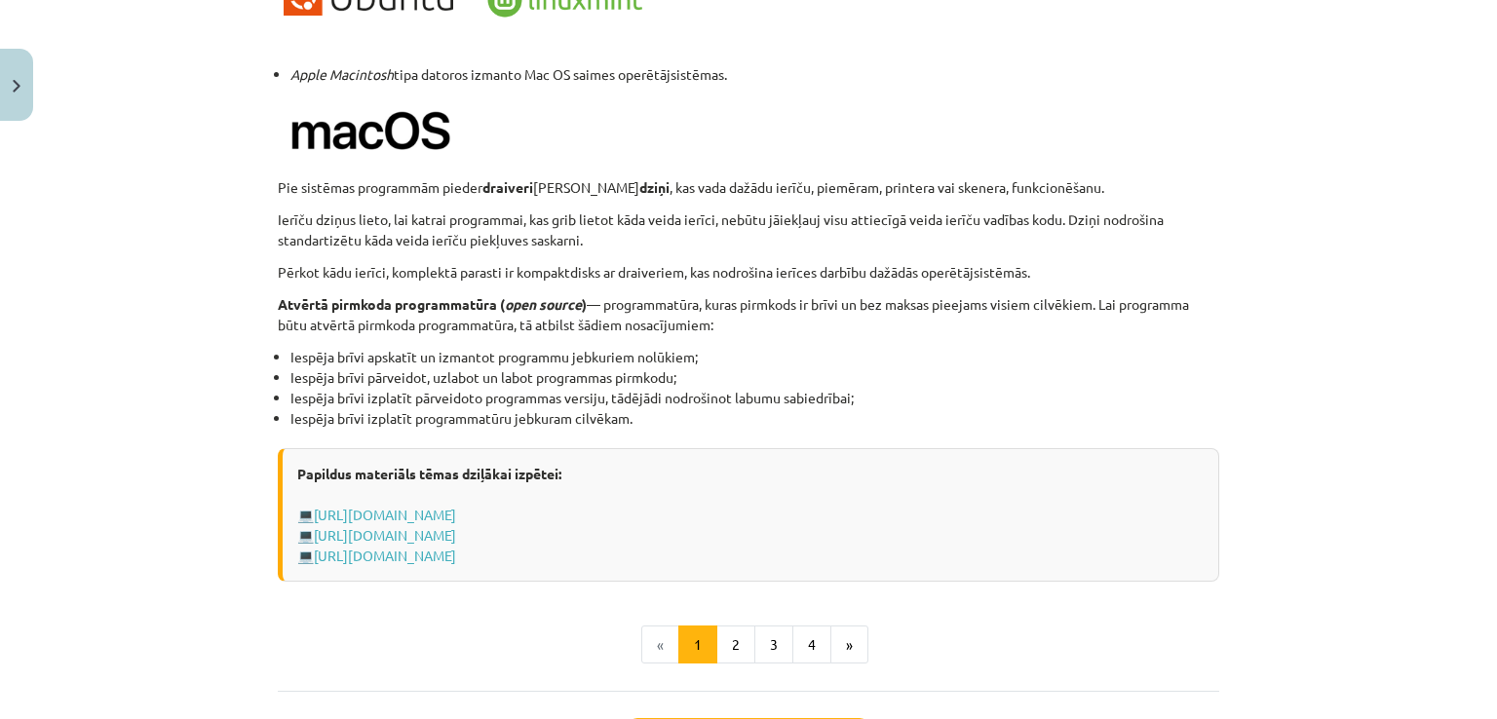
scroll to position [2038, 0]
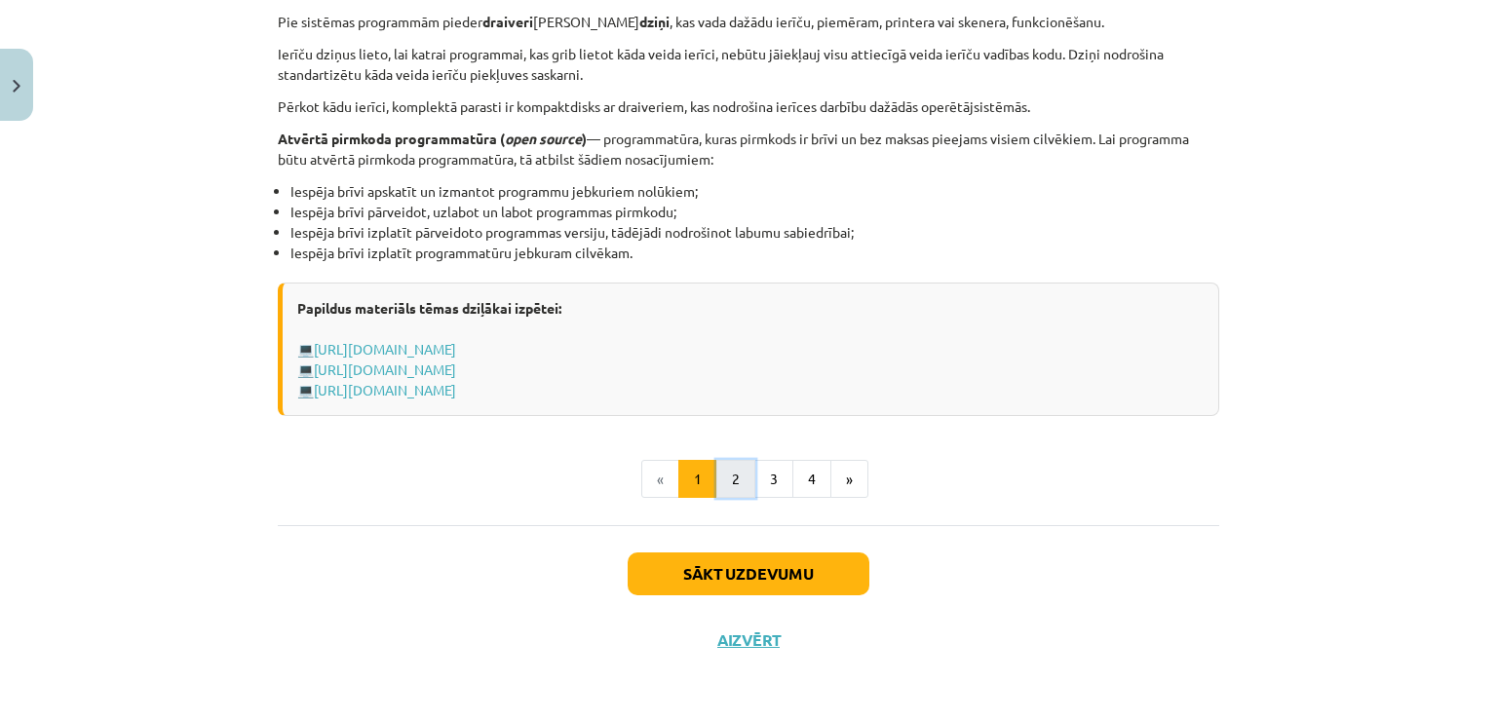
click at [730, 475] on button "2" at bounding box center [735, 479] width 39 height 39
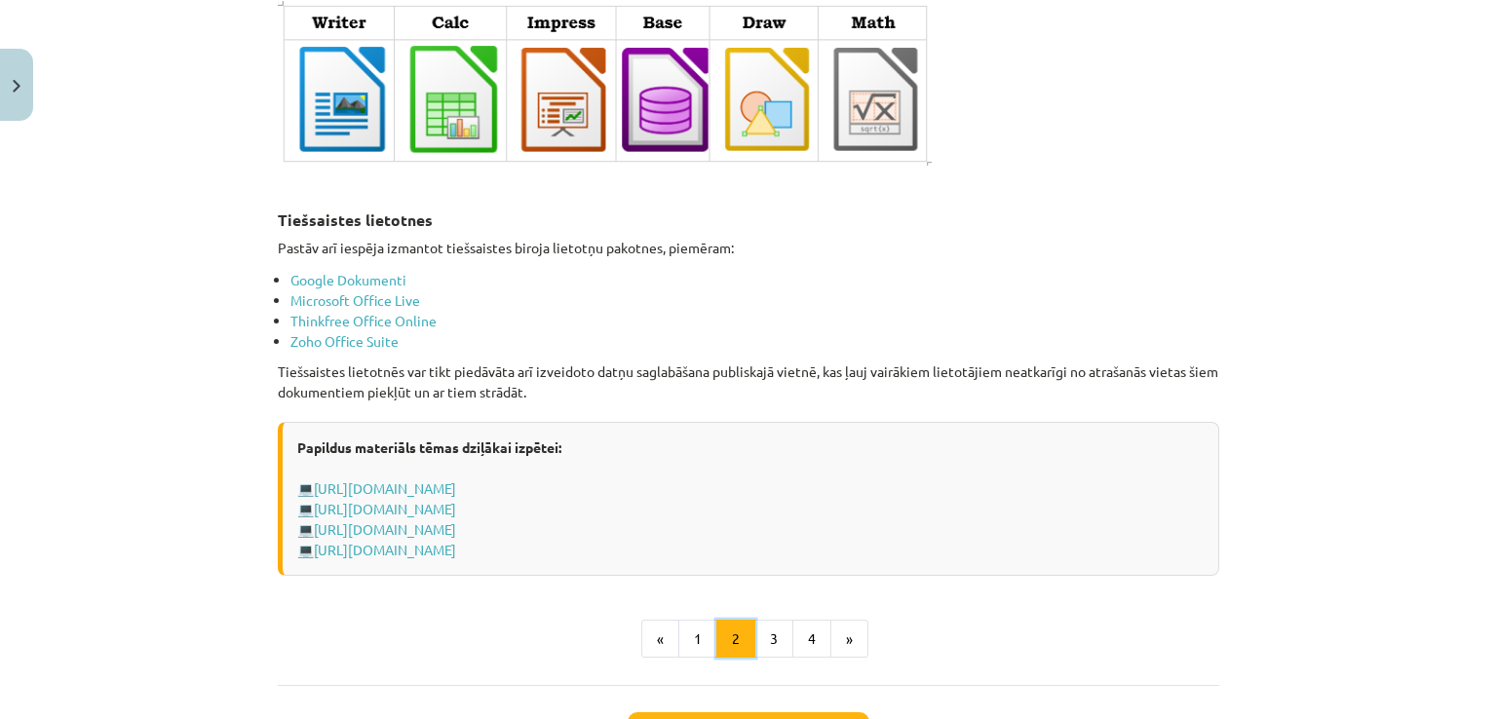
scroll to position [3271, 0]
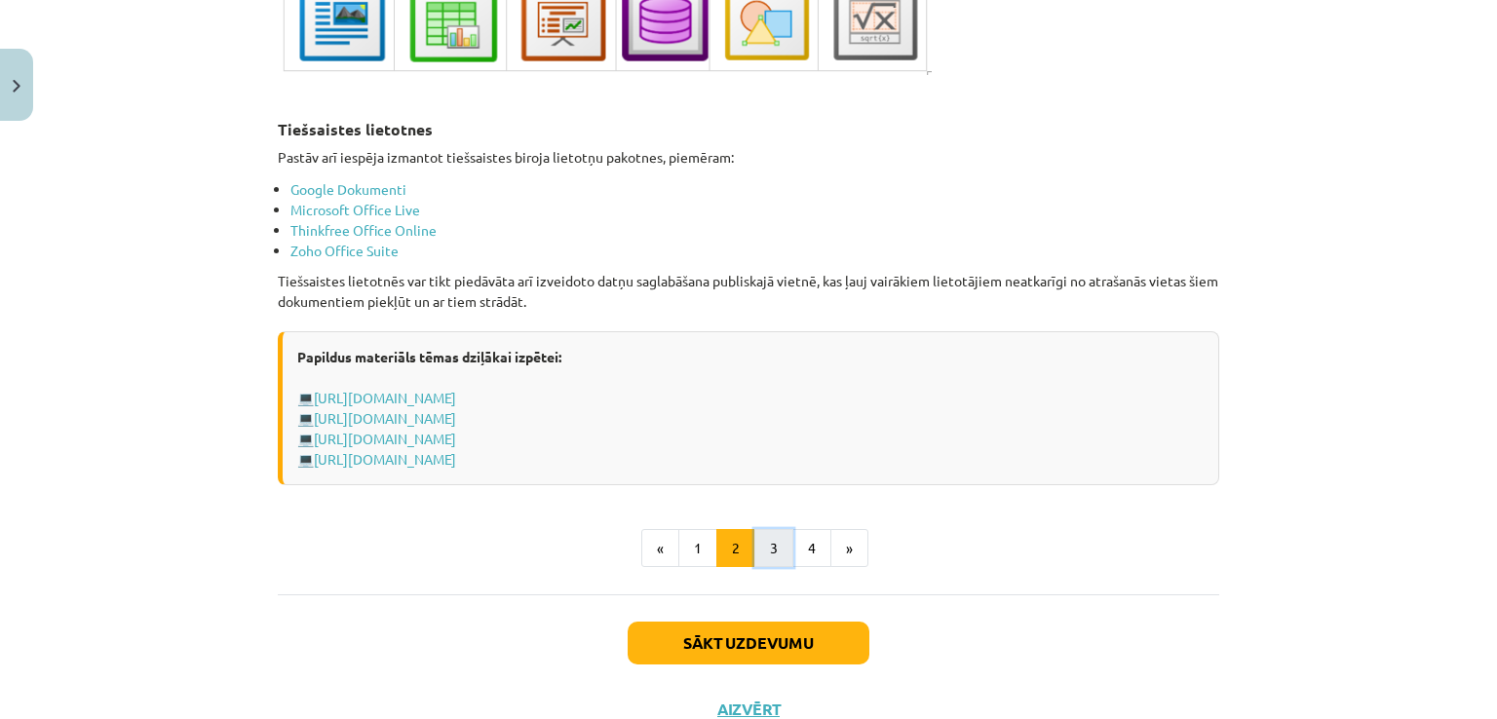
click at [761, 537] on button "3" at bounding box center [773, 548] width 39 height 39
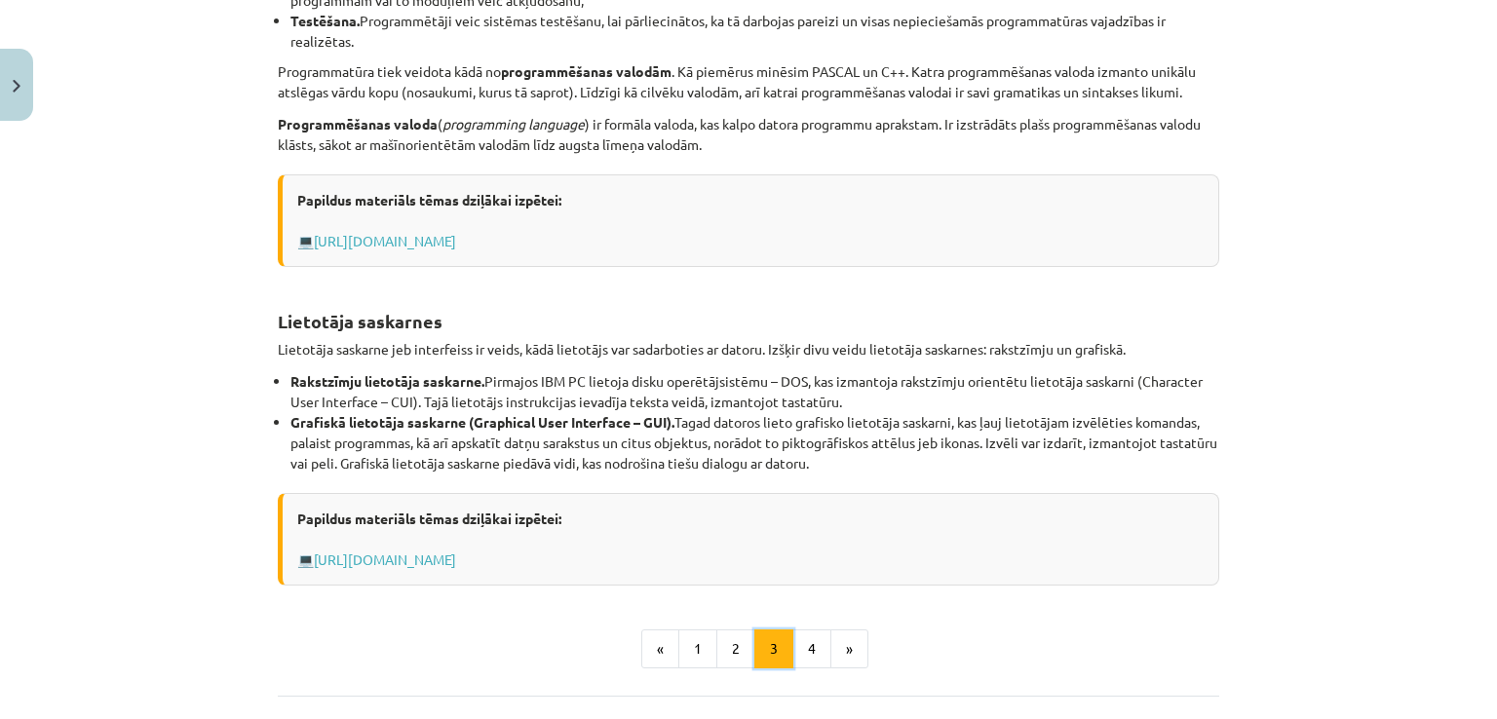
scroll to position [779, 0]
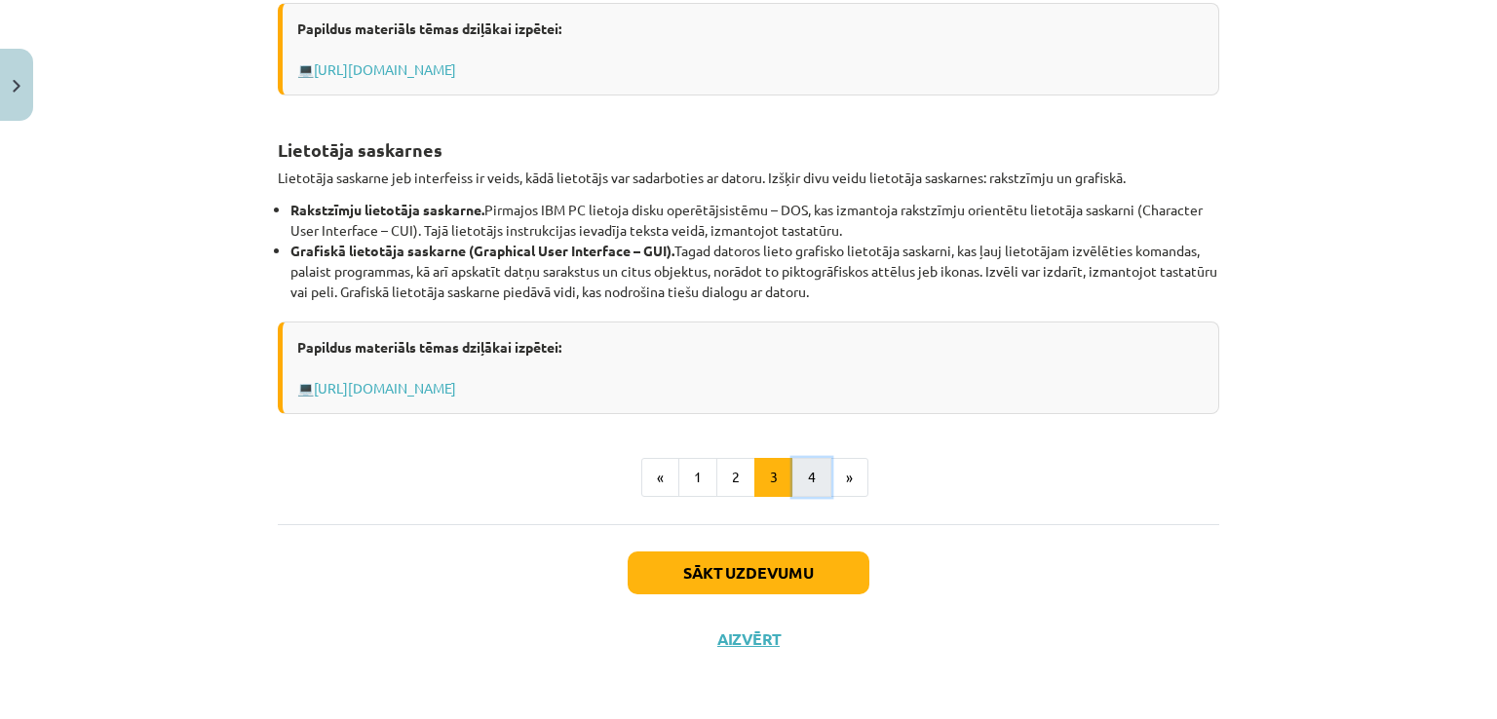
click at [801, 465] on button "4" at bounding box center [811, 477] width 39 height 39
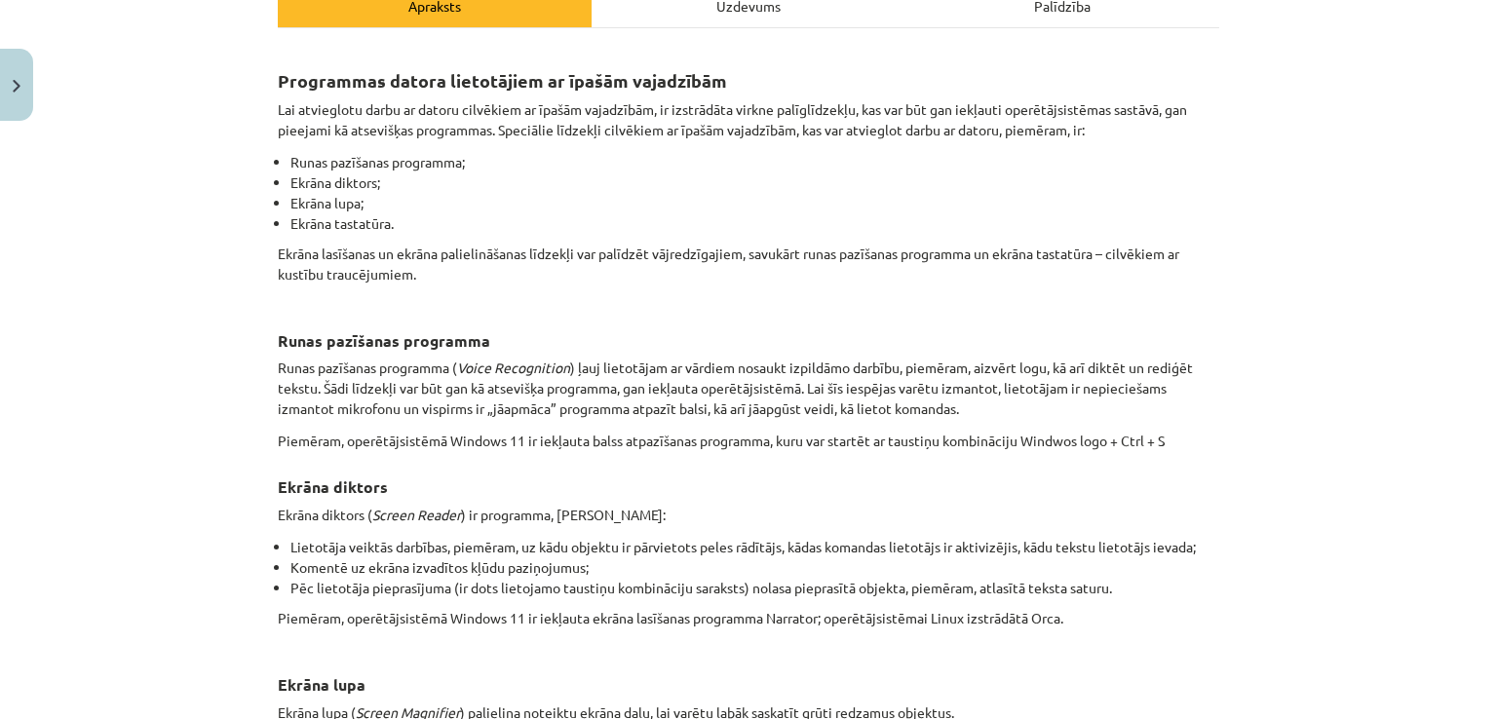
scroll to position [68, 0]
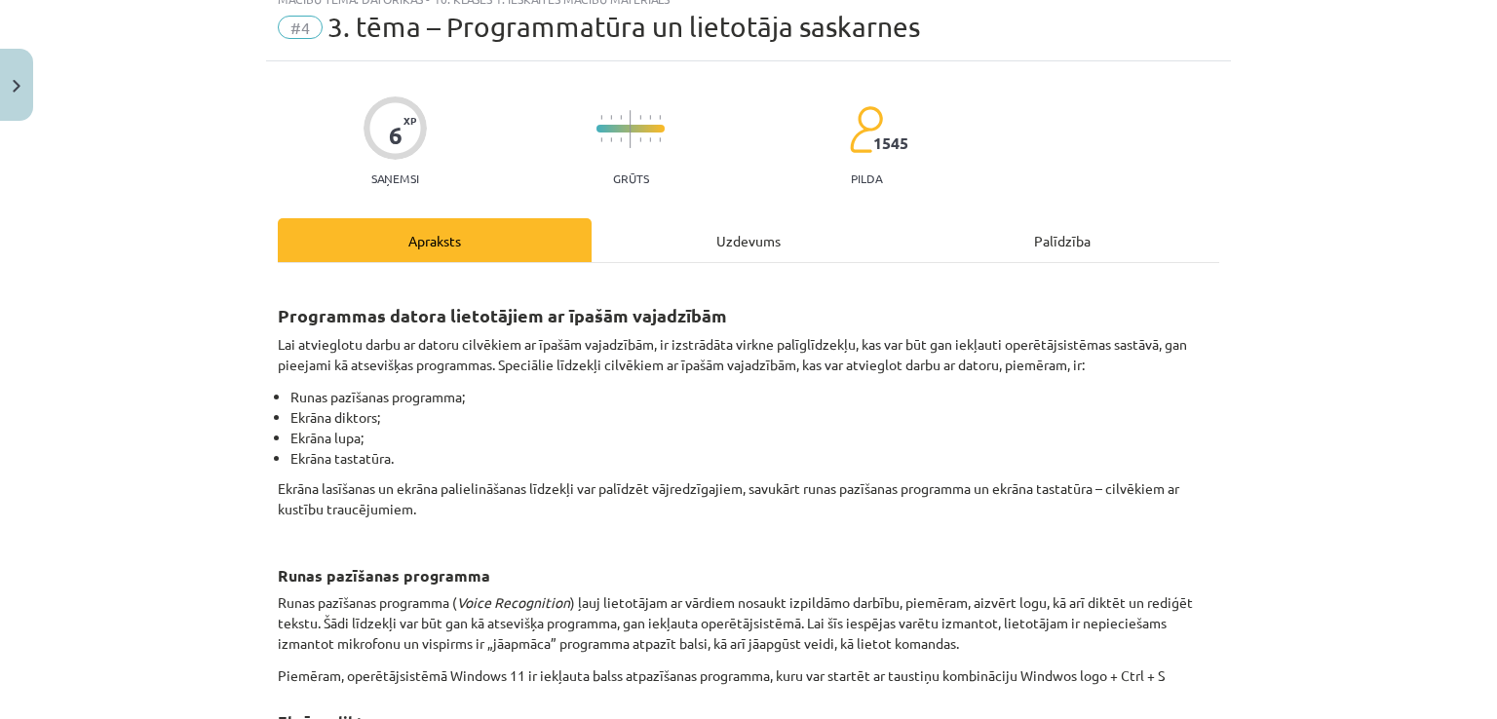
drag, startPoint x: 694, startPoint y: 246, endPoint x: 684, endPoint y: 256, distance: 13.8
click at [686, 254] on div "Uzdevums" at bounding box center [748, 240] width 314 height 44
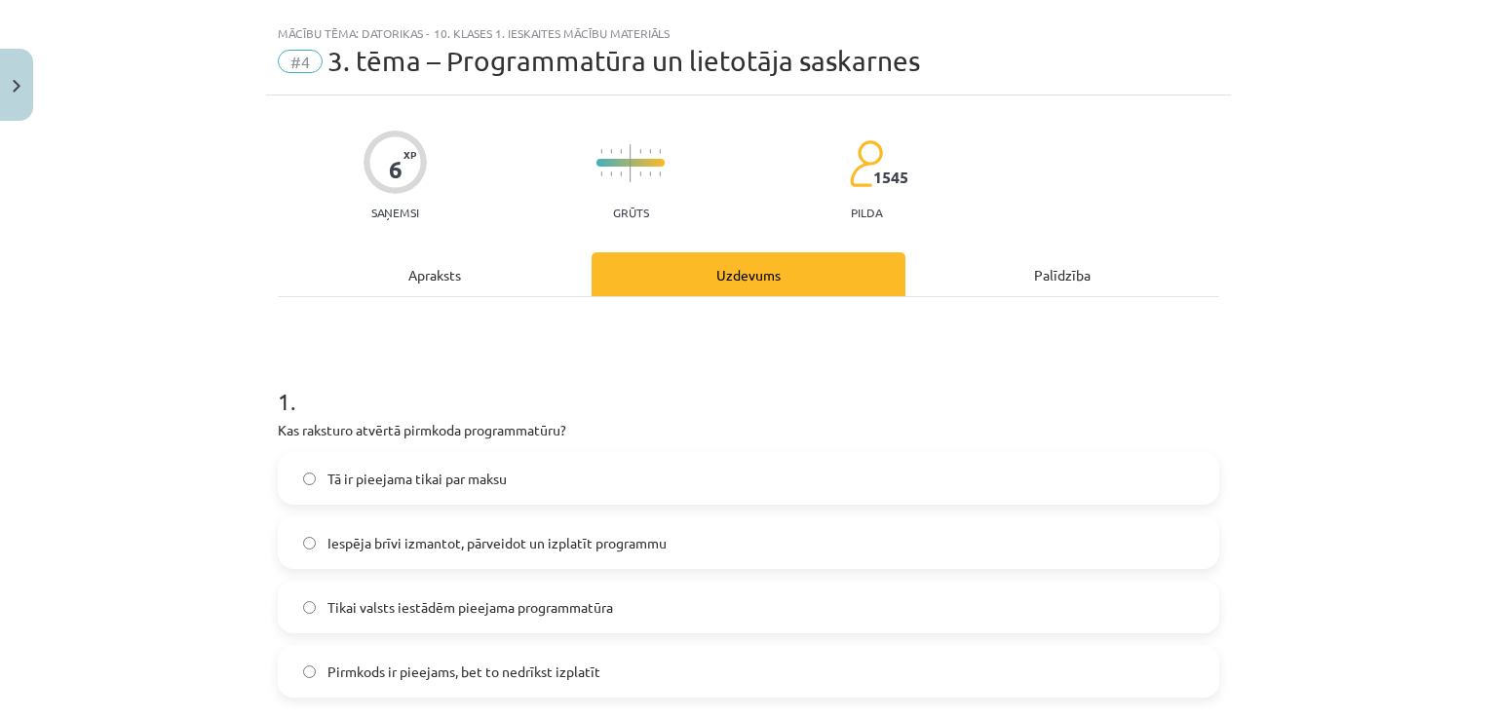
scroll to position [0, 0]
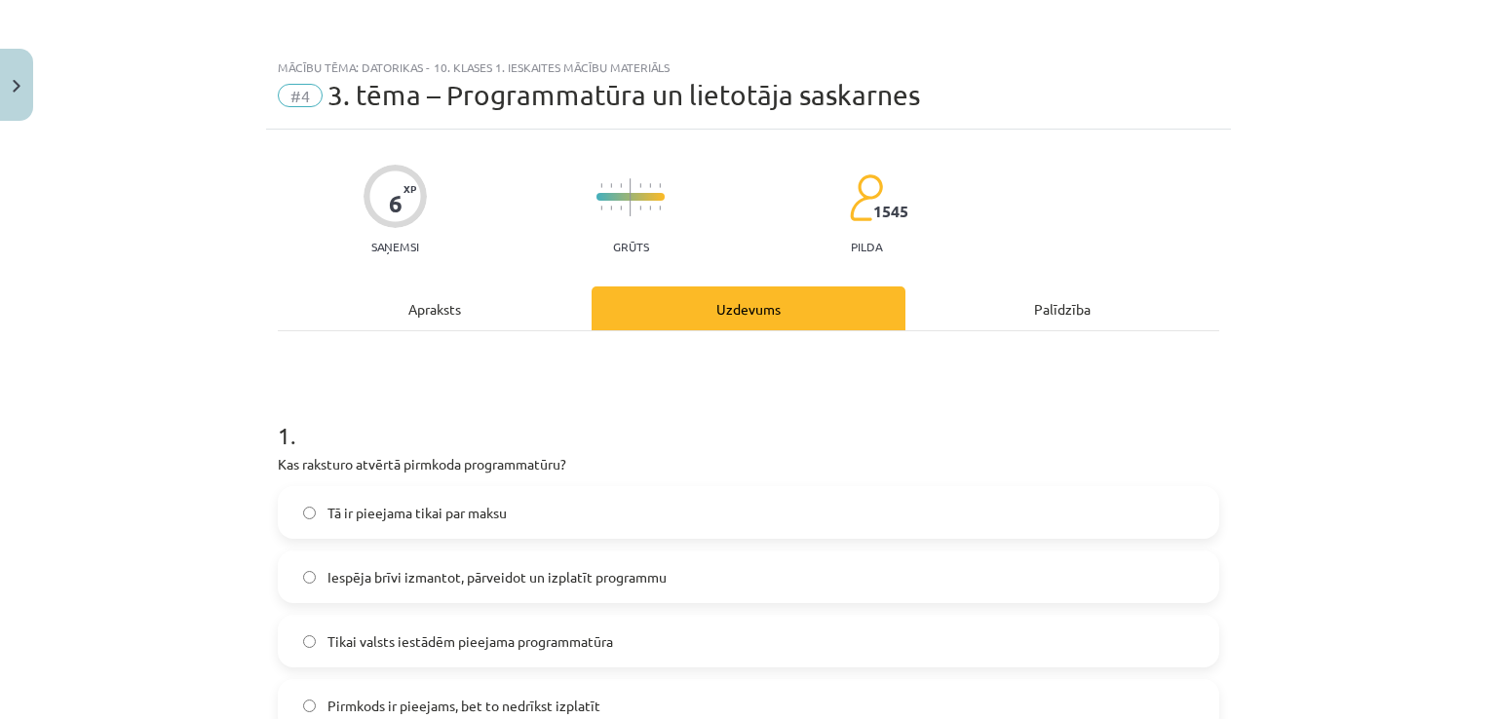
drag, startPoint x: 426, startPoint y: 307, endPoint x: 426, endPoint y: 319, distance: 11.7
click at [426, 314] on div "Apraksts" at bounding box center [435, 308] width 314 height 44
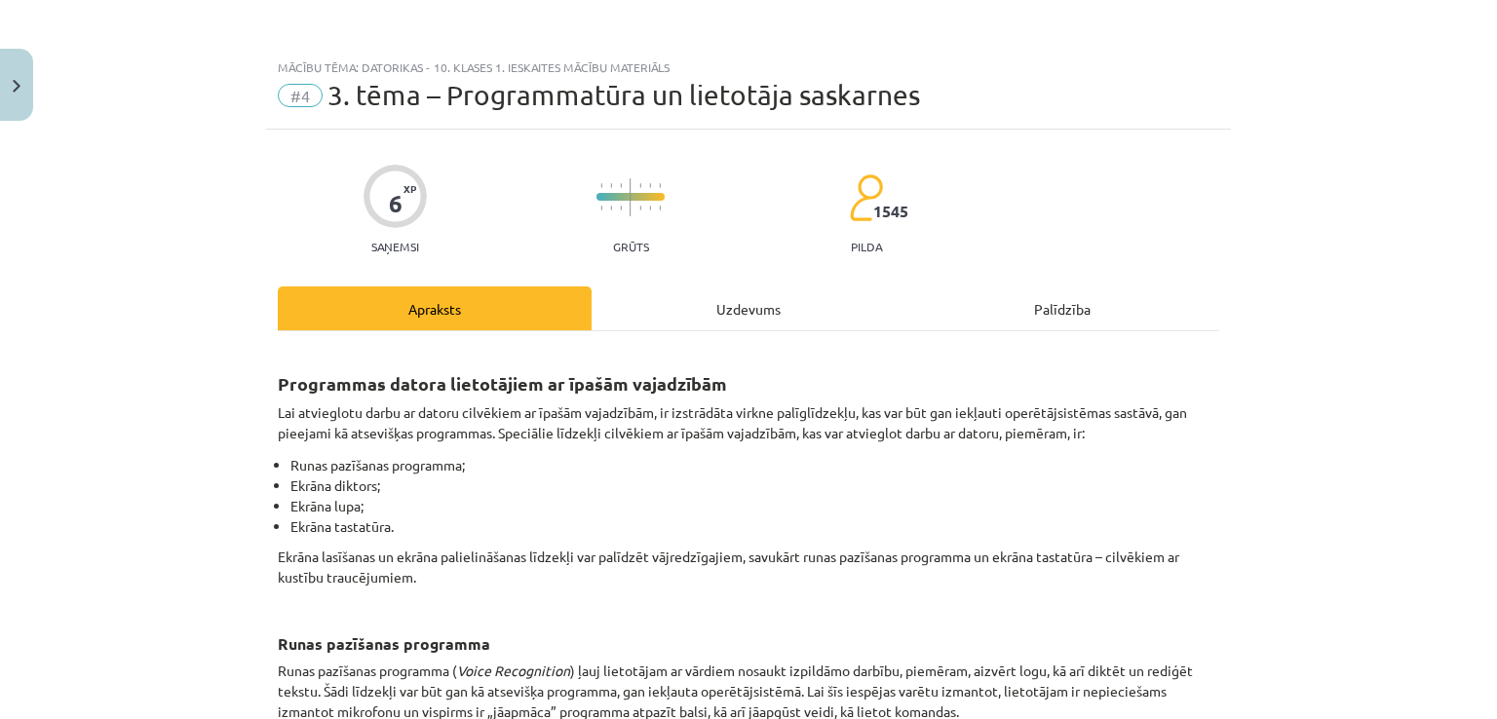
click at [692, 299] on div "Uzdevums" at bounding box center [748, 308] width 314 height 44
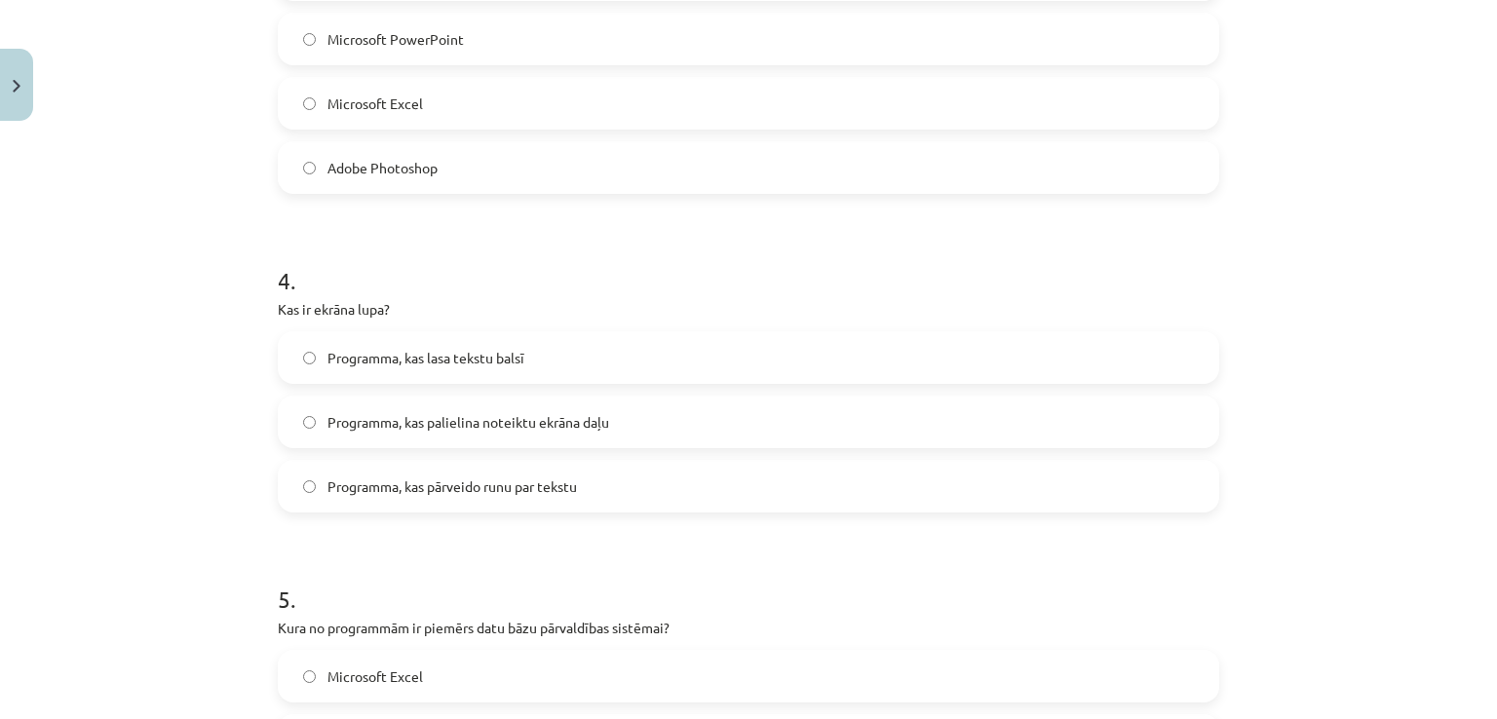
scroll to position [1477, 0]
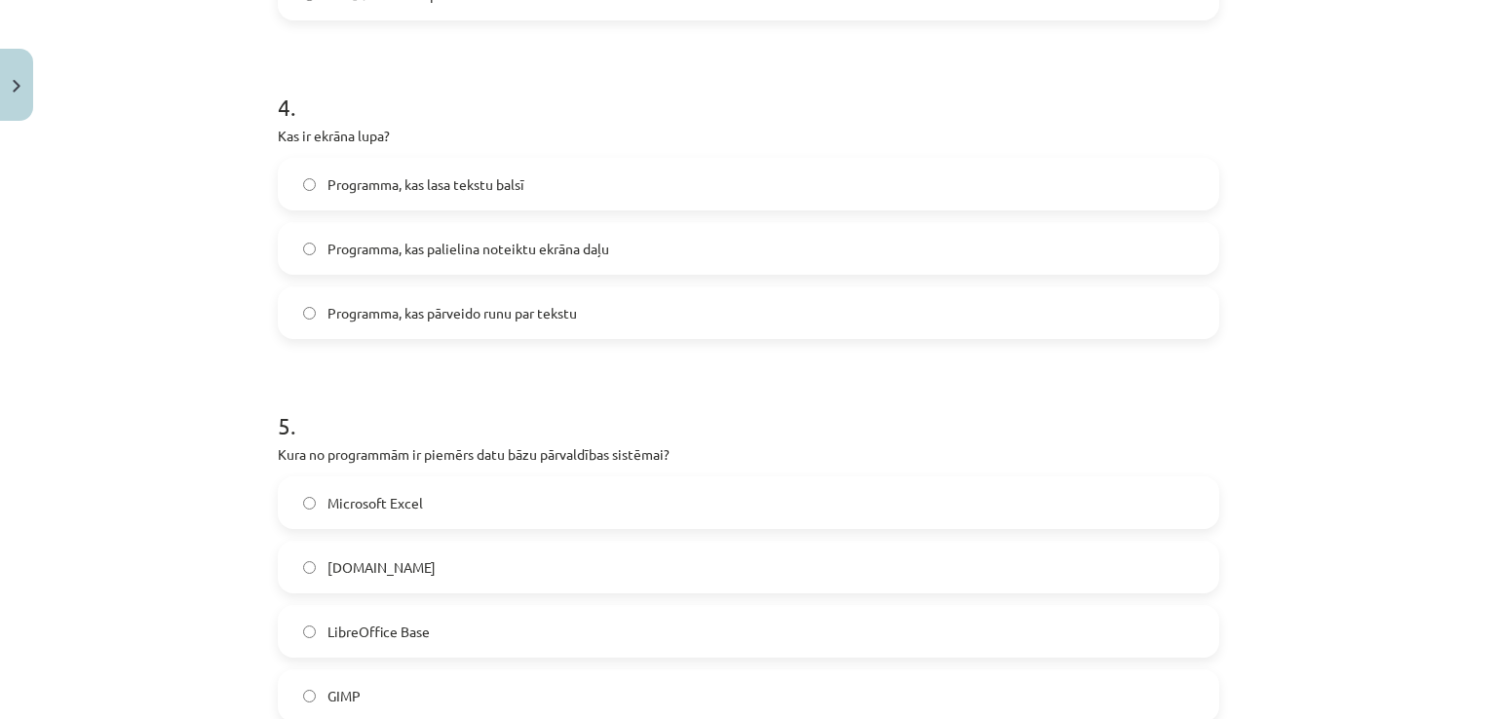
click at [541, 246] on span "Programma, kas palielina noteiktu ekrāna daļu" at bounding box center [468, 249] width 282 height 20
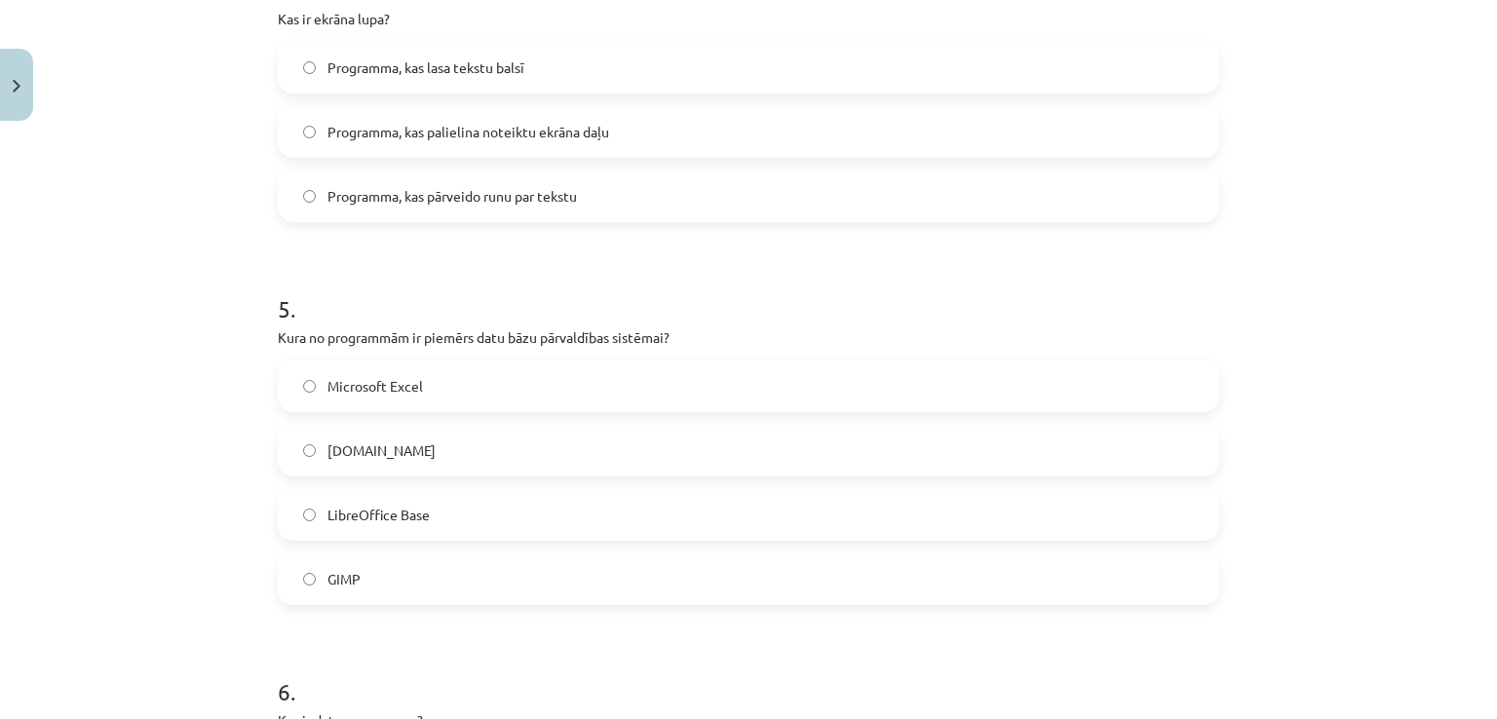
scroll to position [1738, 0]
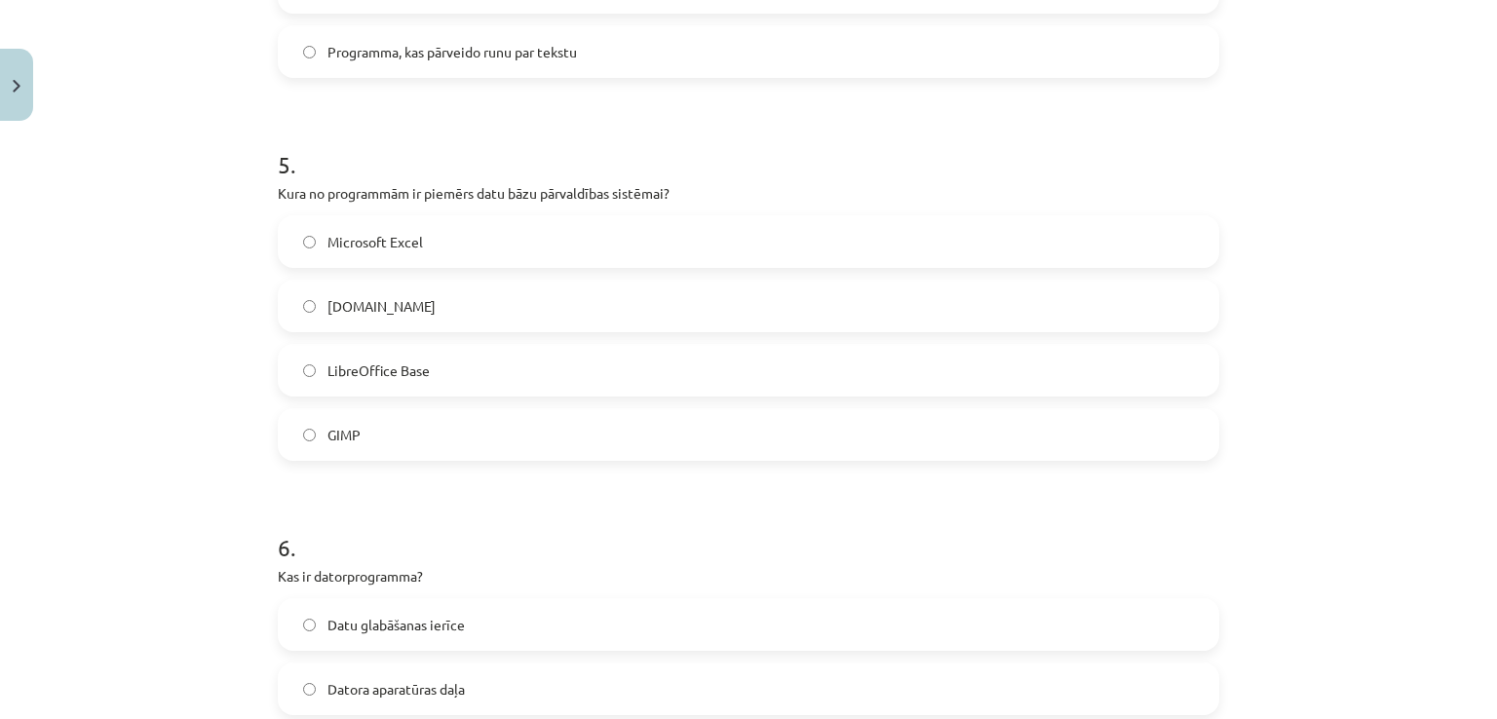
click at [506, 262] on label "Microsoft Excel" at bounding box center [748, 241] width 937 height 49
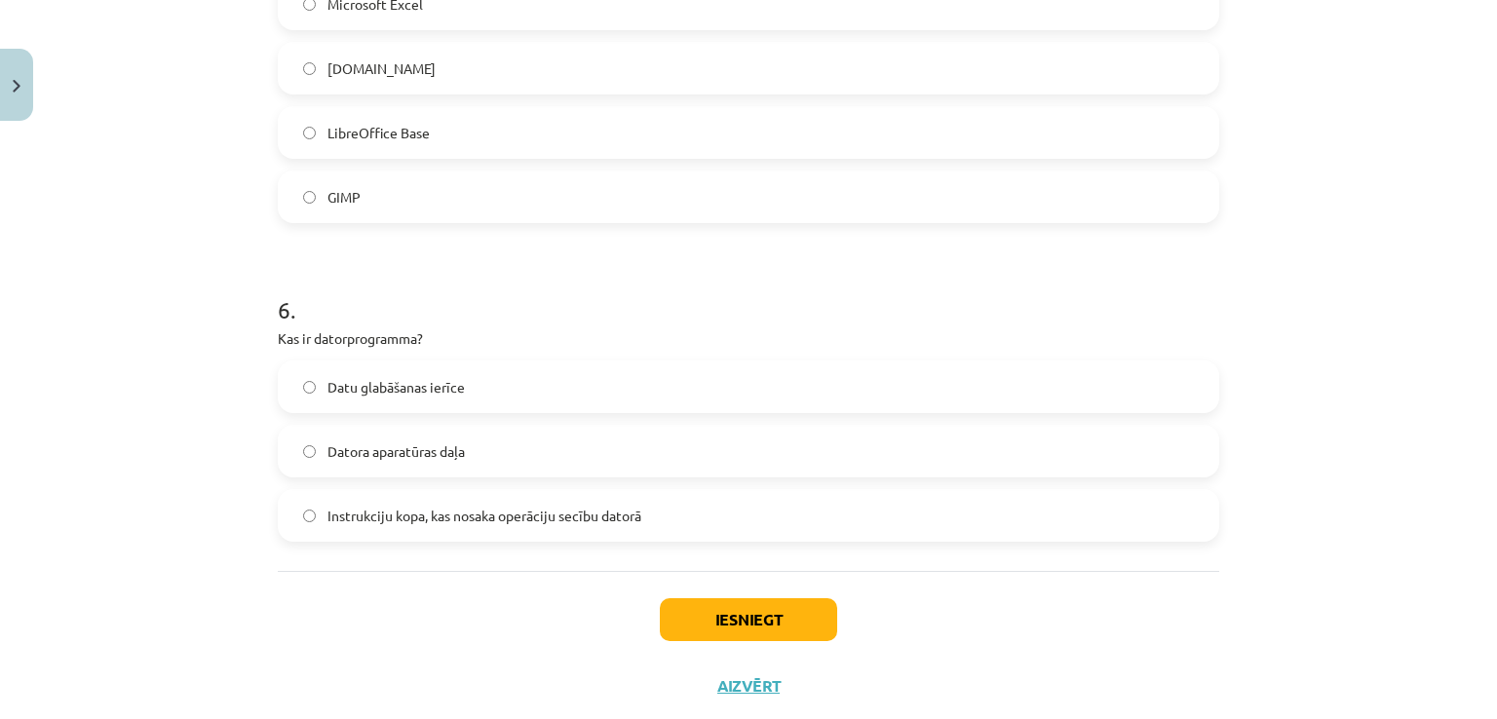
scroll to position [1997, 0]
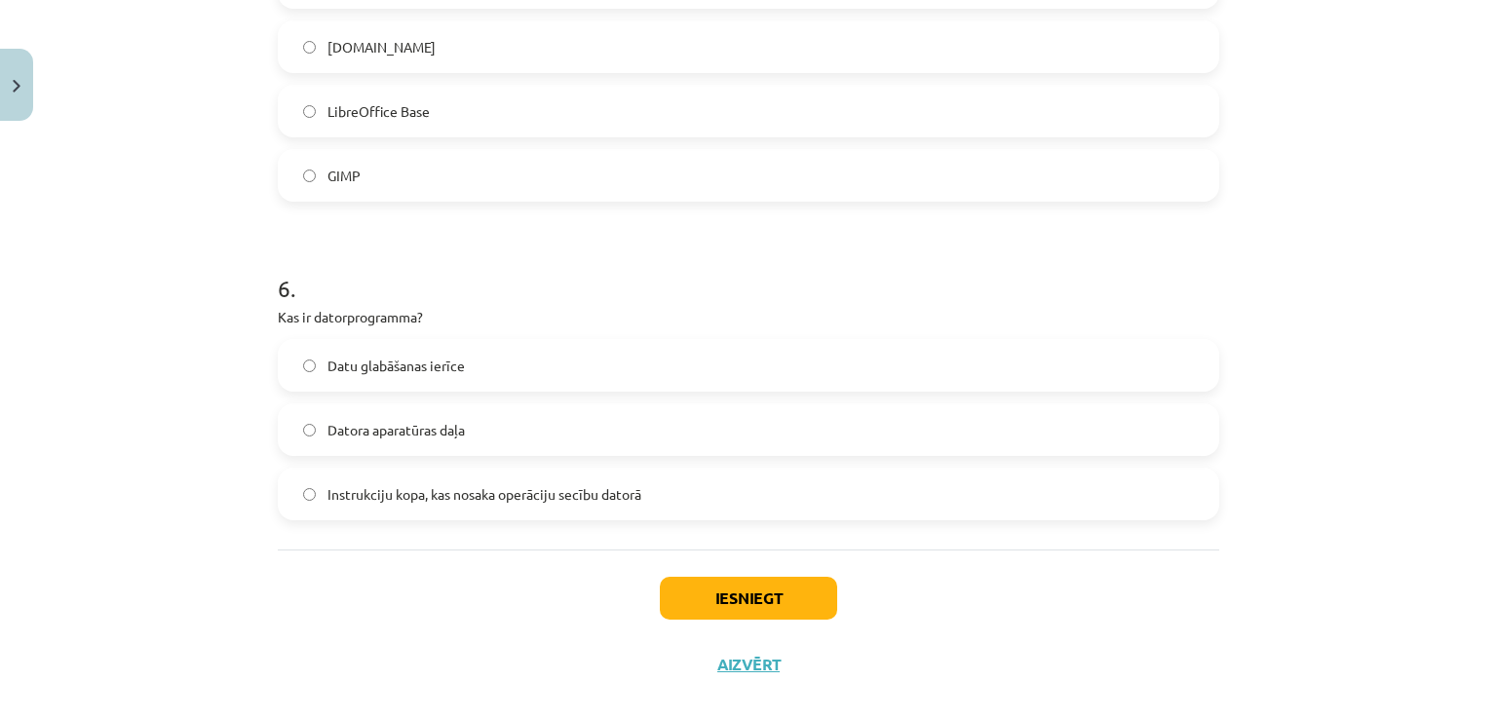
click at [549, 360] on label "Datu glabāšanas ierīce" at bounding box center [748, 365] width 937 height 49
click at [780, 587] on button "Iesniegt" at bounding box center [748, 598] width 177 height 43
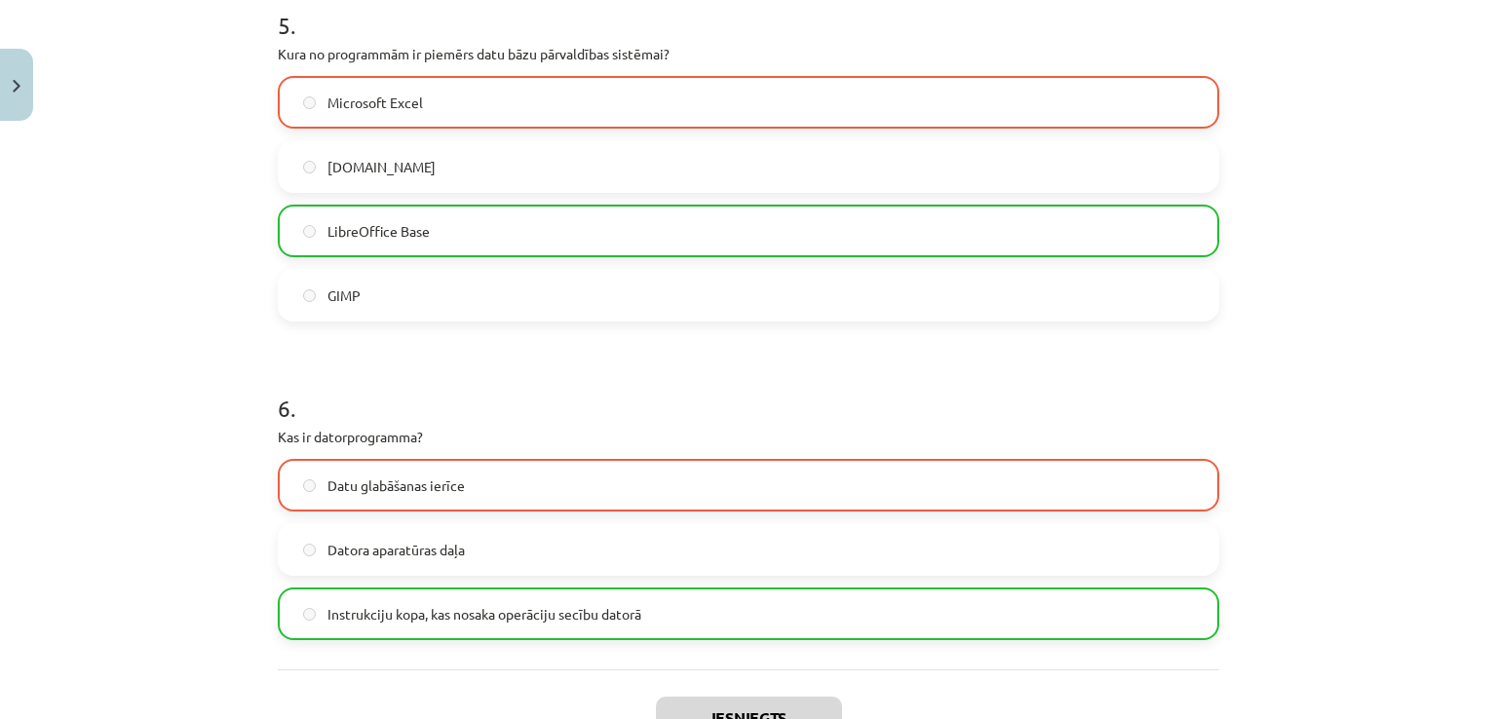
scroll to position [2085, 0]
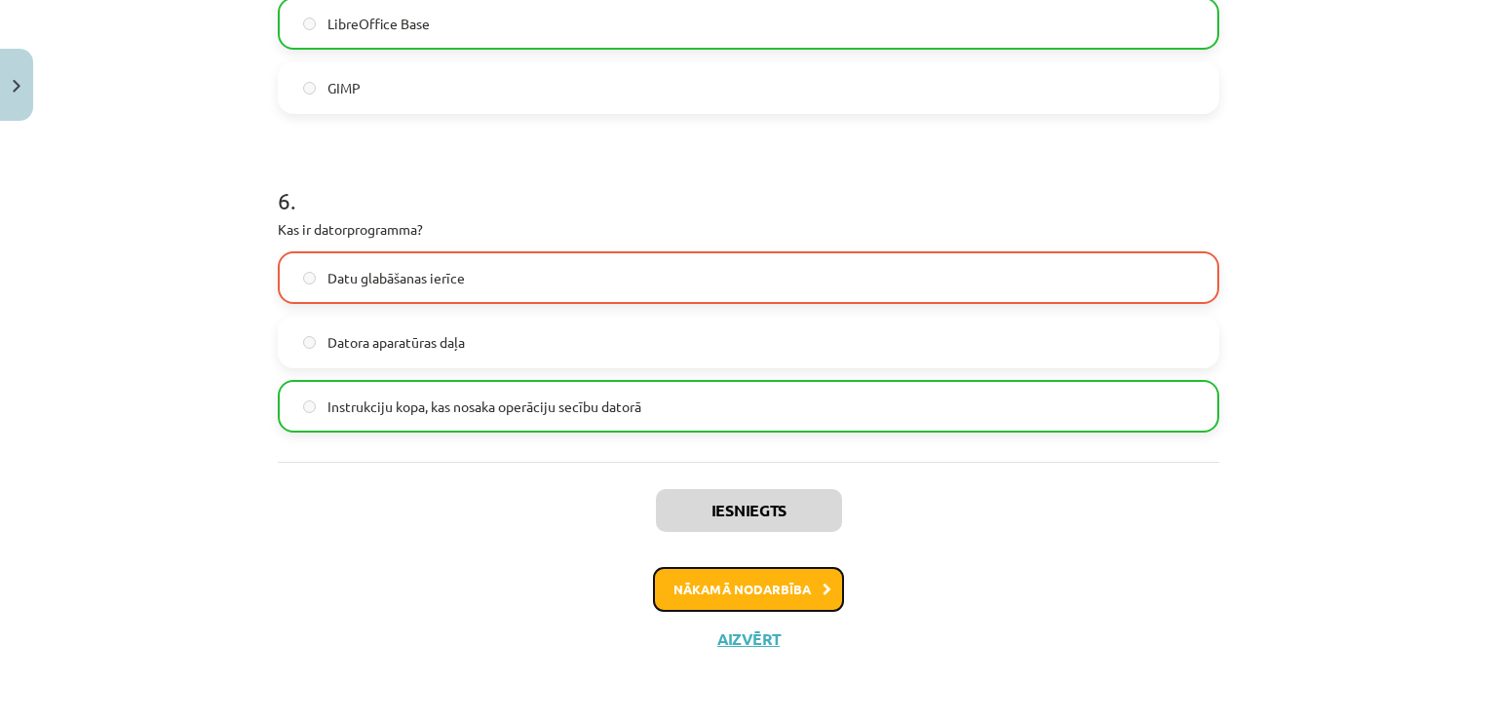
click at [741, 593] on button "Nākamā nodarbība" at bounding box center [748, 589] width 191 height 45
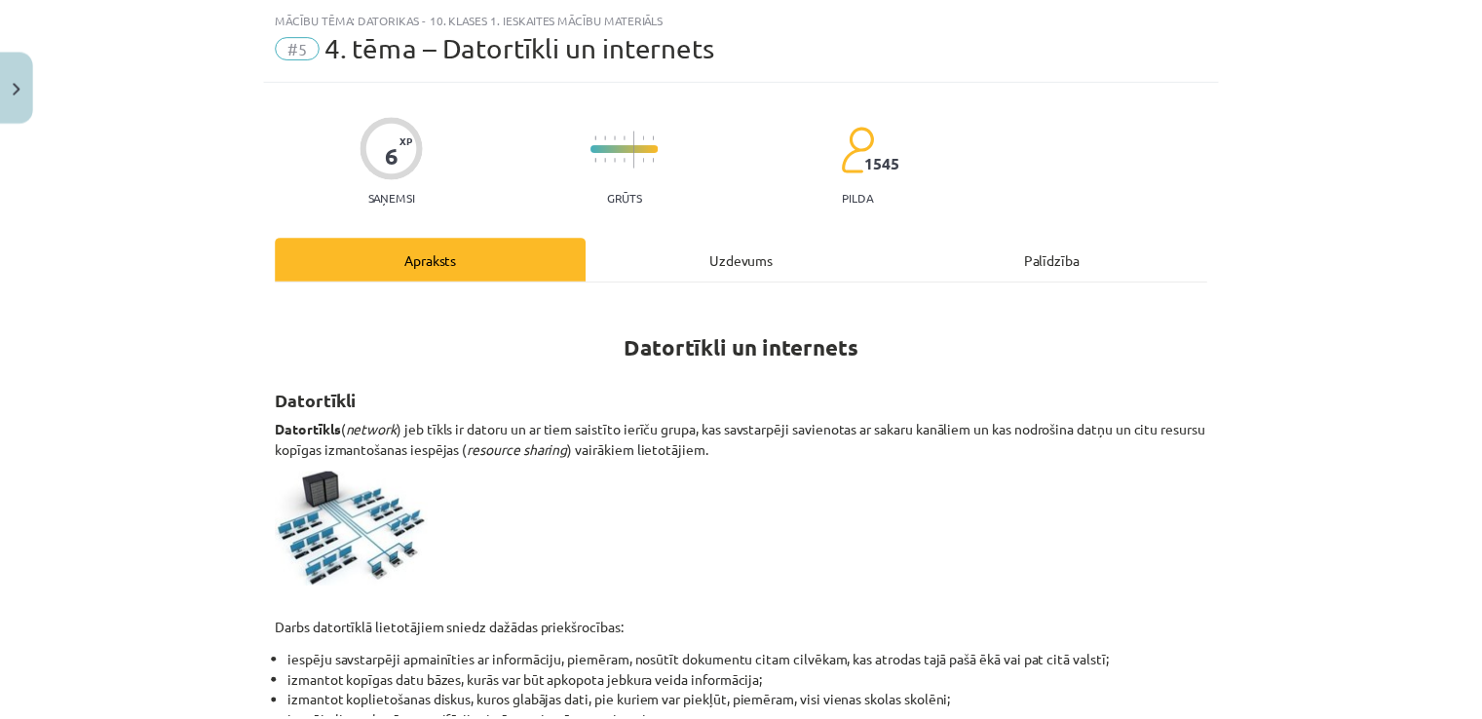
scroll to position [49, 0]
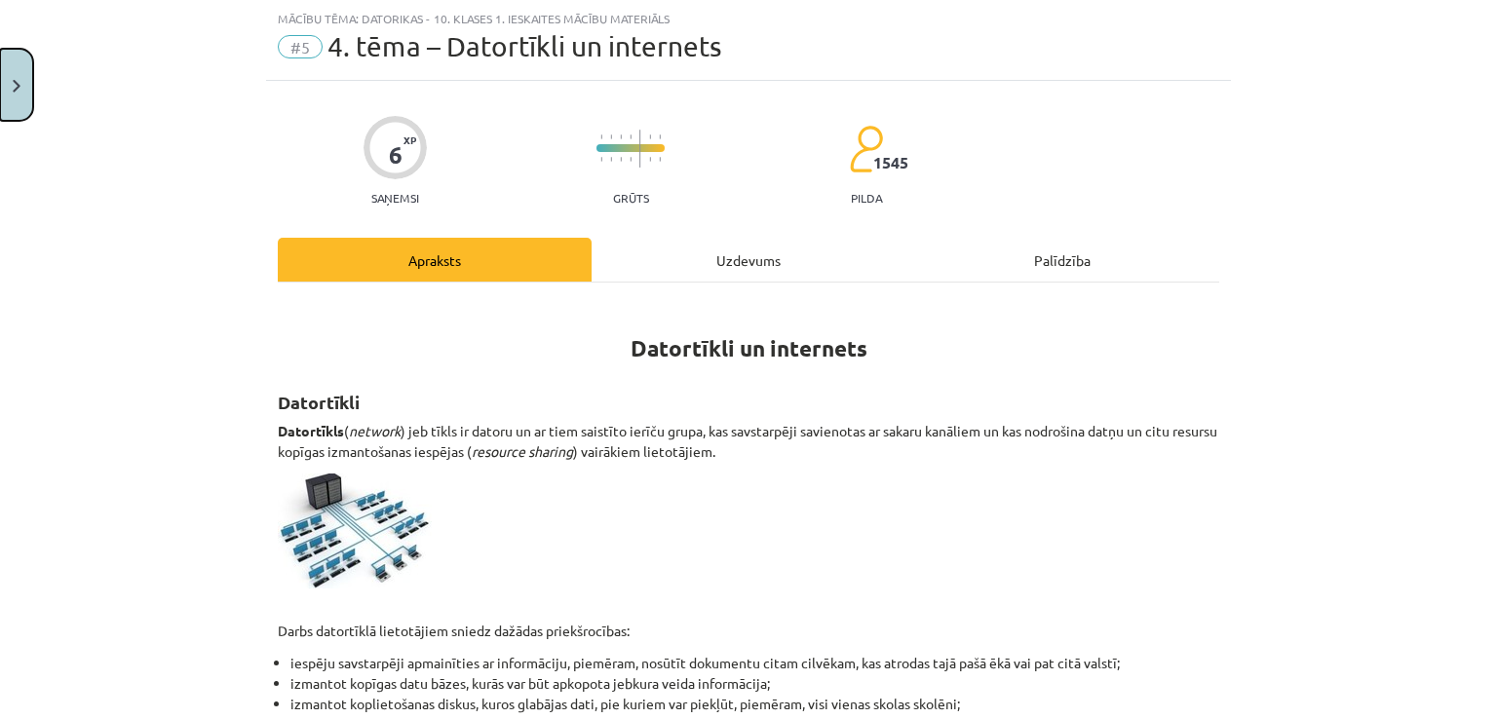
click at [4, 118] on button "Close" at bounding box center [16, 85] width 33 height 72
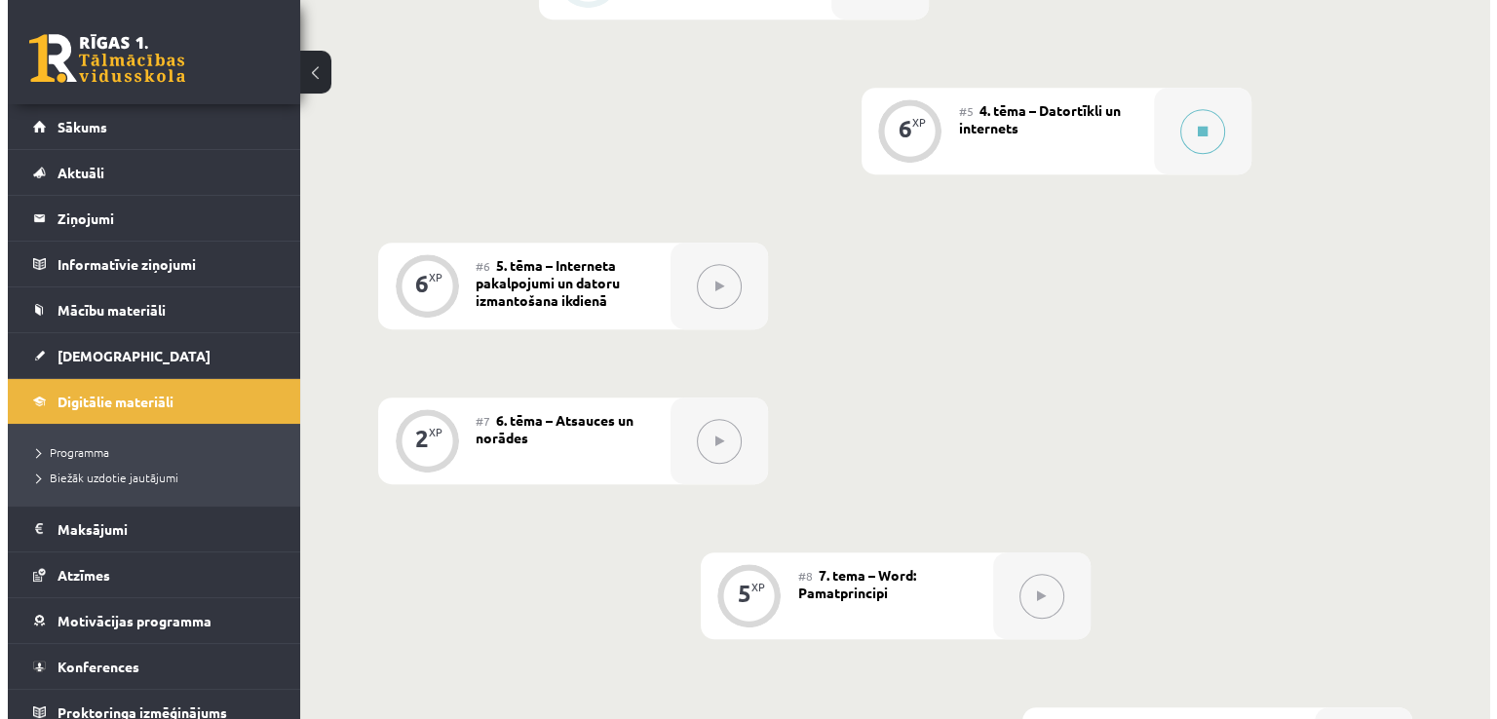
scroll to position [1019, 0]
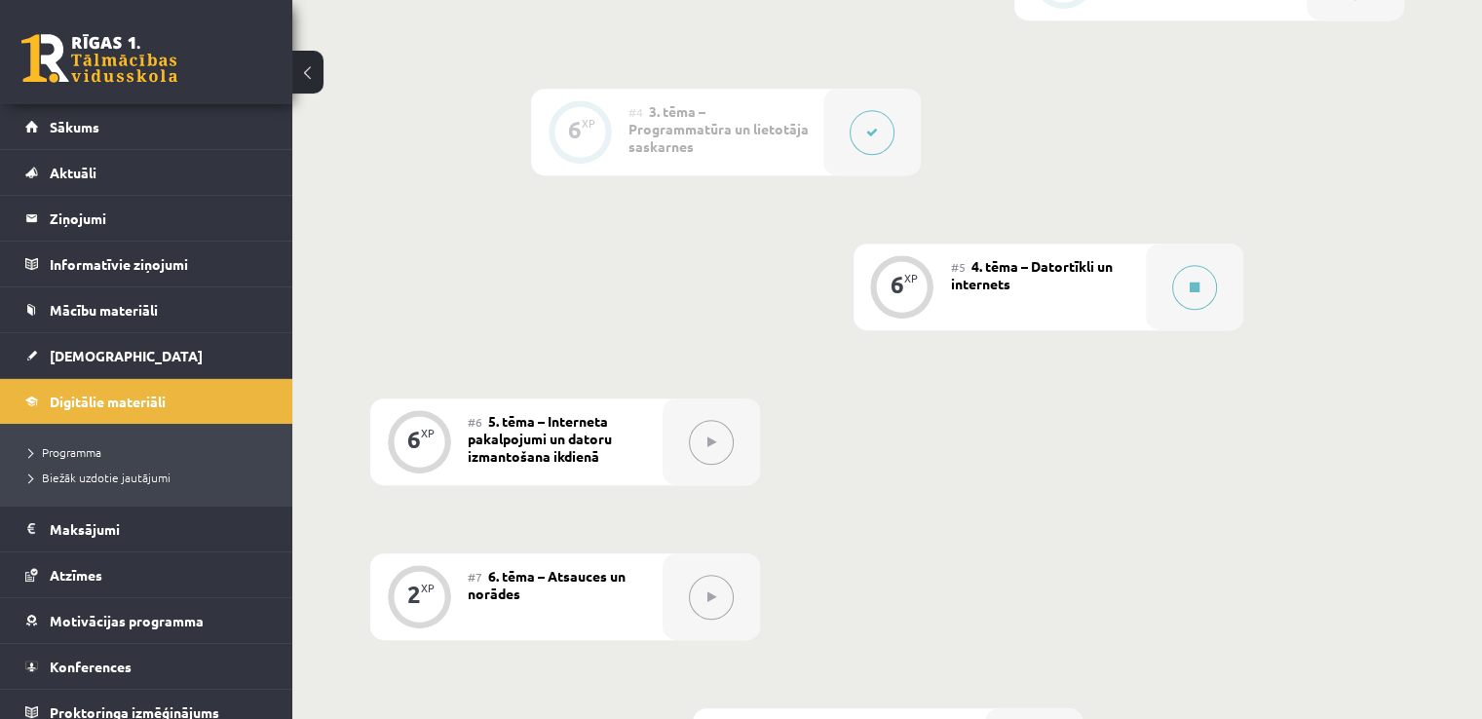
click at [1028, 246] on div "#5 4. tēma – Datortīkli un internets" at bounding box center [1048, 287] width 195 height 87
click at [1220, 246] on div at bounding box center [1194, 287] width 97 height 87
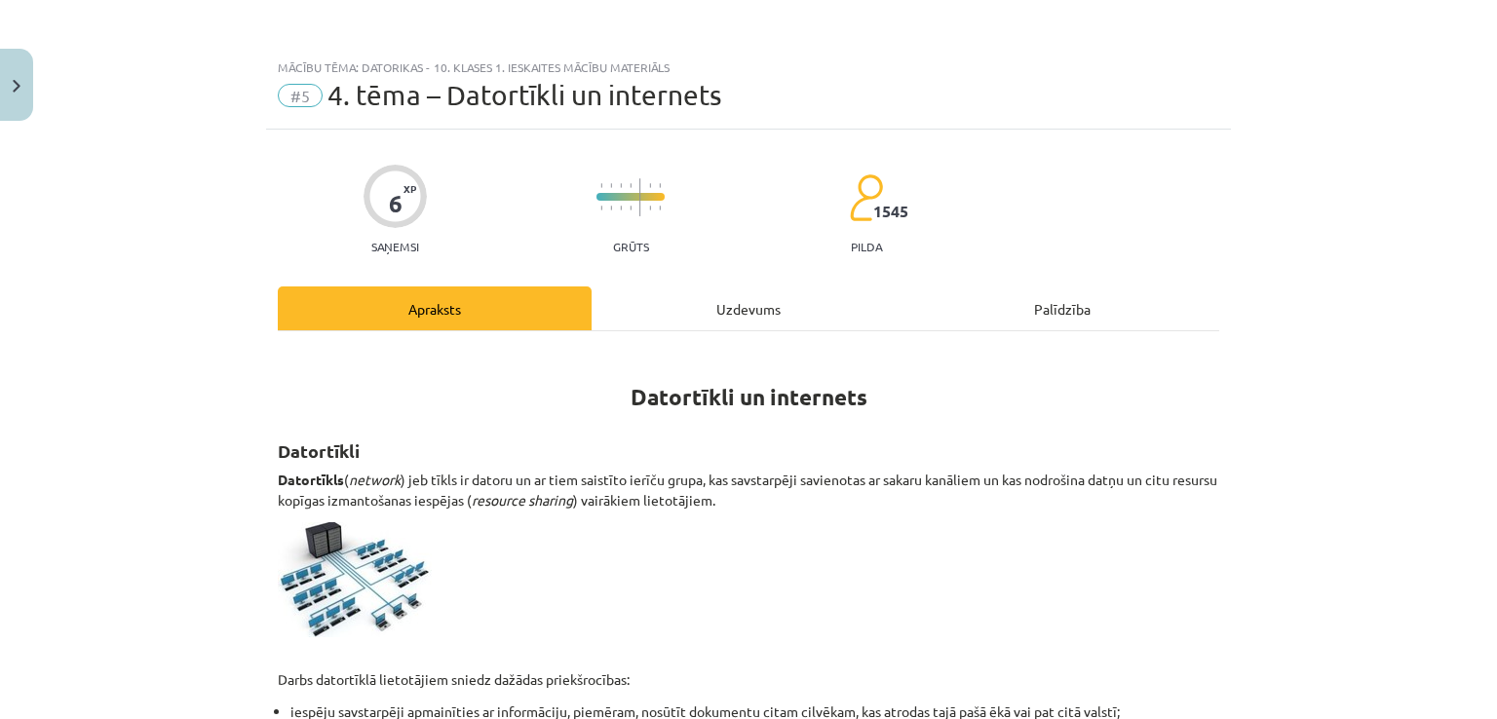
click at [777, 298] on div "Uzdevums" at bounding box center [748, 308] width 314 height 44
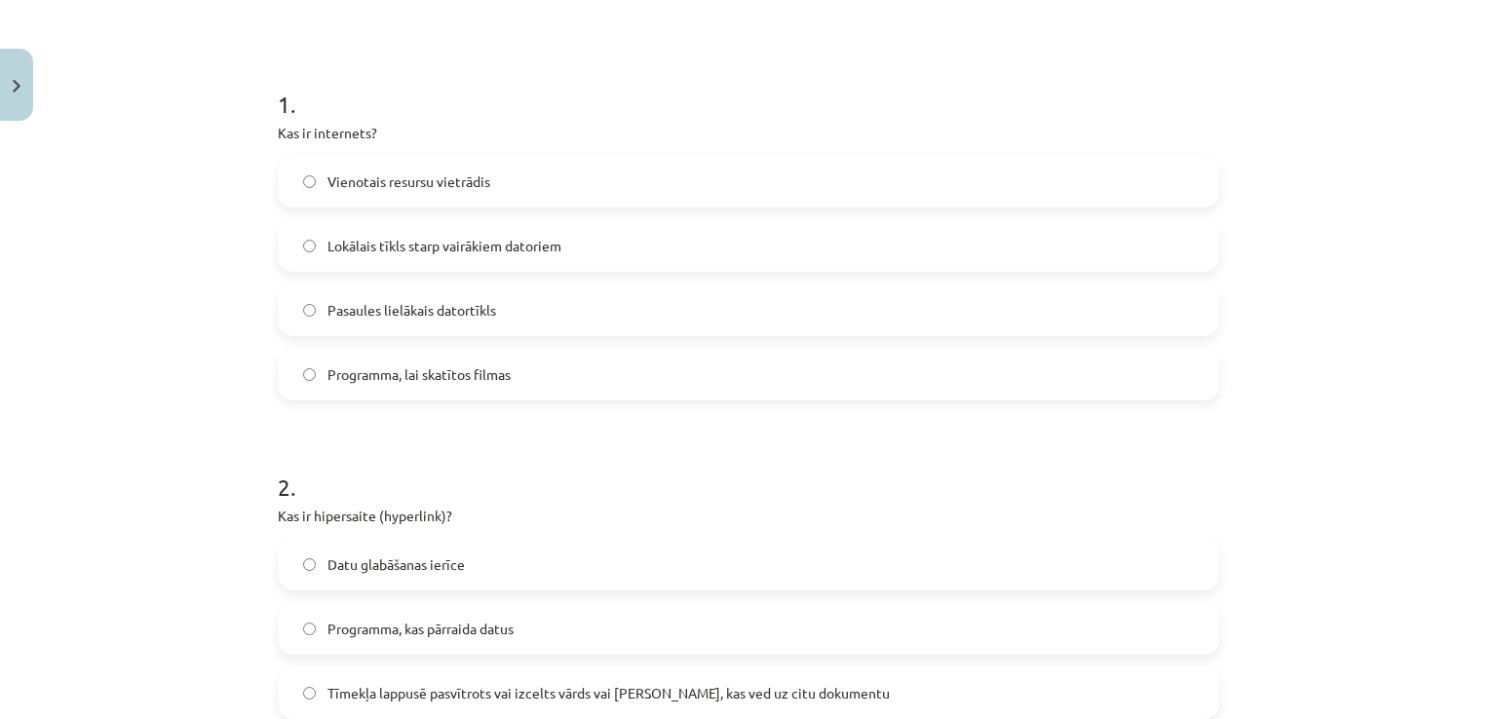
scroll to position [374, 0]
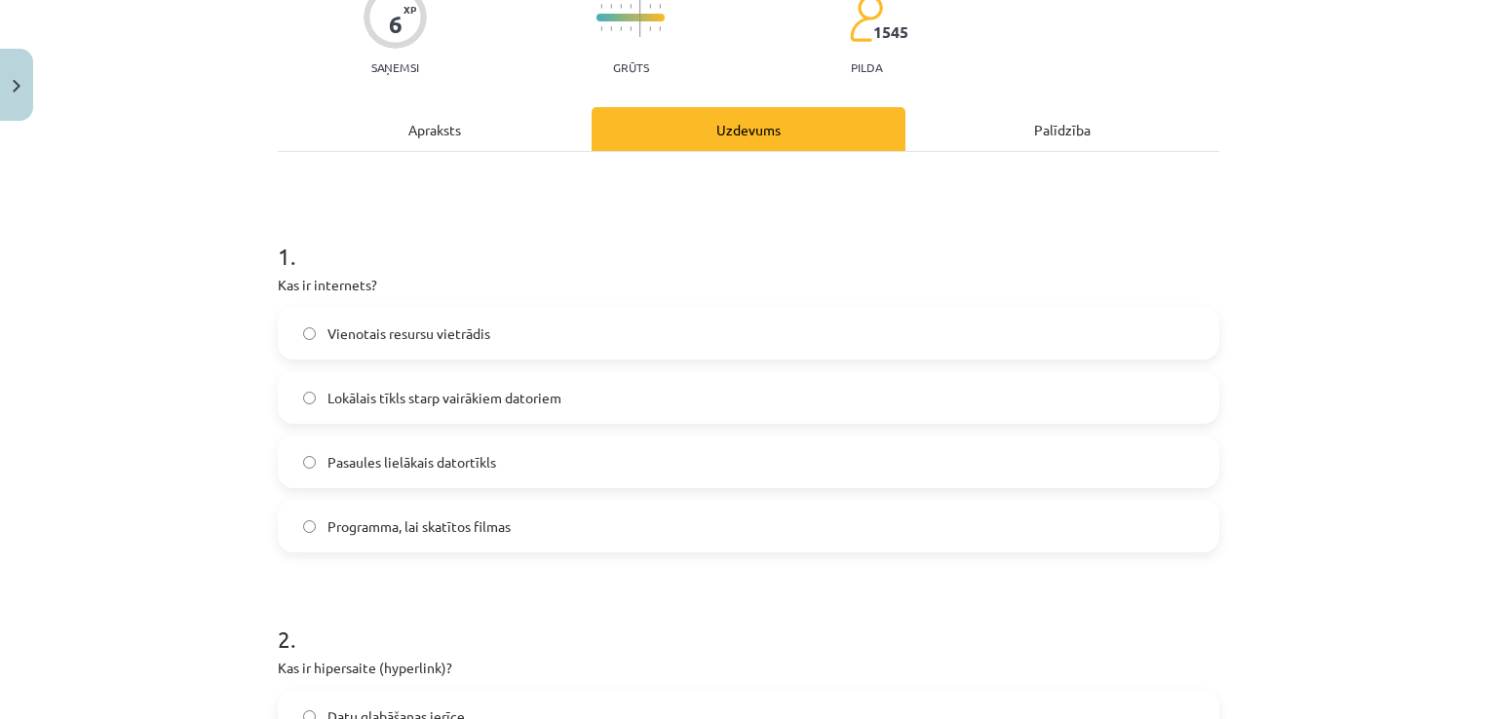
click at [442, 120] on div "Apraksts" at bounding box center [435, 129] width 314 height 44
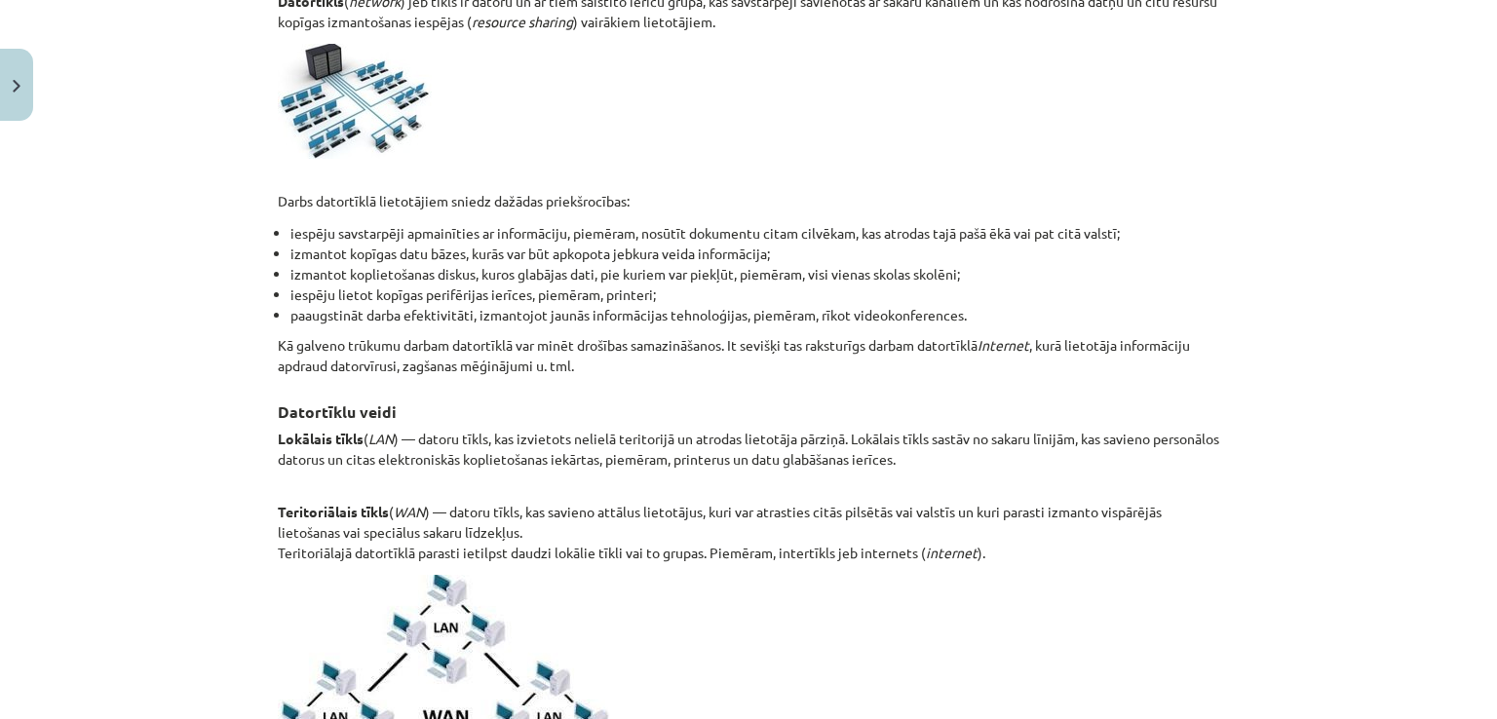
scroll to position [362, 0]
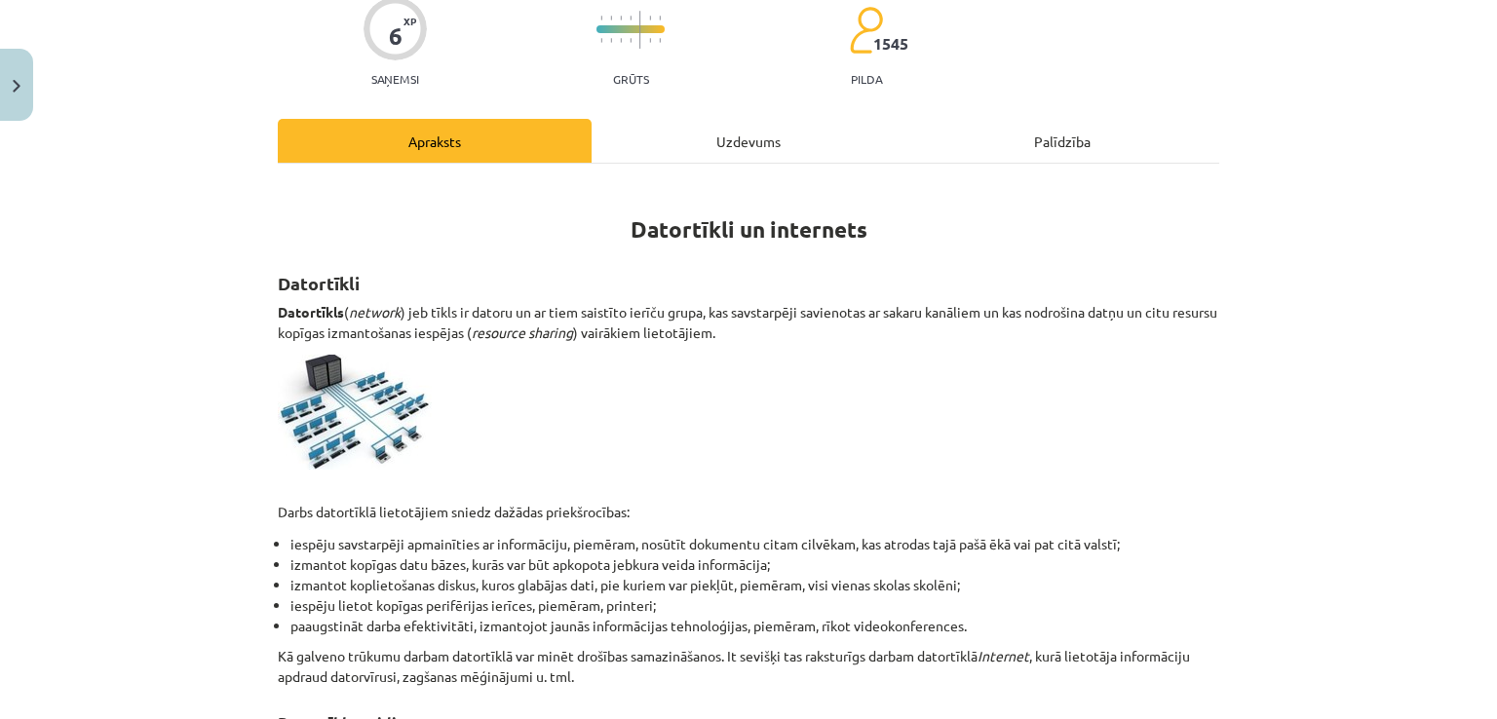
click at [680, 153] on div "Uzdevums" at bounding box center [748, 141] width 314 height 44
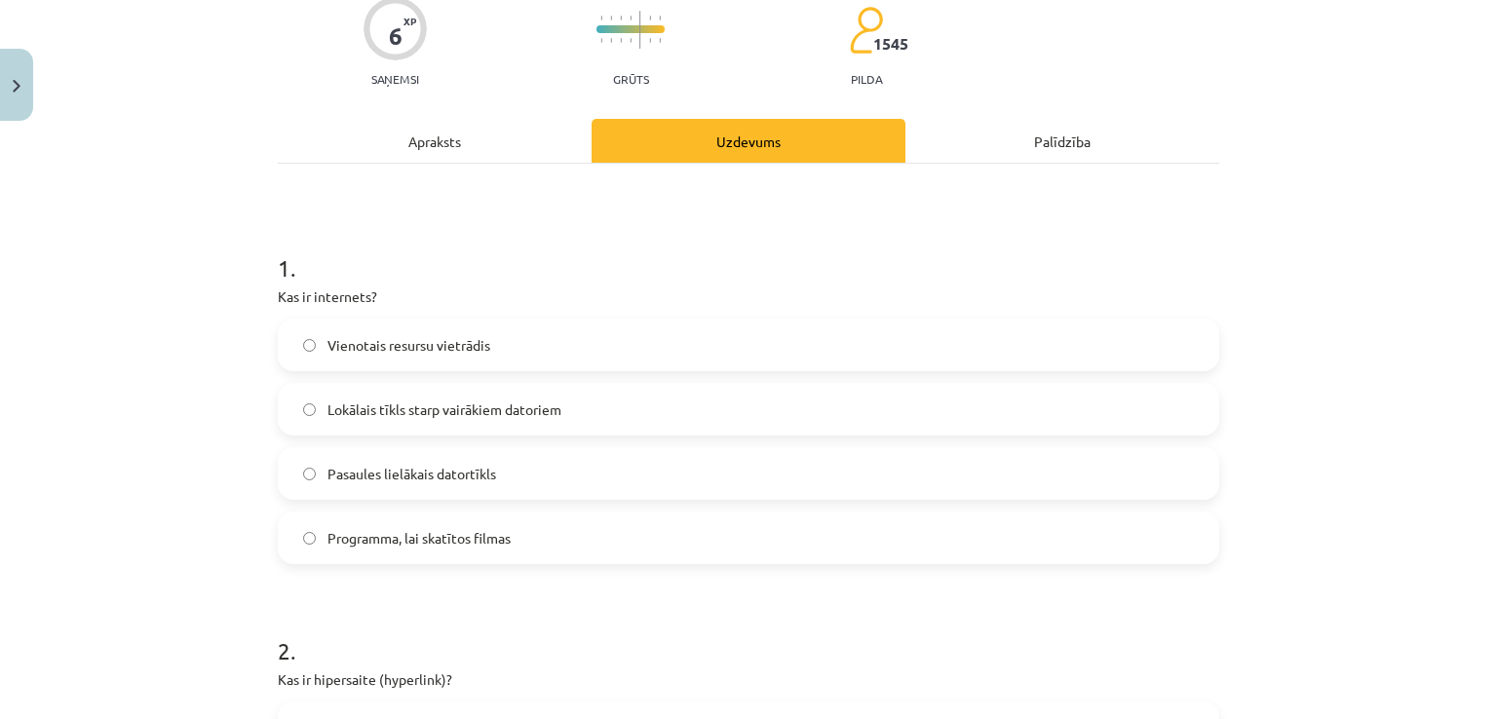
scroll to position [49, 0]
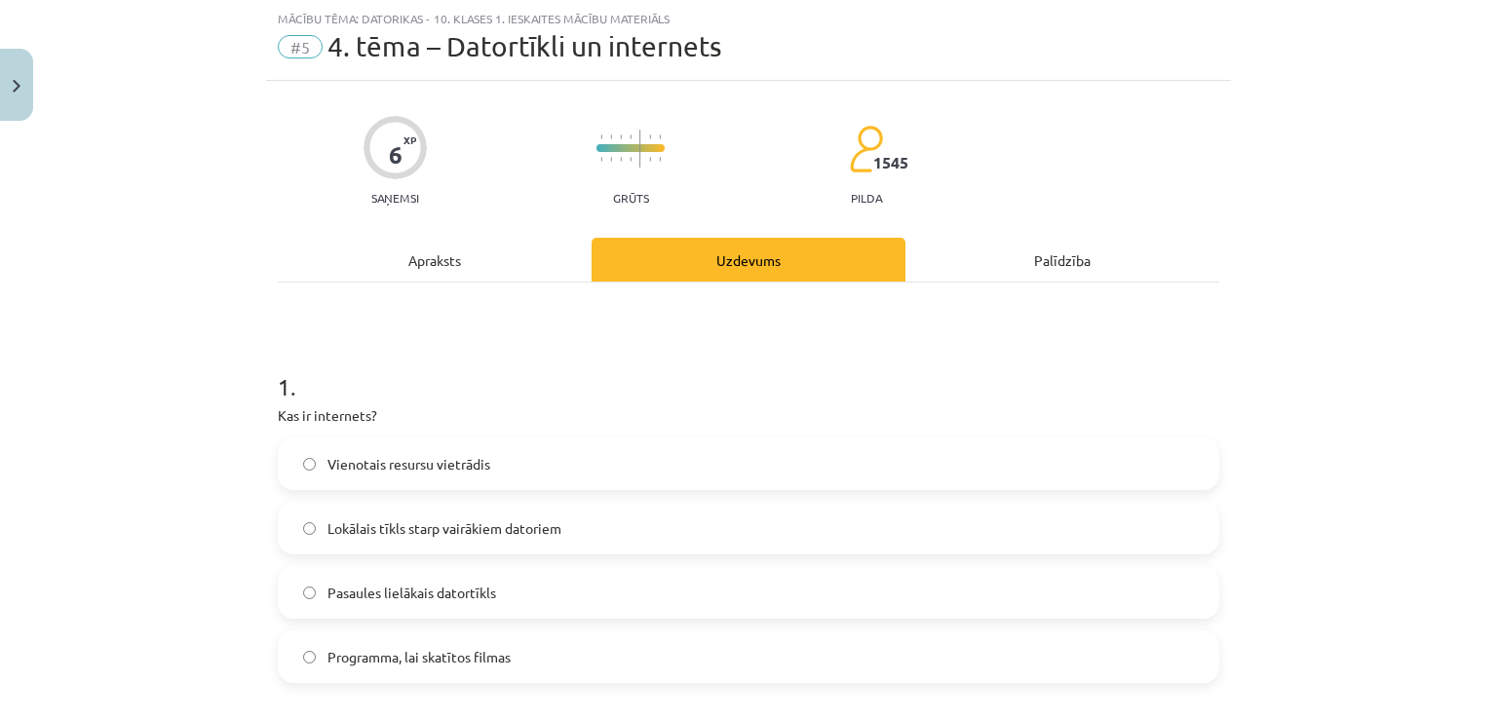
click at [472, 264] on div "Apraksts" at bounding box center [435, 260] width 314 height 44
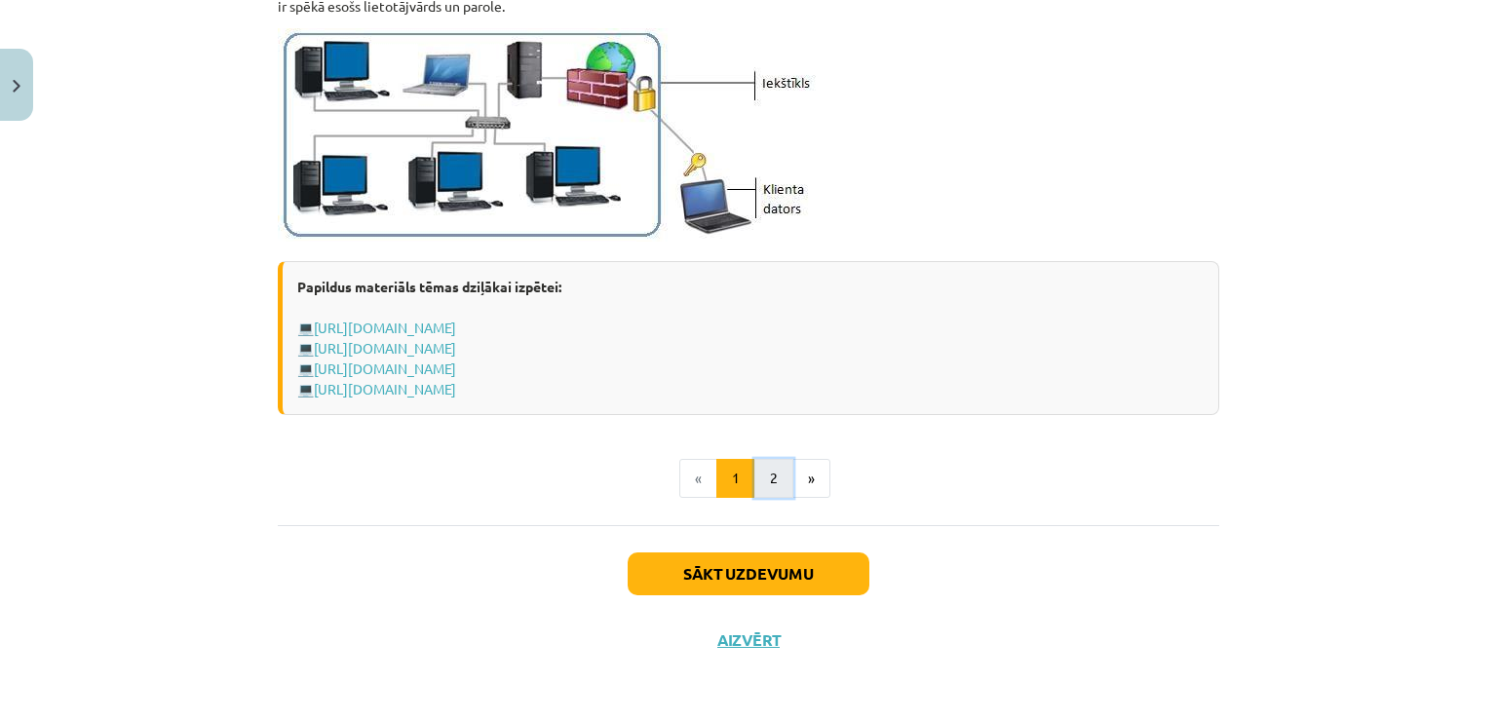
click at [784, 466] on button "2" at bounding box center [773, 478] width 39 height 39
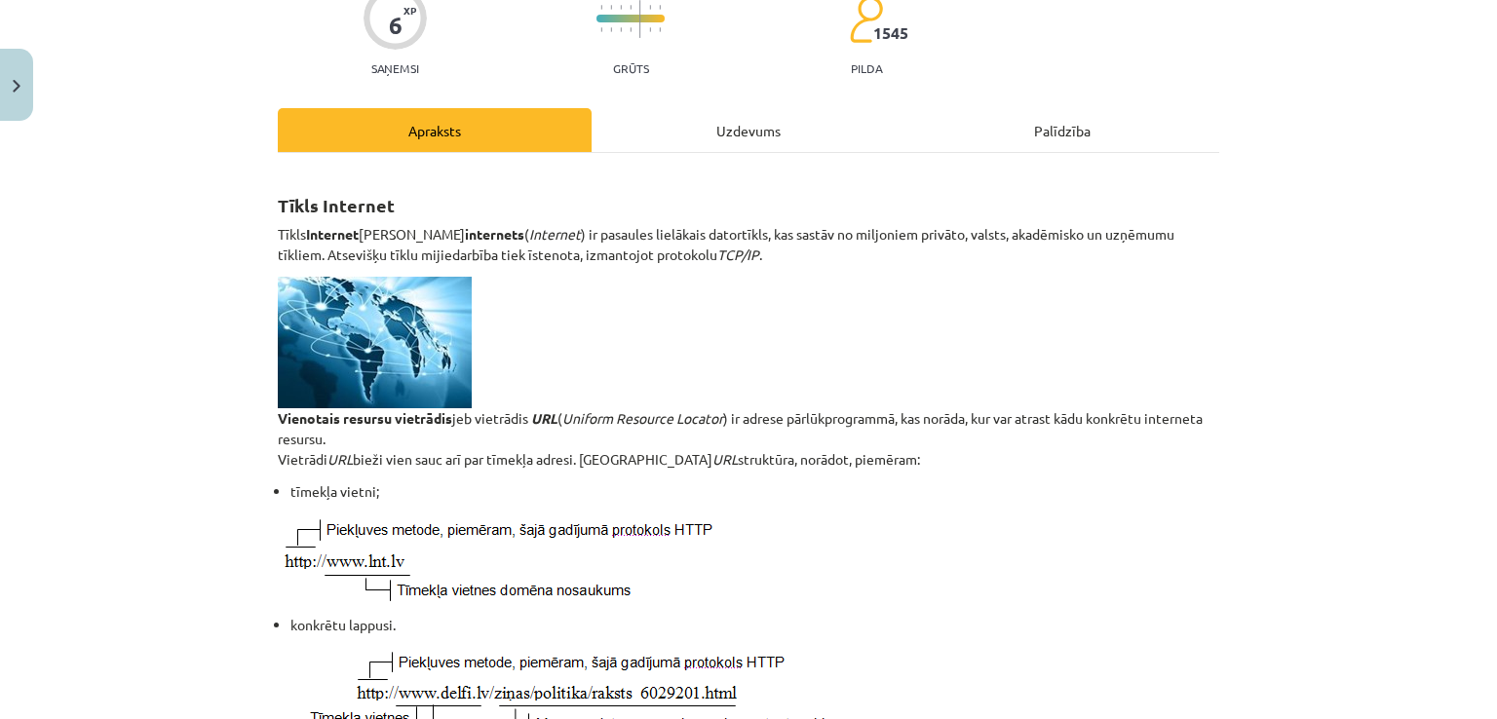
scroll to position [153, 0]
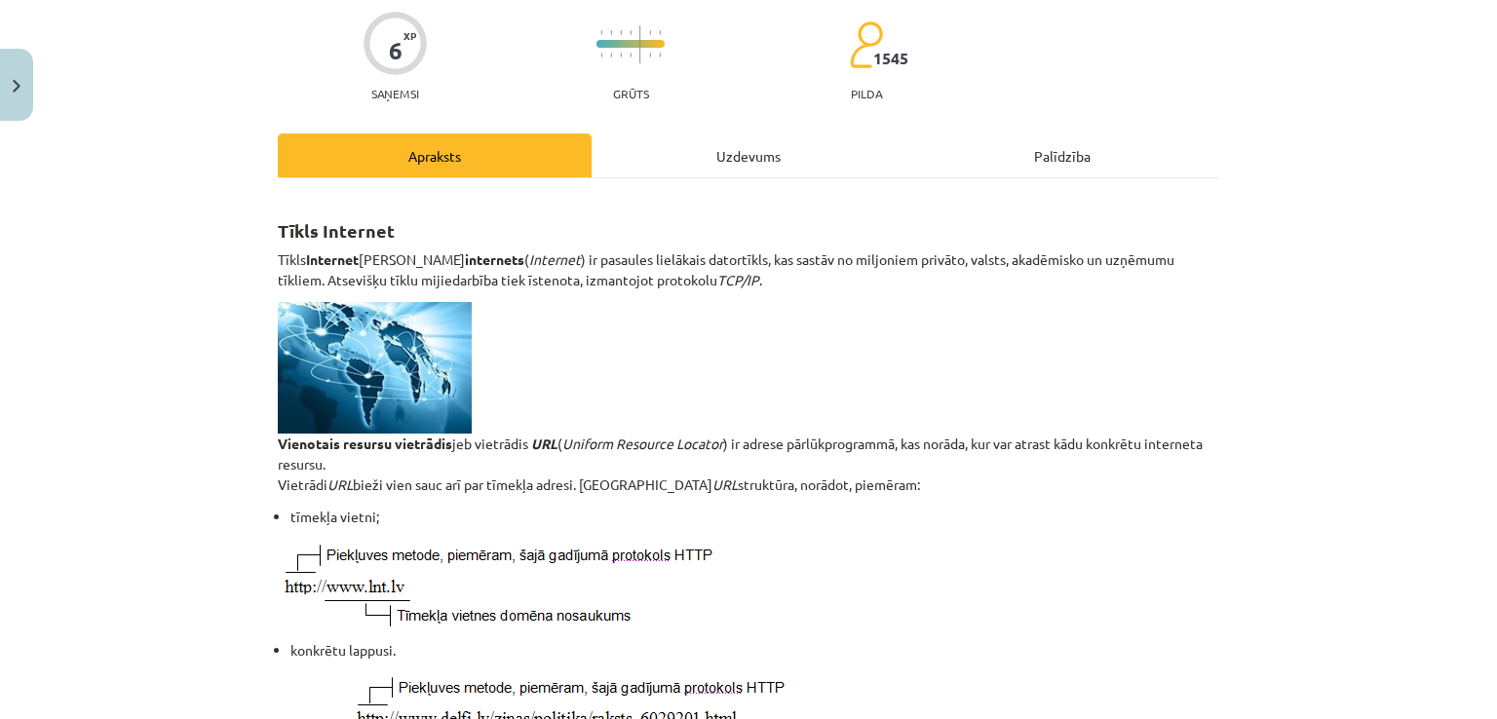
click at [717, 161] on div "Uzdevums" at bounding box center [748, 155] width 314 height 44
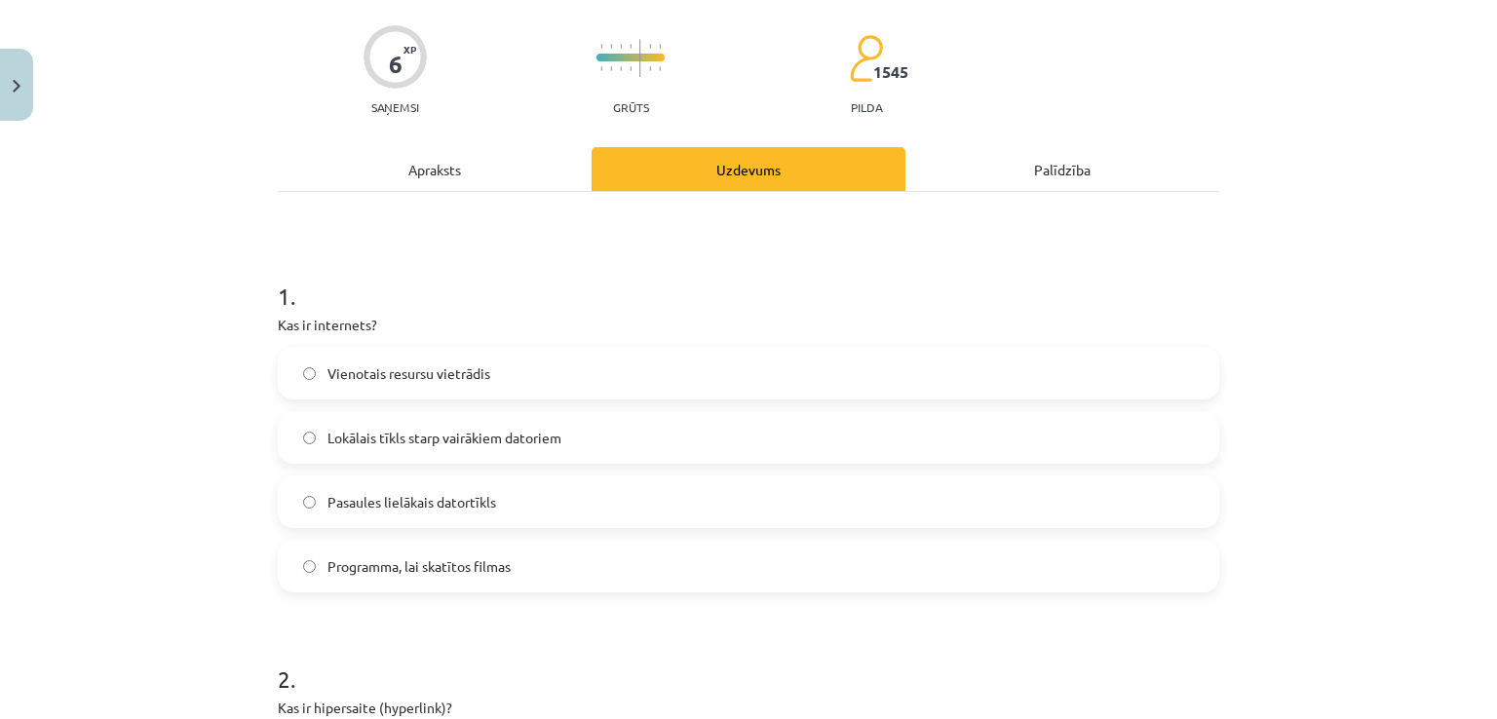
scroll to position [179, 0]
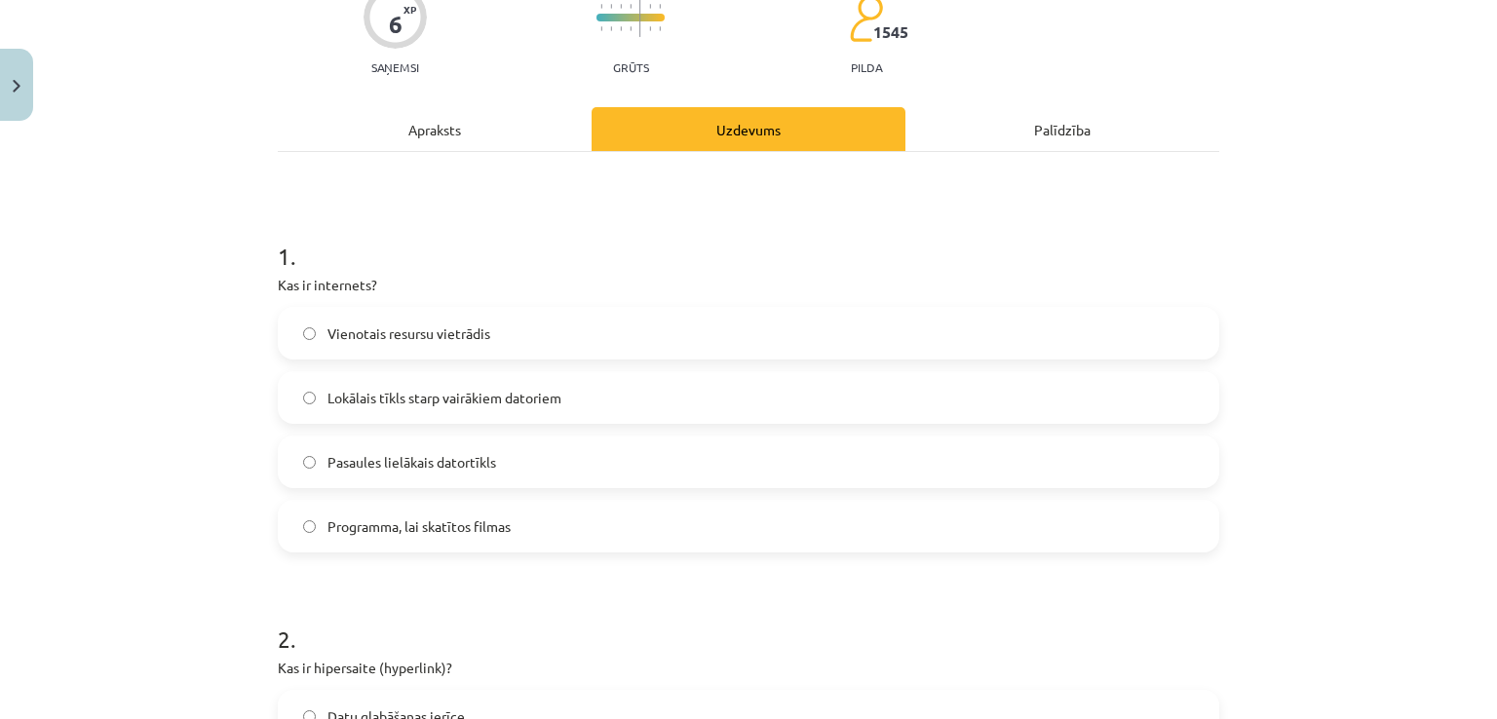
click at [506, 451] on label "Pasaules lielākais datortīkls" at bounding box center [748, 461] width 937 height 49
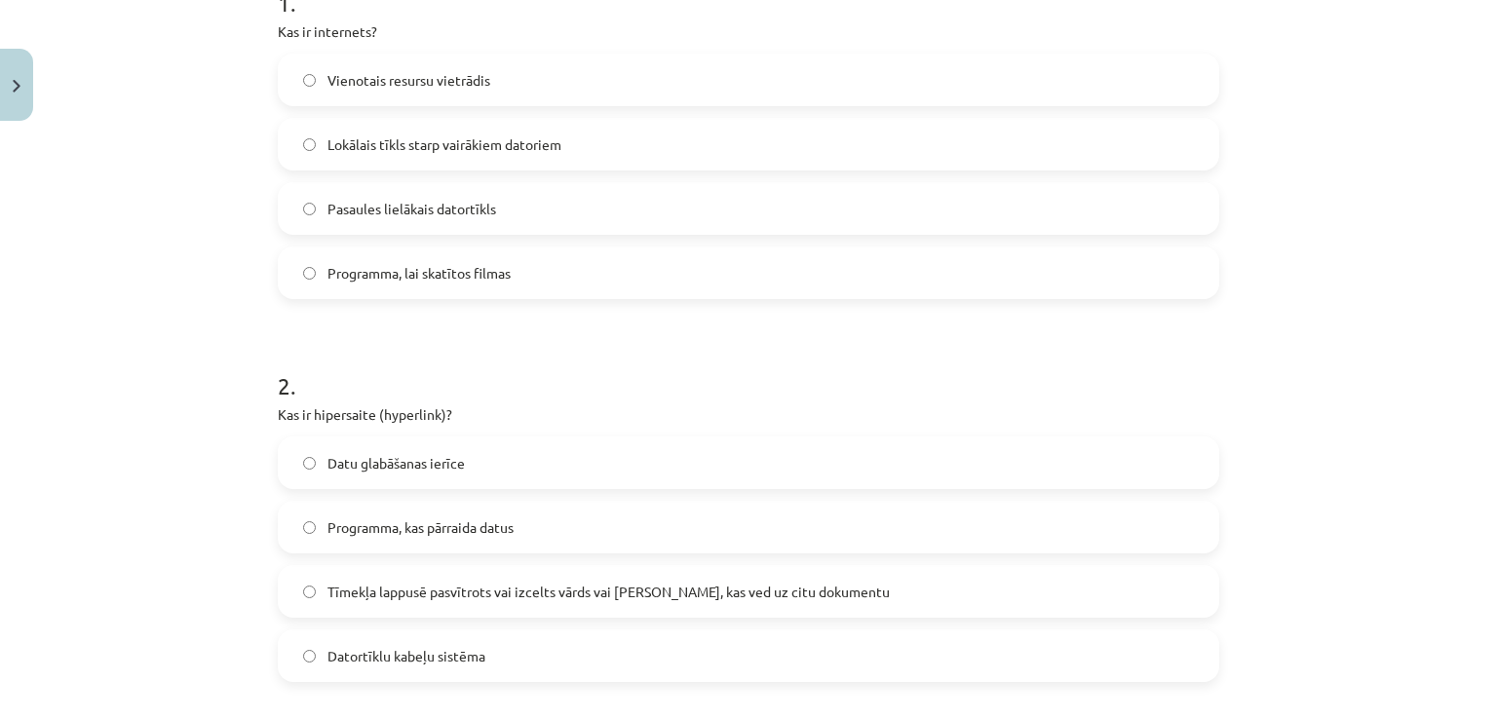
scroll to position [438, 0]
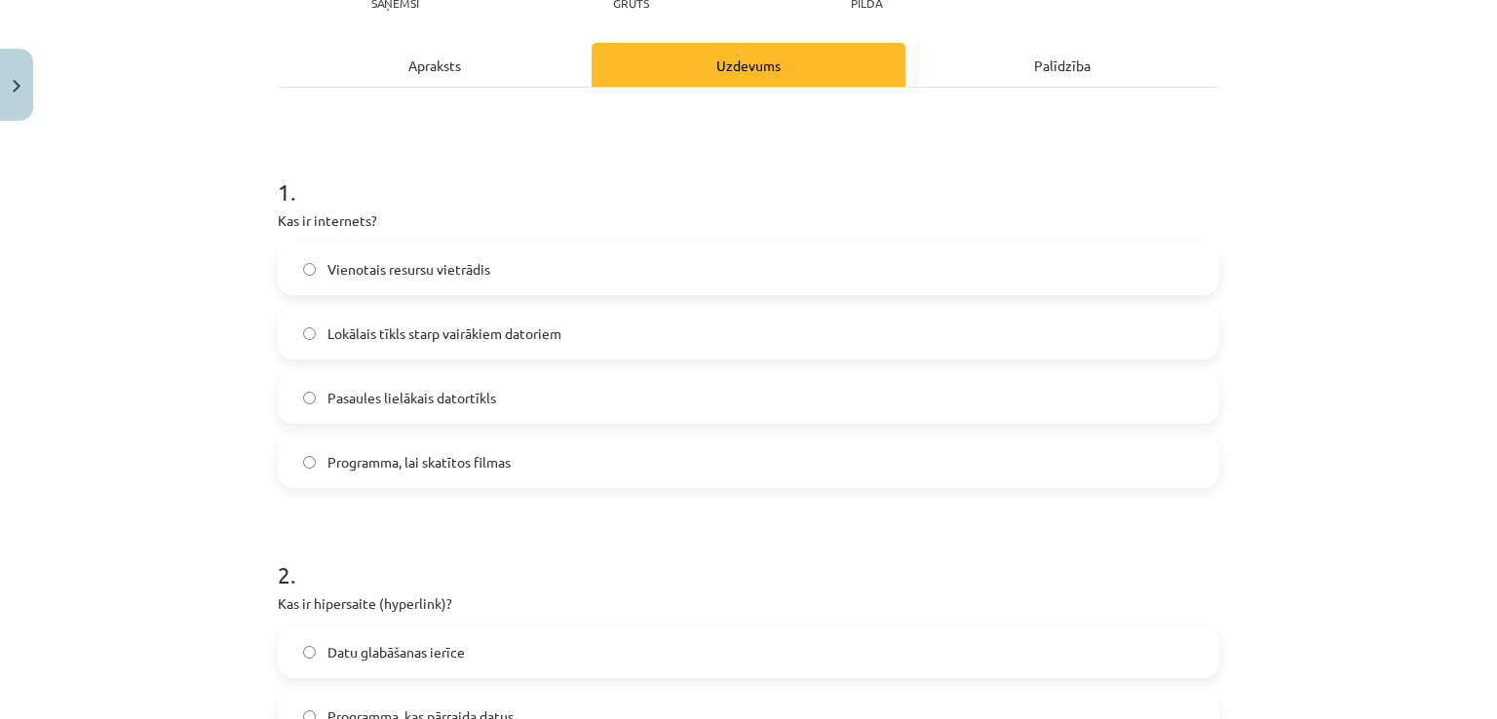
click at [480, 84] on div "Apraksts" at bounding box center [435, 65] width 314 height 44
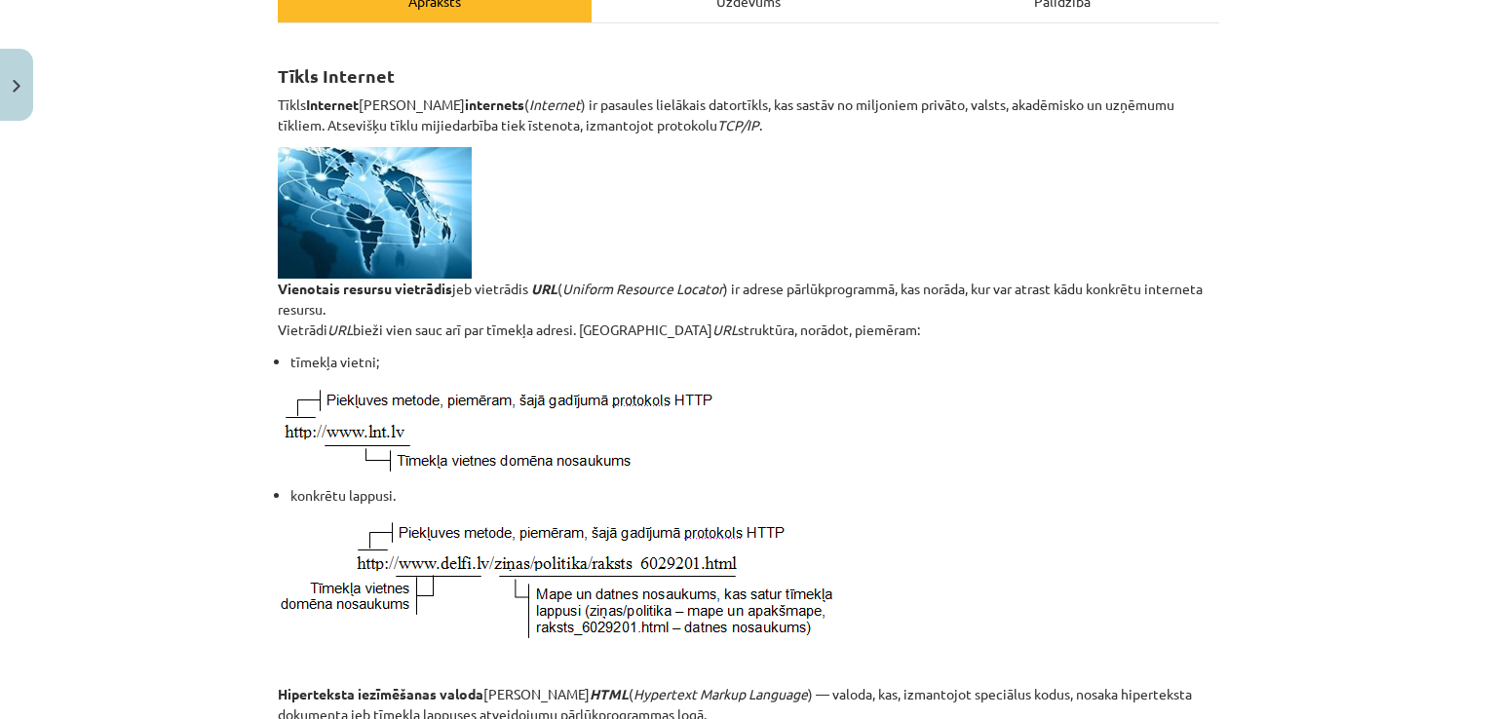
scroll to position [0, 0]
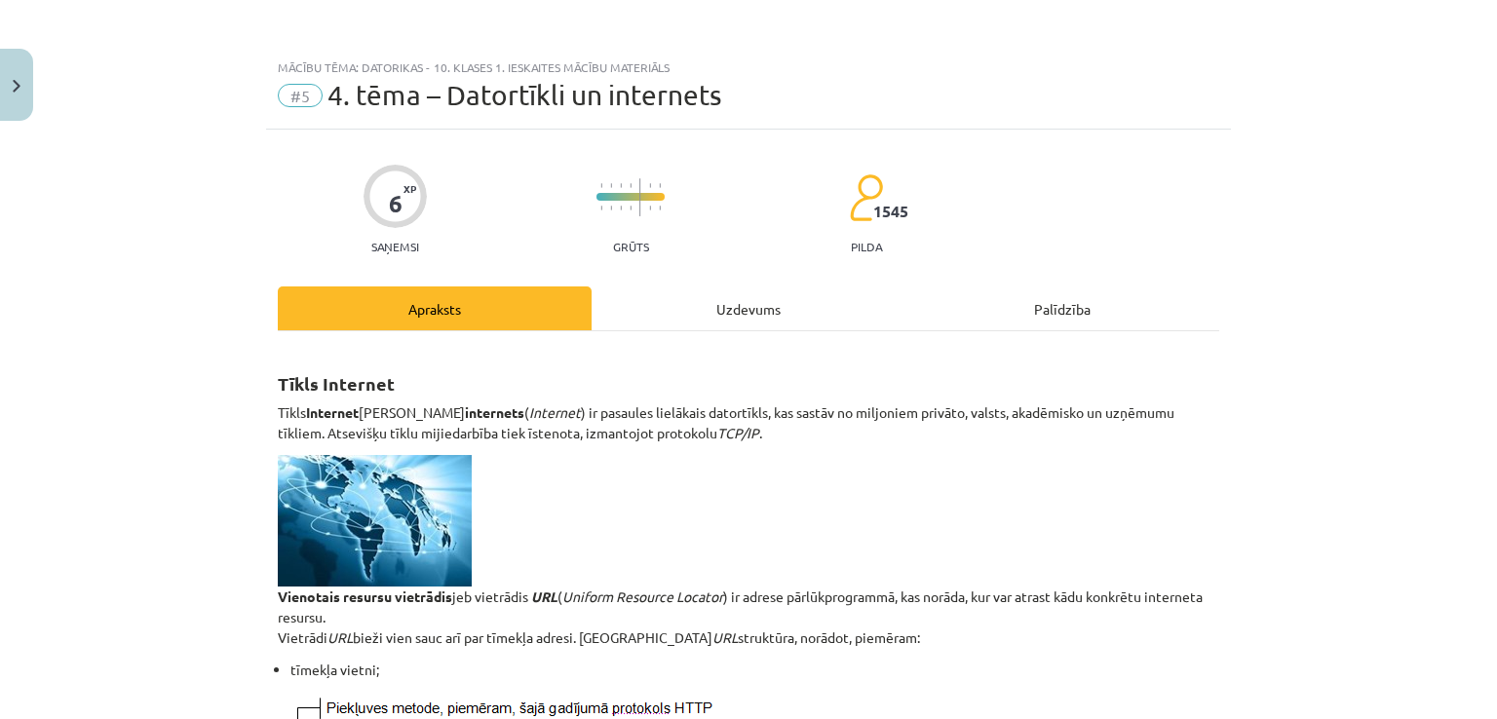
click at [736, 316] on div "Uzdevums" at bounding box center [748, 308] width 314 height 44
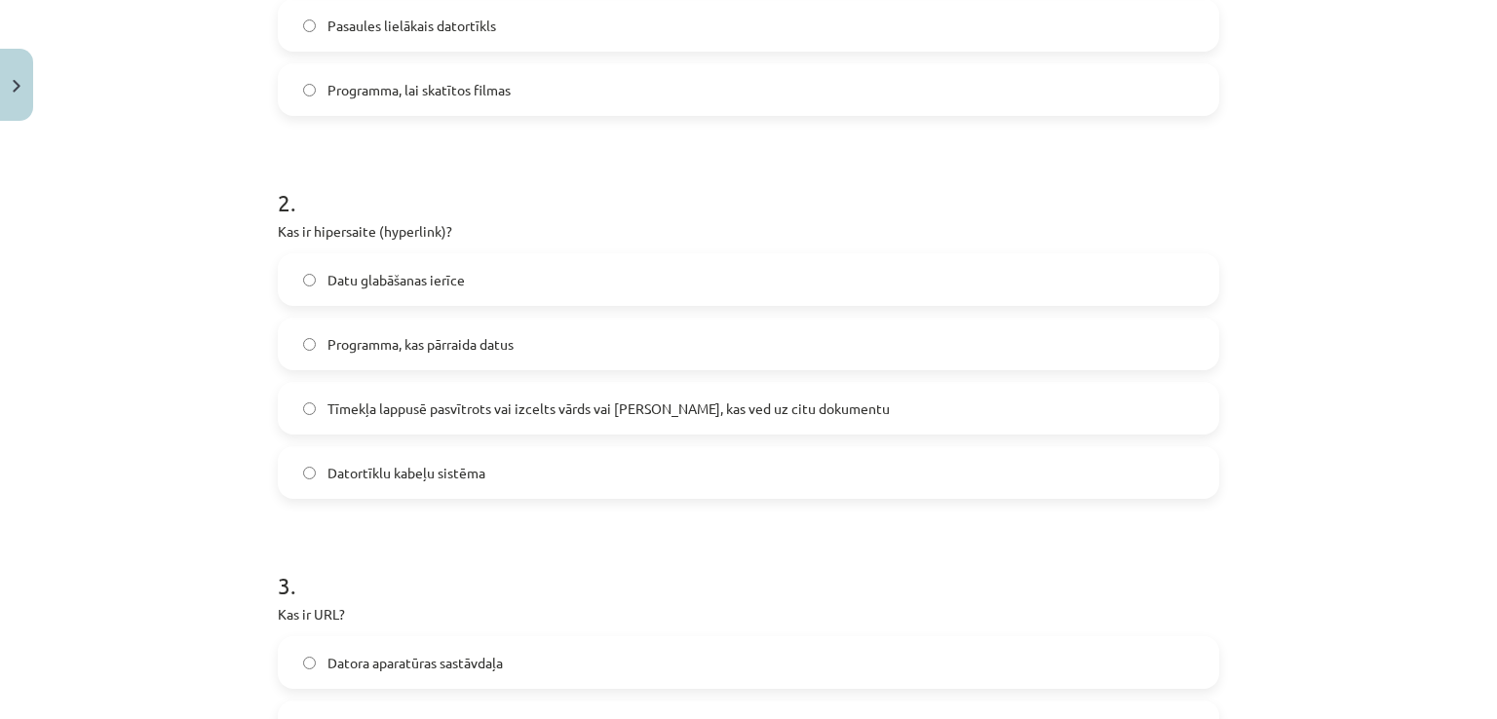
scroll to position [633, 0]
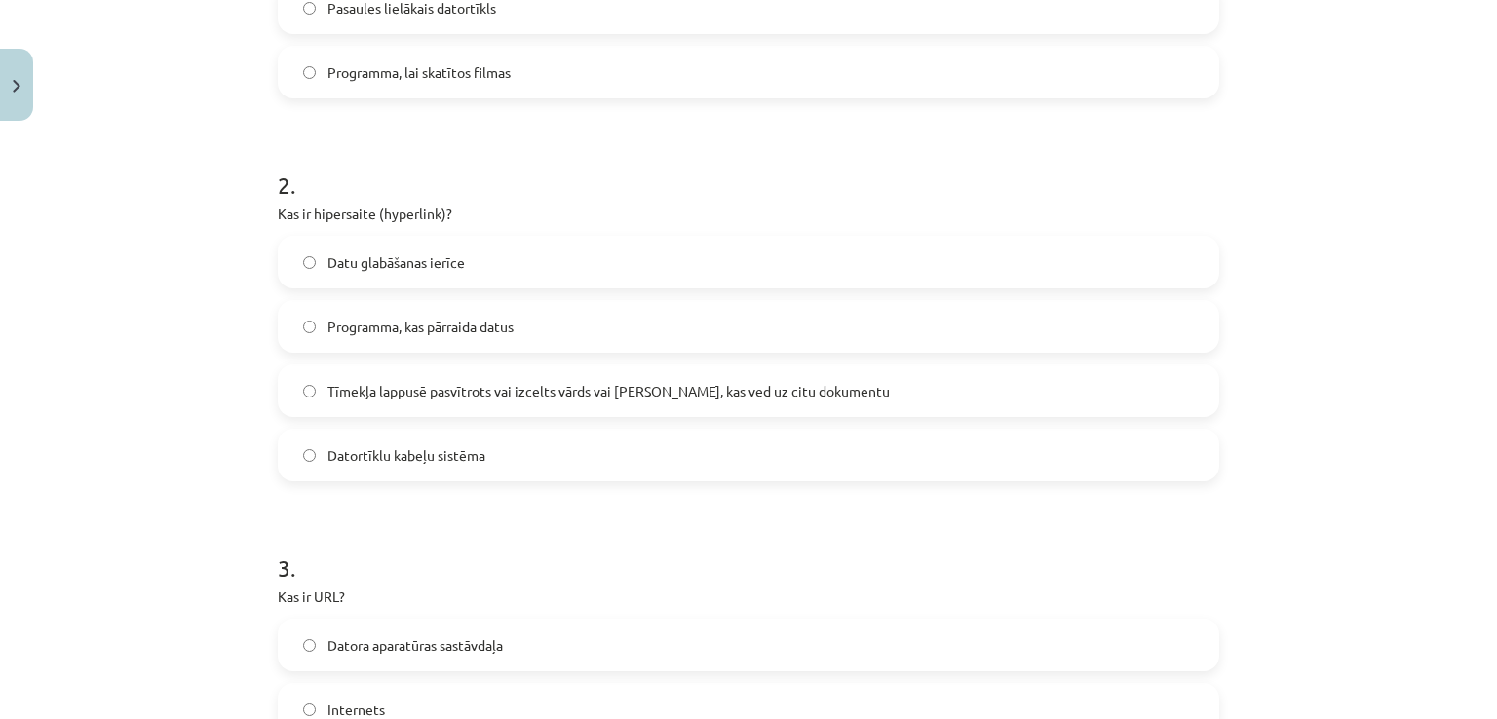
click at [605, 398] on span "Tīmekļa lappusē pasvītrots vai izcelts vārds vai frāze, kas ved uz citu dokumen…" at bounding box center [608, 391] width 562 height 20
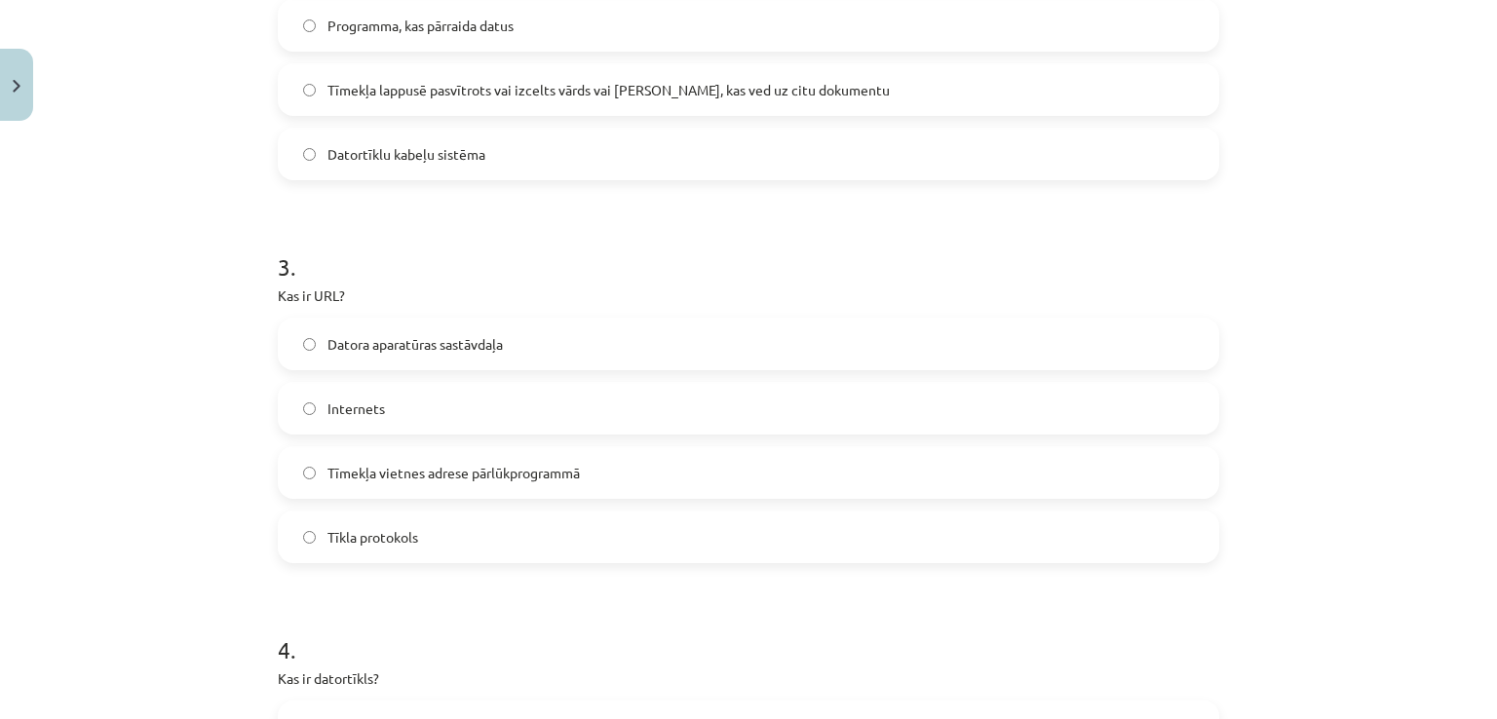
scroll to position [959, 0]
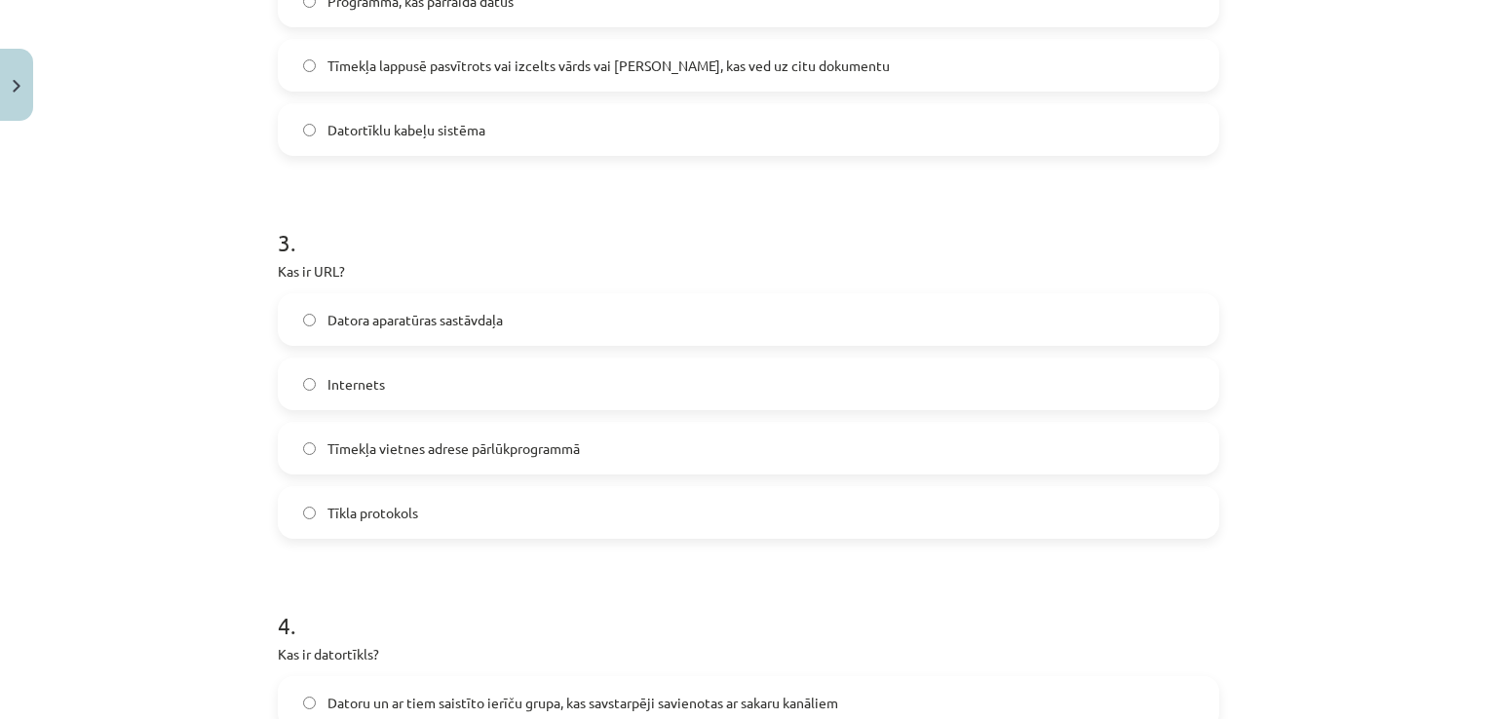
click at [483, 449] on span "Tīmekļa vietnes adrese pārlūkprogrammā" at bounding box center [453, 448] width 252 height 20
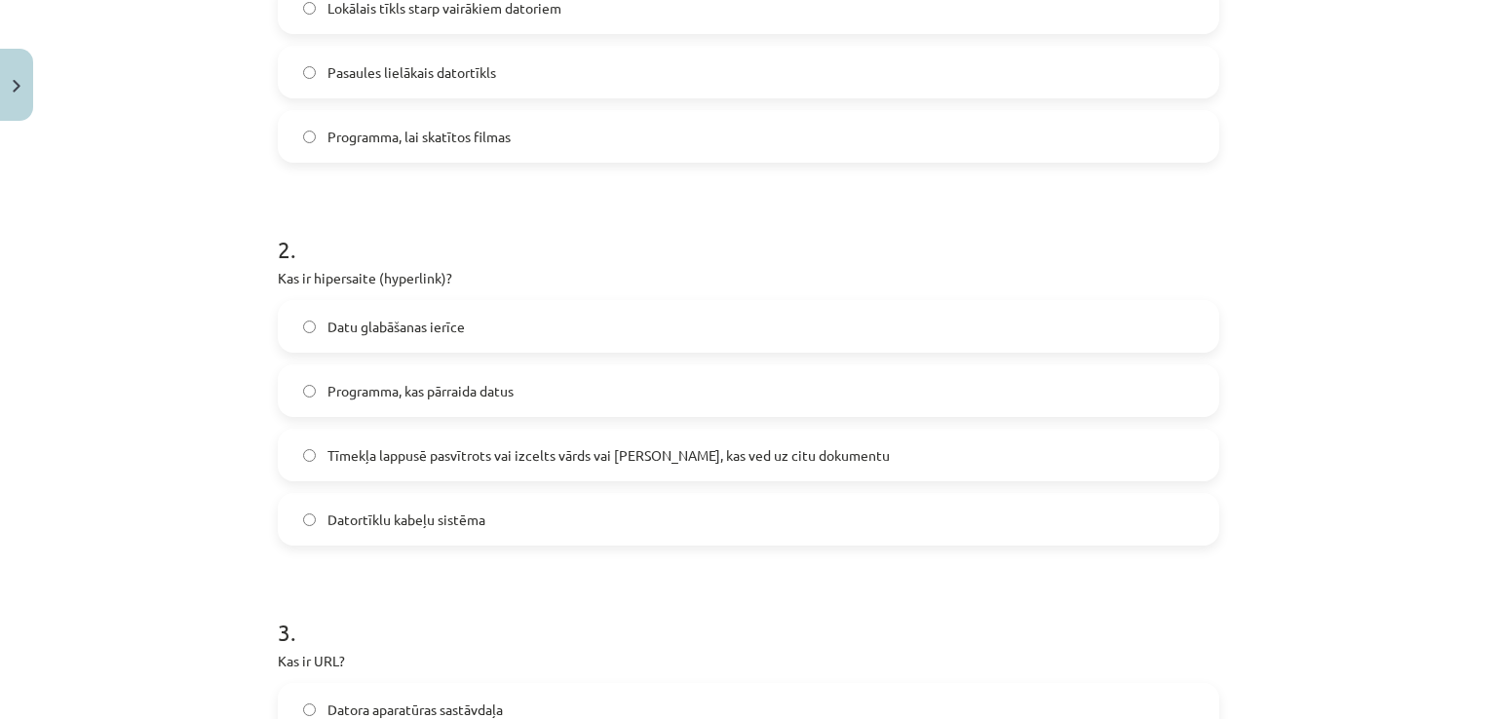
scroll to position [179, 0]
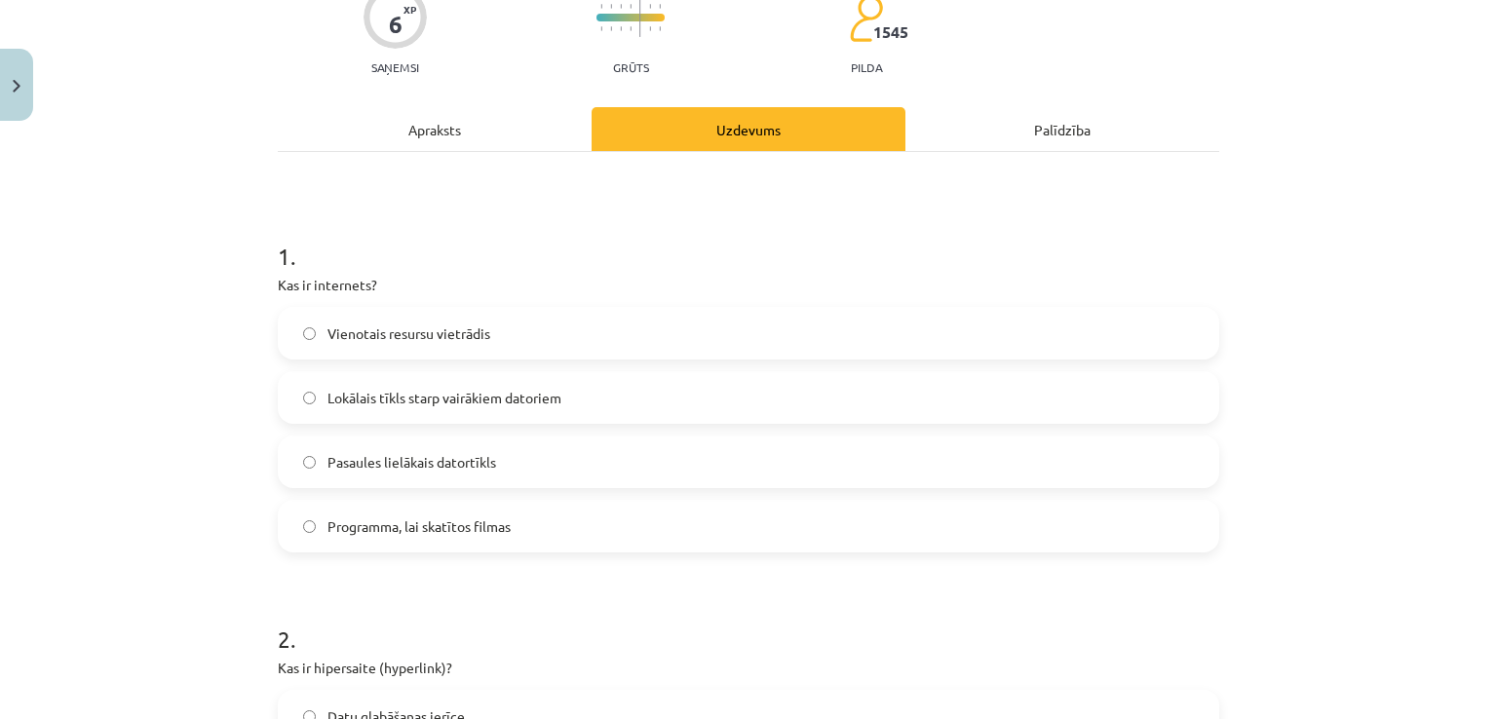
click at [487, 137] on div "Apraksts" at bounding box center [435, 129] width 314 height 44
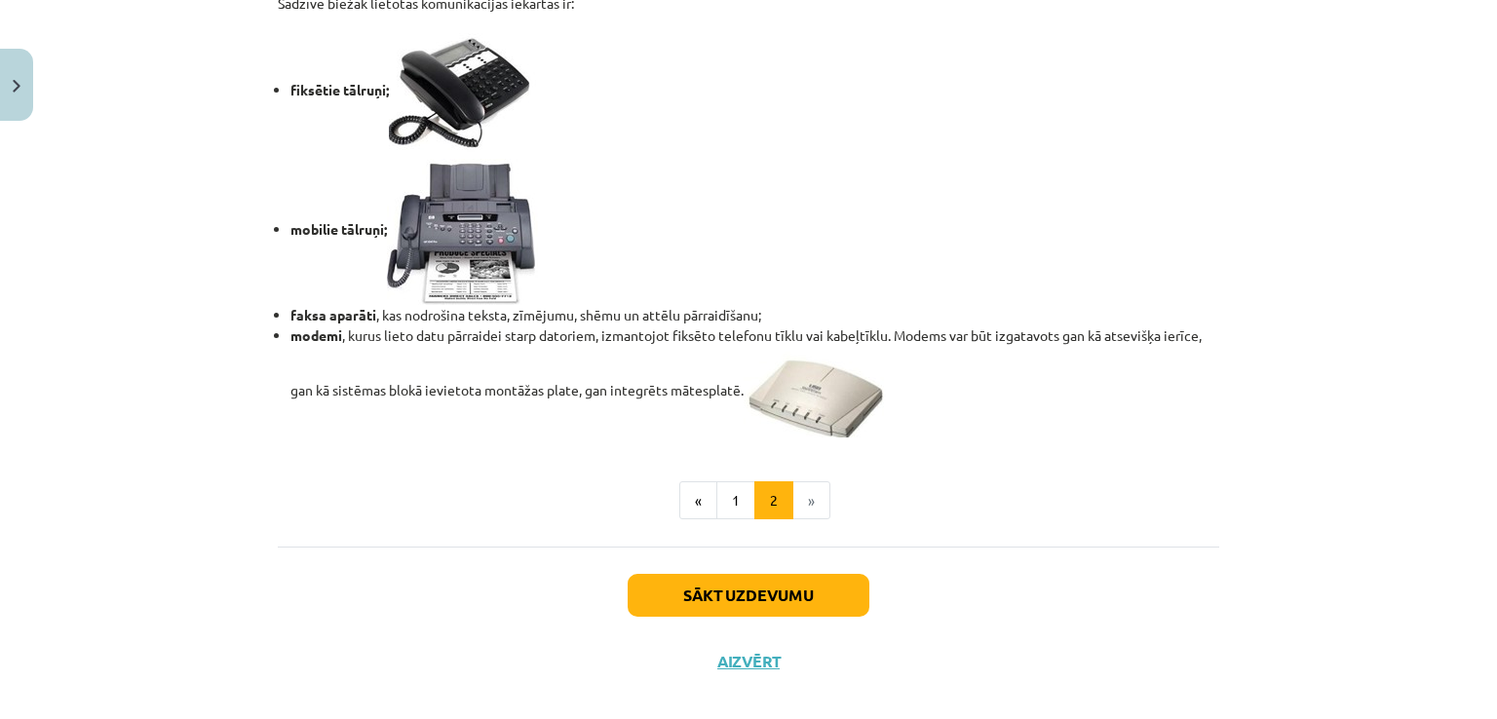
scroll to position [1672, 0]
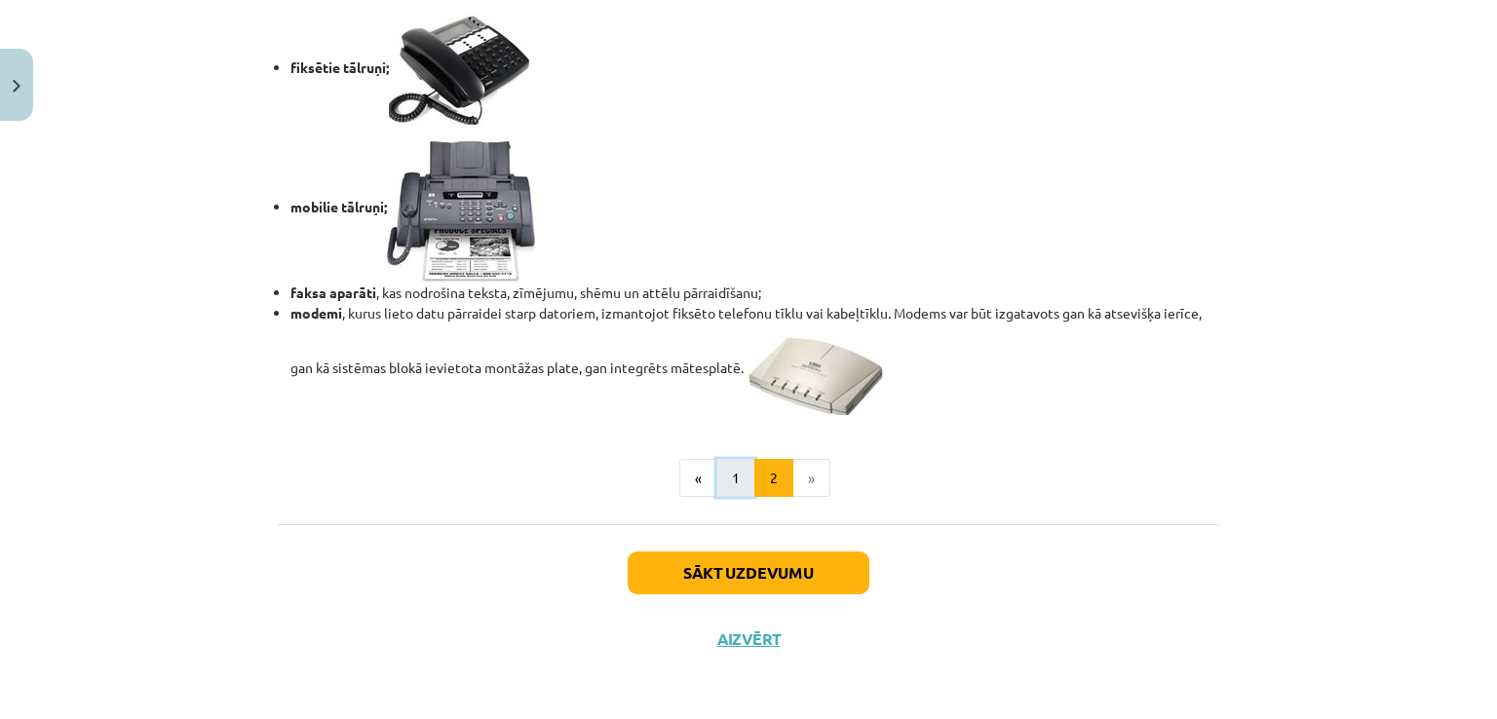
click at [741, 474] on button "1" at bounding box center [735, 478] width 39 height 39
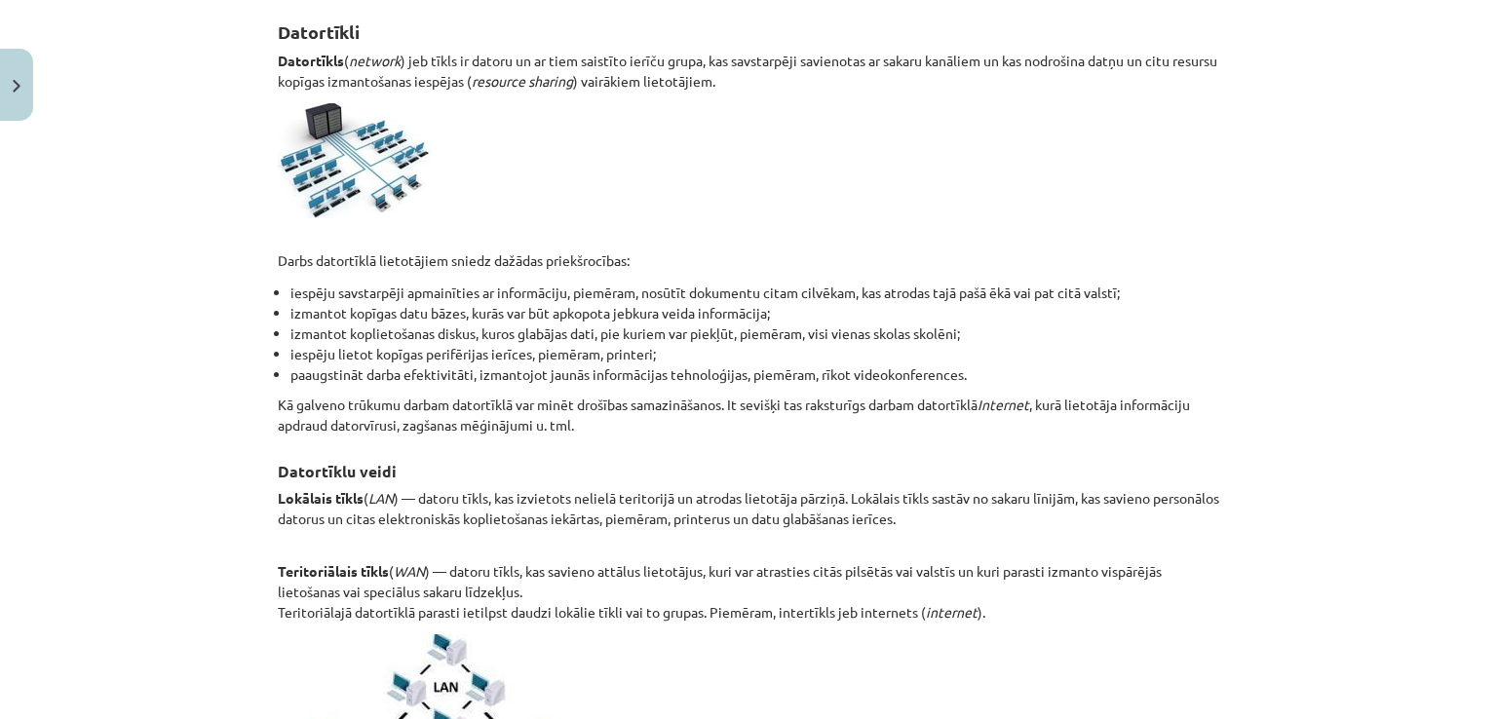
scroll to position [348, 0]
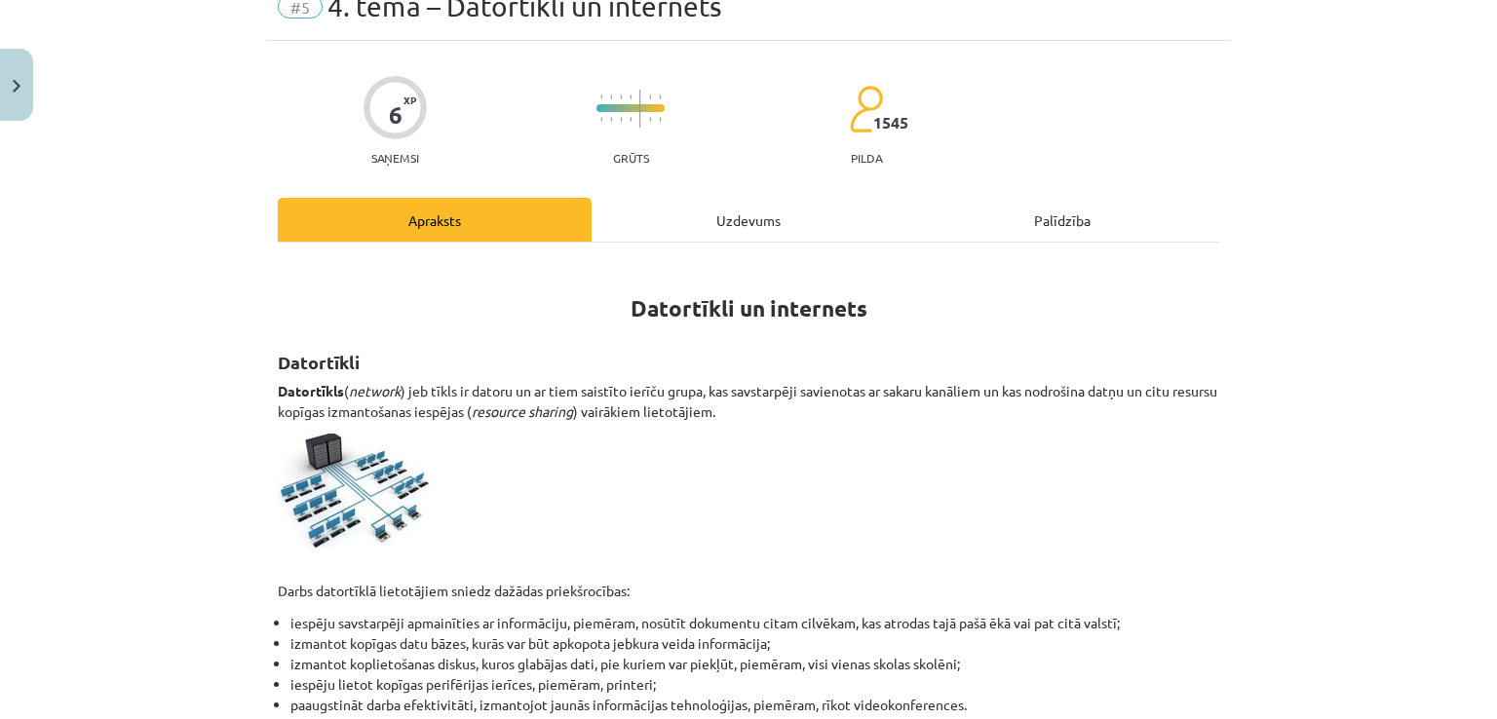
click at [701, 216] on div "Uzdevums" at bounding box center [748, 220] width 314 height 44
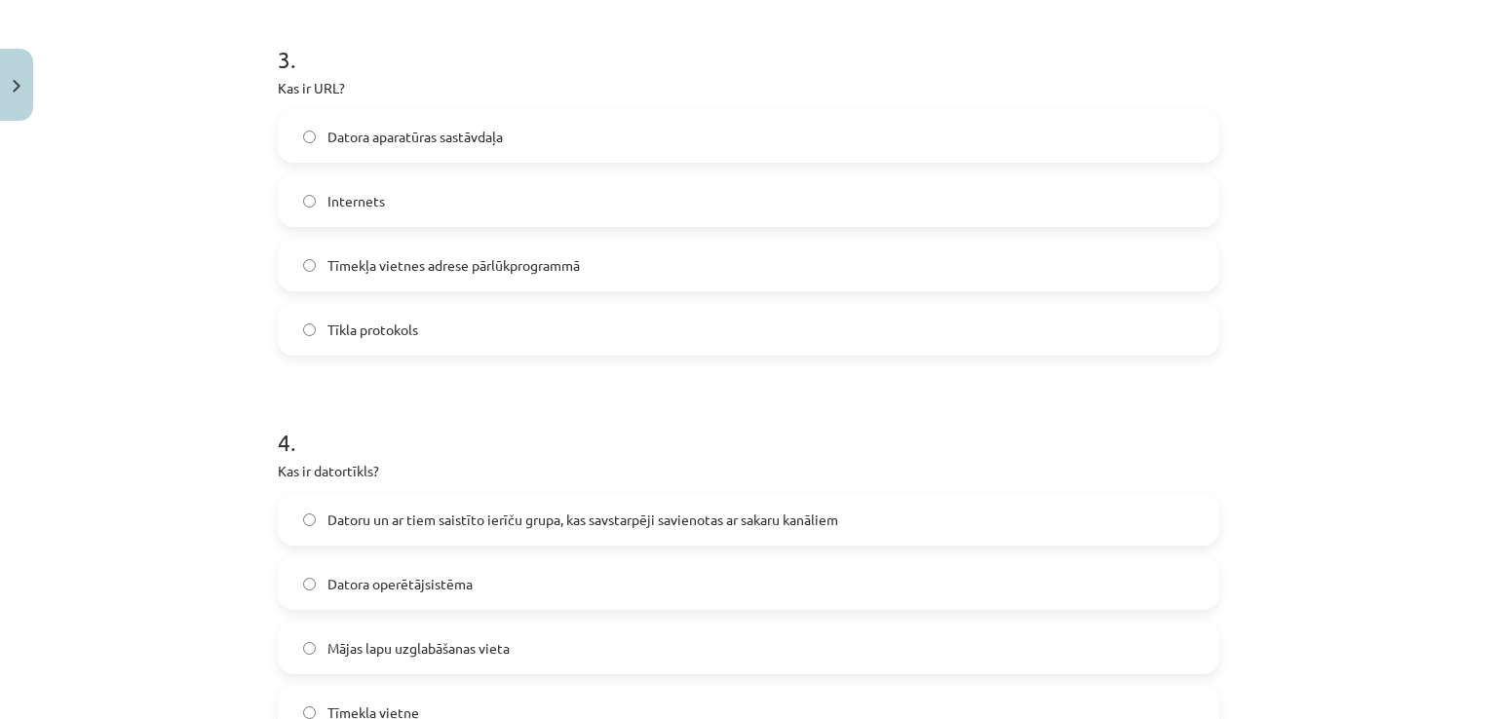
scroll to position [1282, 0]
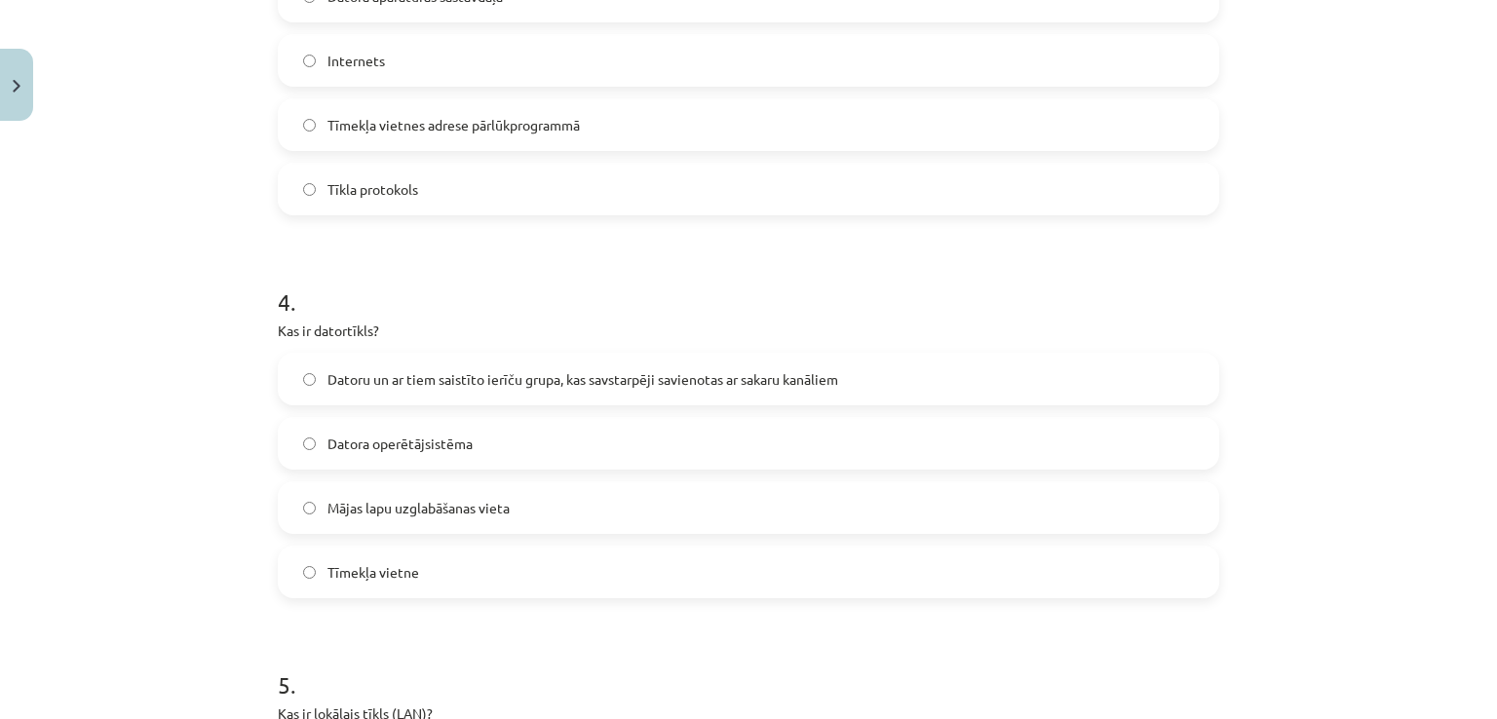
click at [530, 391] on label "Datoru un ar tiem saistīto ierīču grupa, kas savstarpēji savienotas ar sakaru k…" at bounding box center [748, 379] width 937 height 49
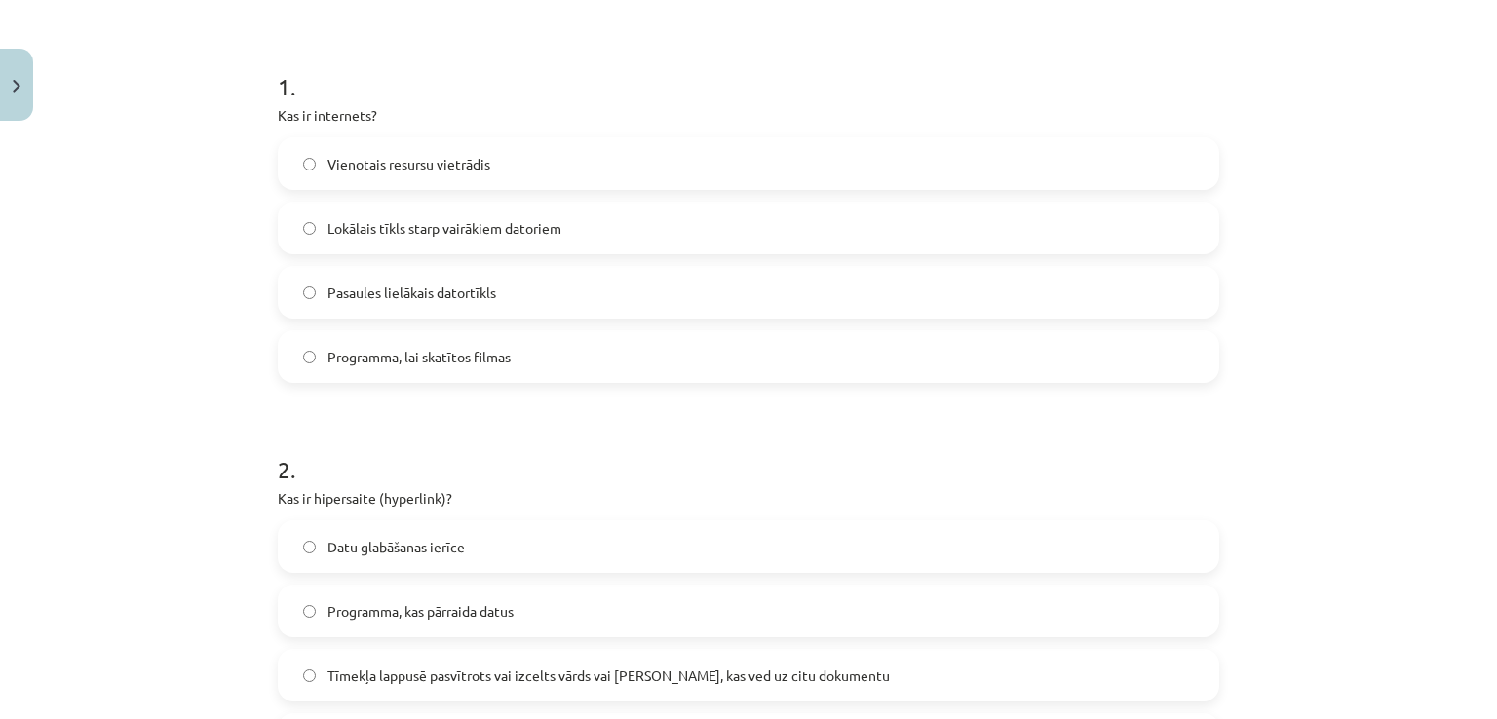
scroll to position [244, 0]
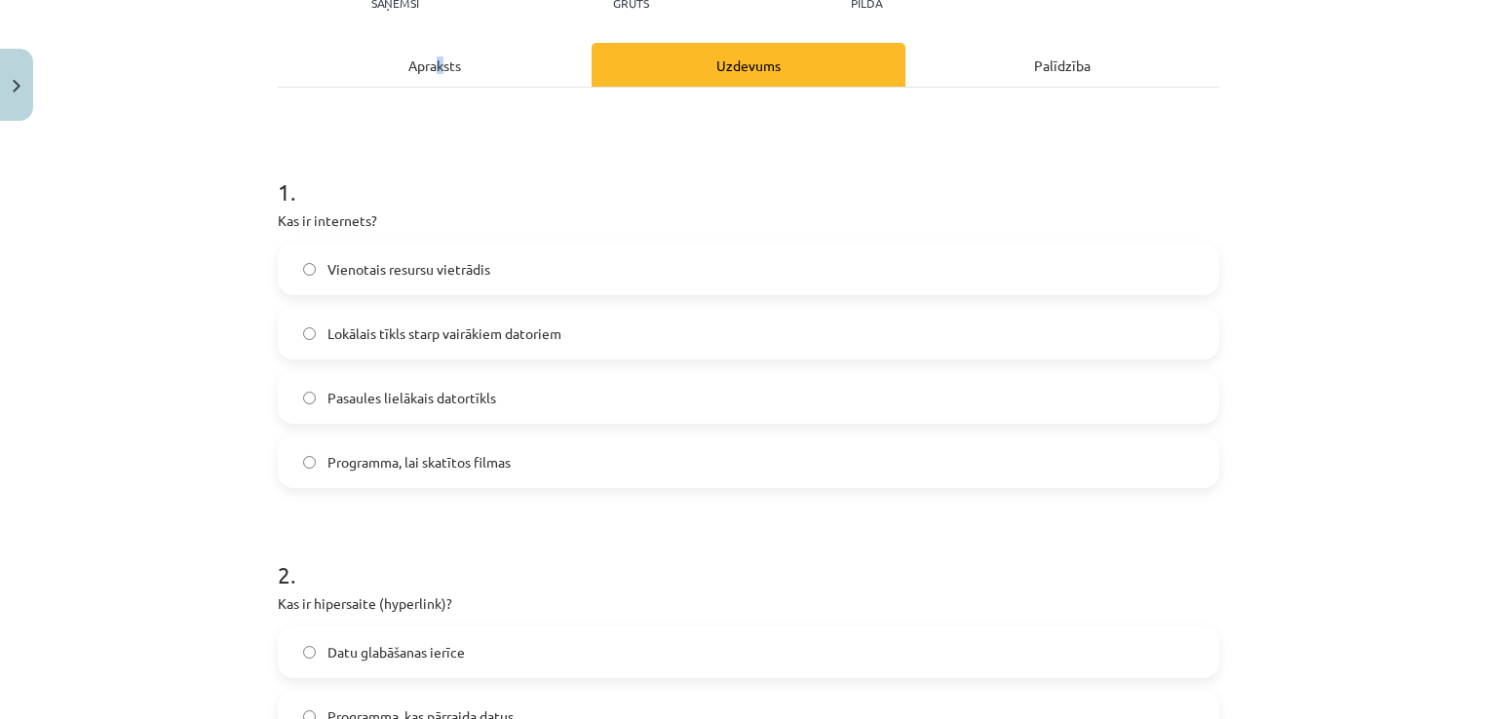
click at [413, 56] on div "Apraksts" at bounding box center [435, 65] width 314 height 44
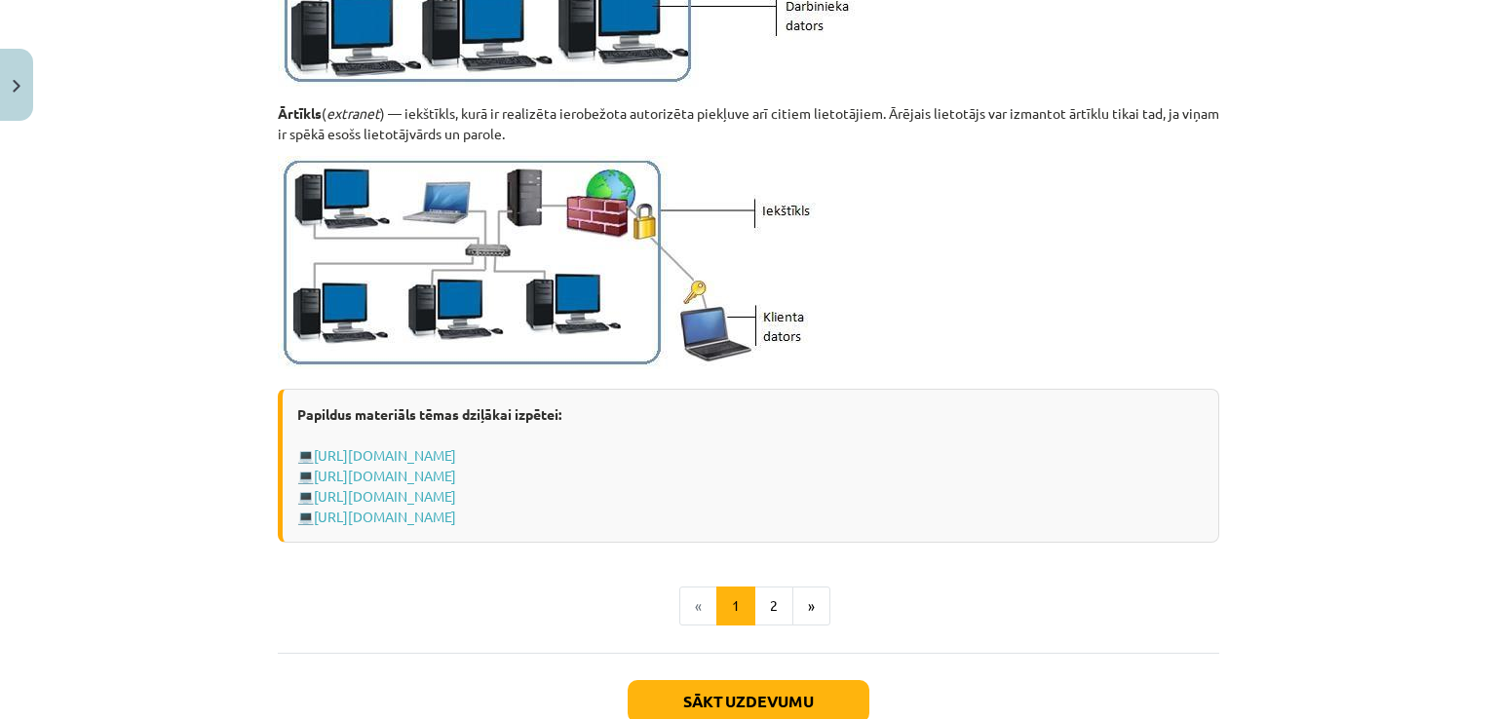
scroll to position [2256, 0]
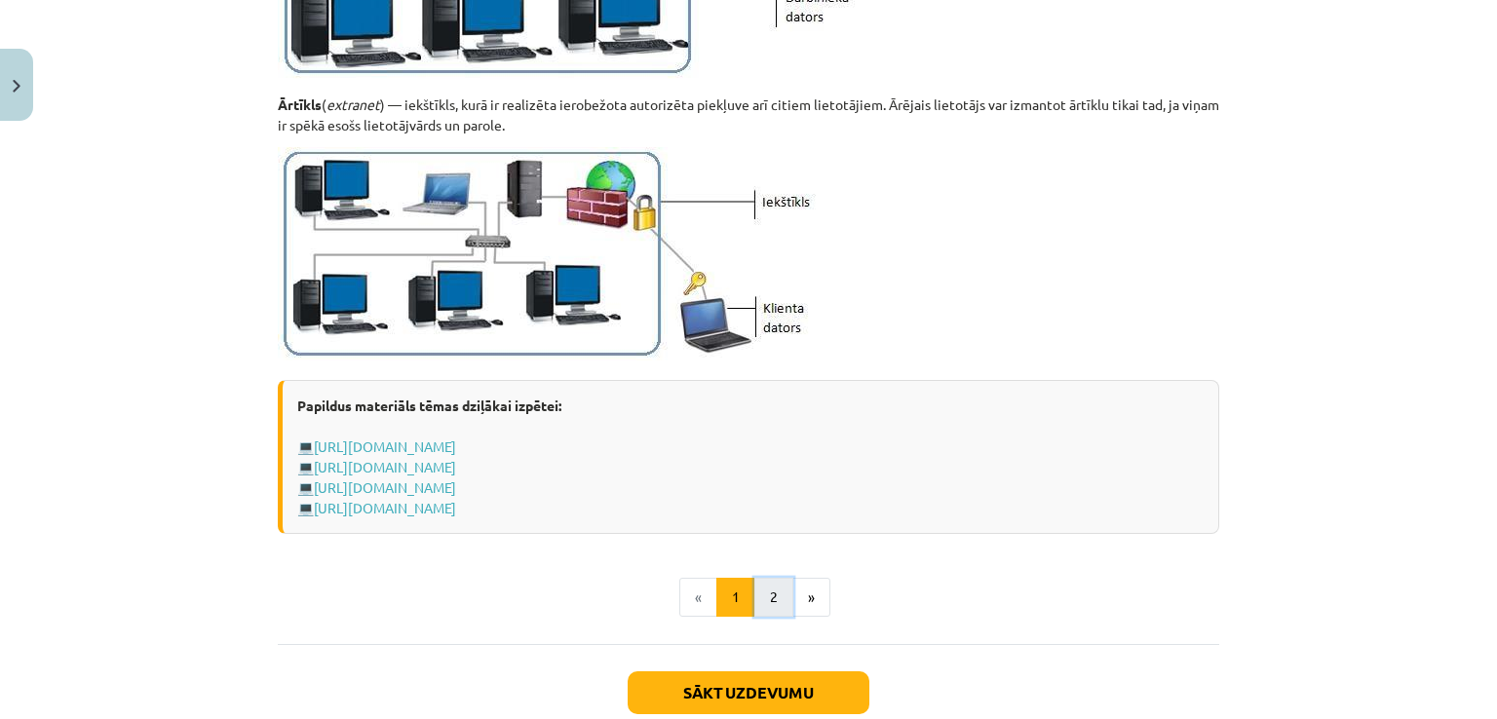
click at [769, 597] on button "2" at bounding box center [773, 597] width 39 height 39
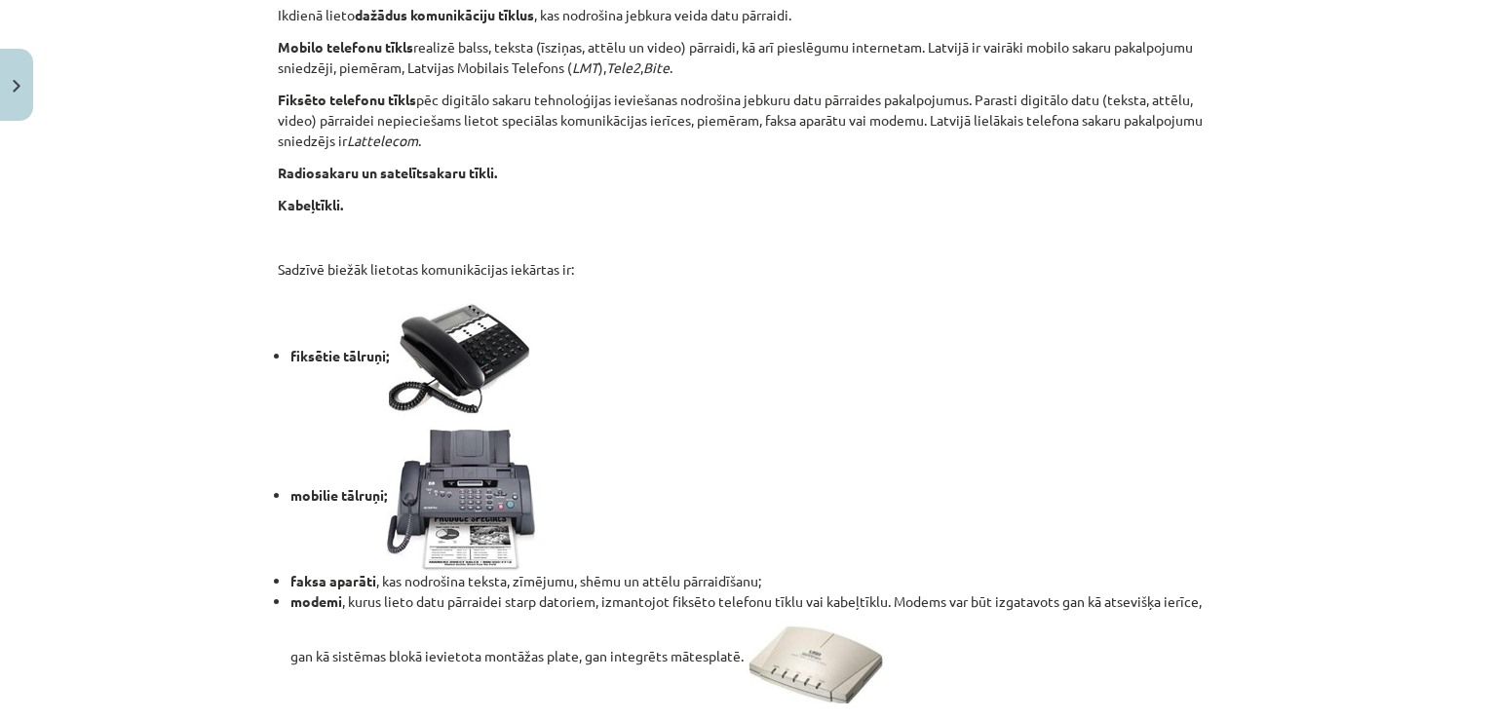
scroll to position [1582, 0]
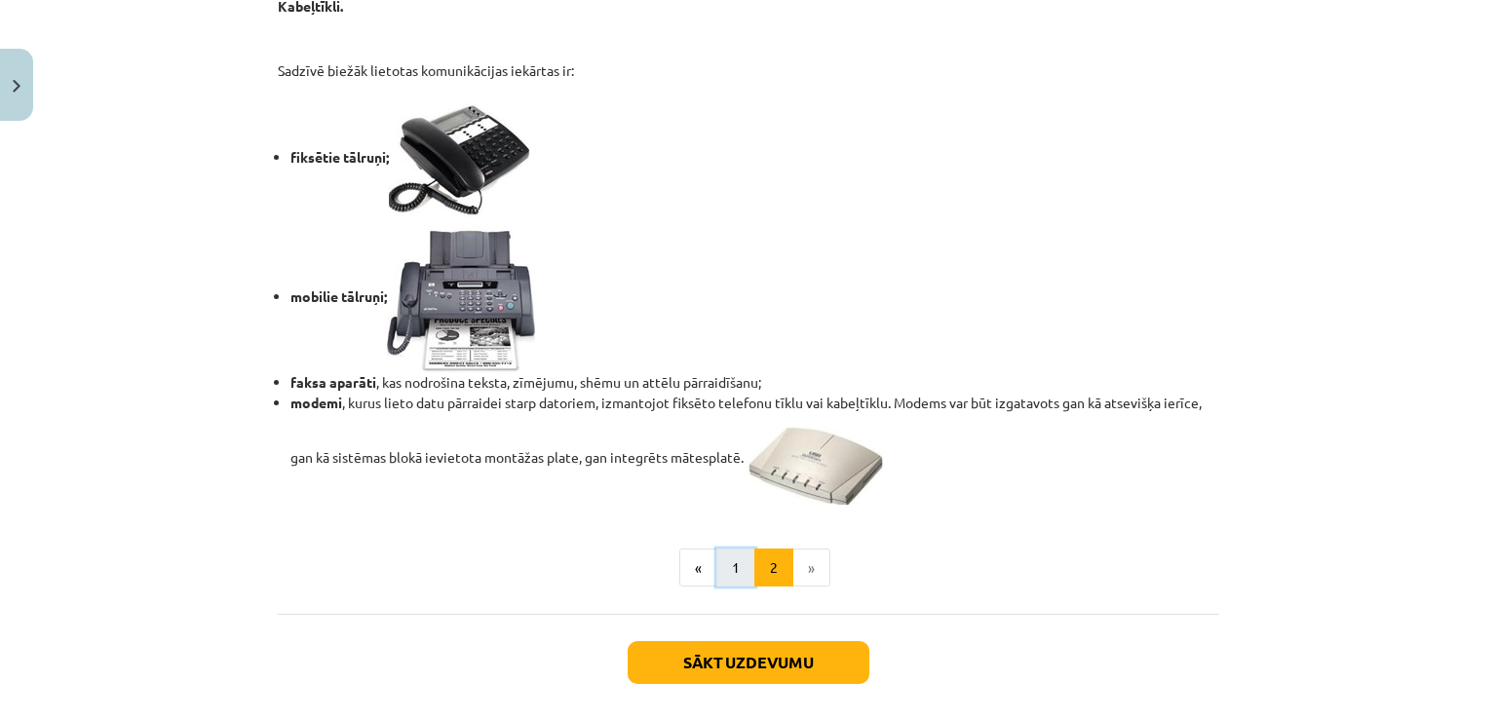
click at [729, 562] on button "1" at bounding box center [735, 568] width 39 height 39
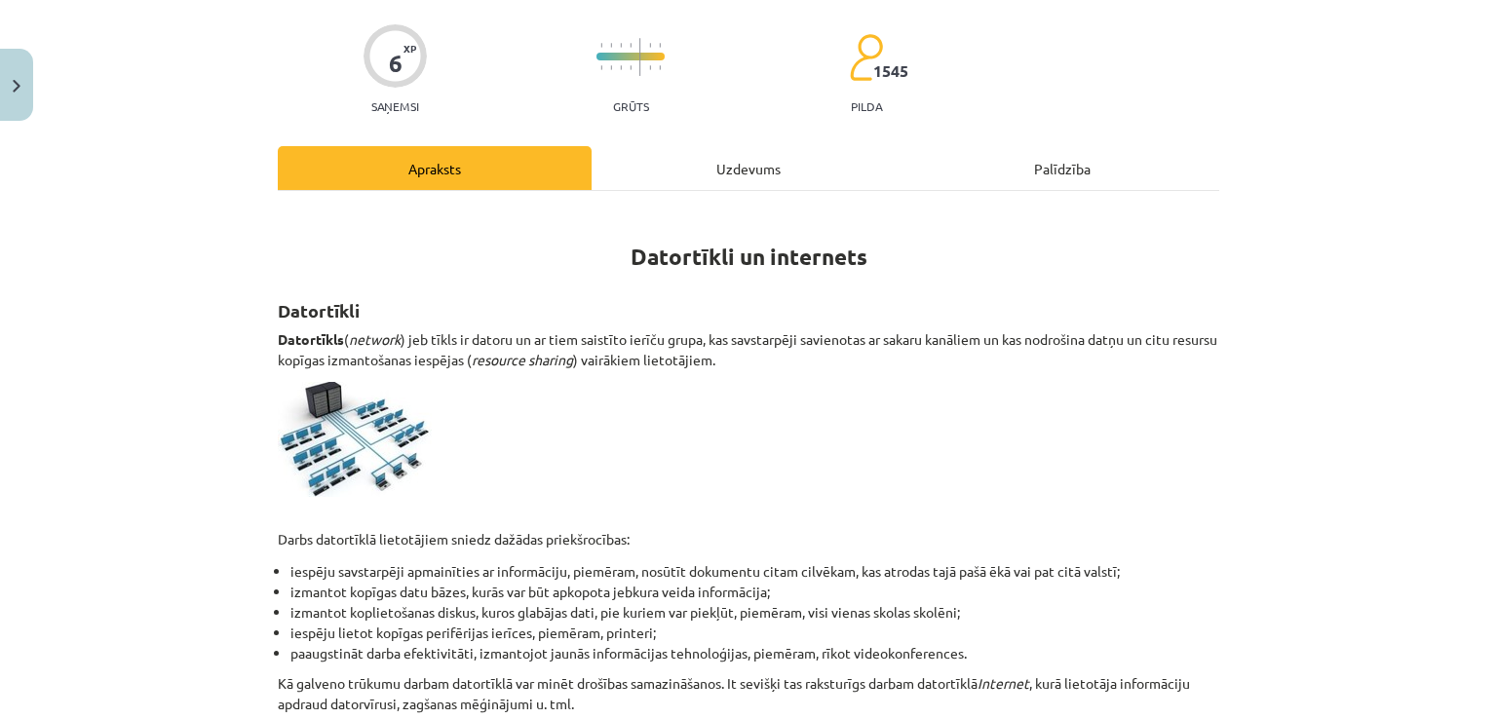
scroll to position [0, 0]
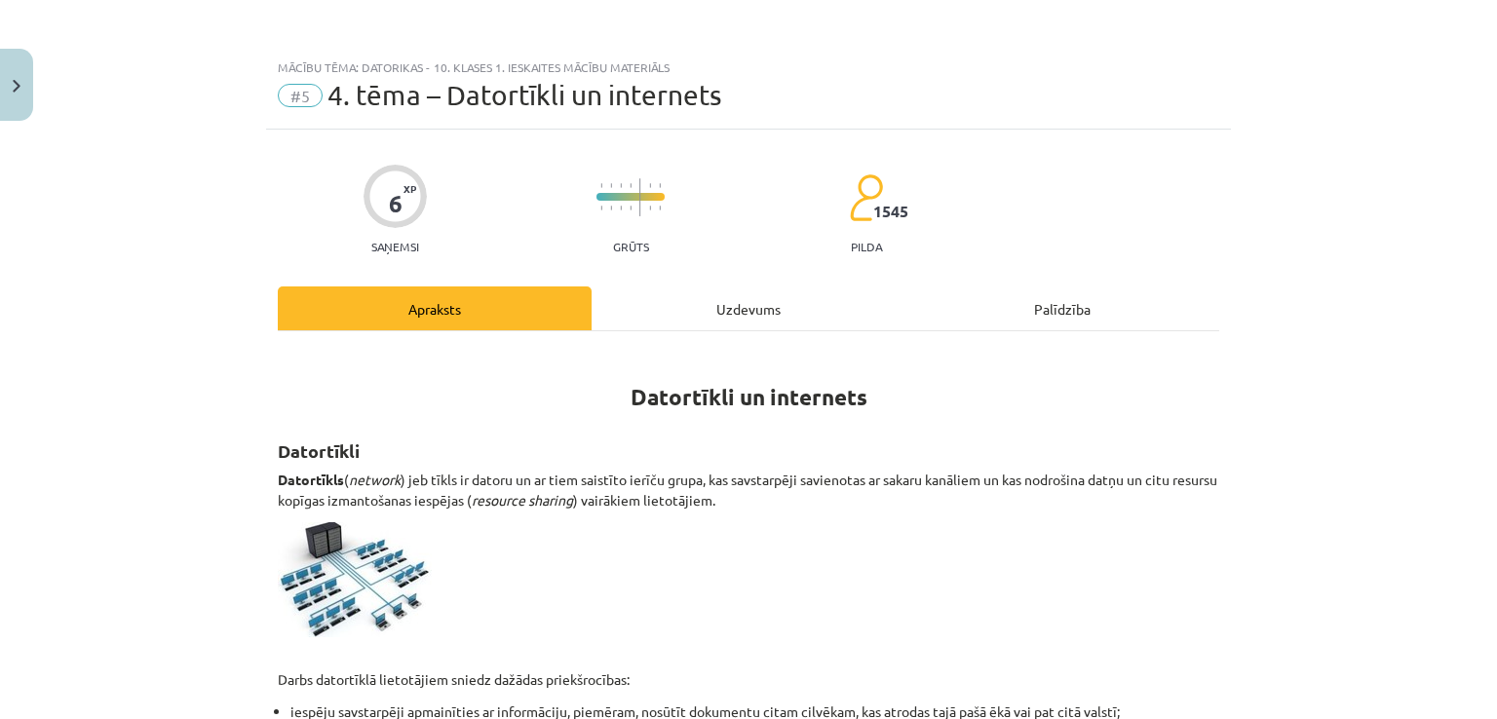
click at [811, 318] on div "Uzdevums" at bounding box center [748, 308] width 314 height 44
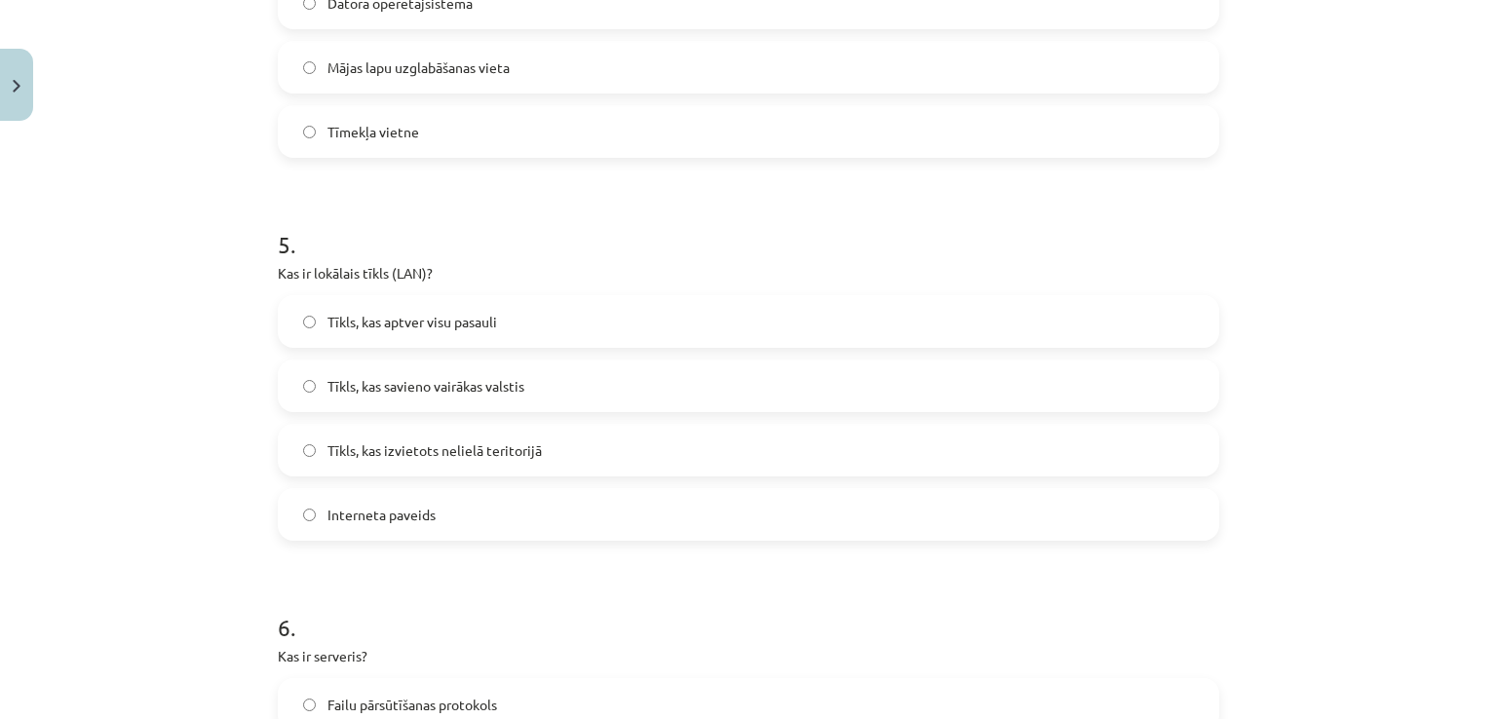
scroll to position [1738, 0]
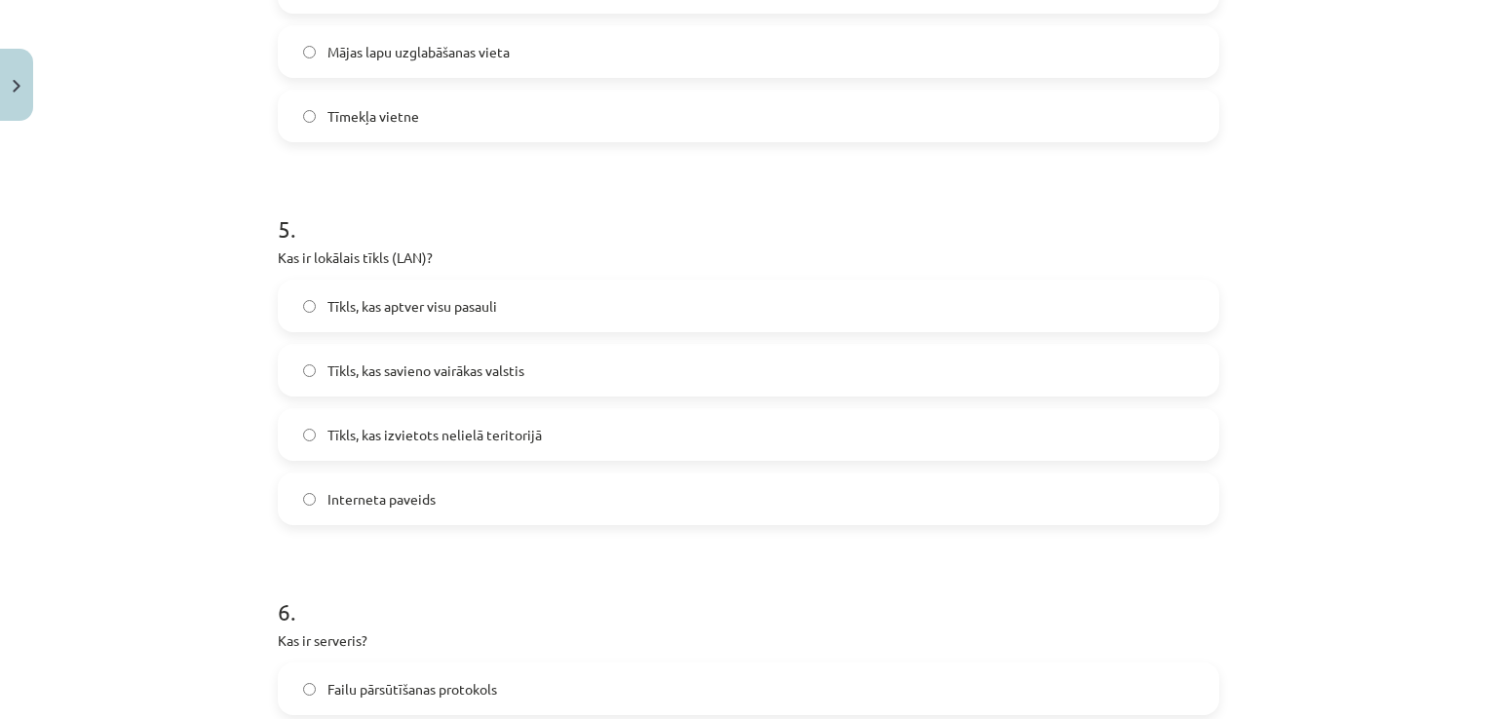
click at [526, 375] on label "Tīkls, kas savieno vairākas valstis" at bounding box center [748, 370] width 937 height 49
click at [526, 420] on label "Tīkls, kas izvietots nelielā teritorijā" at bounding box center [748, 434] width 937 height 49
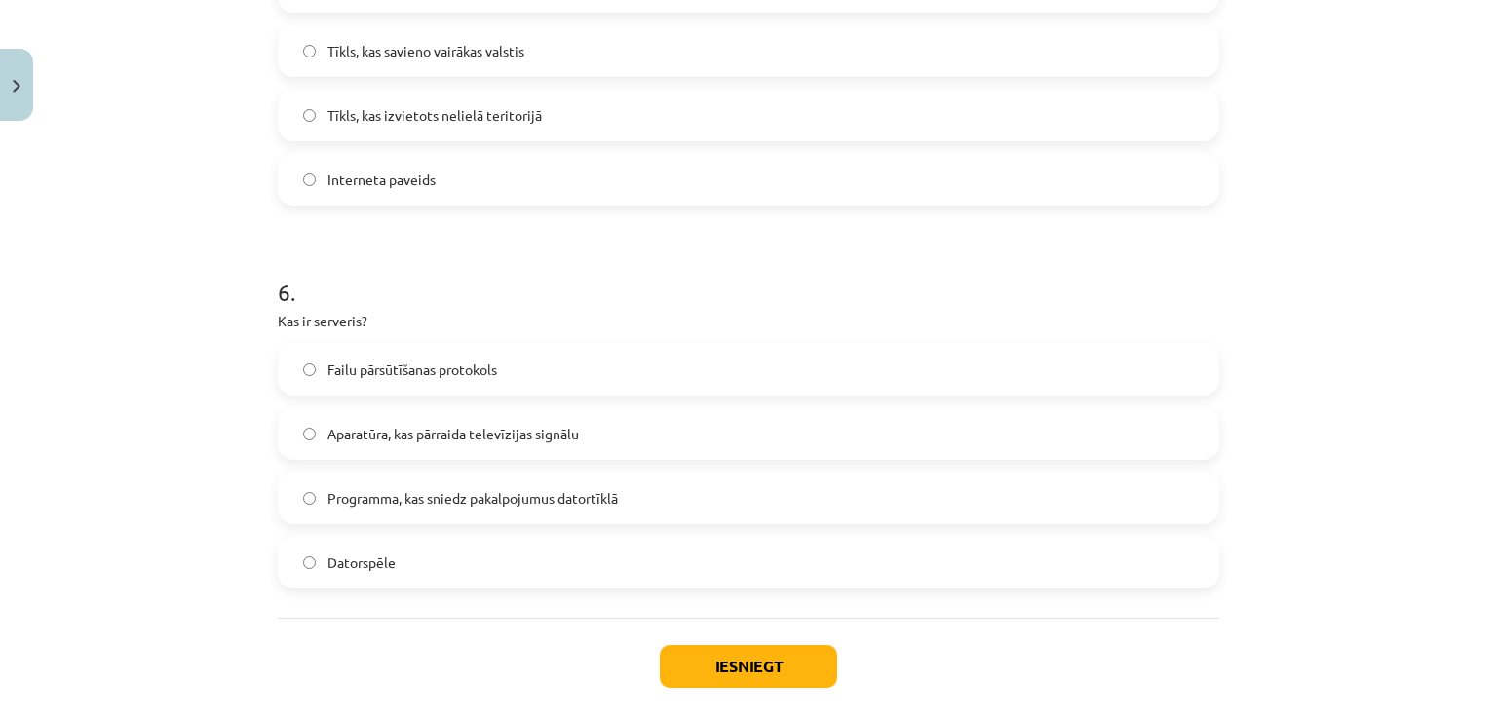
scroll to position [2062, 0]
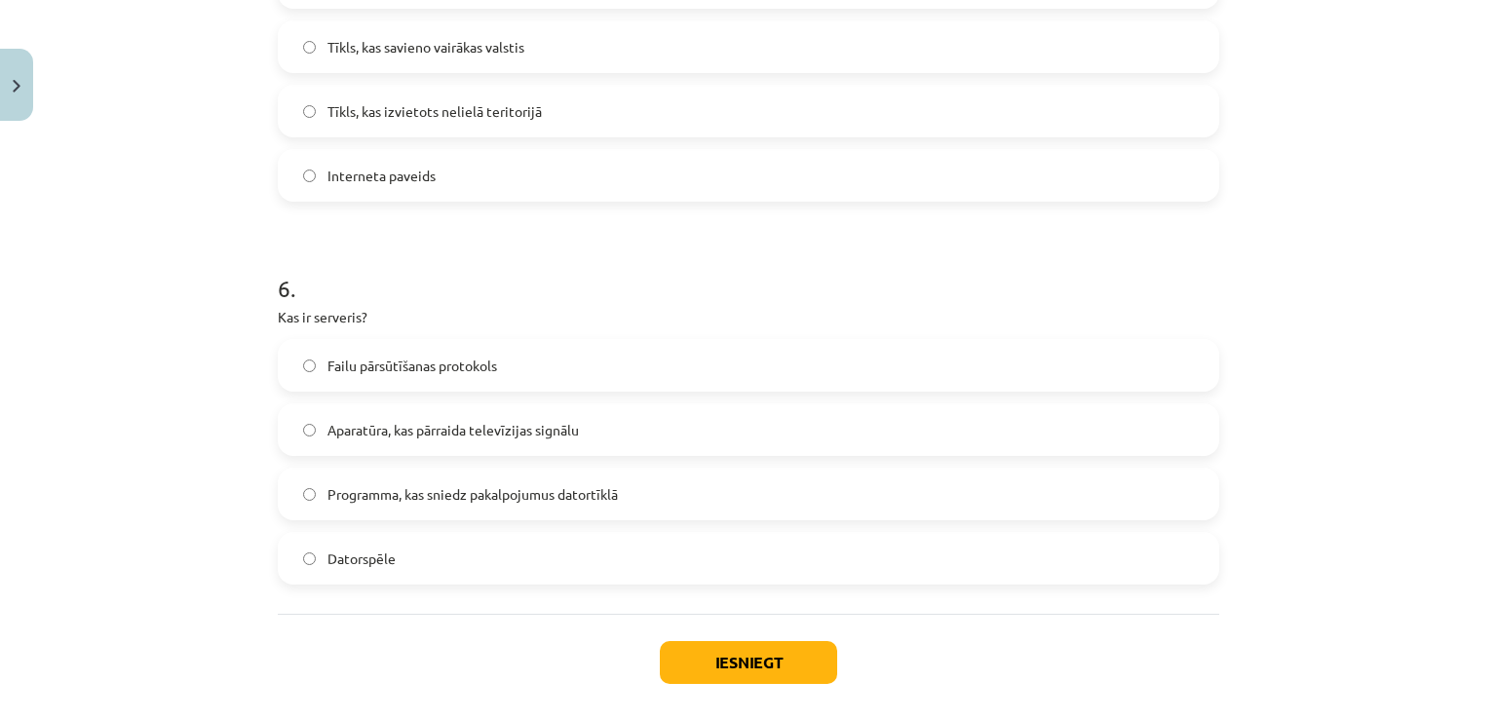
click at [574, 496] on span "Programma, kas sniedz pakalpojumus datortīklā" at bounding box center [472, 494] width 290 height 20
click at [703, 665] on button "Iesniegt" at bounding box center [748, 662] width 177 height 43
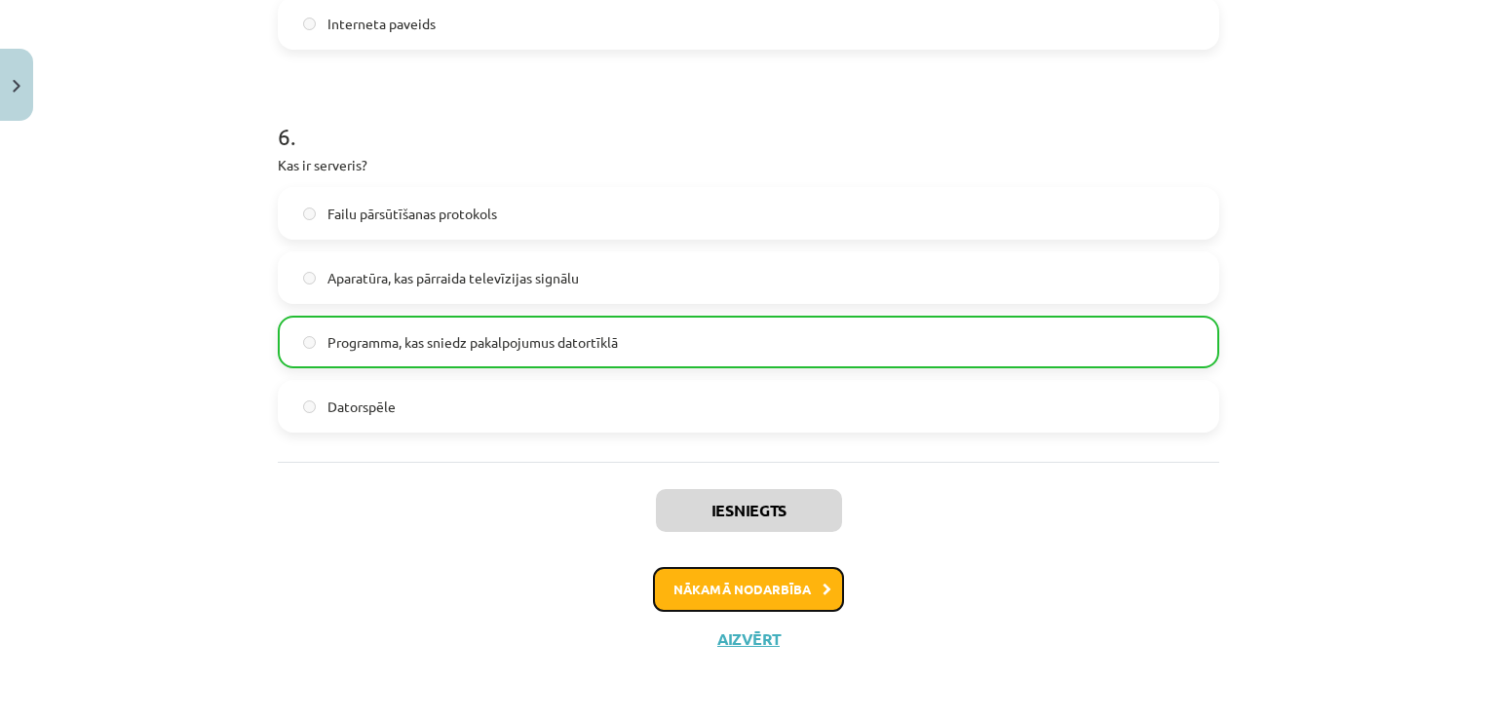
click at [780, 574] on button "Nākamā nodarbība" at bounding box center [748, 589] width 191 height 45
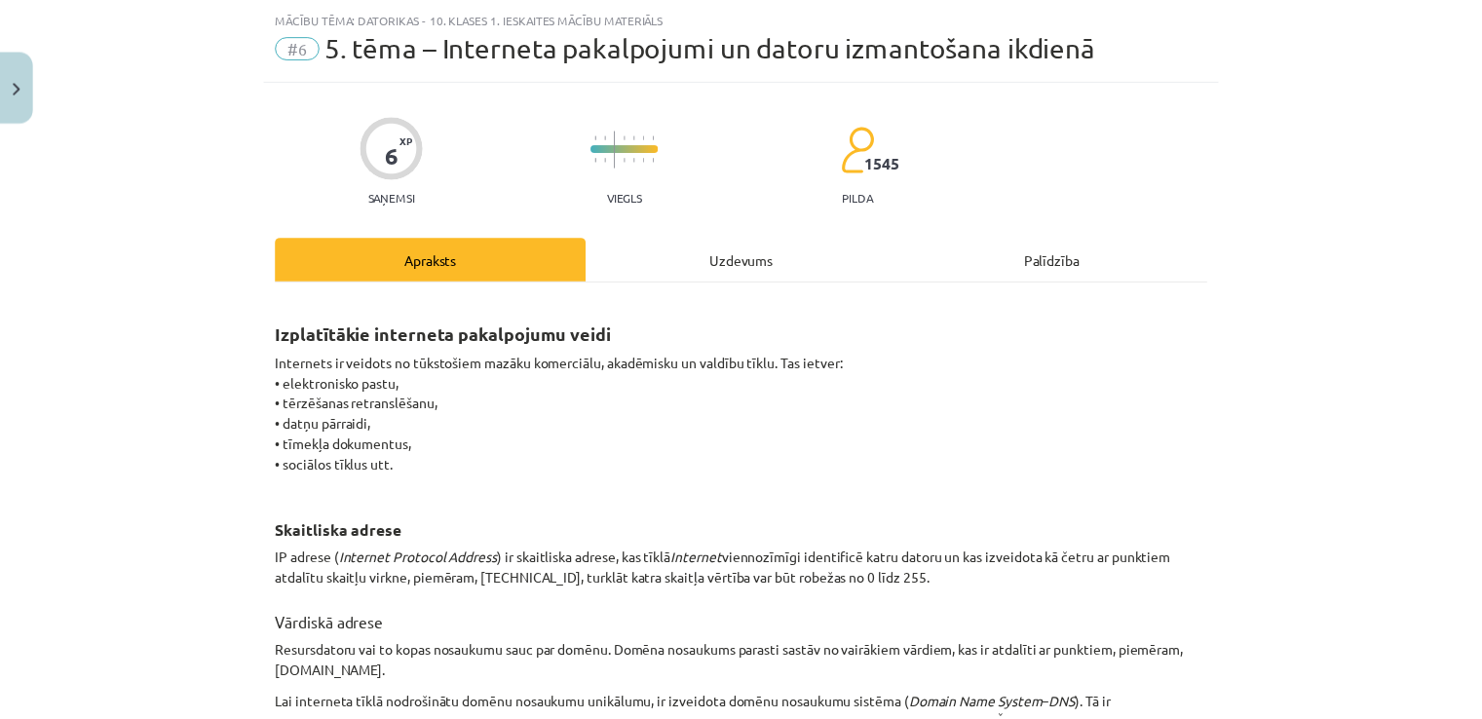
scroll to position [49, 0]
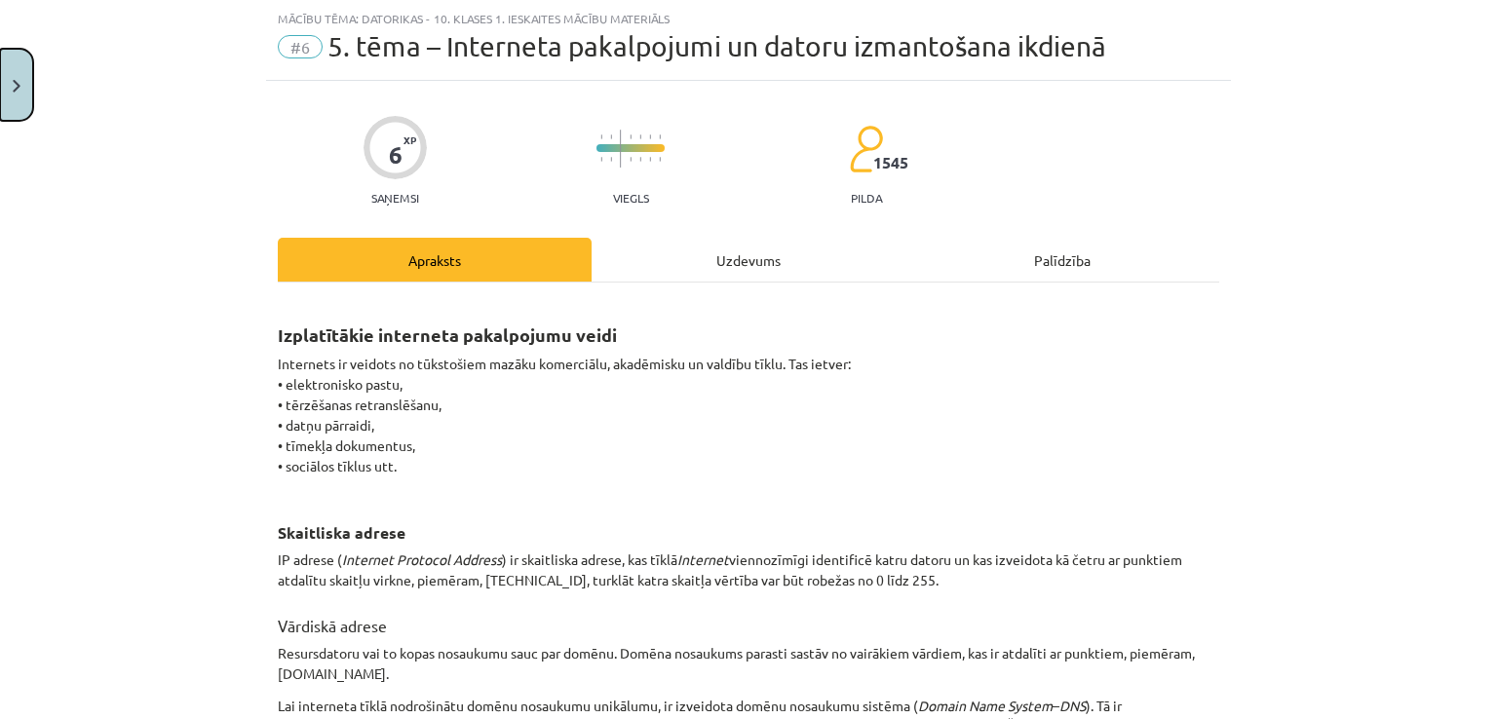
click at [27, 79] on button "Close" at bounding box center [16, 85] width 33 height 72
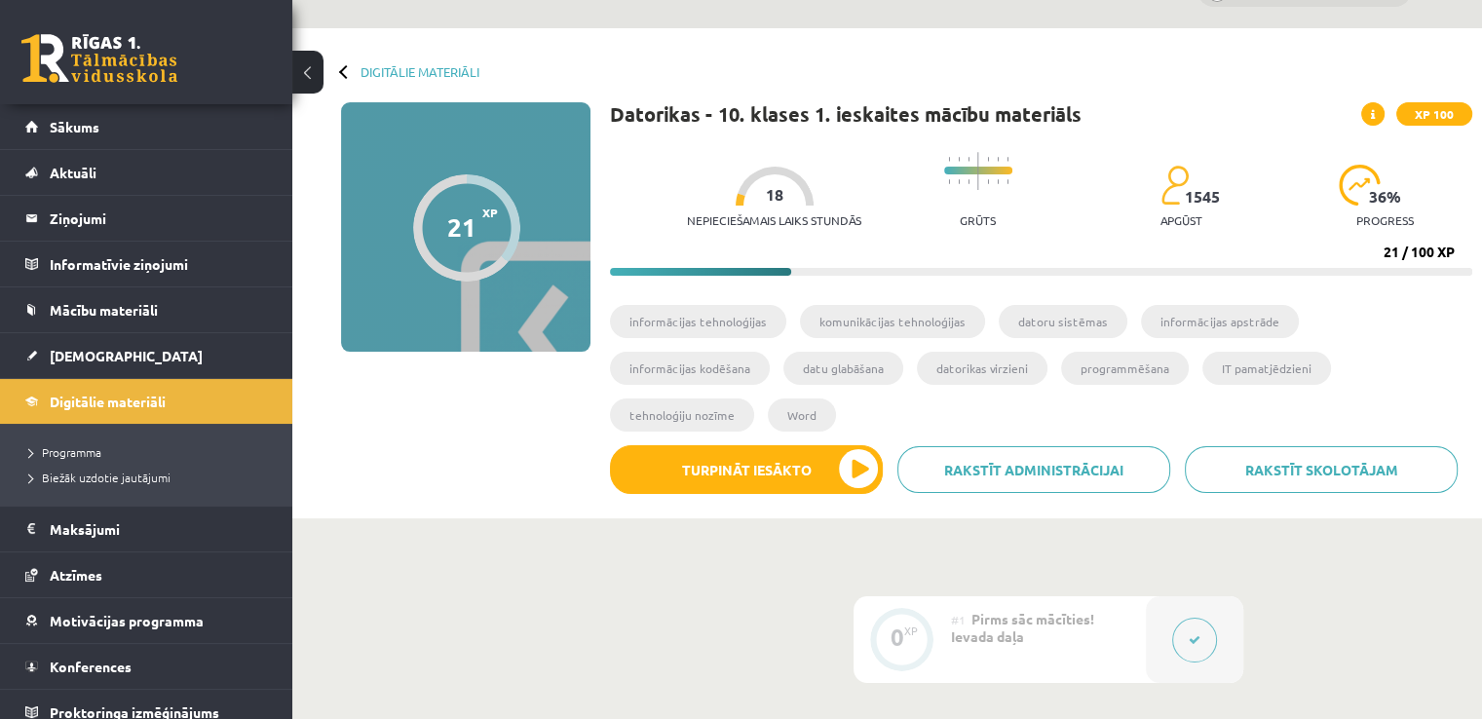
scroll to position [45, 0]
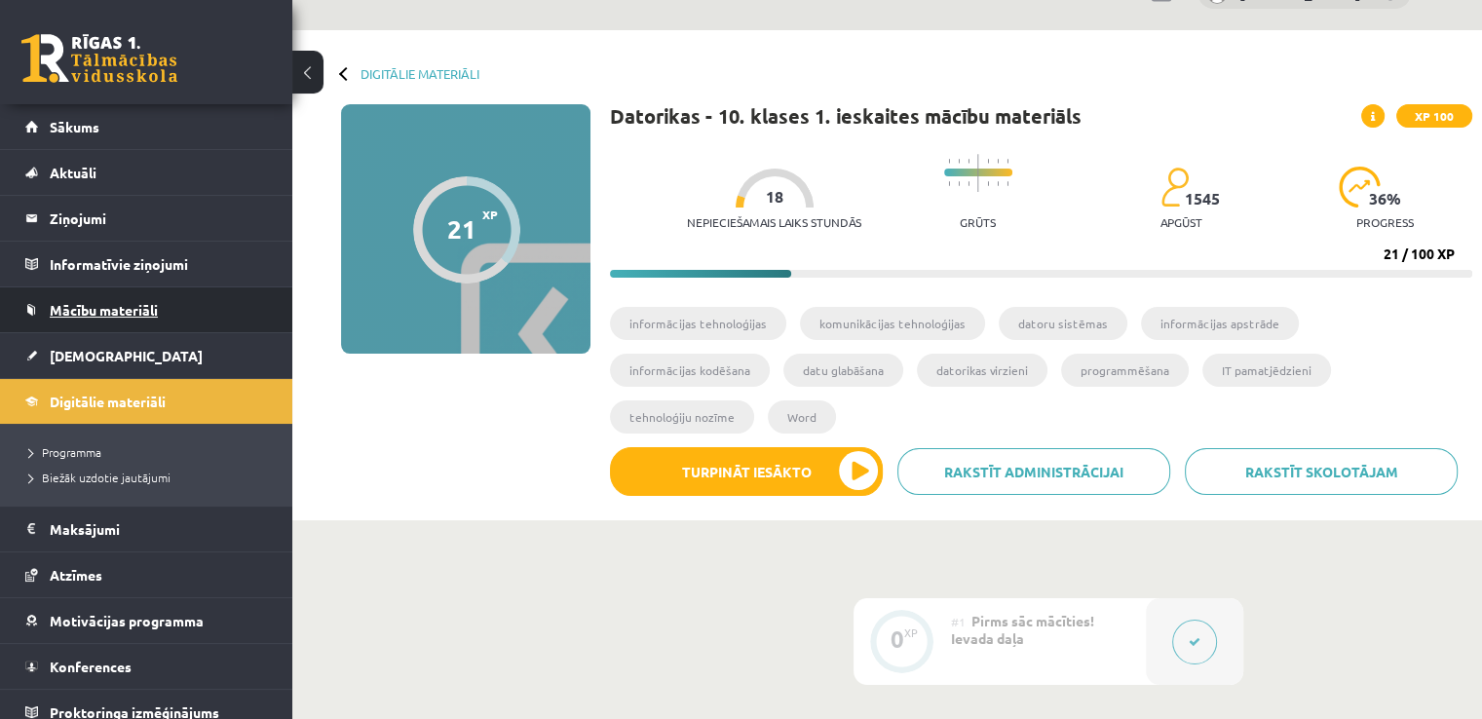
click at [105, 313] on span "Mācību materiāli" at bounding box center [104, 310] width 108 height 18
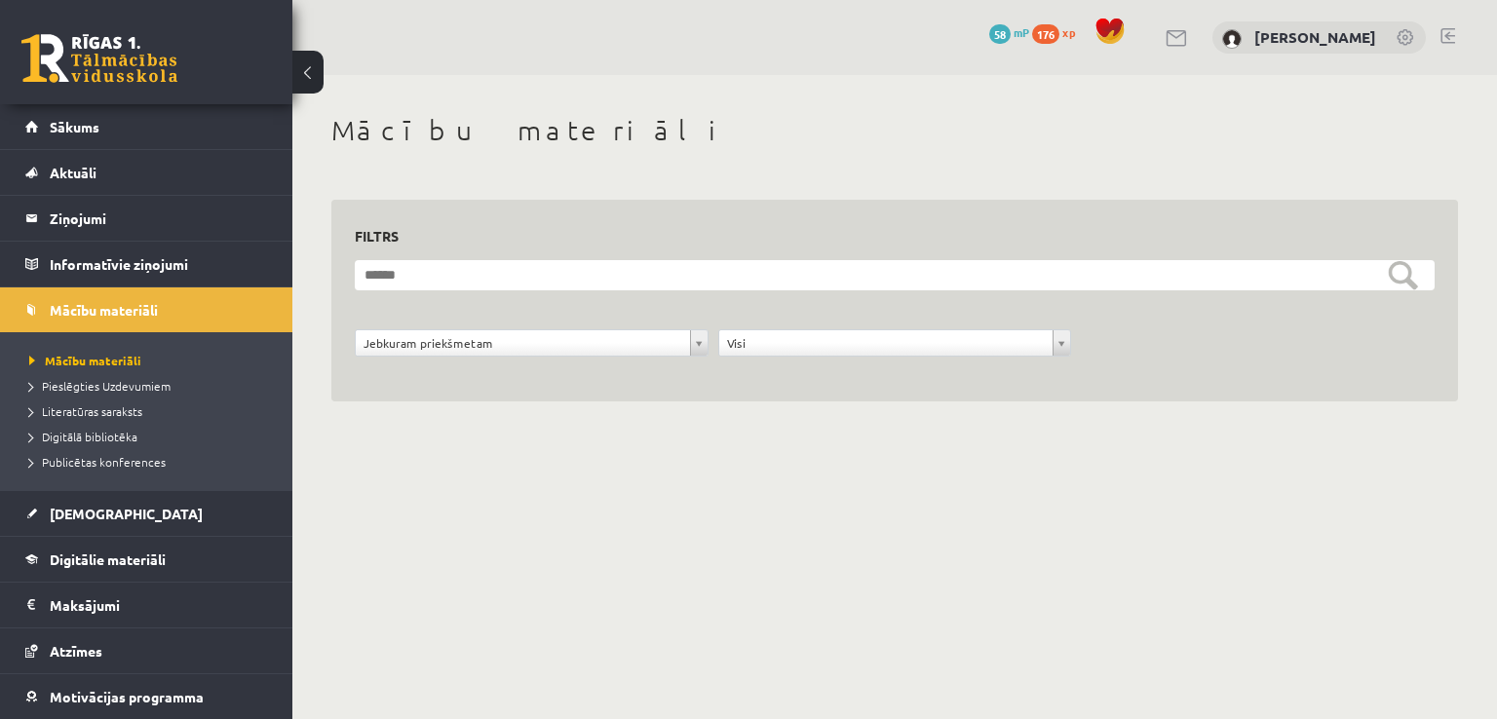
click at [102, 422] on li "Literatūras saraksts" at bounding box center [151, 410] width 244 height 25
click at [100, 434] on span "Digitālā bibliotēka" at bounding box center [83, 437] width 108 height 16
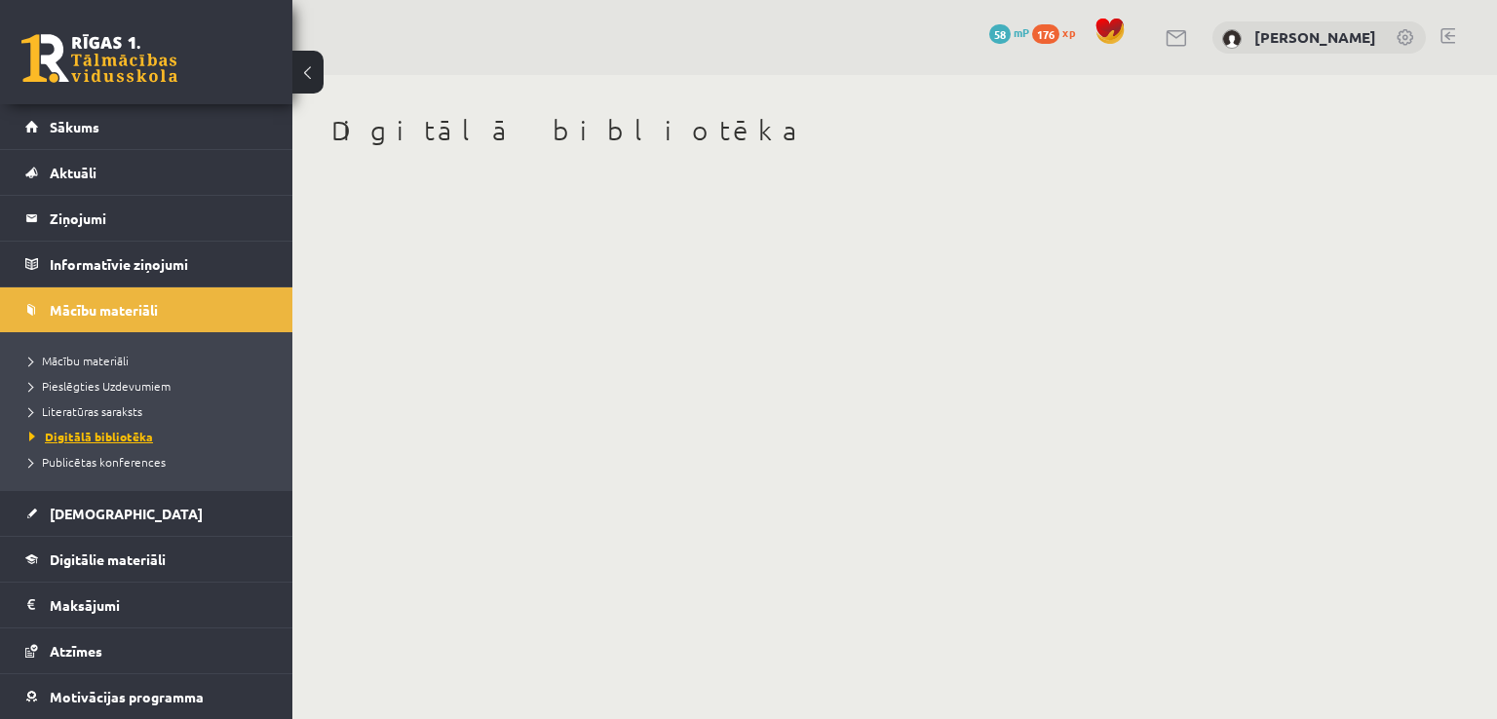
click at [128, 432] on span "Digitālā bibliotēka" at bounding box center [91, 437] width 124 height 16
click at [191, 137] on link "Sākums" at bounding box center [146, 126] width 243 height 45
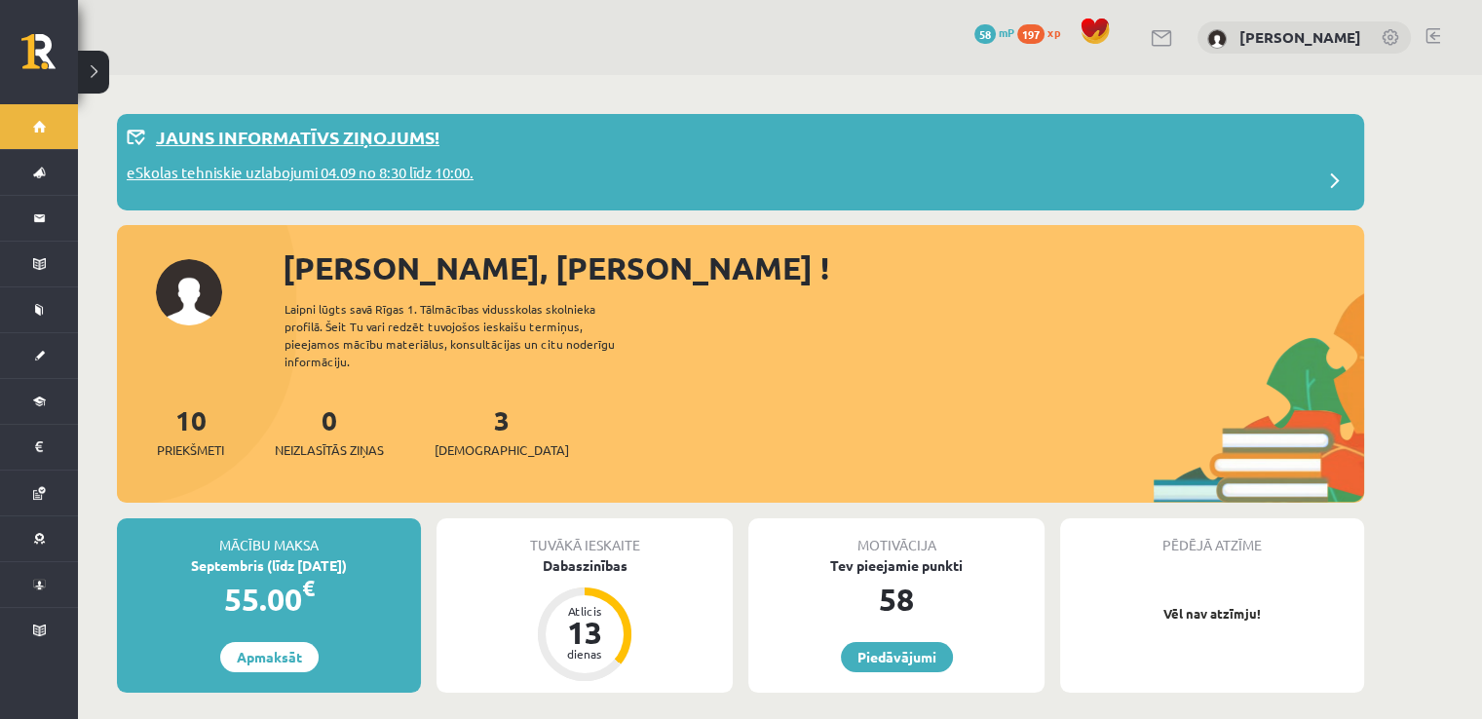
click at [496, 142] on div "Jauns informatīvs ziņojums!" at bounding box center [741, 143] width 1228 height 38
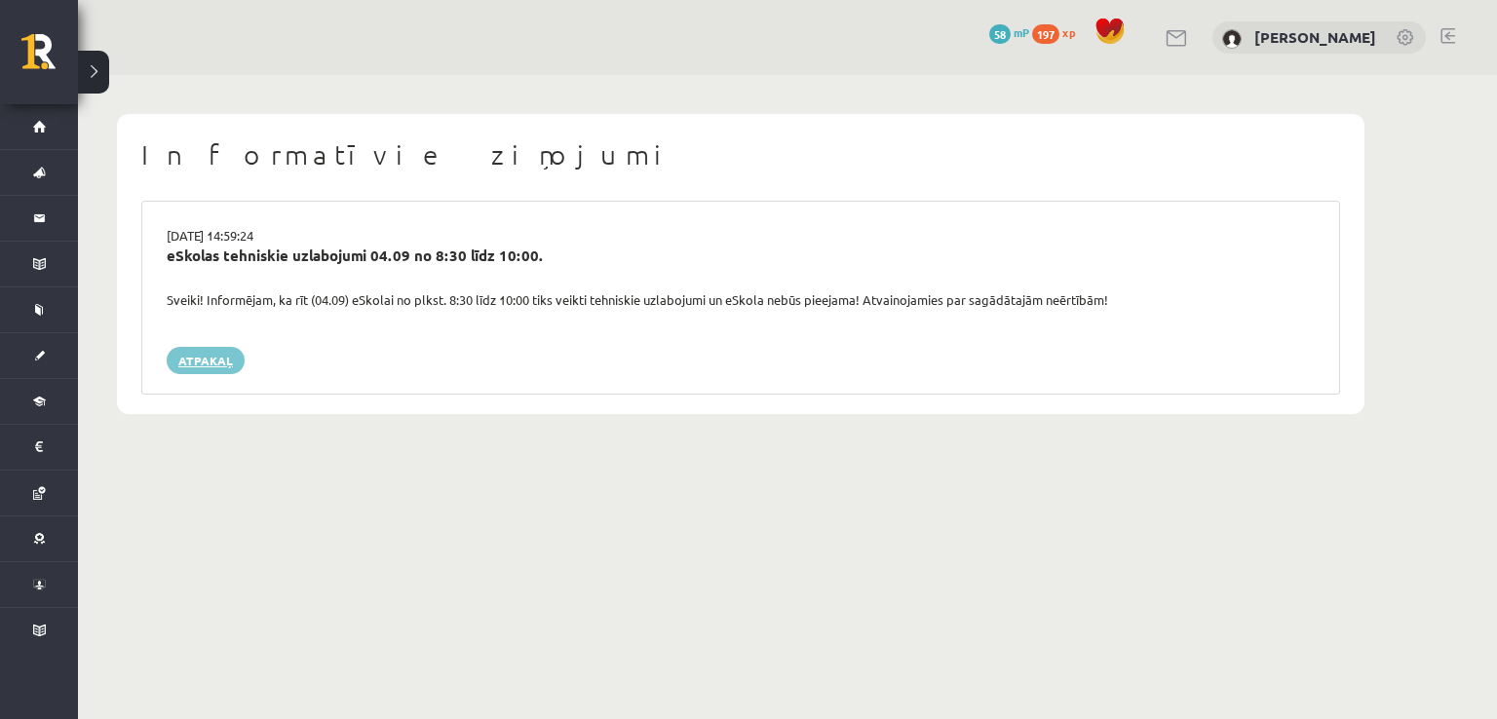
click at [178, 350] on link "Atpakaļ" at bounding box center [206, 360] width 78 height 27
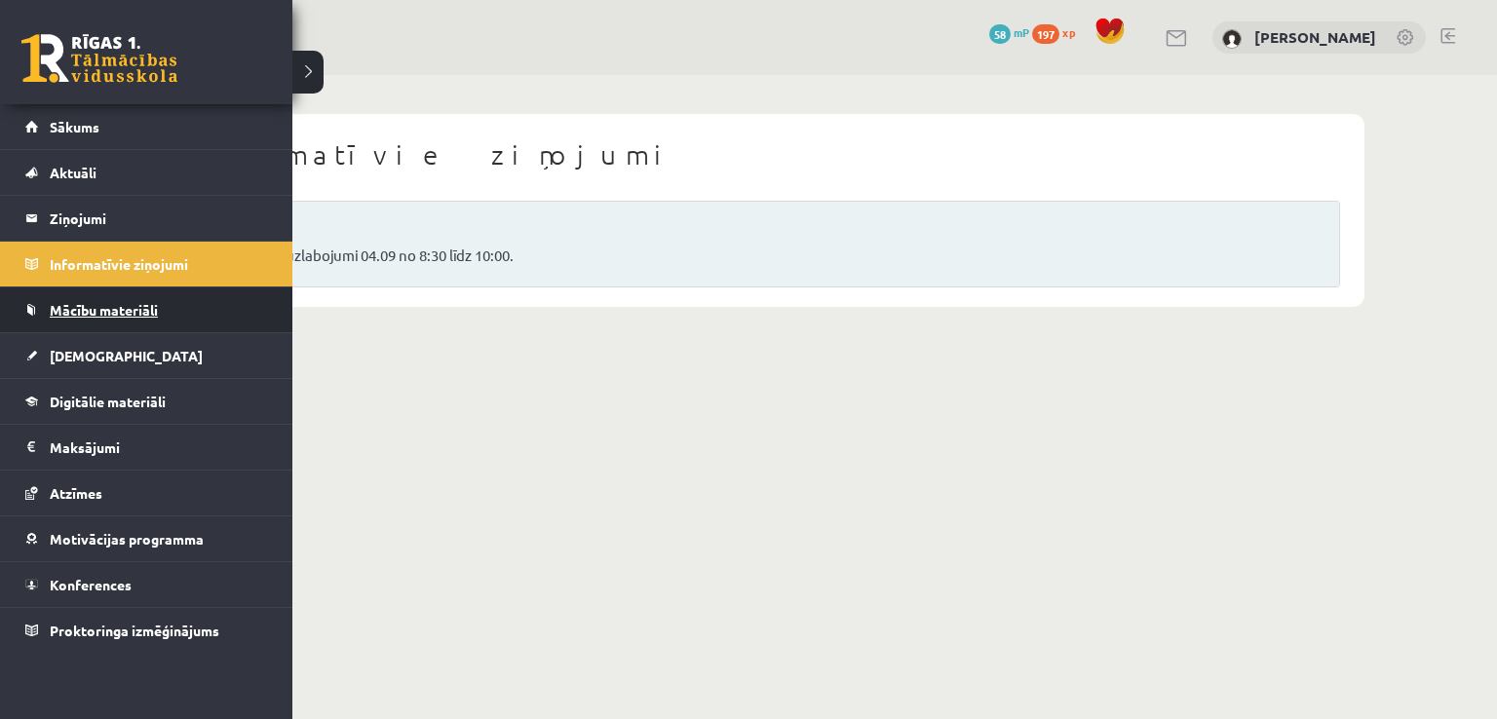
click at [82, 299] on link "Mācību materiāli" at bounding box center [146, 309] width 243 height 45
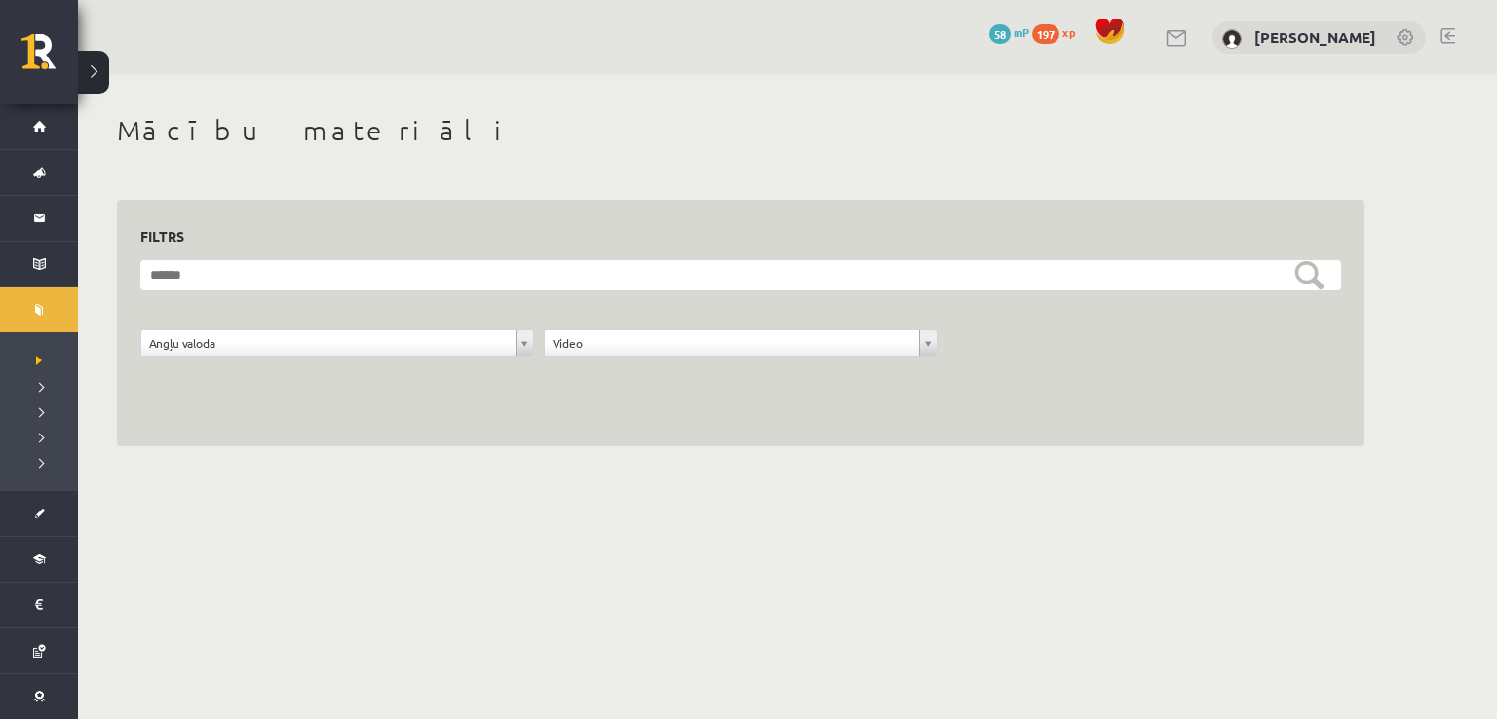
click at [1329, 255] on div "**********" at bounding box center [740, 301] width 1200 height 156
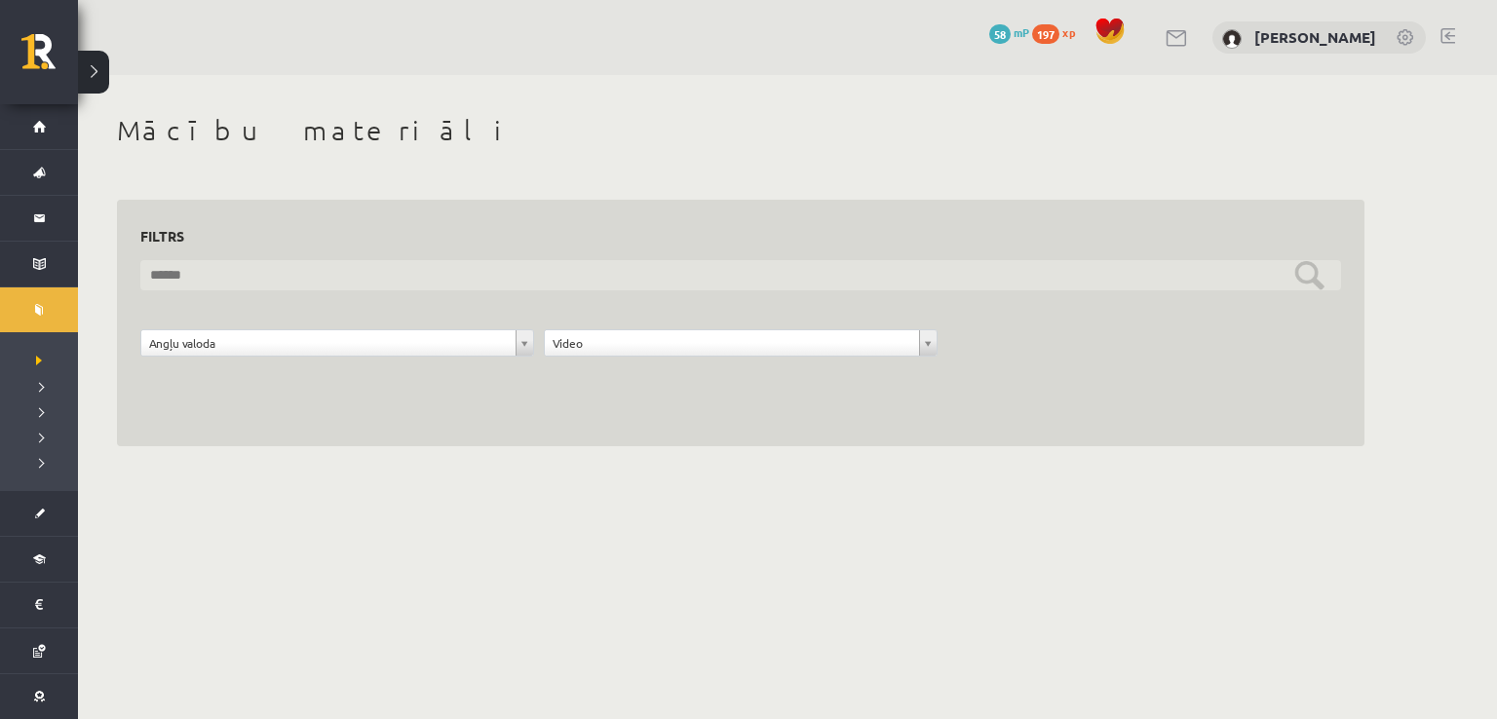
click at [1289, 286] on input "text" at bounding box center [740, 275] width 1200 height 30
click at [1311, 284] on input "text" at bounding box center [740, 275] width 1200 height 30
type input "***"
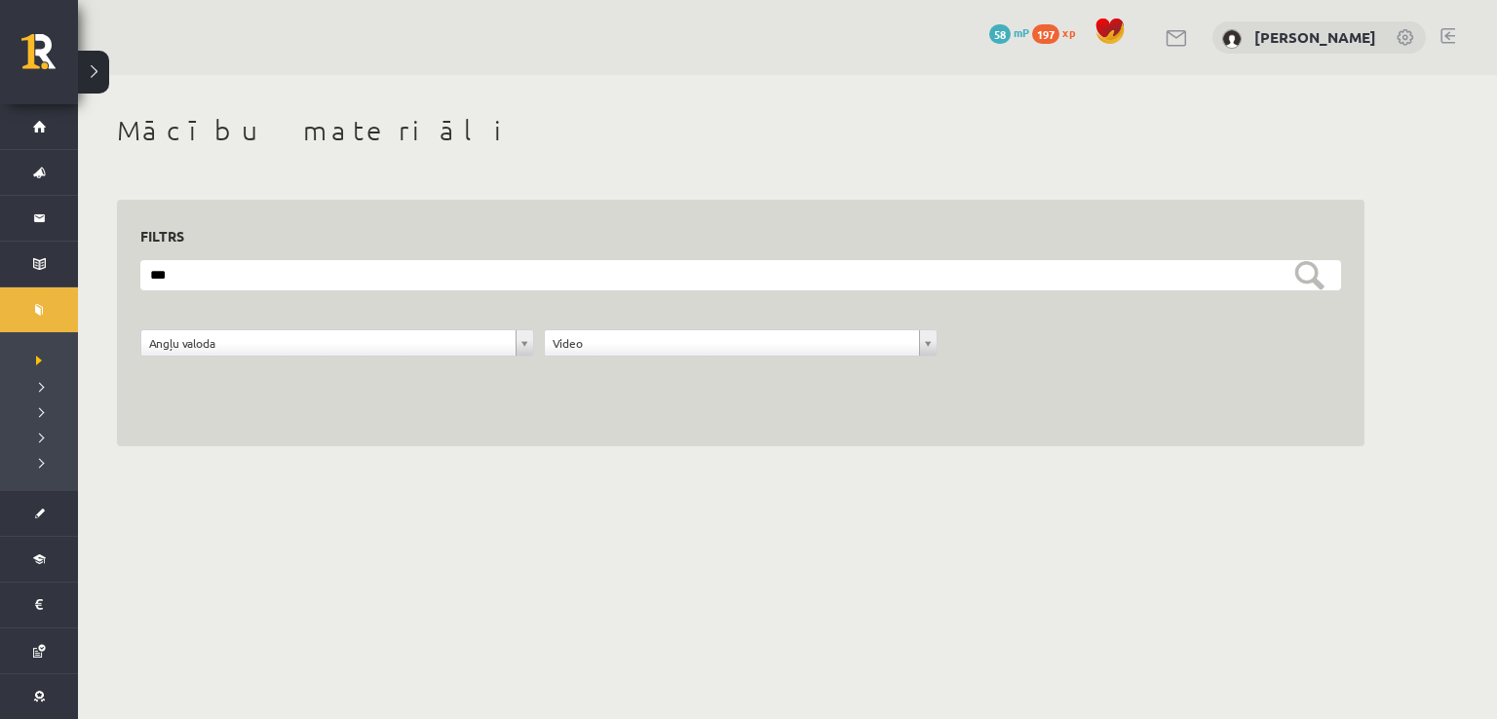
drag, startPoint x: 1274, startPoint y: 314, endPoint x: 1118, endPoint y: 102, distance: 262.7
click at [1118, 102] on div "**********" at bounding box center [740, 280] width 1325 height 410
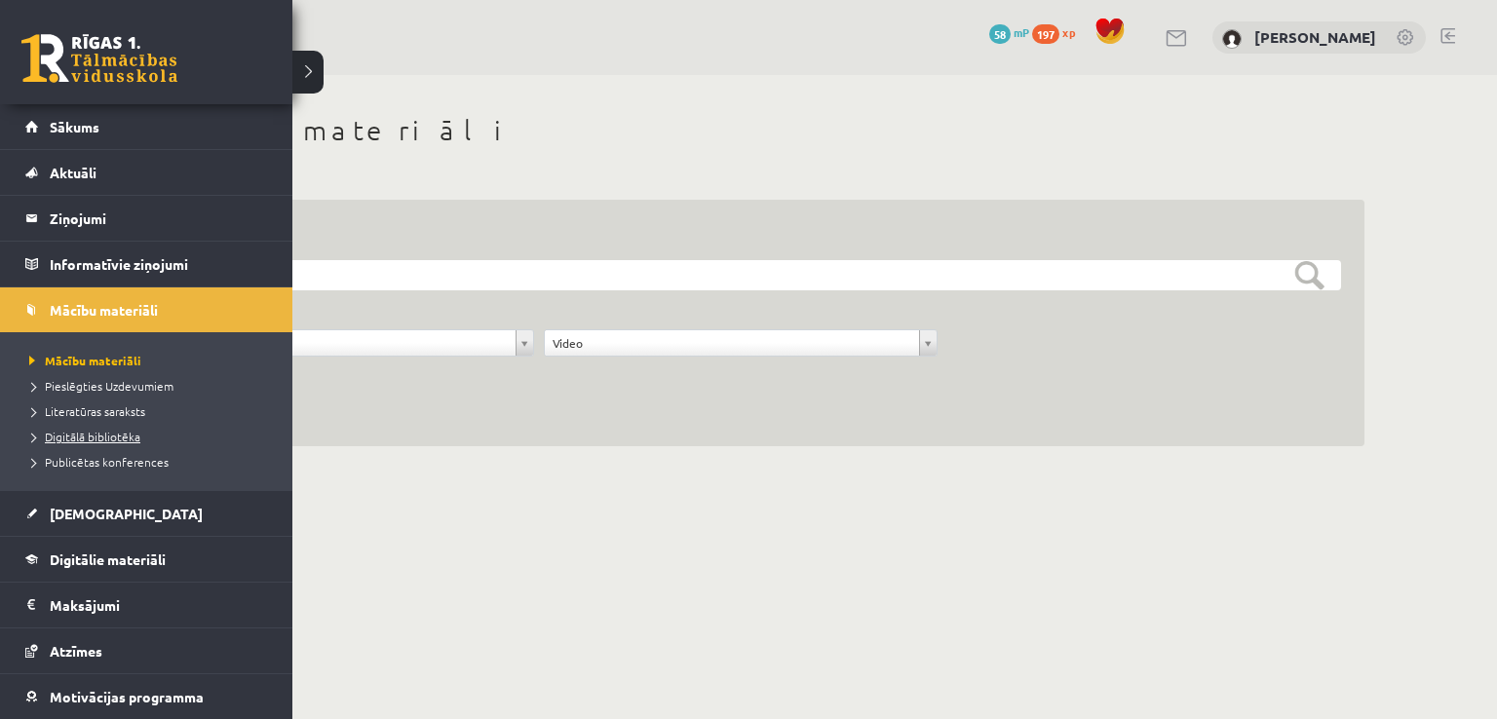
click at [103, 433] on span "Digitālā bibliotēka" at bounding box center [82, 437] width 116 height 16
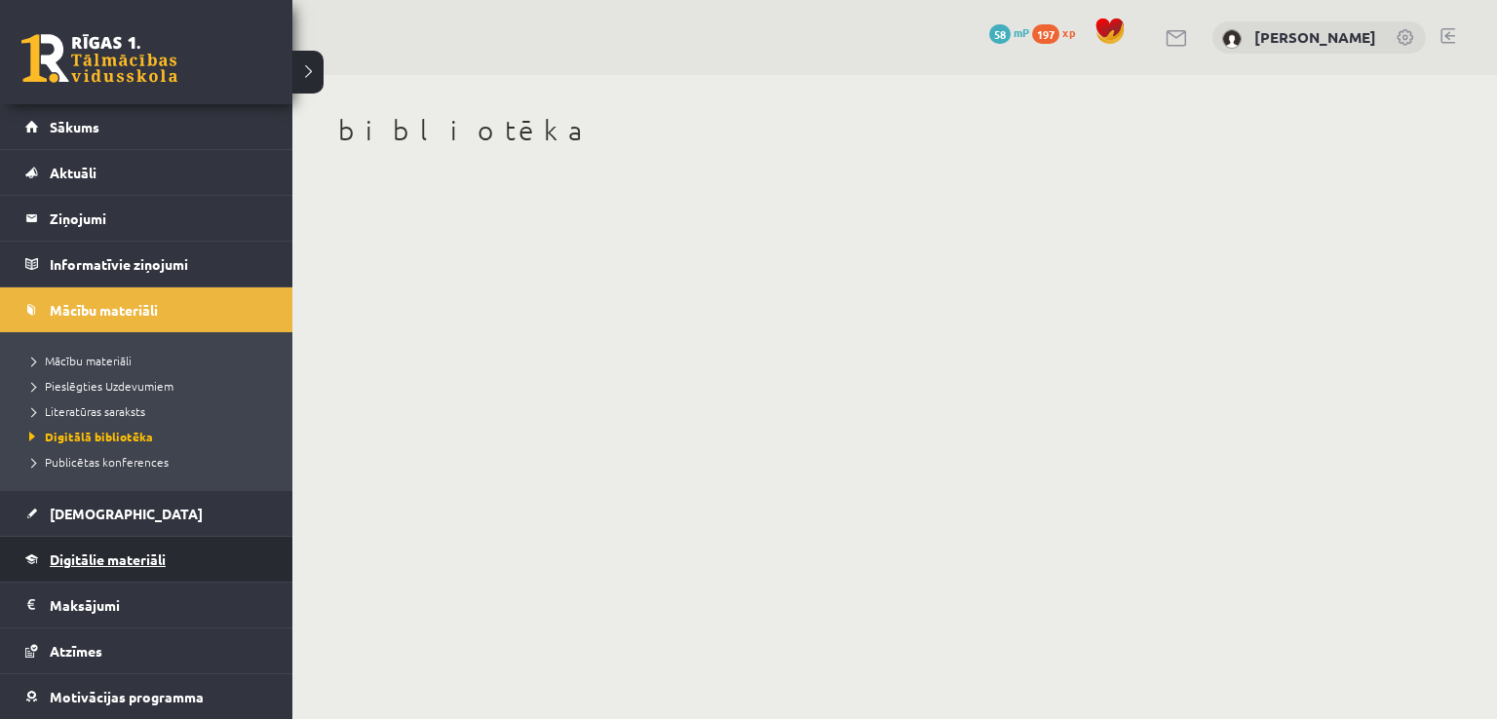
click at [90, 556] on span "Digitālie materiāli" at bounding box center [108, 559] width 116 height 18
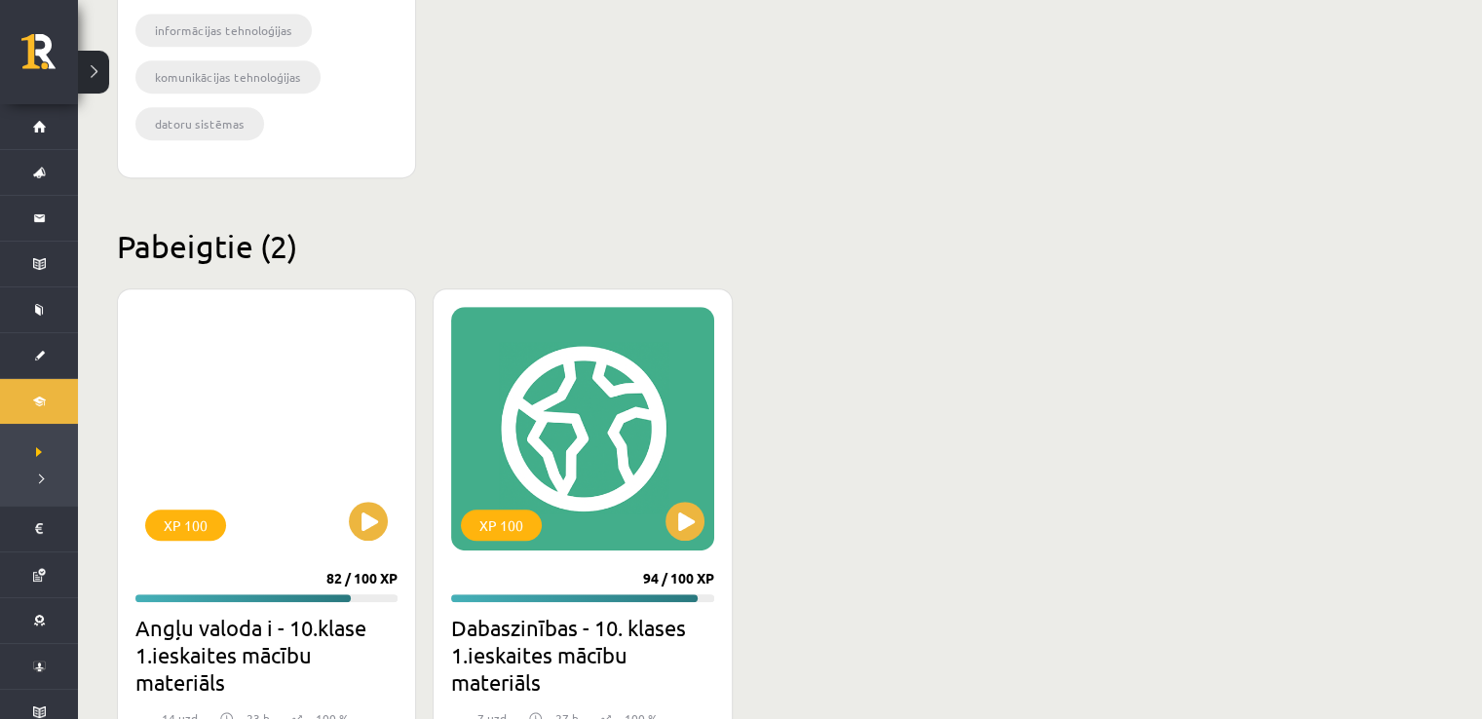
scroll to position [1104, 0]
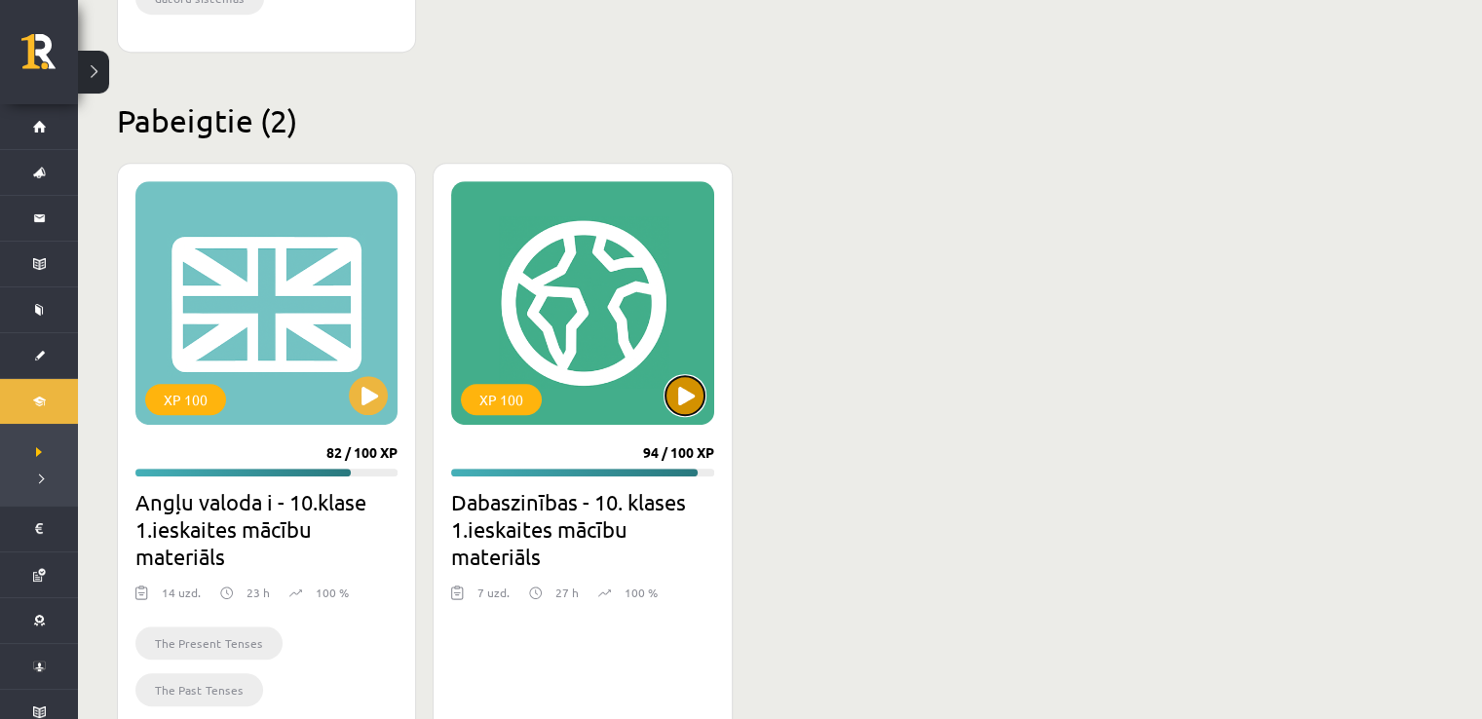
click at [700, 397] on button at bounding box center [684, 395] width 39 height 39
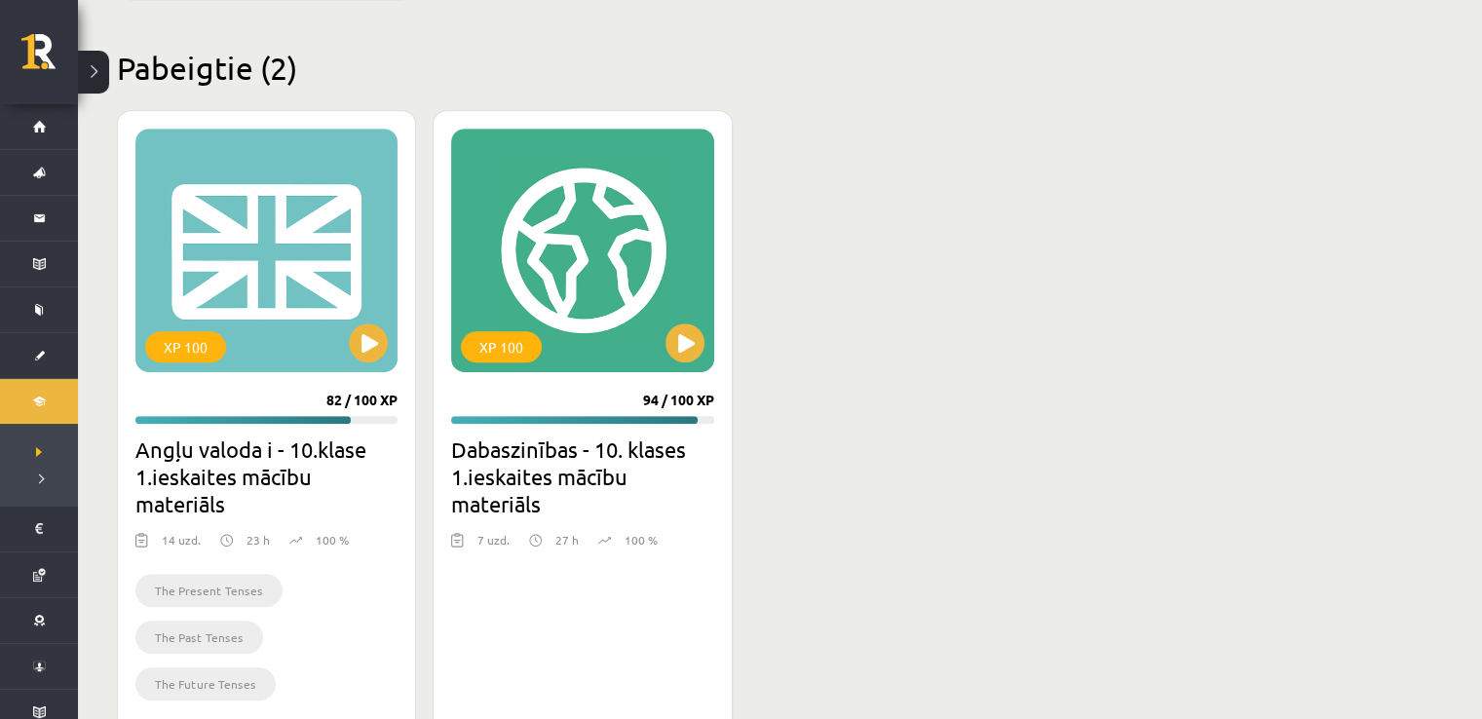
scroll to position [1214, 0]
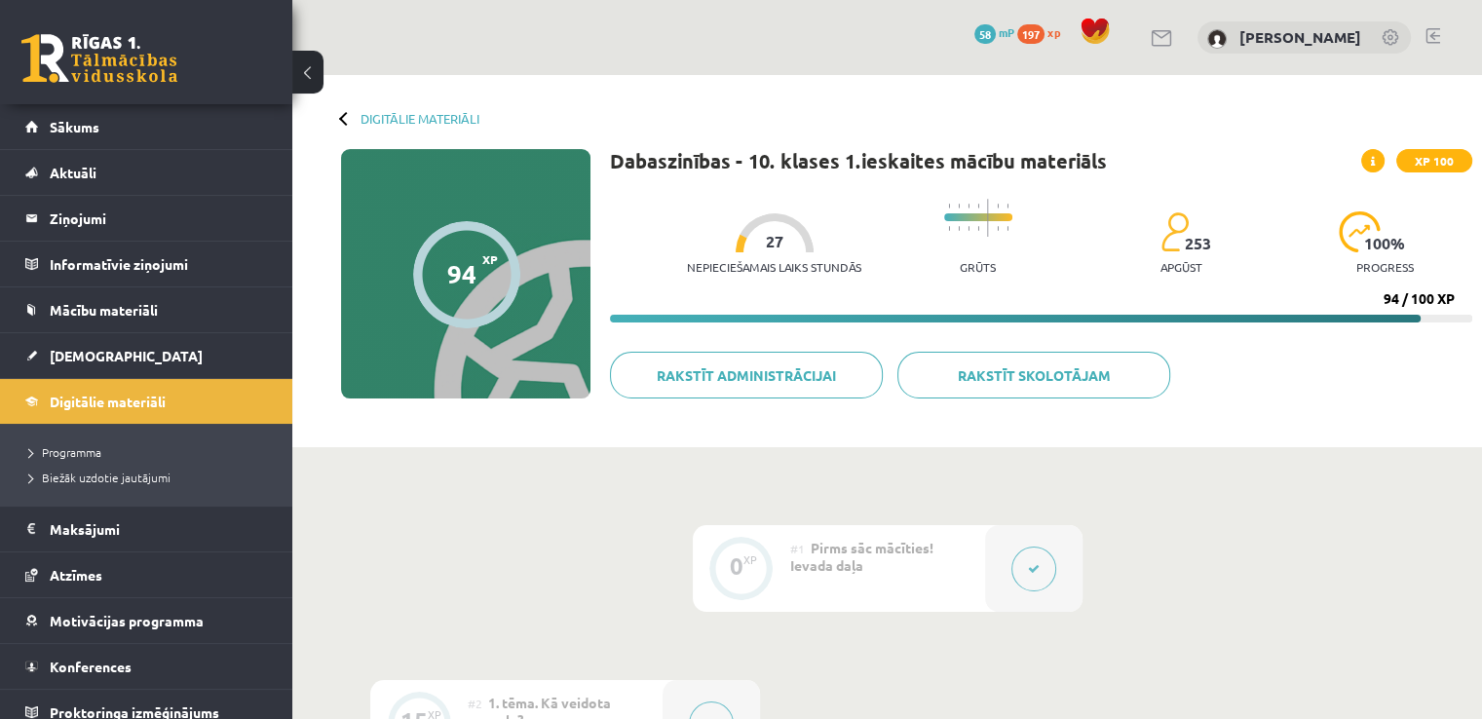
click at [305, 59] on button at bounding box center [307, 72] width 31 height 43
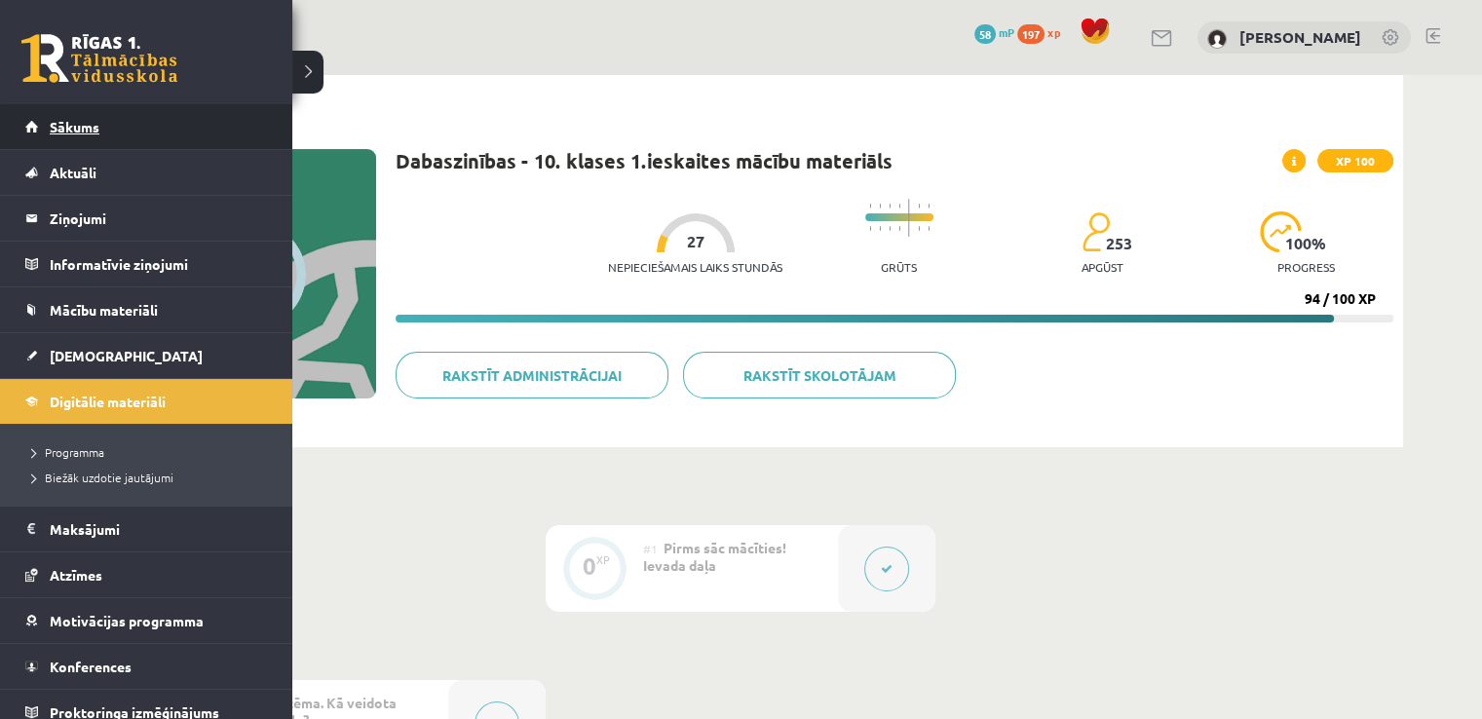
click at [73, 121] on span "Sākums" at bounding box center [75, 127] width 50 height 18
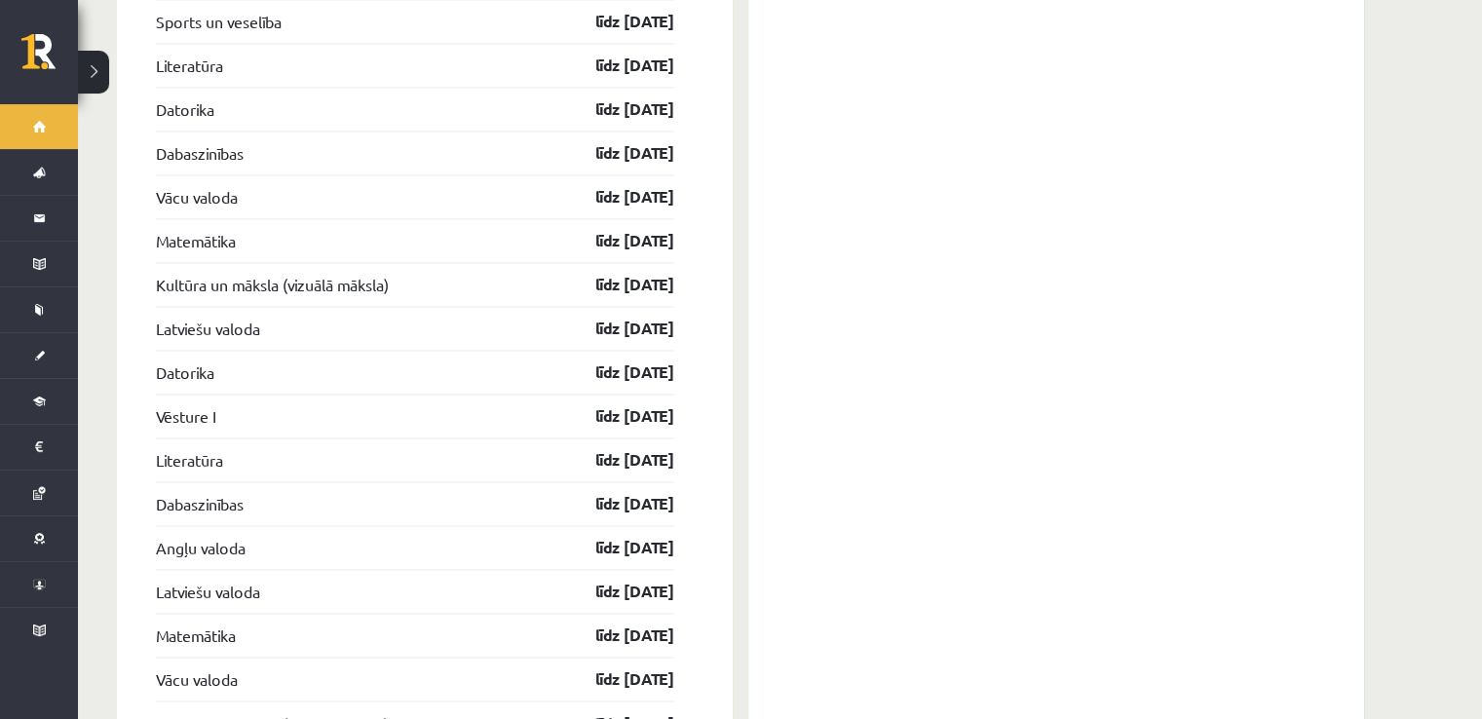
scroll to position [3099, 0]
